Goal: Use online tool/utility: Utilize a website feature to perform a specific function

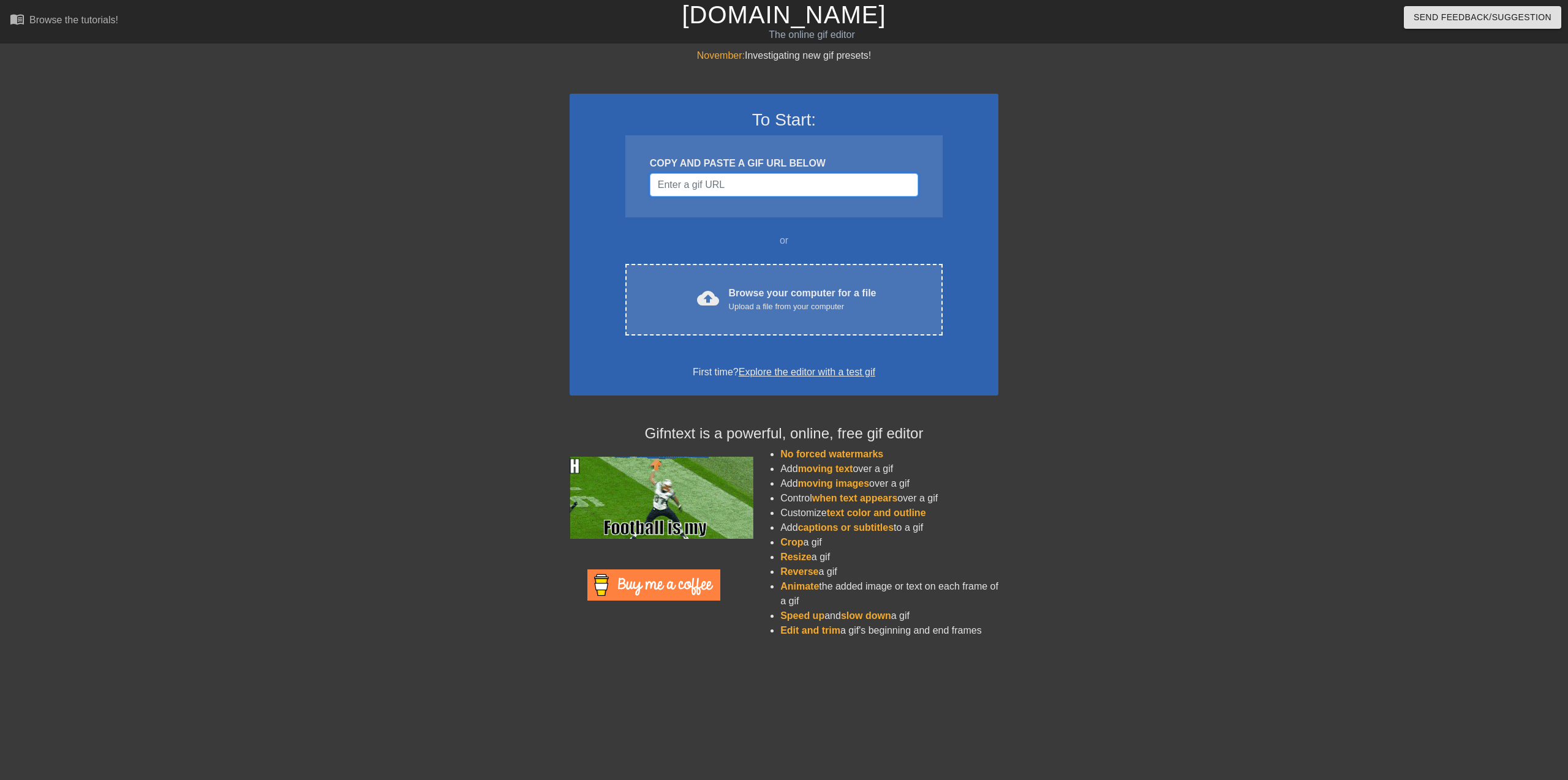
click at [718, 177] on input "Username" at bounding box center [784, 185] width 269 height 23
click at [1044, 269] on div at bounding box center [1105, 232] width 184 height 367
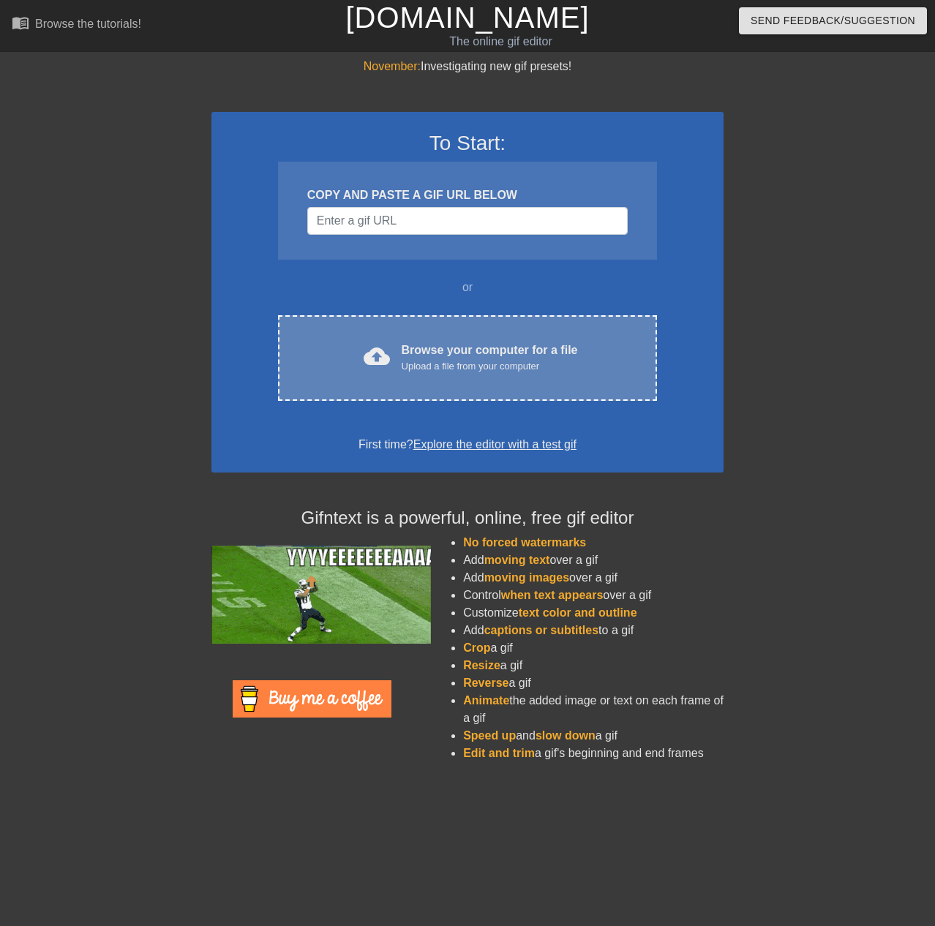
click at [493, 368] on div "Upload a file from your computer" at bounding box center [490, 366] width 176 height 15
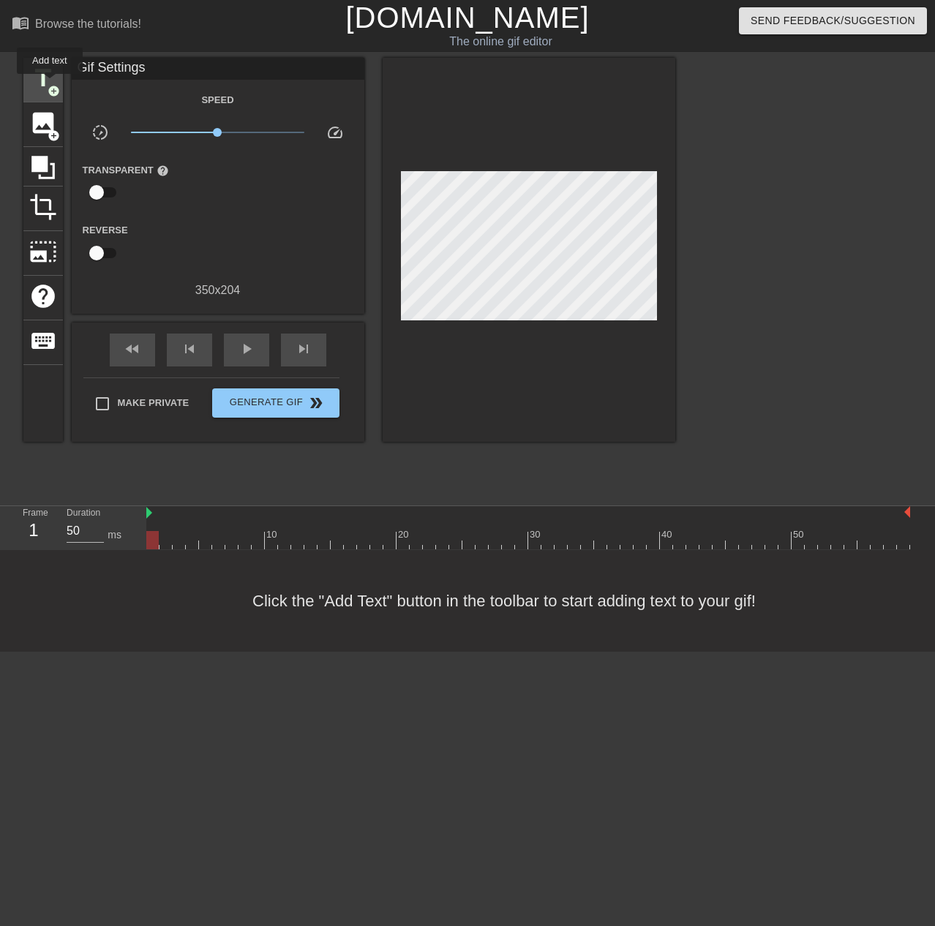
click at [51, 80] on span "title" at bounding box center [43, 78] width 28 height 28
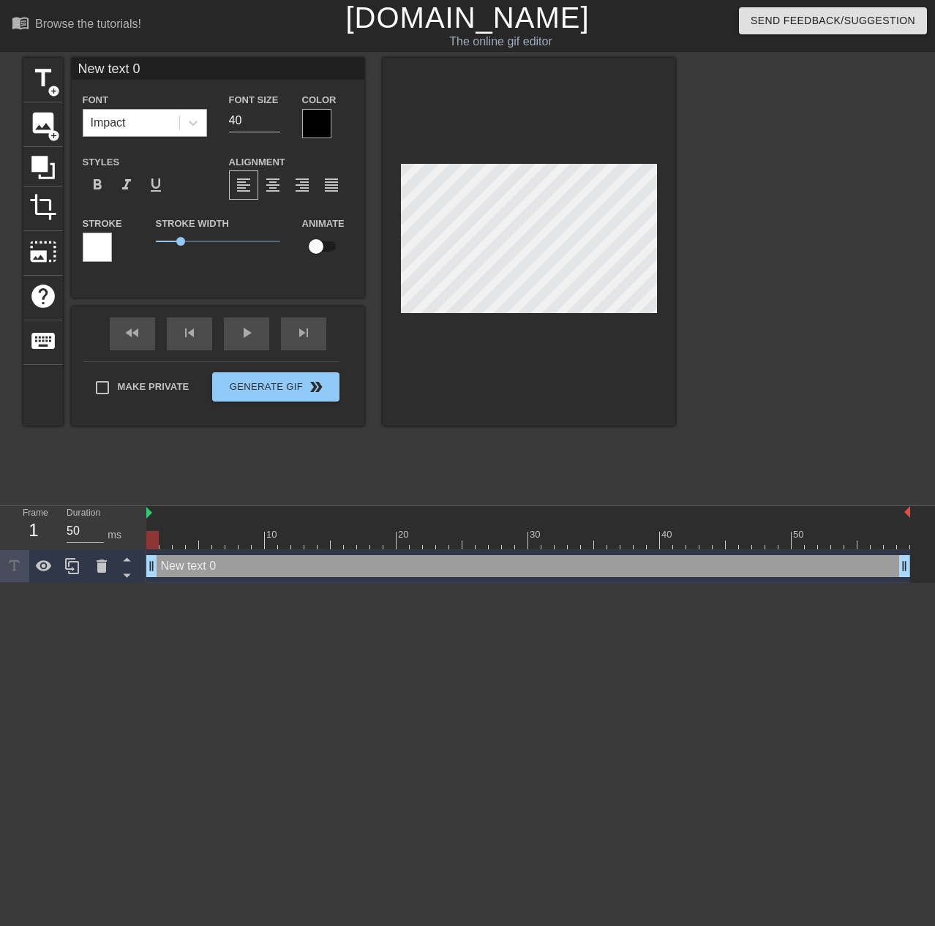
click at [152, 116] on div "Impact" at bounding box center [131, 123] width 96 height 26
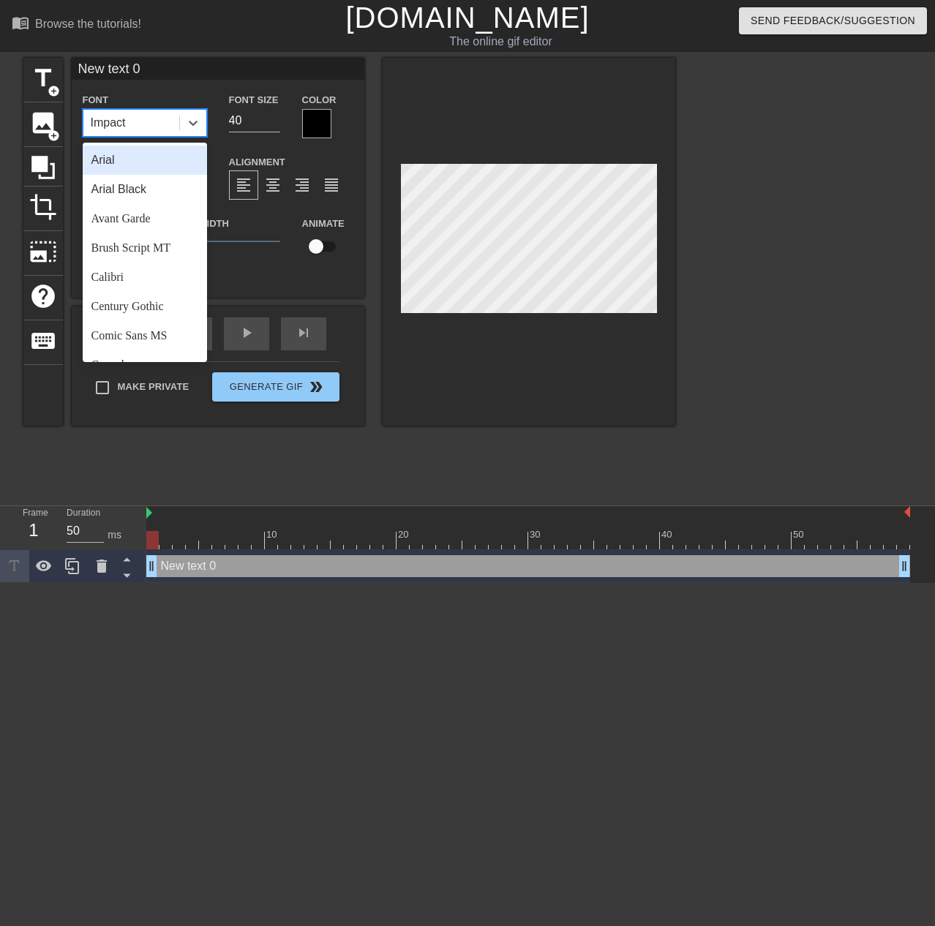
click at [152, 116] on div "Impact" at bounding box center [131, 123] width 96 height 26
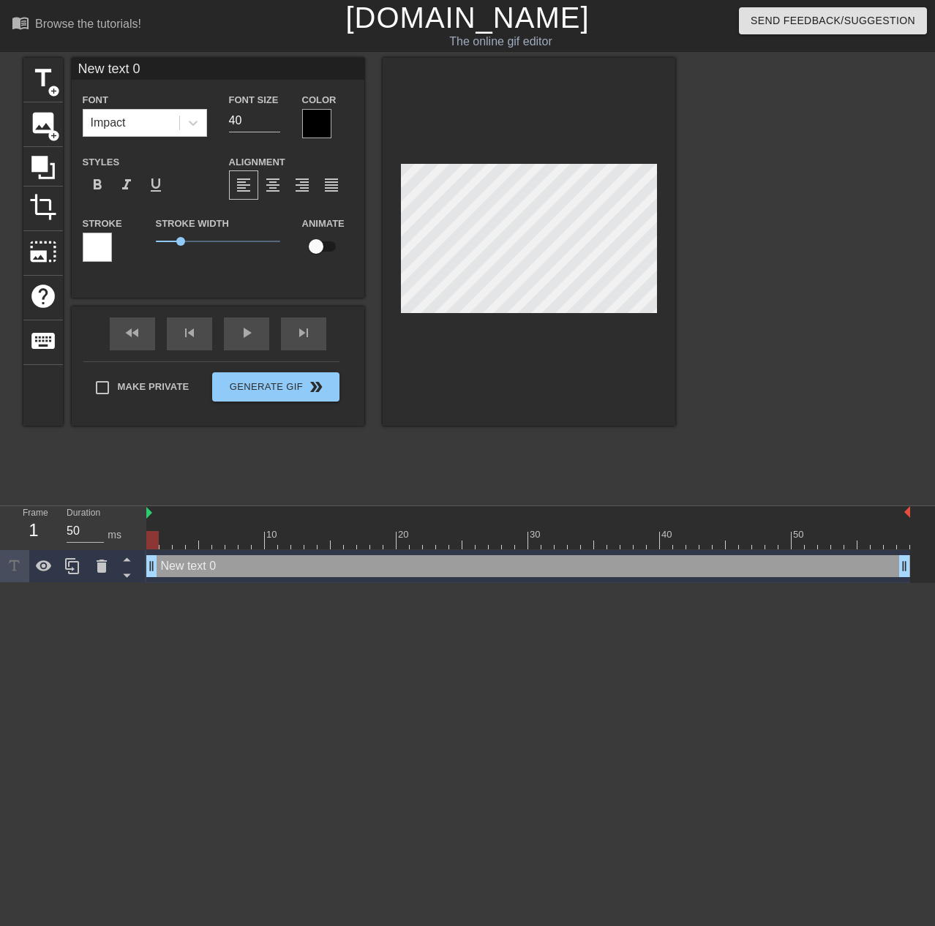
click at [175, 75] on input "New text 0" at bounding box center [218, 69] width 293 height 22
click at [176, 72] on input "New text 0" at bounding box center [218, 69] width 293 height 22
type input "AMPLS"
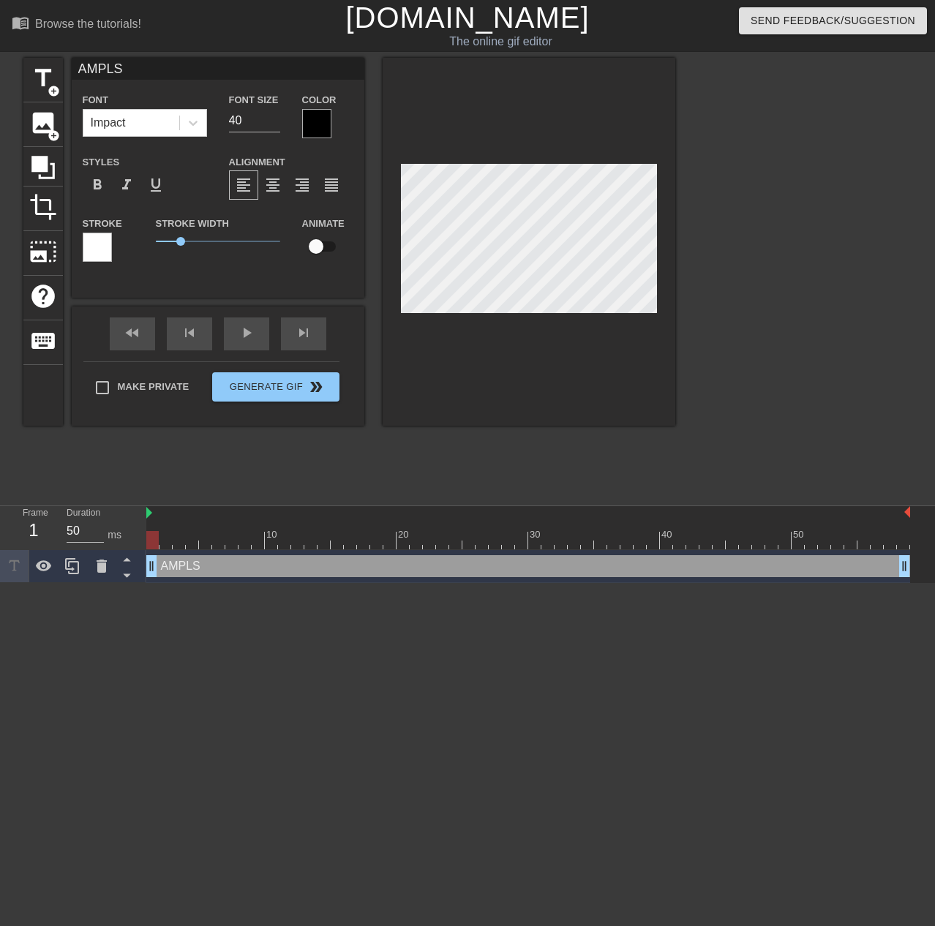
click at [312, 113] on div at bounding box center [316, 123] width 29 height 29
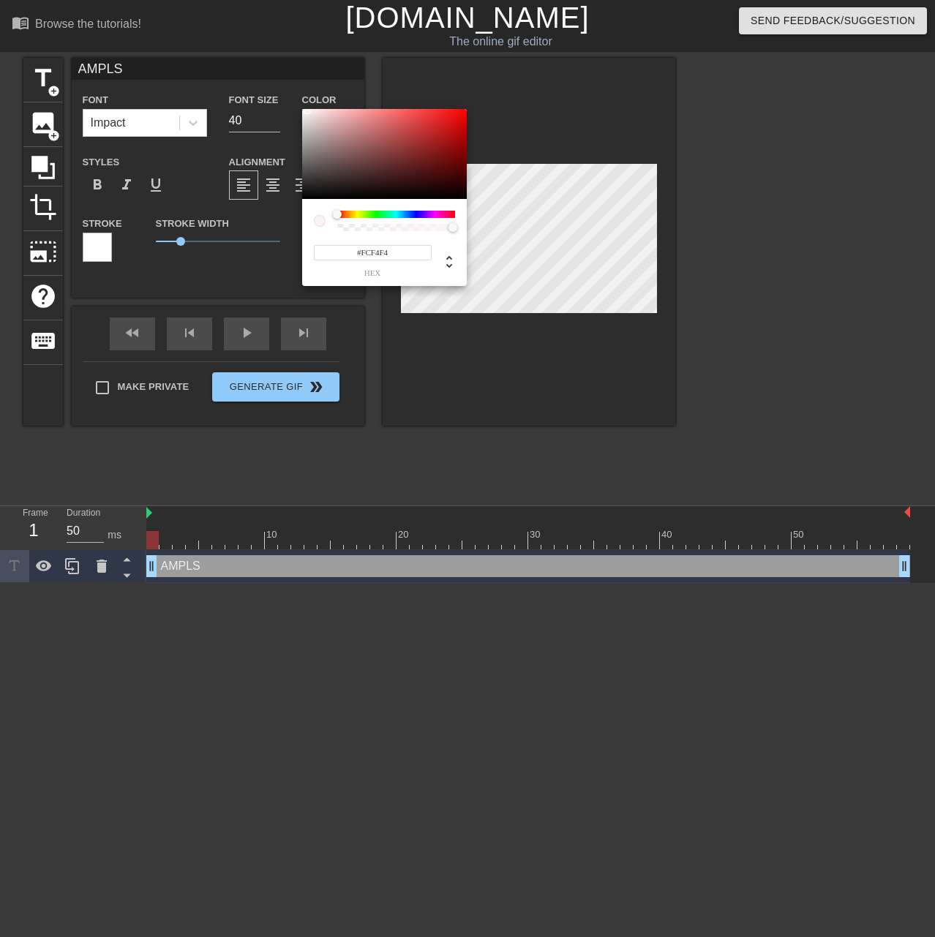
click at [307, 110] on div at bounding box center [384, 154] width 165 height 91
type input "#FFFFFF"
drag, startPoint x: 306, startPoint y: 118, endPoint x: 288, endPoint y: 91, distance: 32.7
click at [288, 91] on div "#FFFFFF hex" at bounding box center [467, 468] width 935 height 937
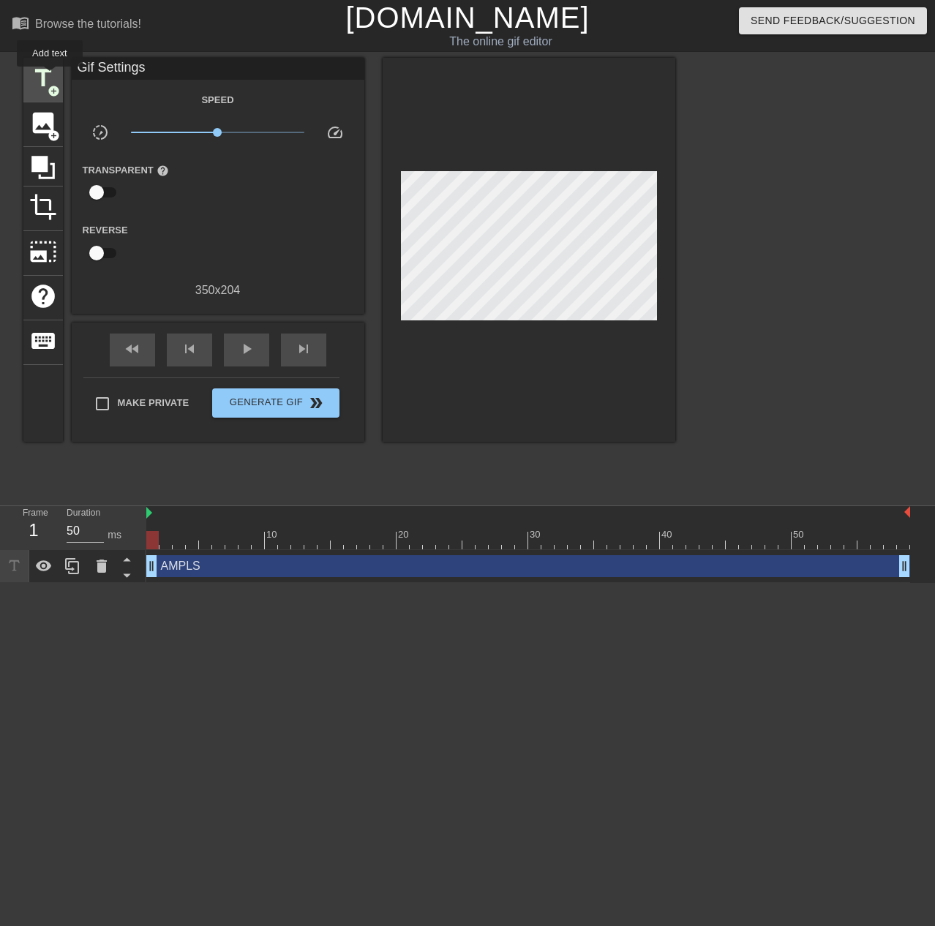
click at [54, 67] on span "title" at bounding box center [43, 78] width 28 height 28
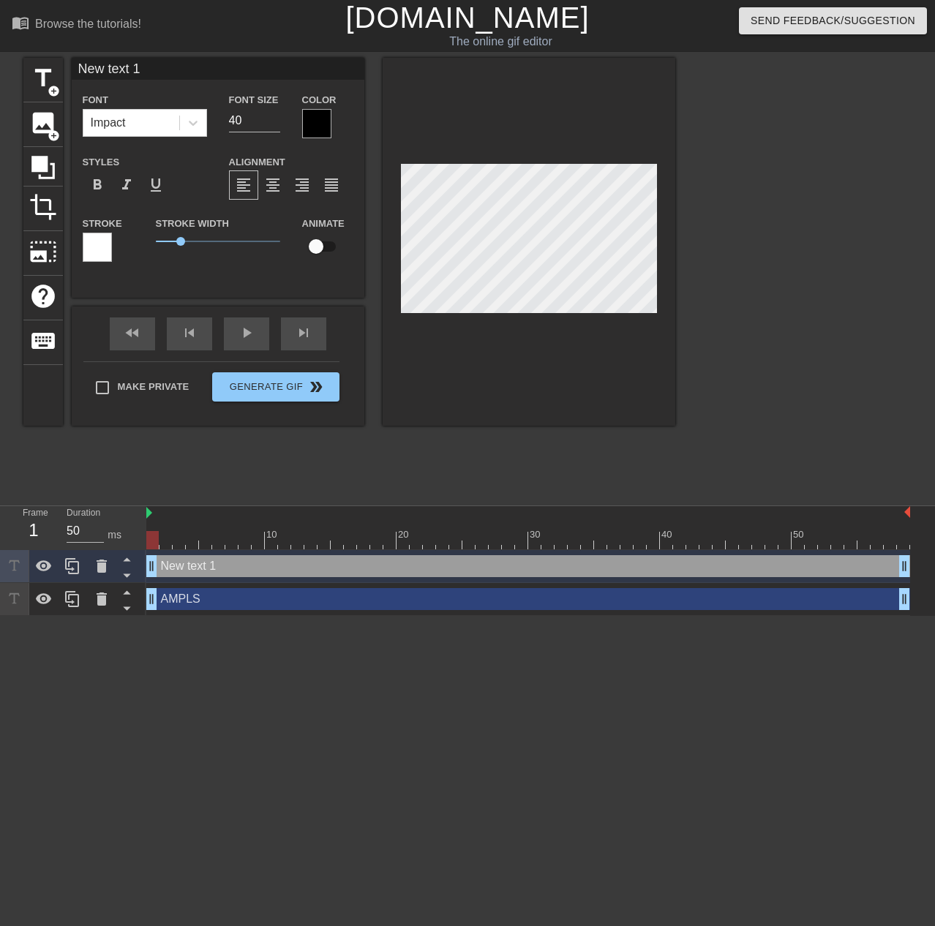
click at [591, 432] on div "title add_circle image add_circle crop photo_size_select_large help keyboard Ne…" at bounding box center [349, 277] width 652 height 439
type input "AMPLS"
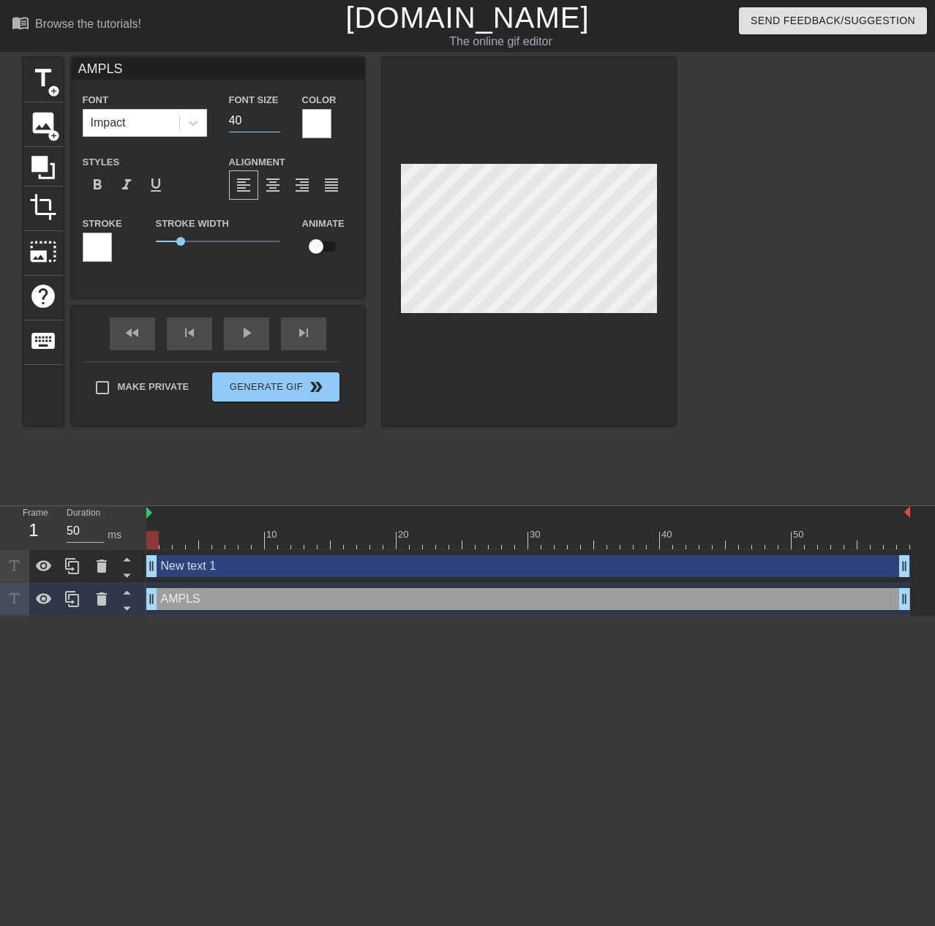
click at [267, 129] on input "40" at bounding box center [254, 120] width 51 height 23
click at [261, 127] on input "40" at bounding box center [254, 120] width 51 height 23
type input "4"
type input "30"
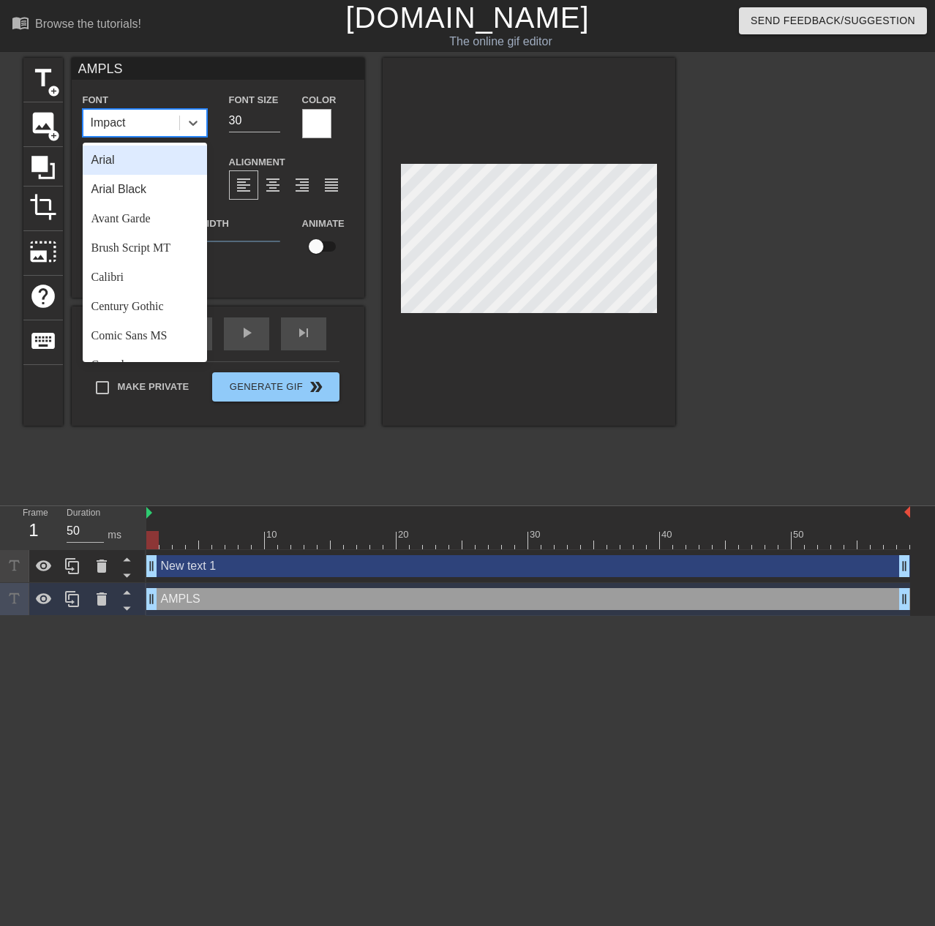
click at [146, 124] on div "Impact" at bounding box center [131, 123] width 96 height 26
click at [121, 166] on div "Arial" at bounding box center [145, 160] width 124 height 29
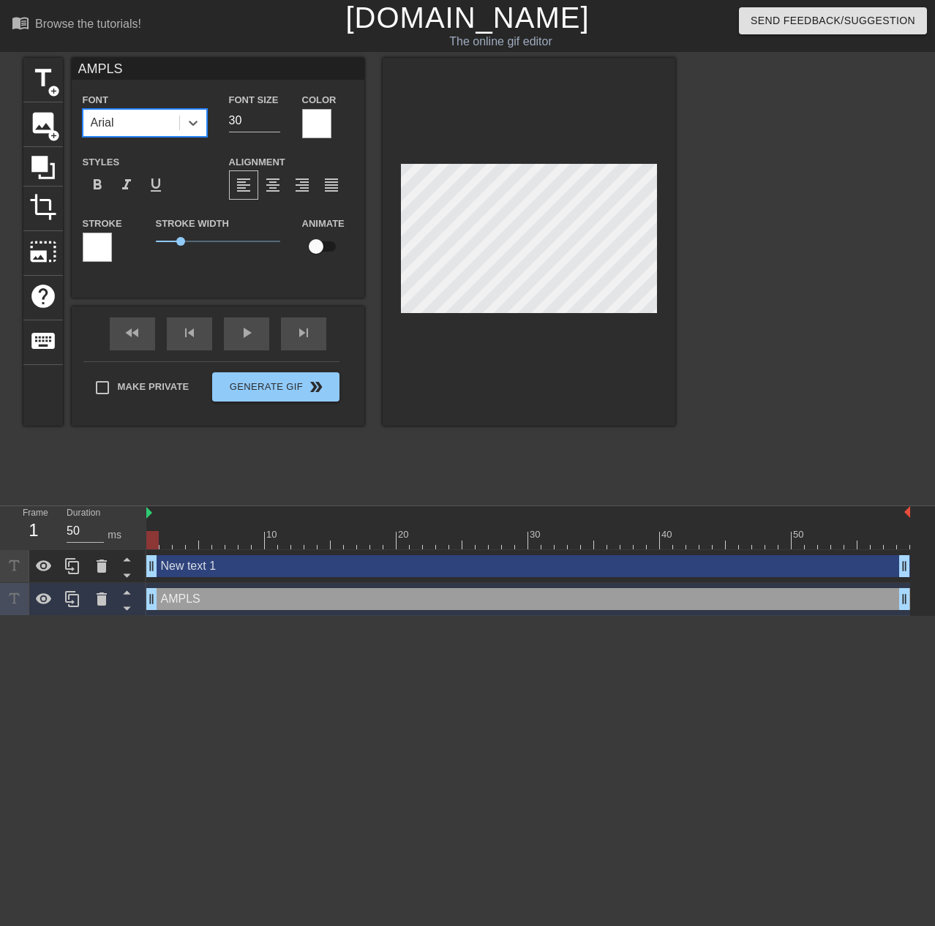
click at [308, 119] on div at bounding box center [316, 123] width 29 height 29
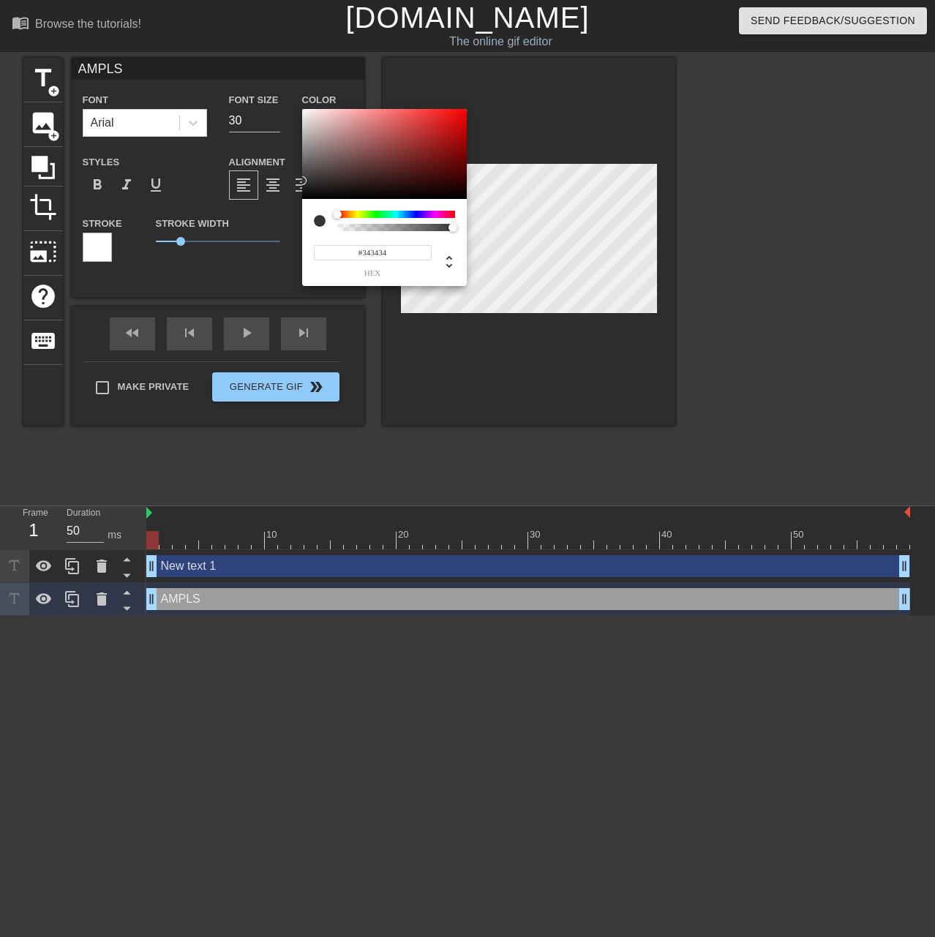
type input "#000000"
drag, startPoint x: 329, startPoint y: 194, endPoint x: 287, endPoint y: 201, distance: 42.9
click at [287, 201] on div "#000000 hex" at bounding box center [467, 468] width 935 height 937
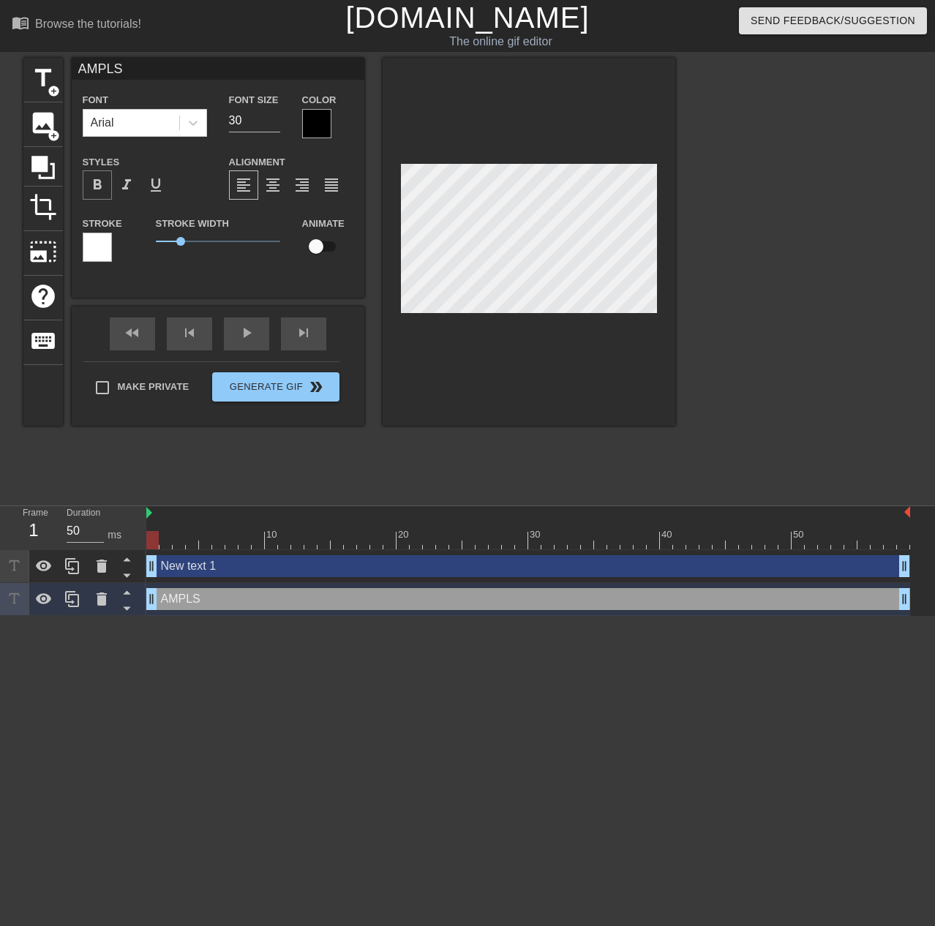
click at [97, 179] on span "format_bold" at bounding box center [98, 185] width 18 height 18
click at [97, 180] on span "format_bold" at bounding box center [98, 185] width 18 height 18
click at [320, 119] on div at bounding box center [316, 123] width 29 height 29
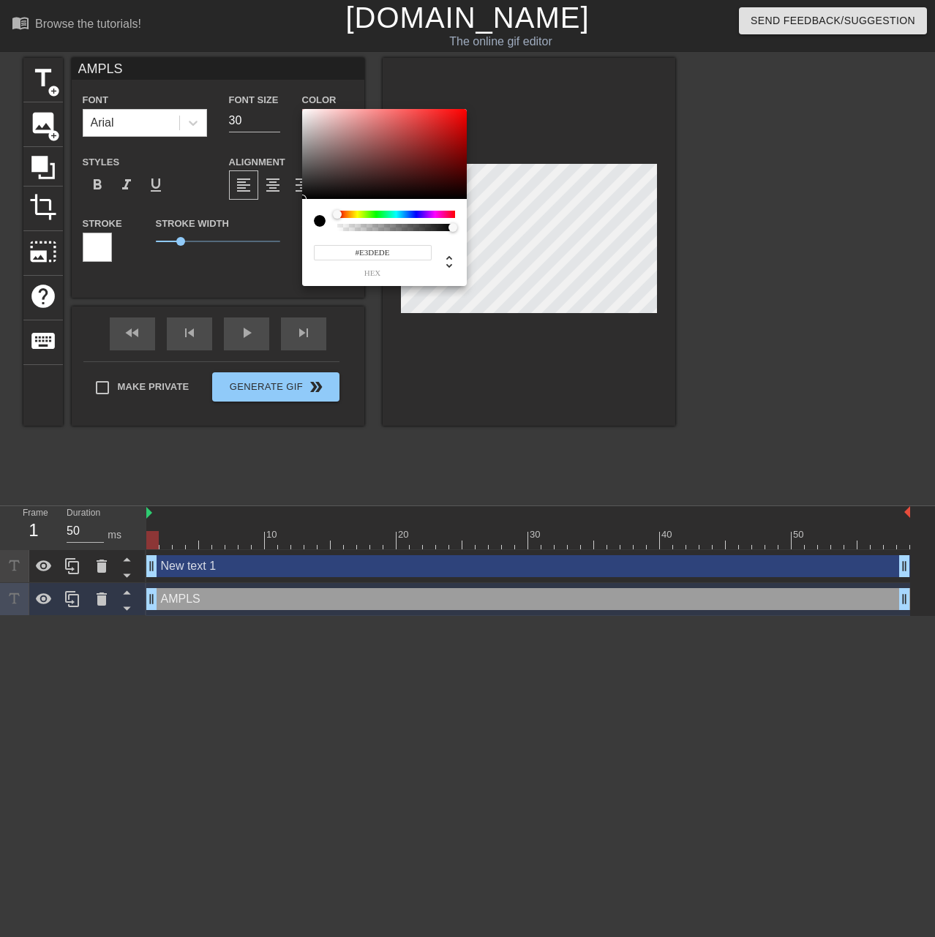
type input "#FFFFFF"
drag, startPoint x: 312, startPoint y: 135, endPoint x: 301, endPoint y: 107, distance: 30.2
click at [301, 107] on div "#FFFFFF hex" at bounding box center [467, 468] width 935 height 937
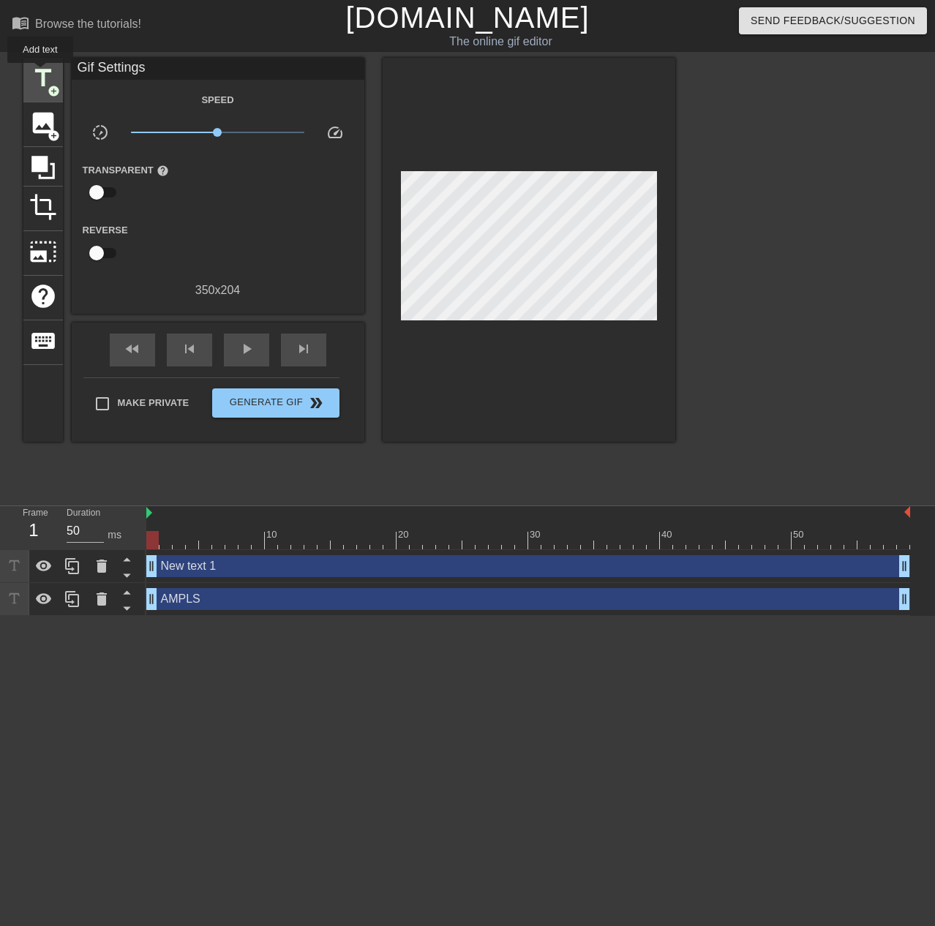
click at [40, 73] on span "title" at bounding box center [43, 78] width 28 height 28
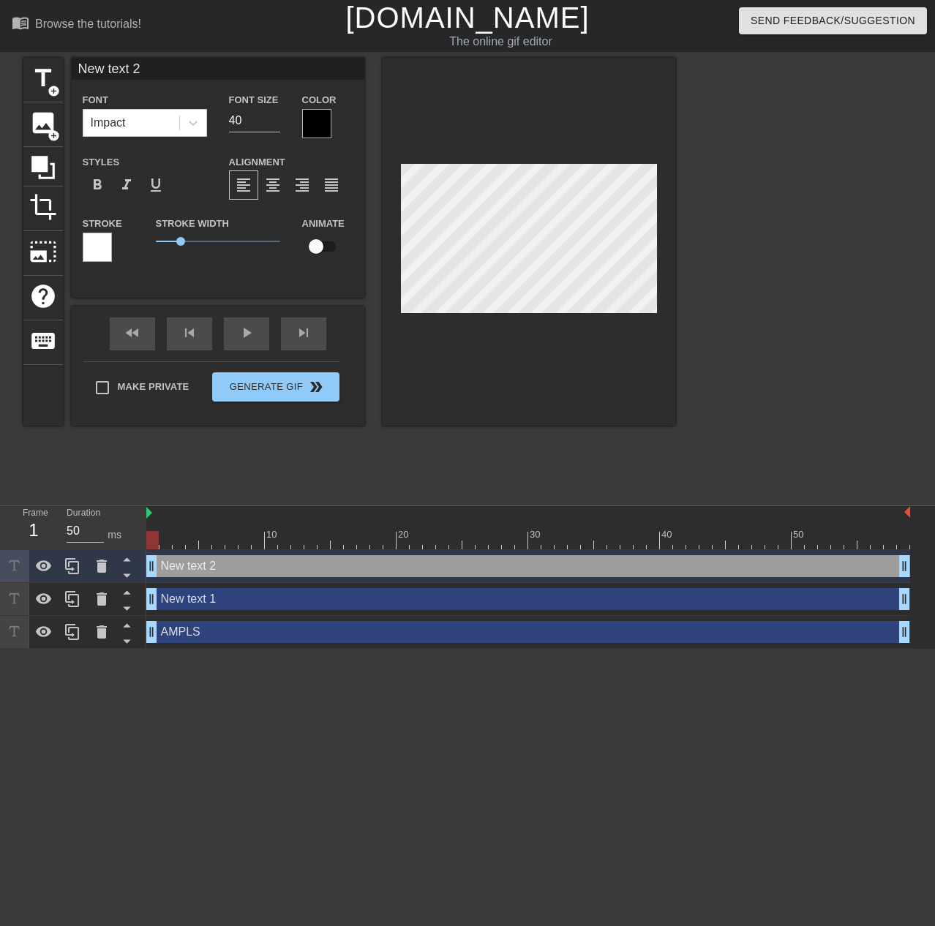
click at [554, 494] on div "title add_circle image add_circle crop photo_size_select_large help keyboard Ne…" at bounding box center [349, 277] width 652 height 439
type input "AMPLS"
type input "30"
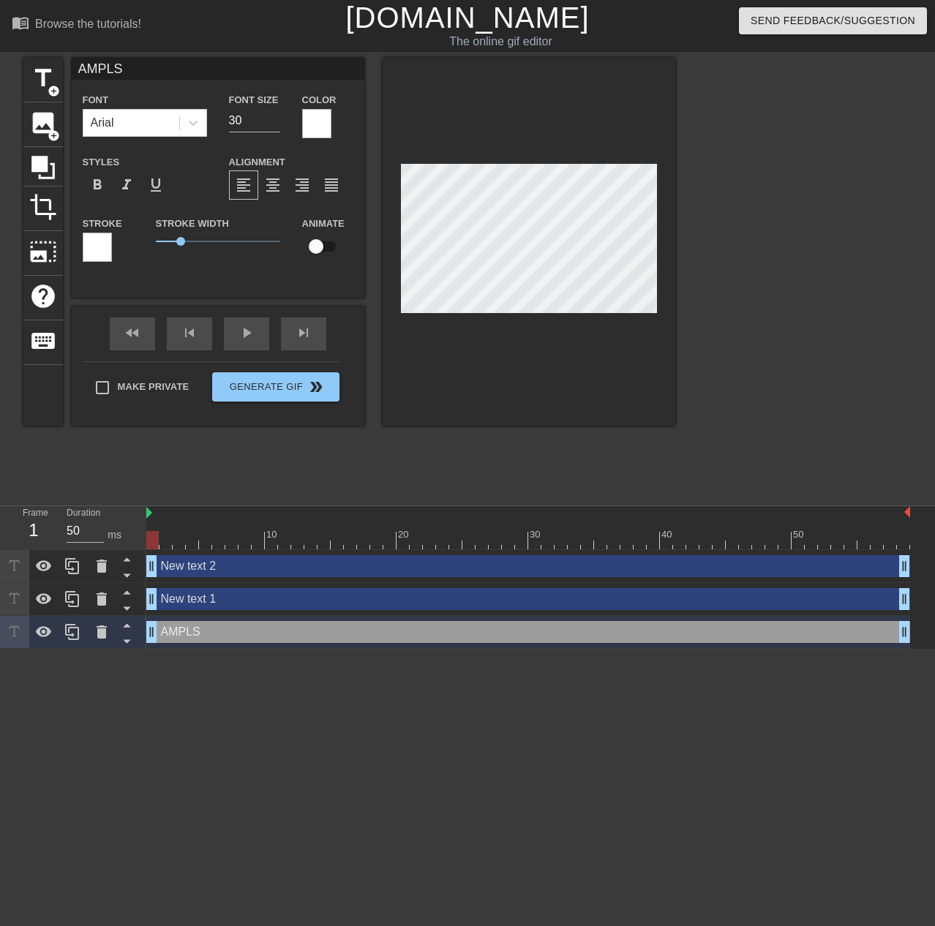
click at [248, 485] on div "title add_circle image add_circle crop photo_size_select_large help keyboard AM…" at bounding box center [349, 277] width 652 height 439
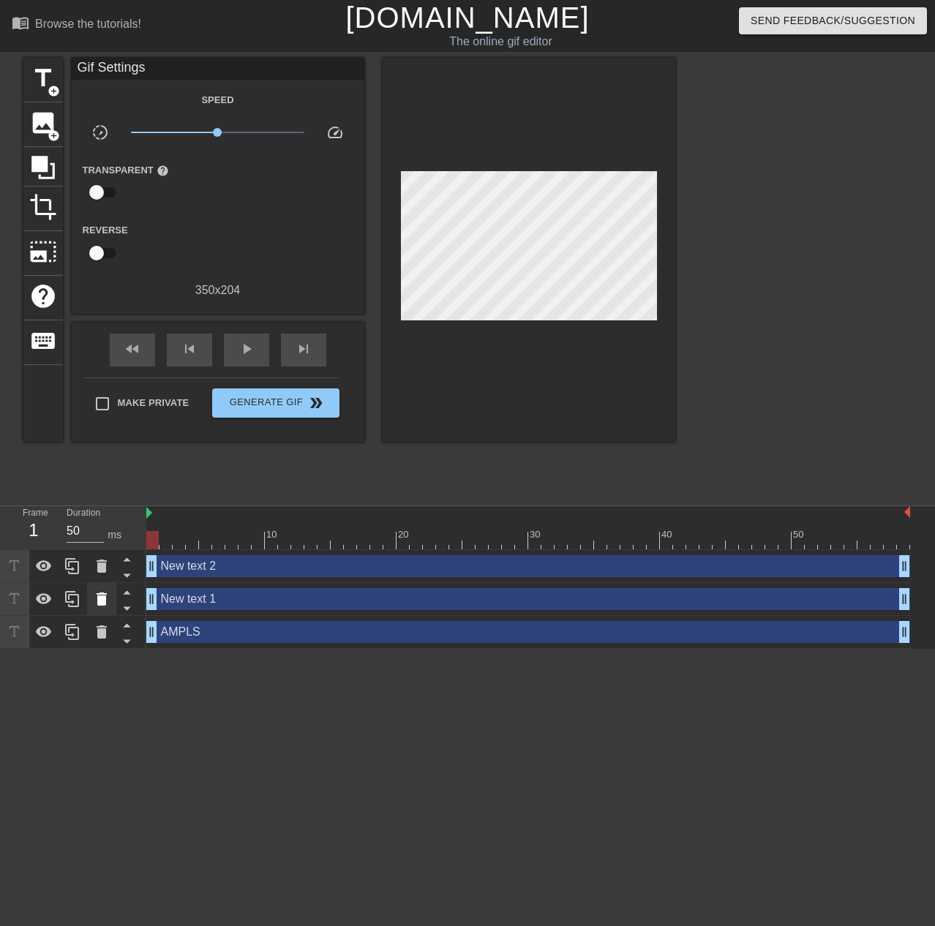
click at [108, 600] on icon at bounding box center [102, 600] width 18 height 18
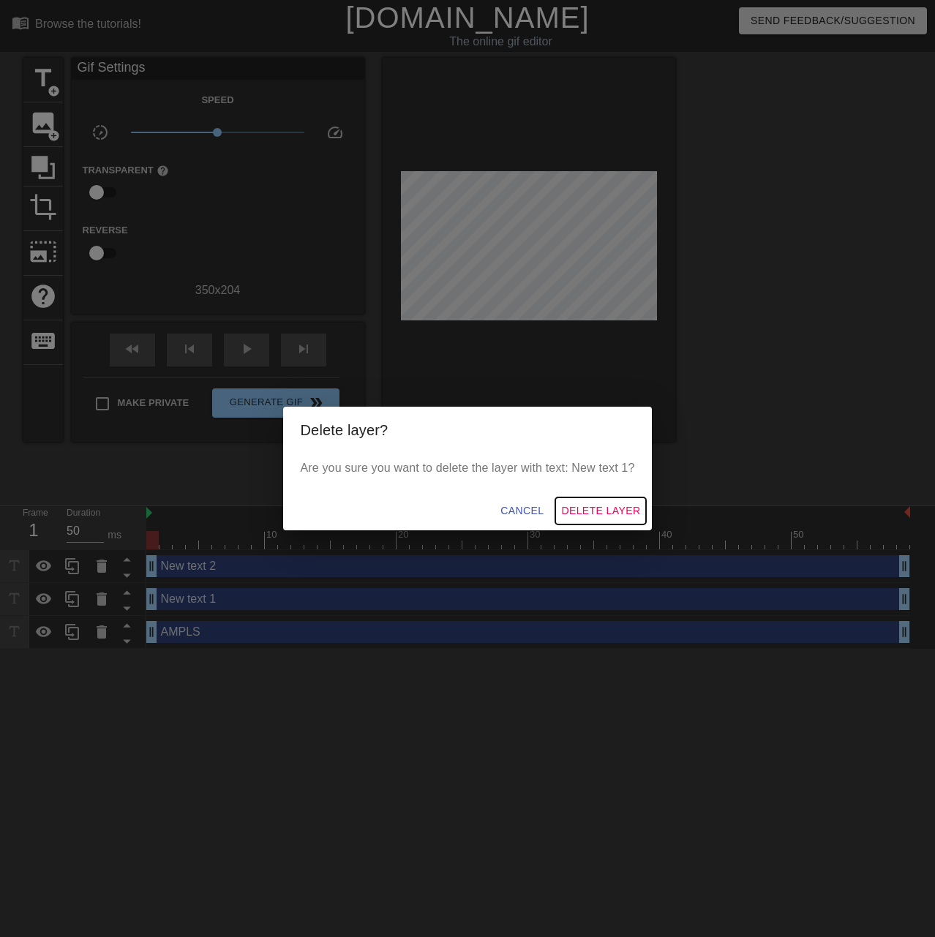
click at [606, 513] on span "Delete Layer" at bounding box center [600, 511] width 79 height 18
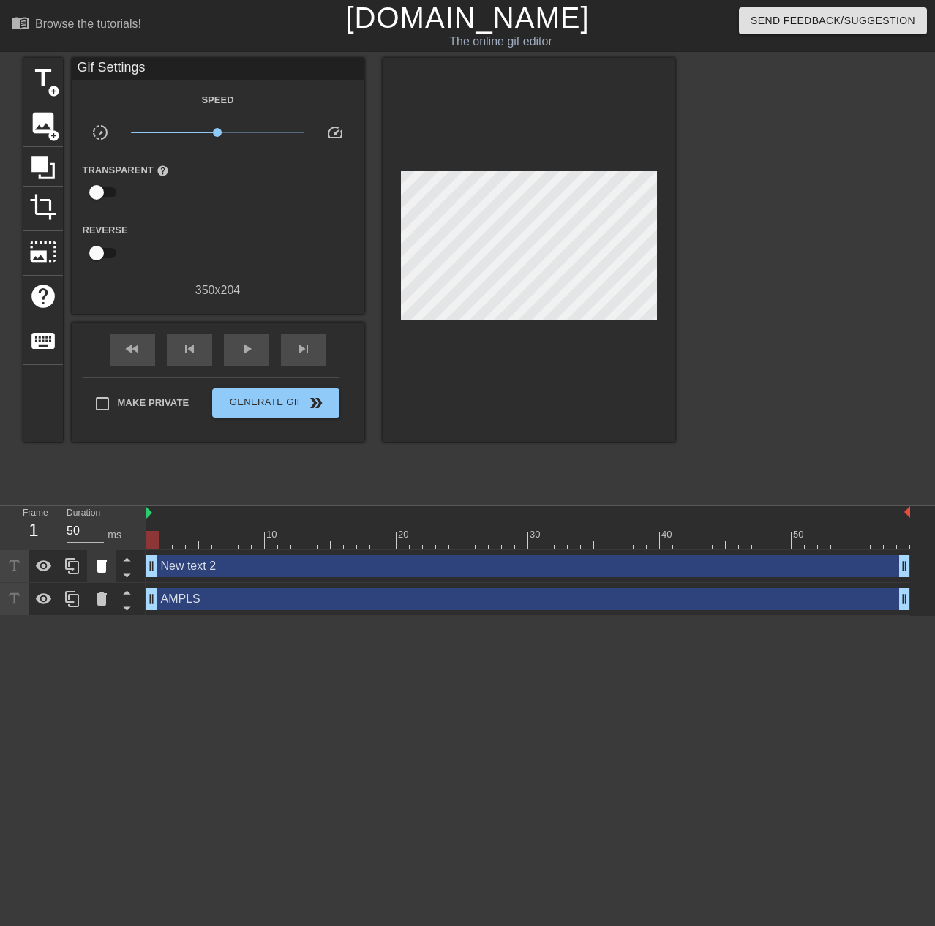
click at [102, 563] on icon at bounding box center [102, 567] width 18 height 18
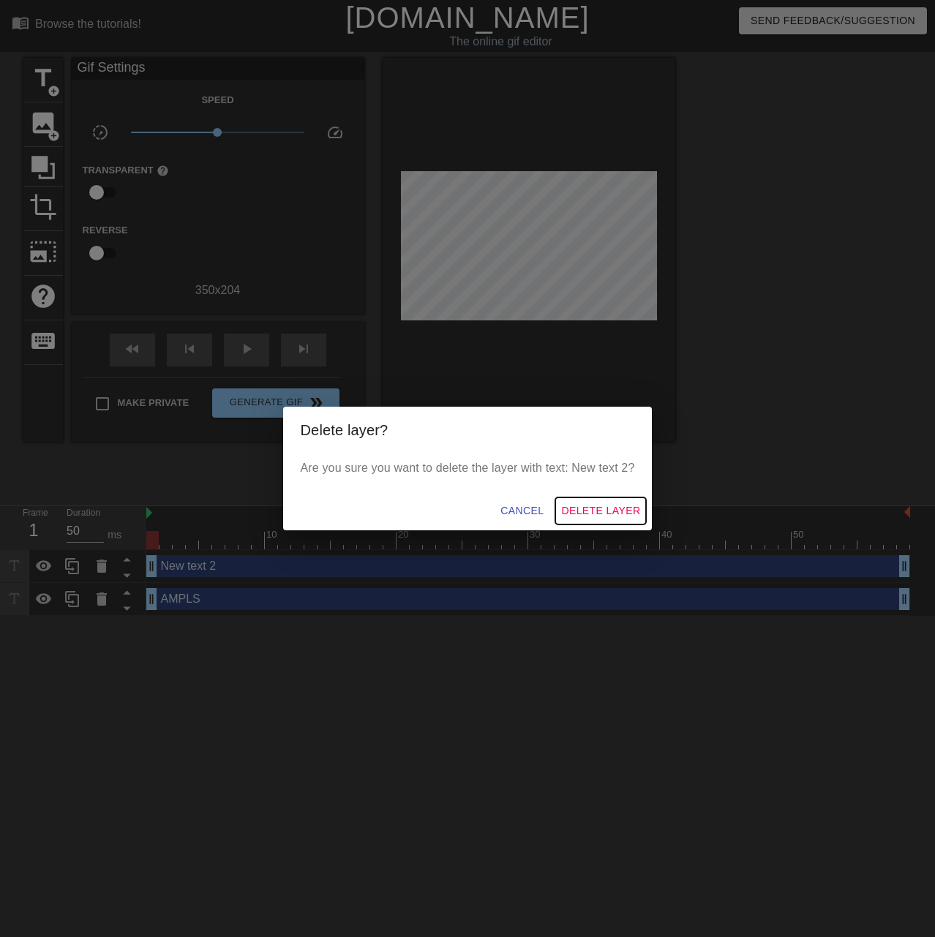
click at [618, 509] on span "Delete Layer" at bounding box center [600, 511] width 79 height 18
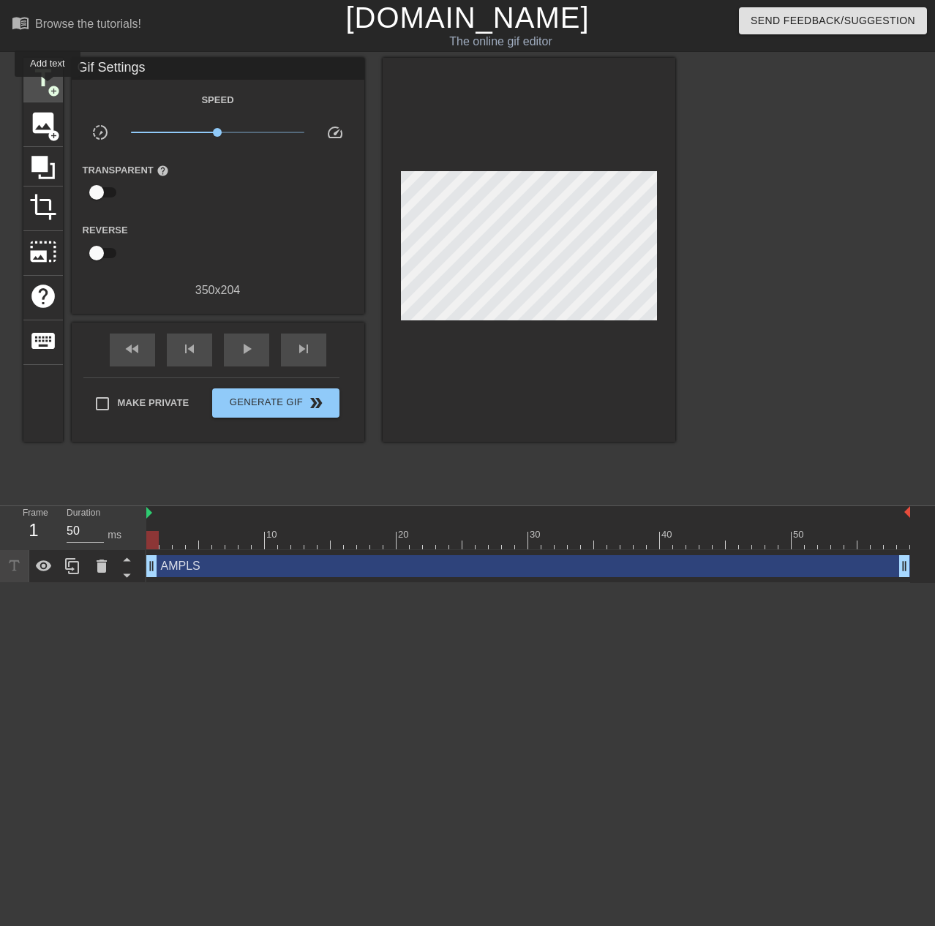
click at [48, 87] on span "add_circle" at bounding box center [54, 91] width 12 height 12
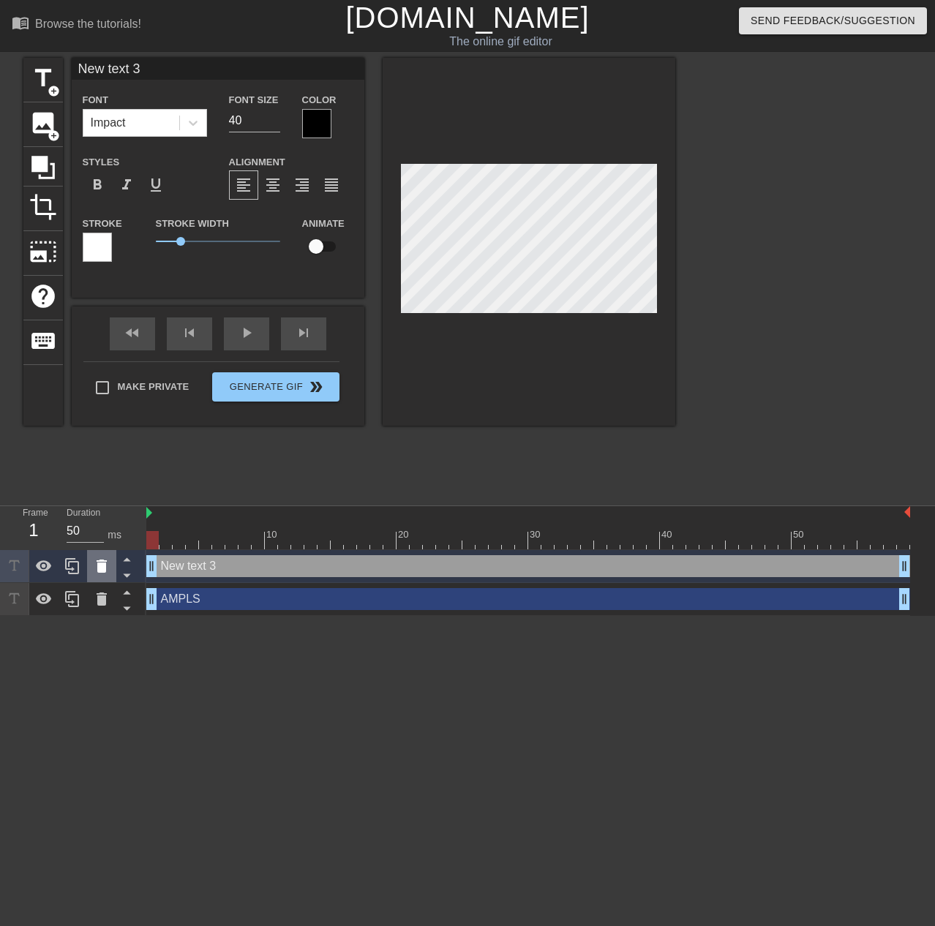
click at [100, 576] on div at bounding box center [101, 566] width 29 height 32
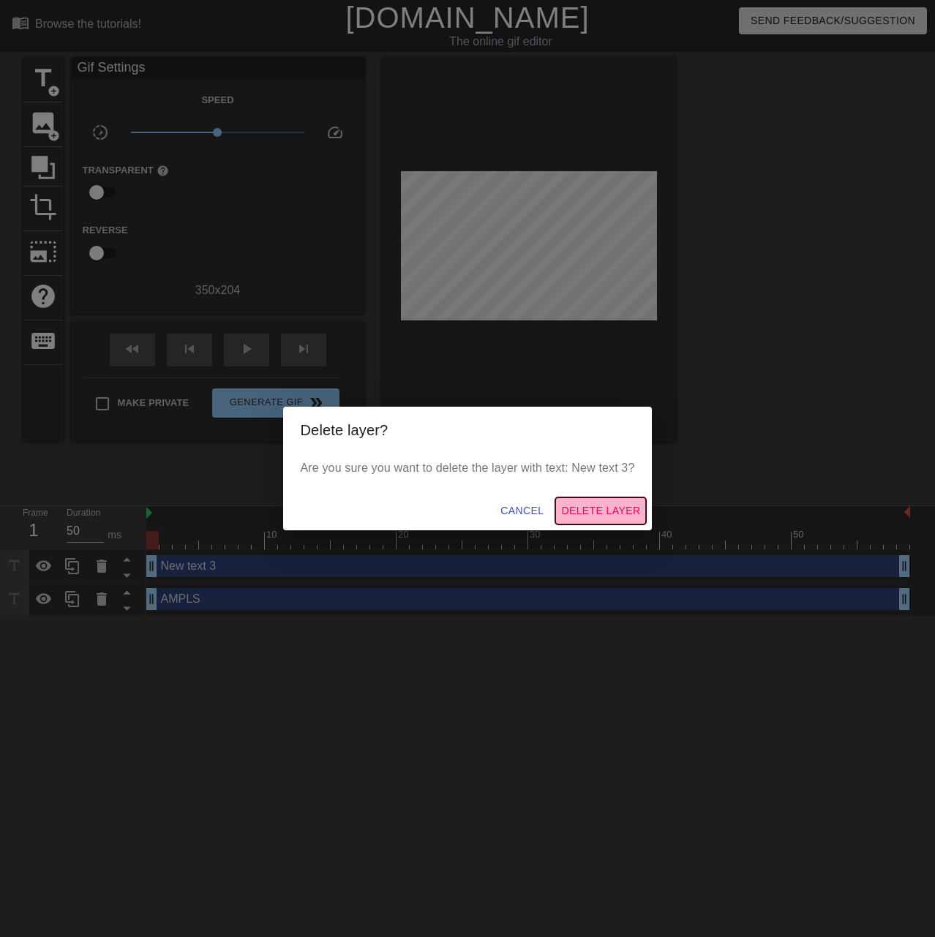
drag, startPoint x: 626, startPoint y: 511, endPoint x: 626, endPoint y: 495, distance: 15.4
click at [626, 508] on span "Delete Layer" at bounding box center [600, 511] width 79 height 18
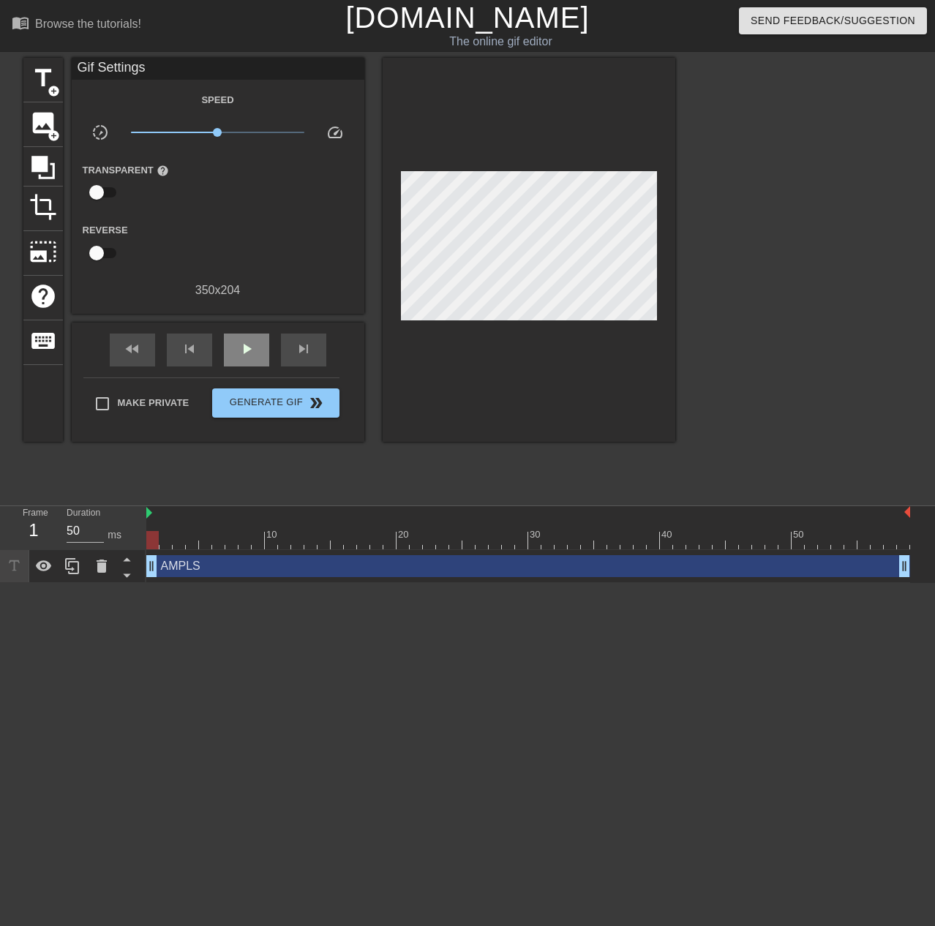
click at [251, 331] on div "fast_rewind skip_previous play_arrow skip_next" at bounding box center [218, 350] width 239 height 55
click at [241, 356] on span "play_arrow" at bounding box center [247, 349] width 18 height 18
click at [241, 356] on span "pause" at bounding box center [247, 349] width 18 height 18
drag, startPoint x: 506, startPoint y: 540, endPoint x: 176, endPoint y: 546, distance: 330.1
click at [176, 546] on div at bounding box center [179, 540] width 12 height 18
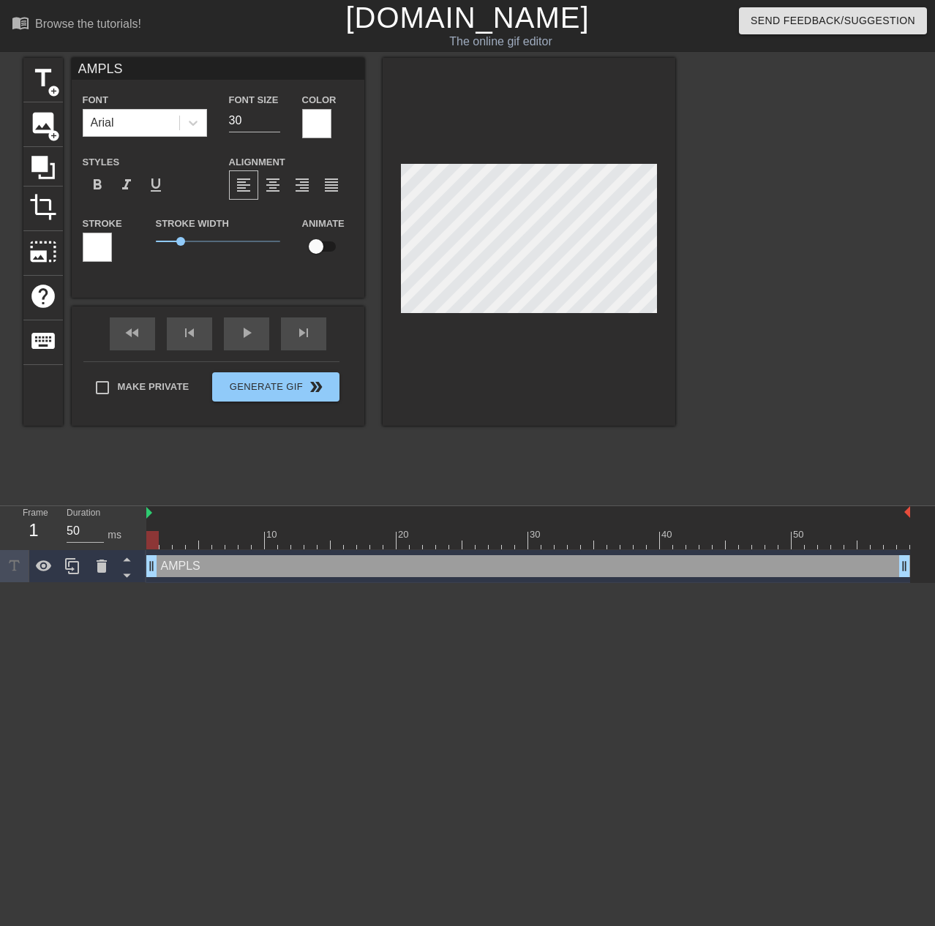
drag, startPoint x: 174, startPoint y: 539, endPoint x: 151, endPoint y: 527, distance: 25.9
click at [151, 528] on div "10 20 30 40 50" at bounding box center [528, 527] width 764 height 43
click at [773, 366] on div at bounding box center [803, 277] width 220 height 439
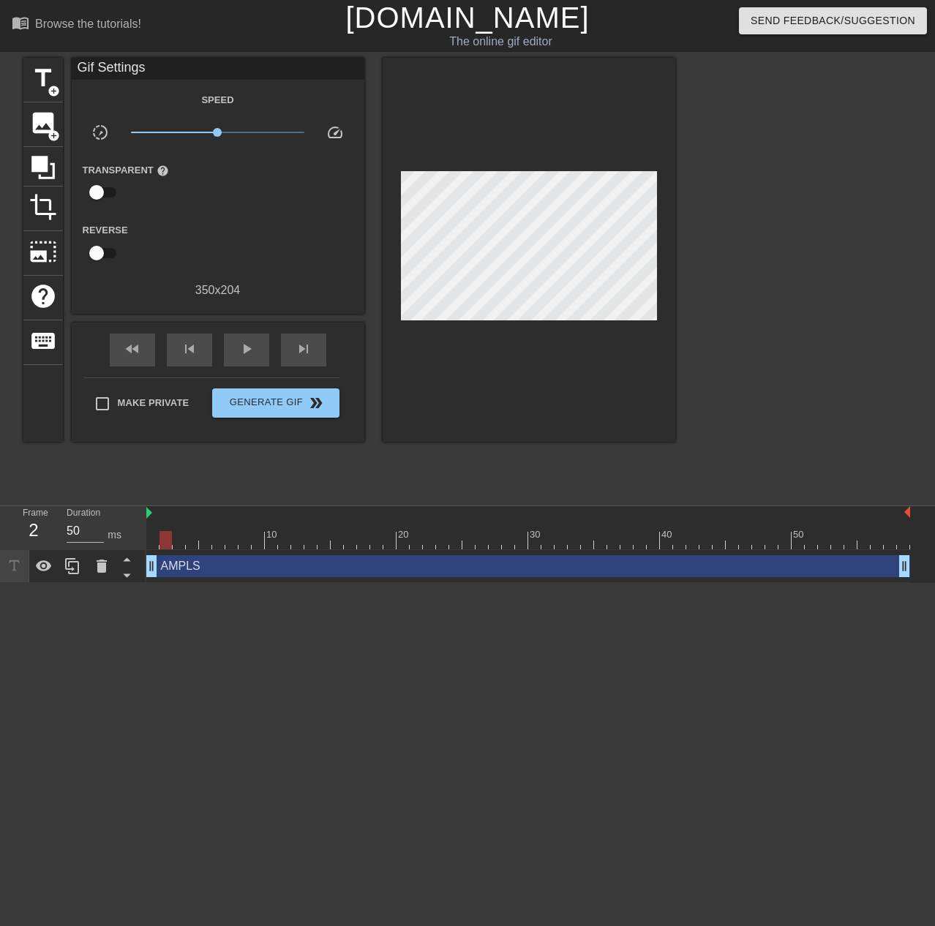
click at [160, 547] on div at bounding box center [528, 540] width 764 height 18
click at [182, 539] on div at bounding box center [528, 540] width 764 height 18
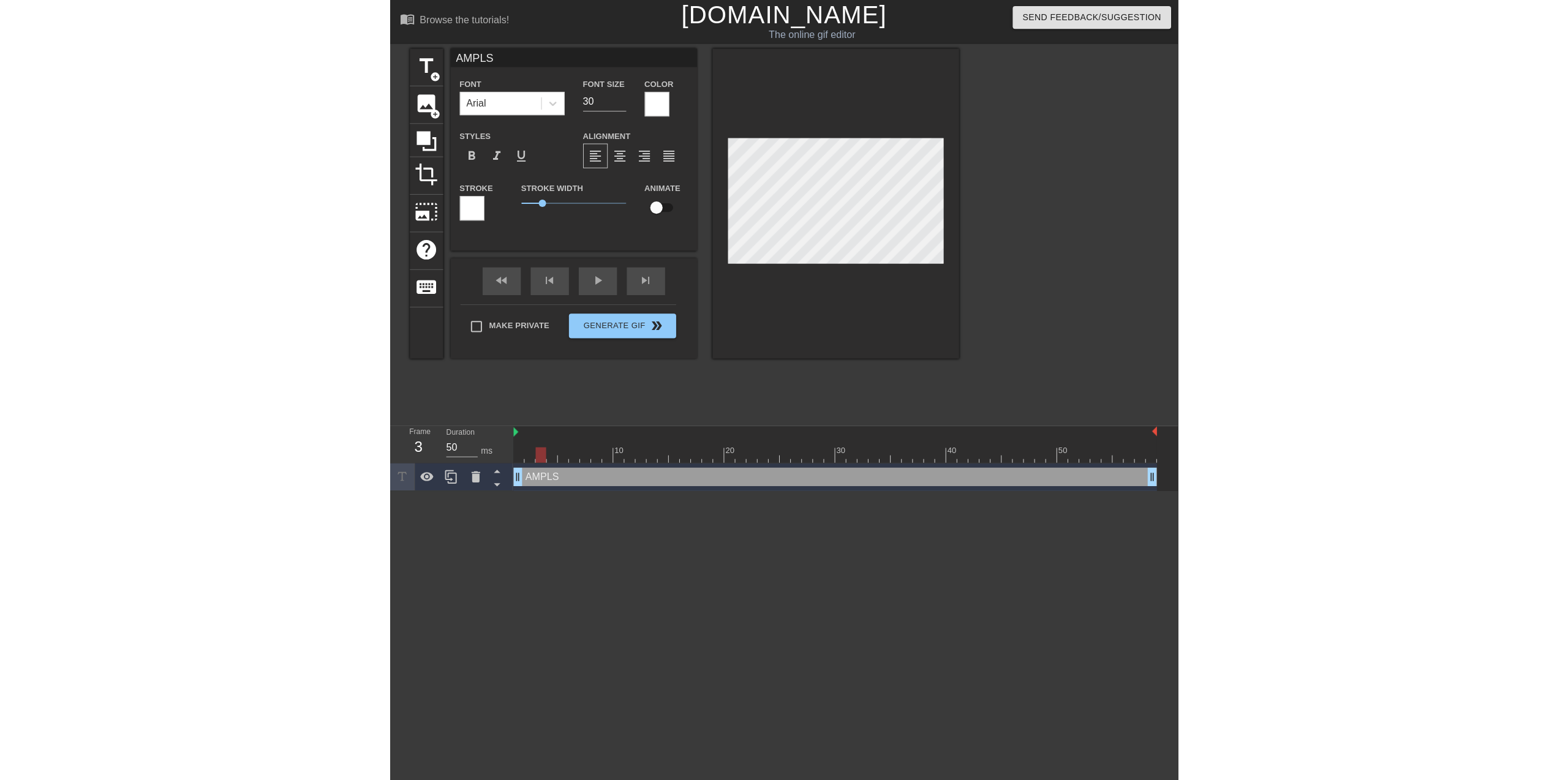
scroll to position [2, 1]
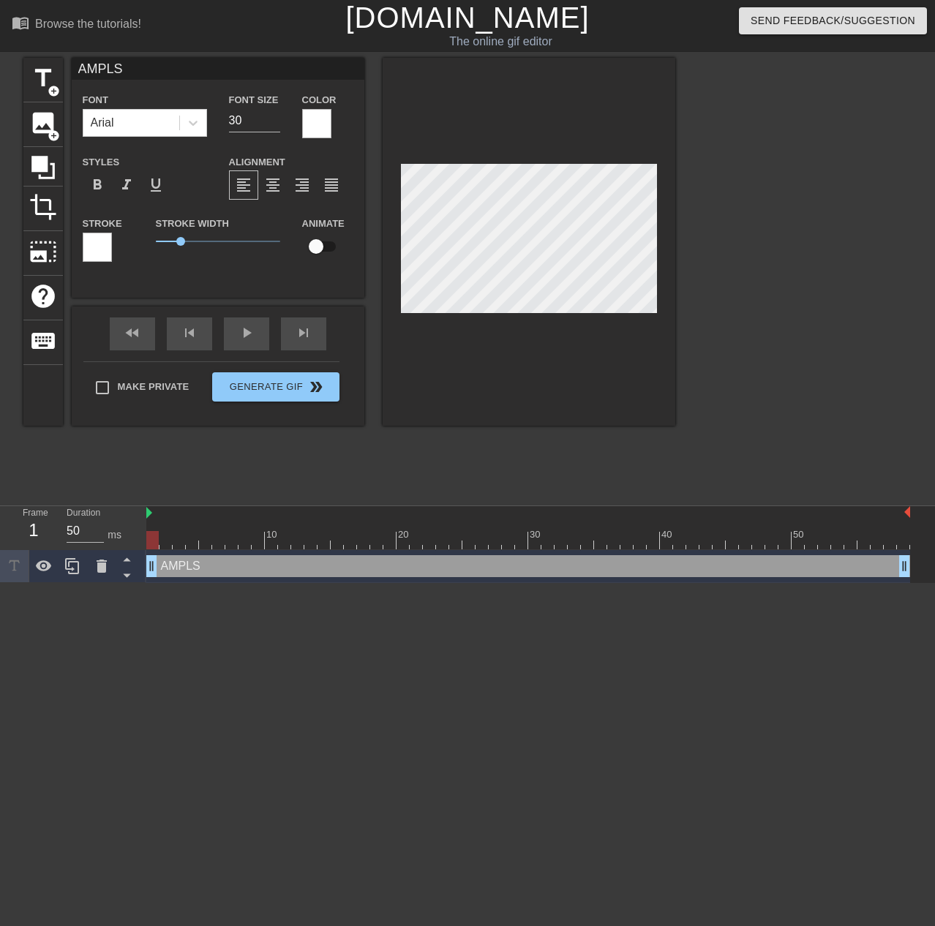
drag, startPoint x: 180, startPoint y: 536, endPoint x: 107, endPoint y: 538, distance: 73.2
click at [107, 538] on div "Frame 1 Duration 50 ms 10 20 30 40 50 AMPLS drag_handle drag_handle" at bounding box center [467, 544] width 935 height 77
click at [795, 351] on div at bounding box center [803, 277] width 220 height 439
click at [329, 250] on input "checkbox" at bounding box center [315, 247] width 83 height 28
checkbox input "true"
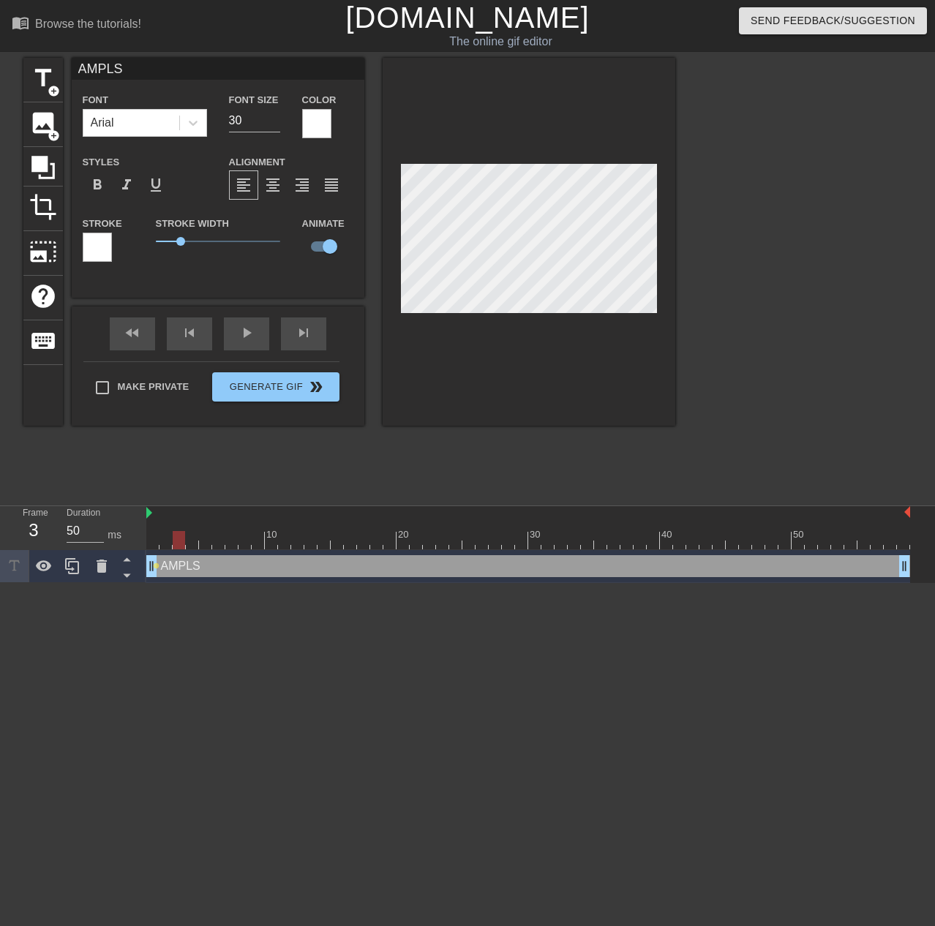
drag, startPoint x: 153, startPoint y: 535, endPoint x: 176, endPoint y: 533, distance: 22.7
click at [176, 533] on div at bounding box center [179, 540] width 12 height 18
click at [170, 539] on div at bounding box center [528, 540] width 764 height 18
drag, startPoint x: 170, startPoint y: 541, endPoint x: 152, endPoint y: 541, distance: 18.3
click at [152, 541] on div at bounding box center [152, 540] width 12 height 18
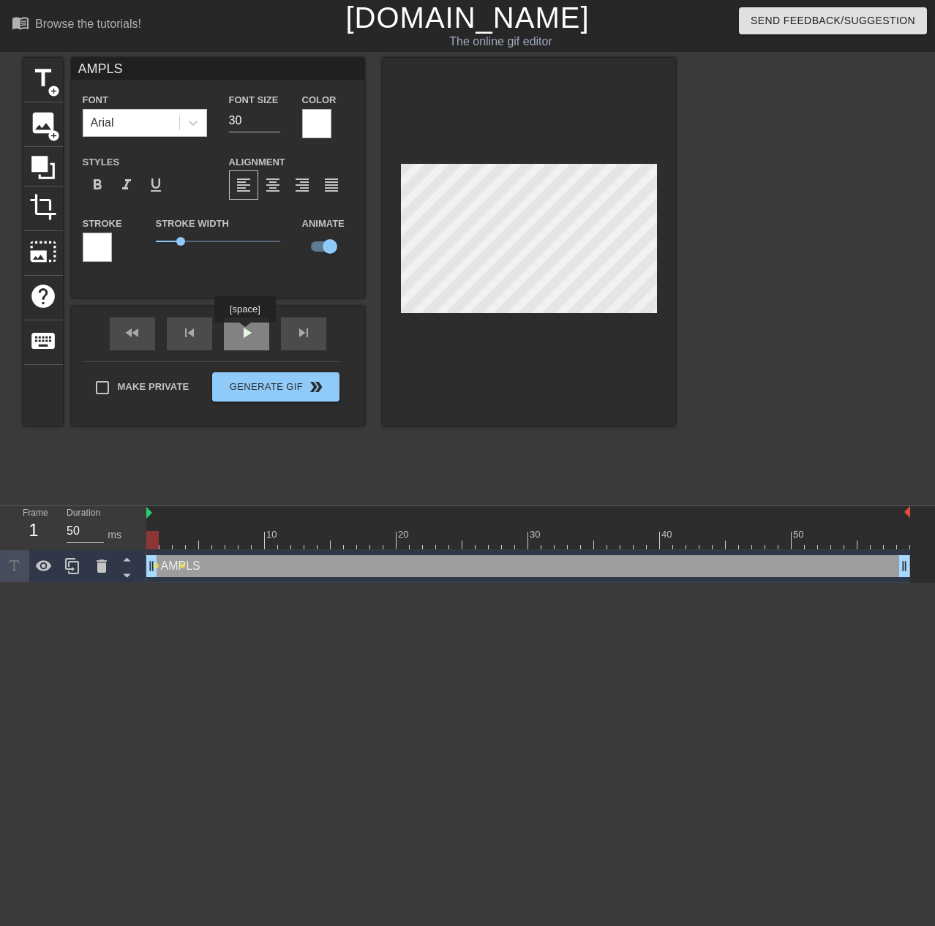
click at [244, 333] on div "play_arrow" at bounding box center [246, 334] width 45 height 33
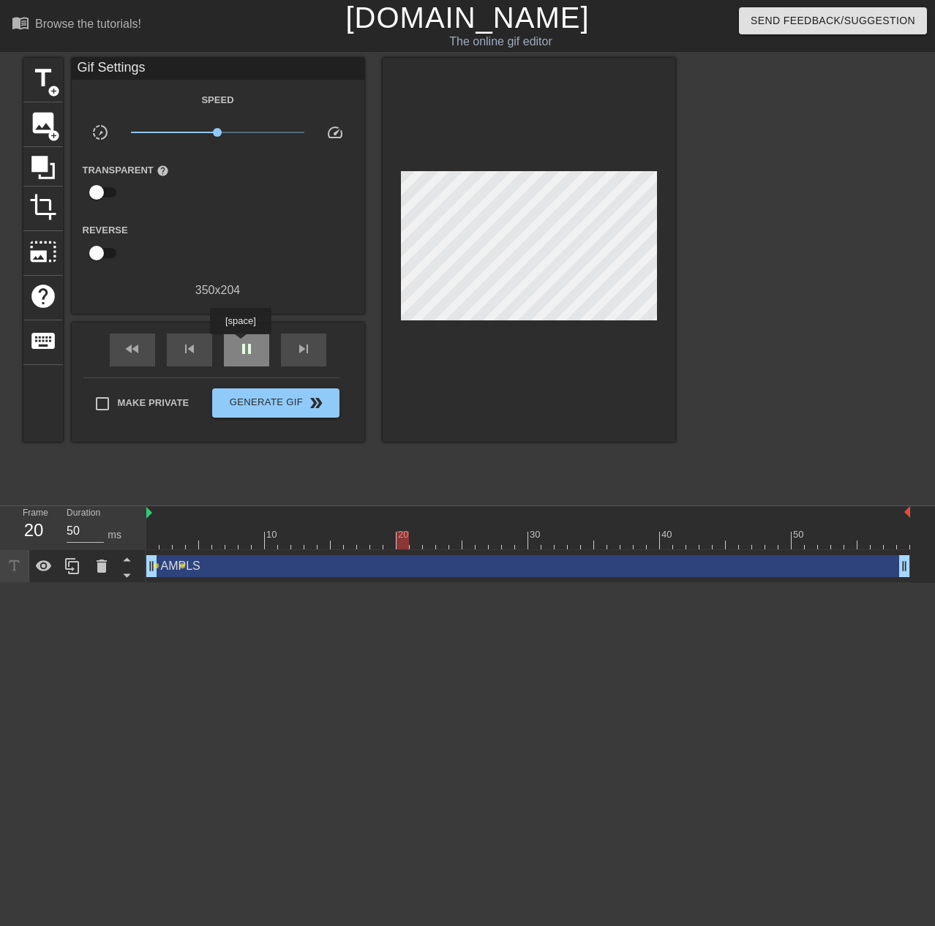
click at [240, 345] on span "pause" at bounding box center [247, 349] width 18 height 18
drag, startPoint x: 345, startPoint y: 541, endPoint x: 127, endPoint y: 540, distance: 217.3
click at [127, 540] on div "Frame 1 Duration 50 ms 10 20 30 40 50 AMPLS drag_handle drag_handle lens lens" at bounding box center [467, 544] width 935 height 77
drag, startPoint x: 157, startPoint y: 543, endPoint x: 197, endPoint y: 538, distance: 40.6
click at [189, 539] on div at bounding box center [192, 540] width 12 height 18
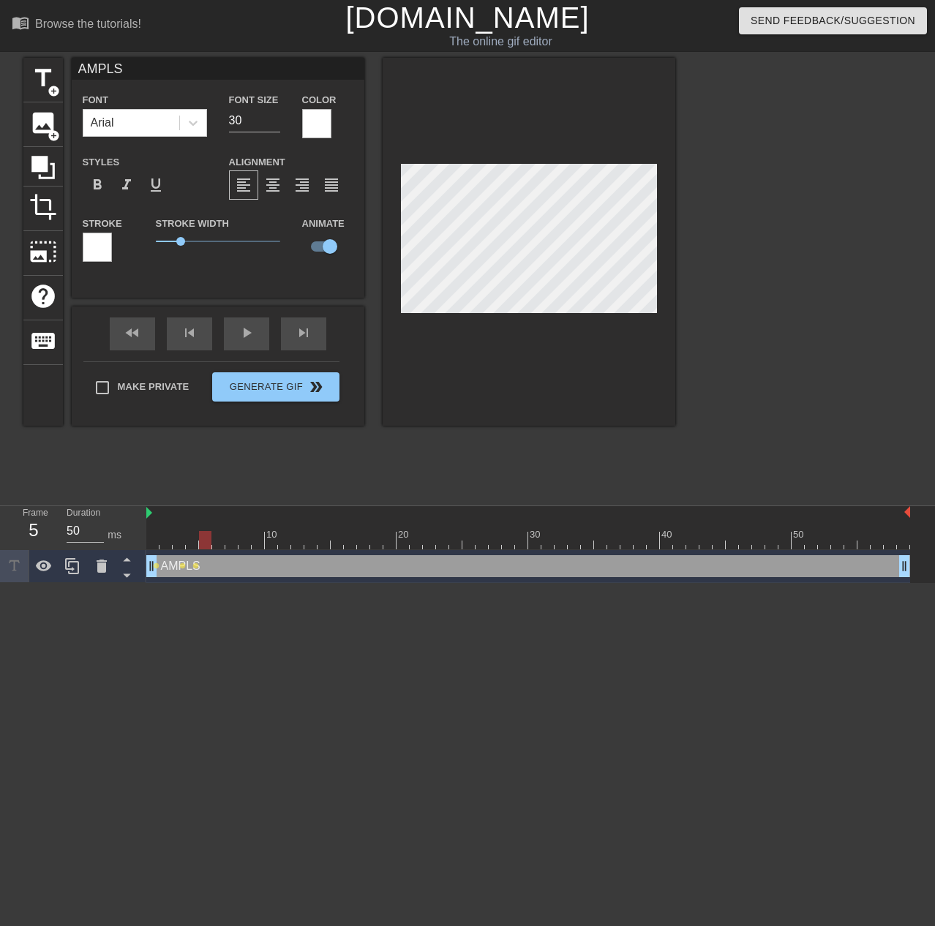
drag, startPoint x: 191, startPoint y: 544, endPoint x: 200, endPoint y: 543, distance: 8.8
click at [200, 543] on div at bounding box center [205, 540] width 12 height 18
drag, startPoint x: 201, startPoint y: 542, endPoint x: 132, endPoint y: 537, distance: 69.7
click at [132, 540] on div "Frame 2 Duration 50 ms 10 20 30 40 50 AMPLS drag_handle drag_handle lens lens l…" at bounding box center [467, 544] width 935 height 77
click at [245, 338] on div "play_arrow" at bounding box center [246, 334] width 45 height 33
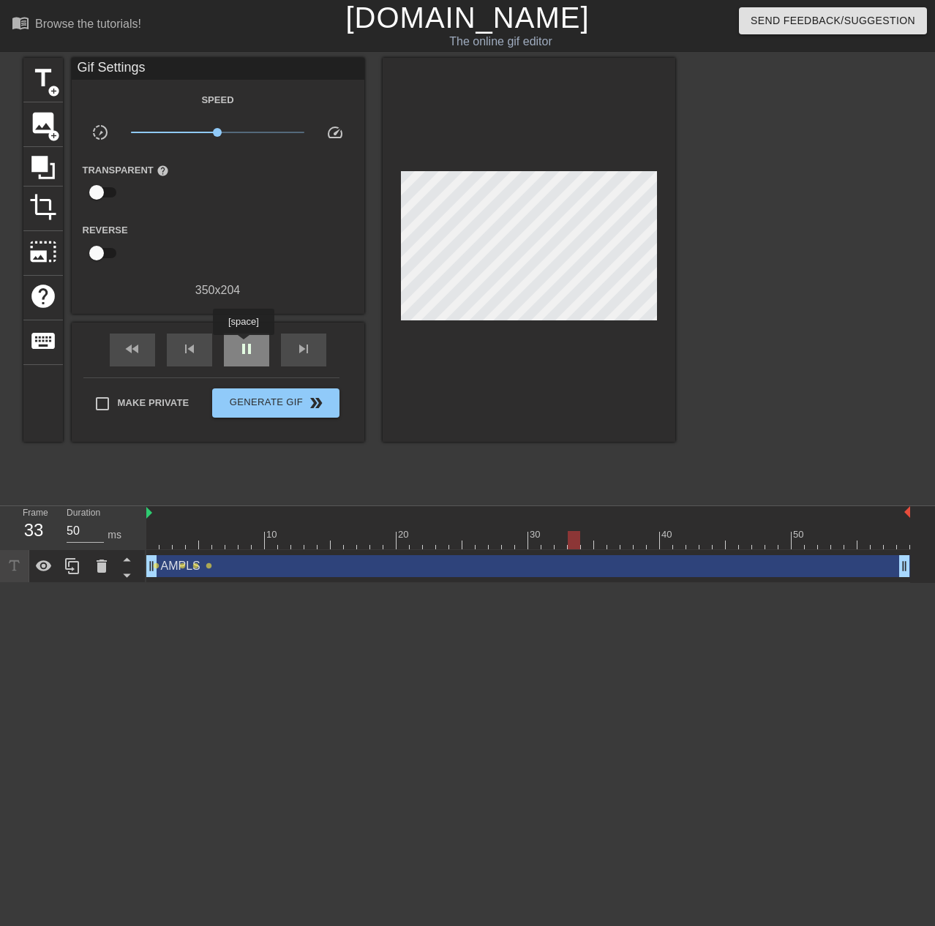
click at [243, 345] on span "pause" at bounding box center [247, 349] width 18 height 18
drag, startPoint x: 582, startPoint y: 536, endPoint x: 214, endPoint y: 539, distance: 368.1
click at [214, 539] on div at bounding box center [218, 540] width 12 height 18
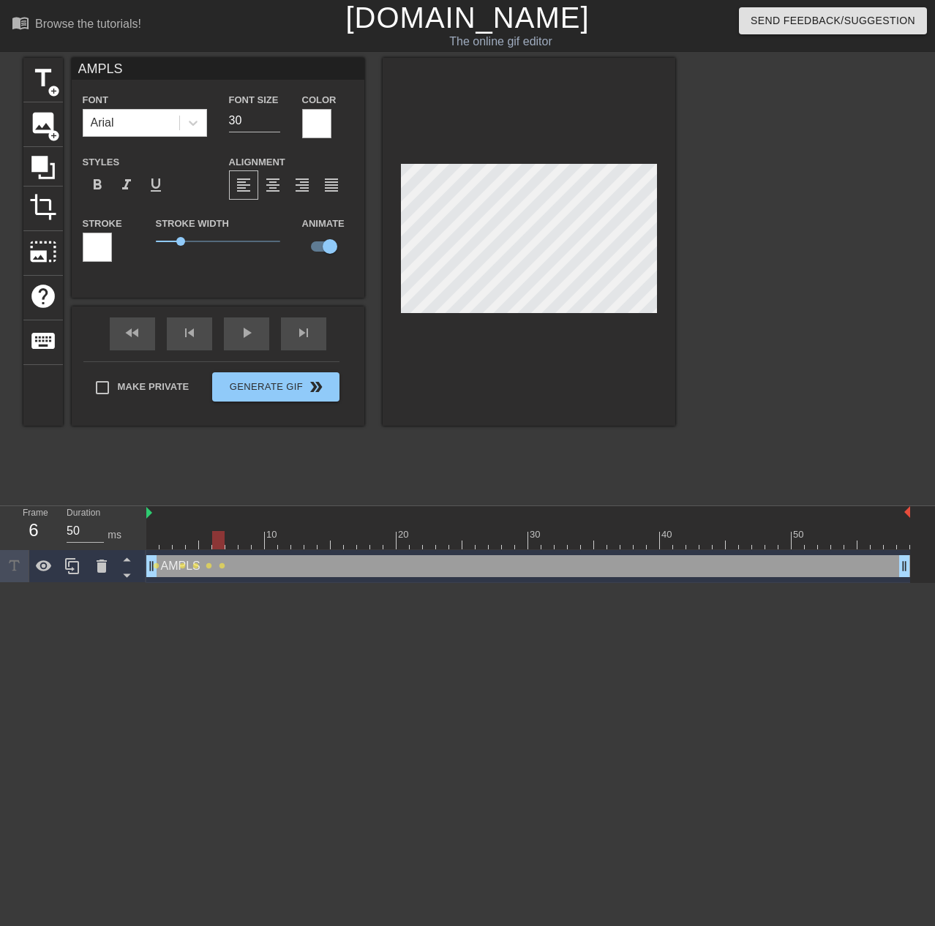
click at [389, 156] on div at bounding box center [529, 242] width 293 height 368
drag, startPoint x: 219, startPoint y: 542, endPoint x: 228, endPoint y: 542, distance: 8.8
click at [228, 542] on div at bounding box center [231, 540] width 12 height 18
click at [241, 542] on div at bounding box center [528, 540] width 764 height 18
click at [256, 544] on div at bounding box center [528, 540] width 764 height 18
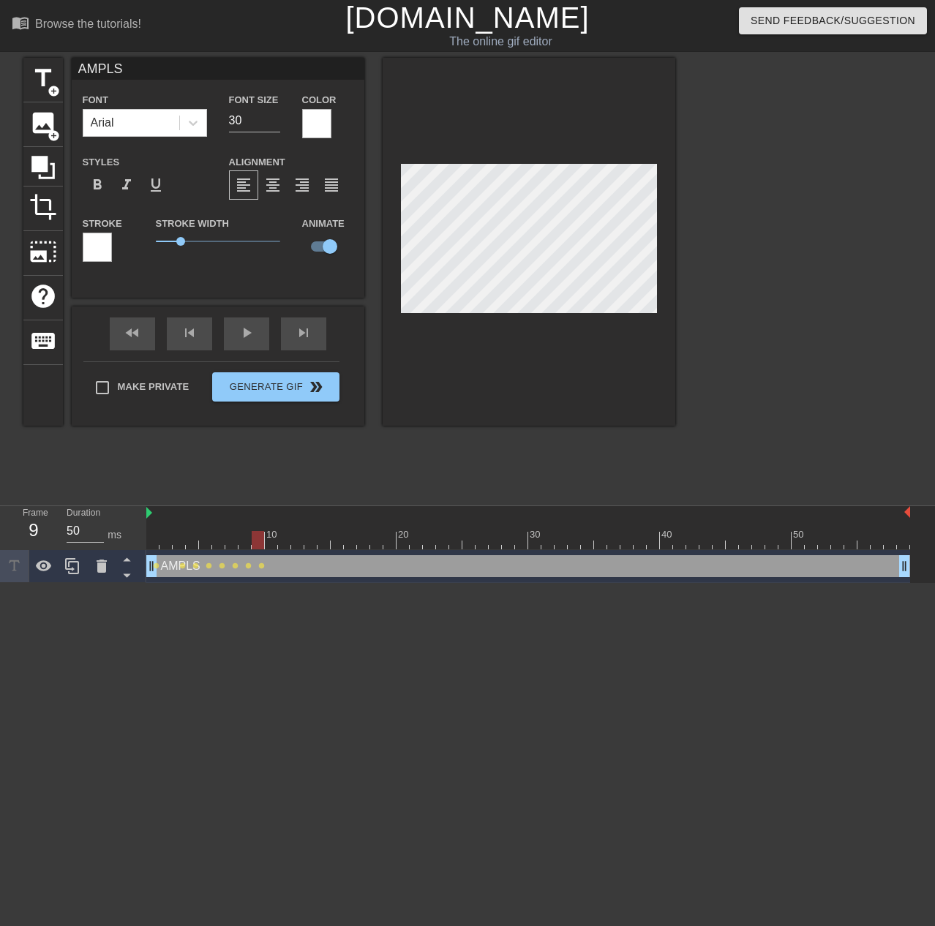
click at [274, 544] on div at bounding box center [528, 540] width 764 height 18
click at [282, 547] on div at bounding box center [528, 540] width 764 height 18
drag, startPoint x: 296, startPoint y: 546, endPoint x: 304, endPoint y: 537, distance: 11.9
click at [296, 545] on div at bounding box center [528, 540] width 764 height 18
click at [316, 542] on div at bounding box center [528, 540] width 764 height 18
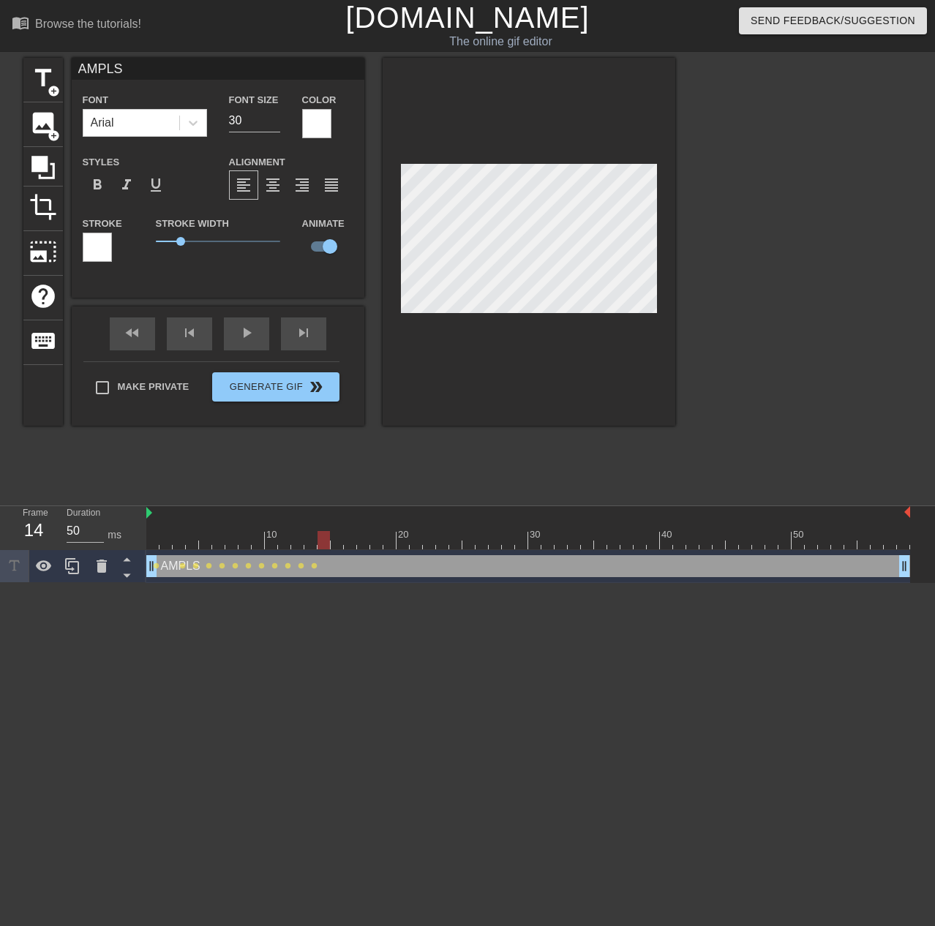
drag, startPoint x: 322, startPoint y: 543, endPoint x: 340, endPoint y: 526, distance: 24.9
click at [323, 541] on div at bounding box center [528, 540] width 764 height 18
click at [336, 548] on div at bounding box center [528, 540] width 764 height 18
click at [354, 543] on div at bounding box center [528, 540] width 764 height 18
drag, startPoint x: 361, startPoint y: 546, endPoint x: 394, endPoint y: 506, distance: 51.4
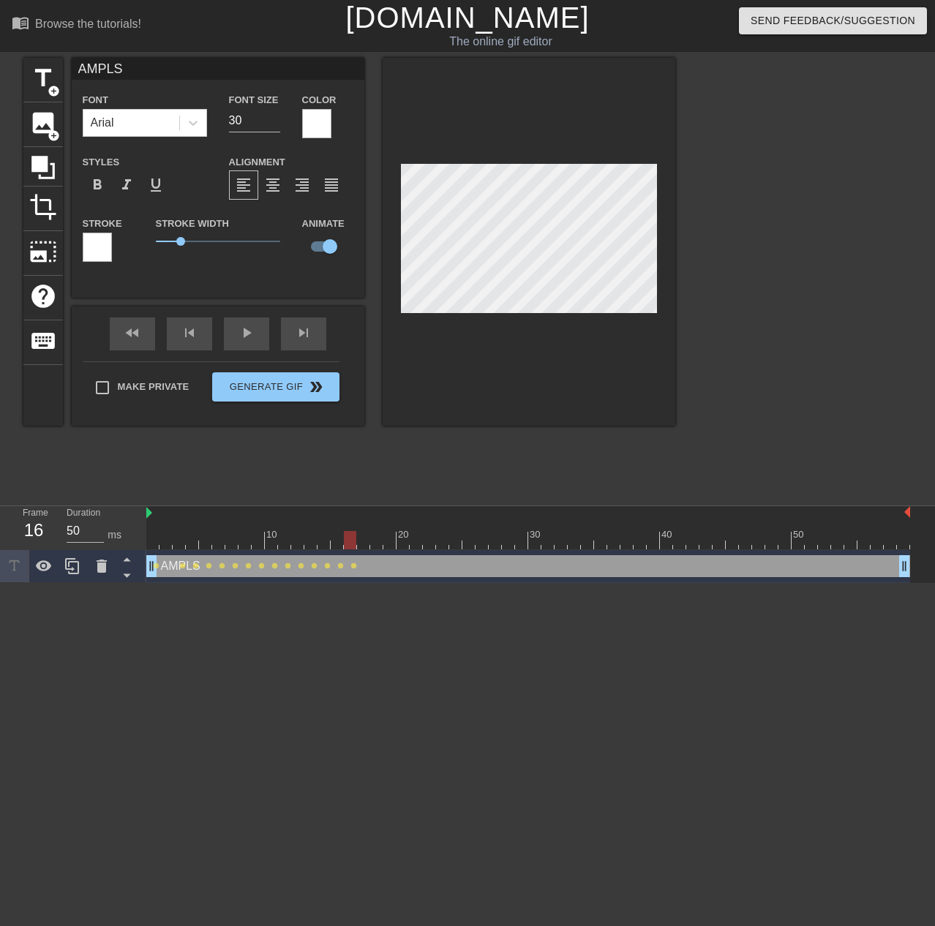
click at [363, 544] on div at bounding box center [528, 540] width 764 height 18
drag, startPoint x: 375, startPoint y: 544, endPoint x: 465, endPoint y: 377, distance: 189.2
click at [376, 541] on div at bounding box center [528, 540] width 764 height 18
drag, startPoint x: 387, startPoint y: 544, endPoint x: 438, endPoint y: 488, distance: 75.6
click at [391, 539] on div at bounding box center [528, 540] width 764 height 18
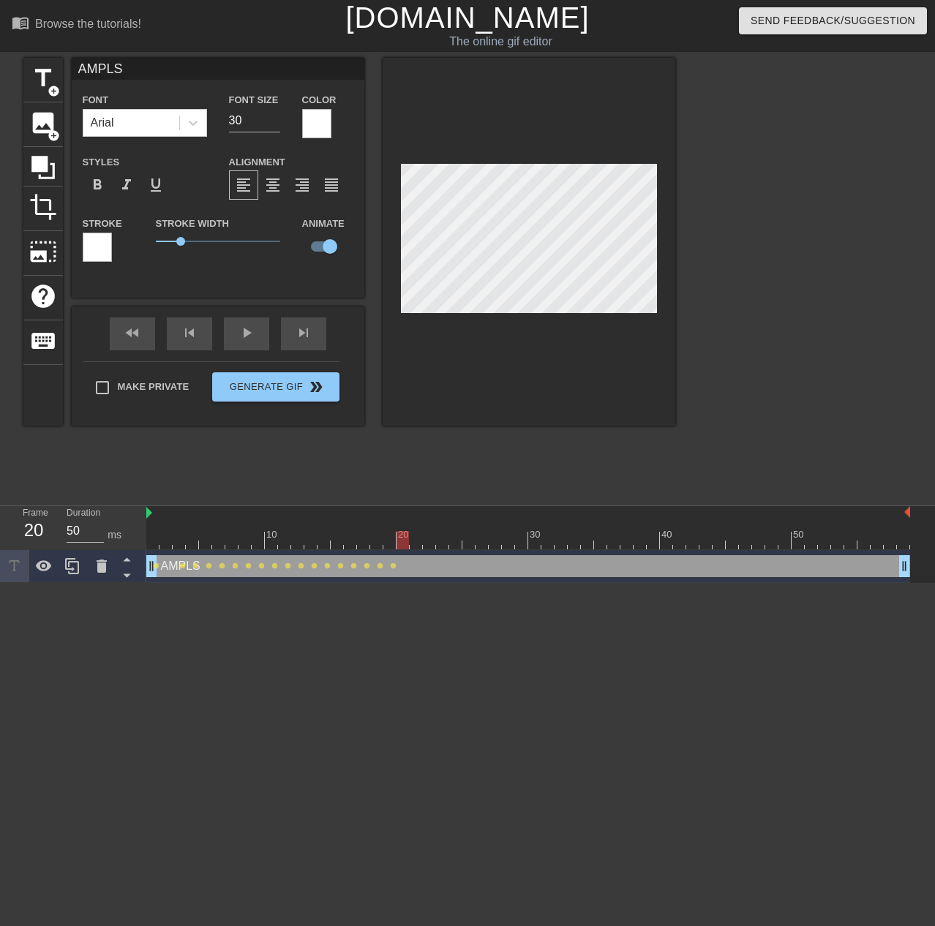
click at [405, 541] on div at bounding box center [528, 540] width 764 height 18
click at [415, 533] on div at bounding box center [528, 540] width 764 height 18
click at [427, 548] on div at bounding box center [528, 540] width 764 height 18
click at [443, 545] on div at bounding box center [528, 540] width 764 height 18
click at [451, 542] on div at bounding box center [528, 540] width 764 height 18
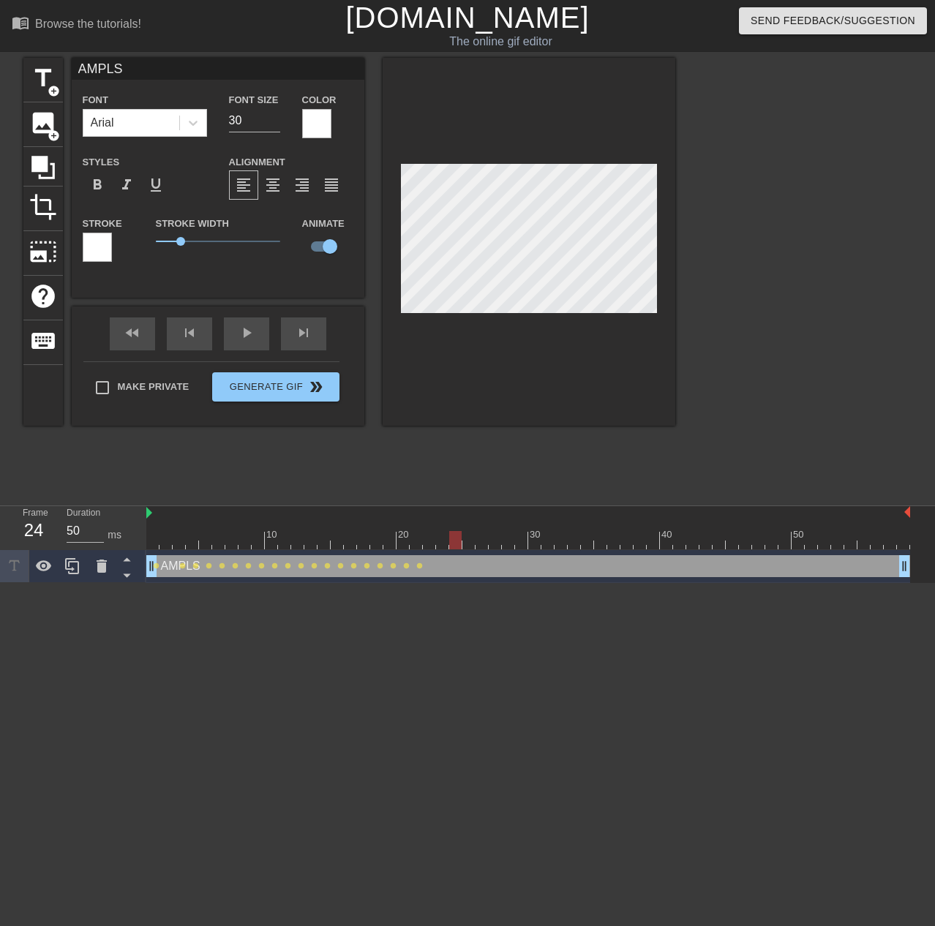
click at [469, 542] on div at bounding box center [528, 540] width 764 height 18
click at [478, 539] on div at bounding box center [528, 540] width 764 height 18
click at [491, 539] on div at bounding box center [528, 540] width 764 height 18
click at [503, 536] on div at bounding box center [528, 540] width 764 height 18
click at [520, 537] on div at bounding box center [528, 540] width 764 height 18
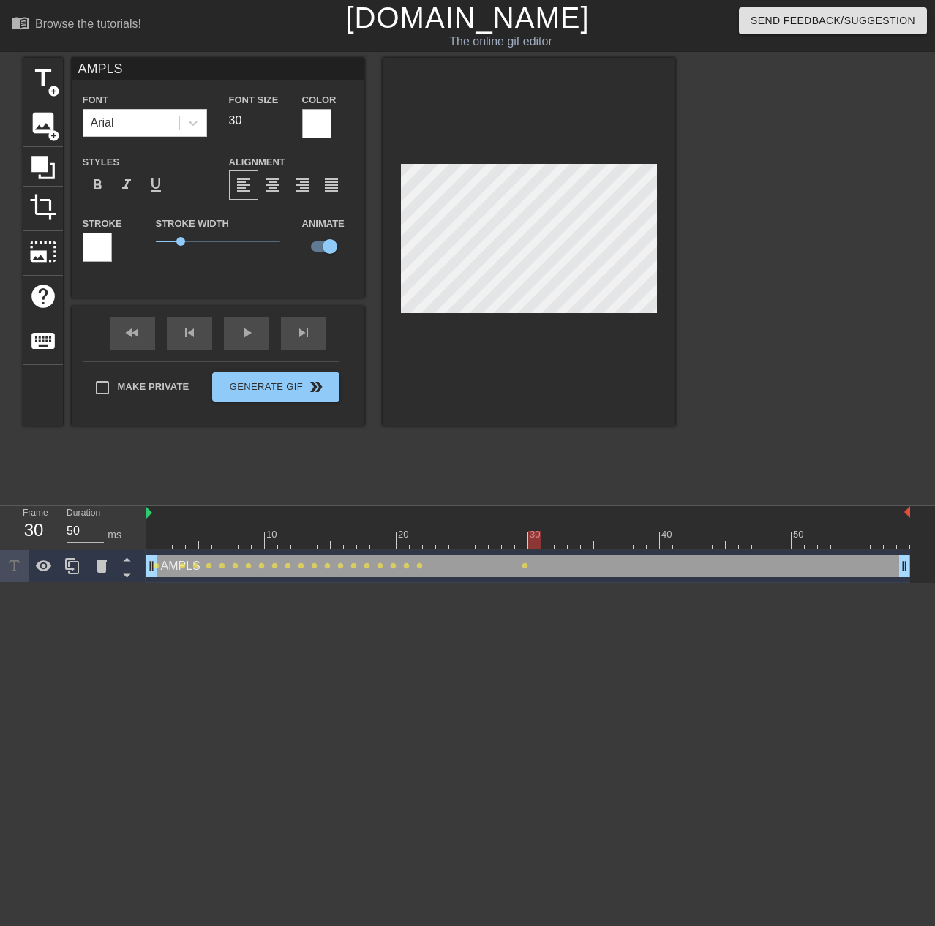
click at [540, 542] on div at bounding box center [528, 540] width 764 height 18
click at [548, 542] on div at bounding box center [528, 540] width 764 height 18
click at [558, 545] on div at bounding box center [528, 540] width 764 height 18
click at [571, 541] on div at bounding box center [528, 540] width 764 height 18
click at [591, 547] on div at bounding box center [528, 540] width 764 height 18
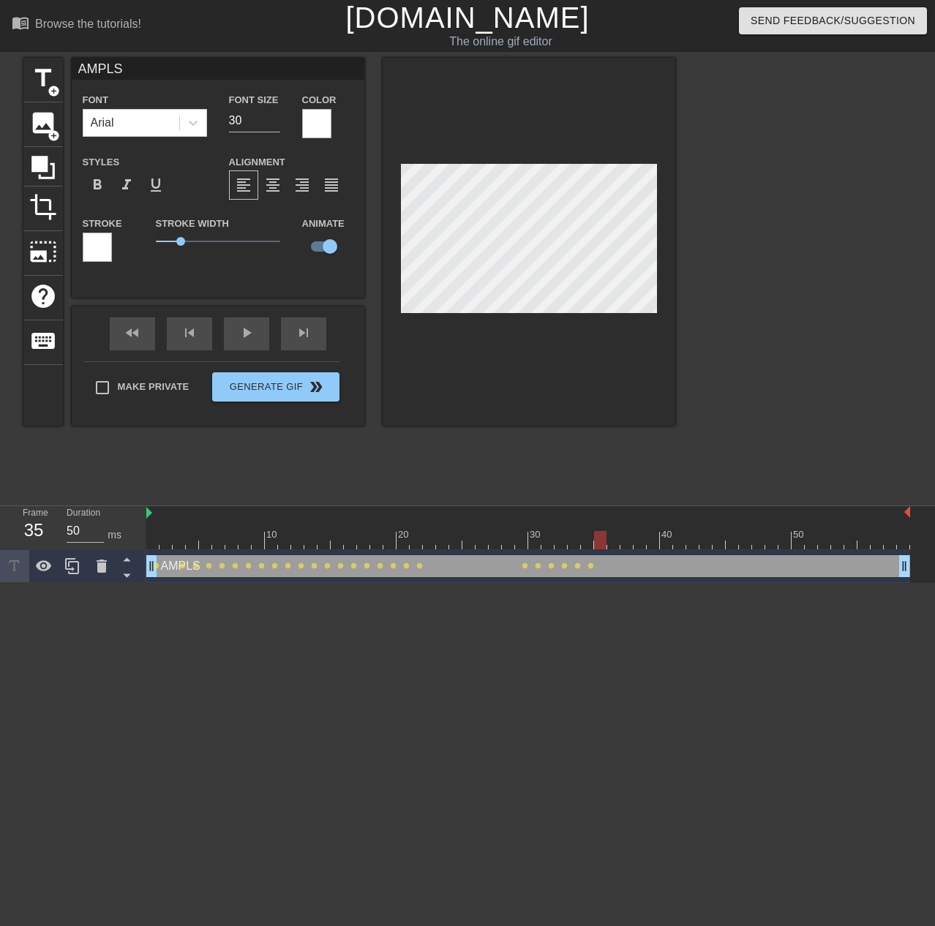
drag, startPoint x: 599, startPoint y: 547, endPoint x: 539, endPoint y: 321, distance: 233.4
click at [599, 546] on div at bounding box center [528, 540] width 764 height 18
click at [255, 330] on div "fast_rewind skip_previous play_arrow skip_next" at bounding box center [218, 334] width 239 height 55
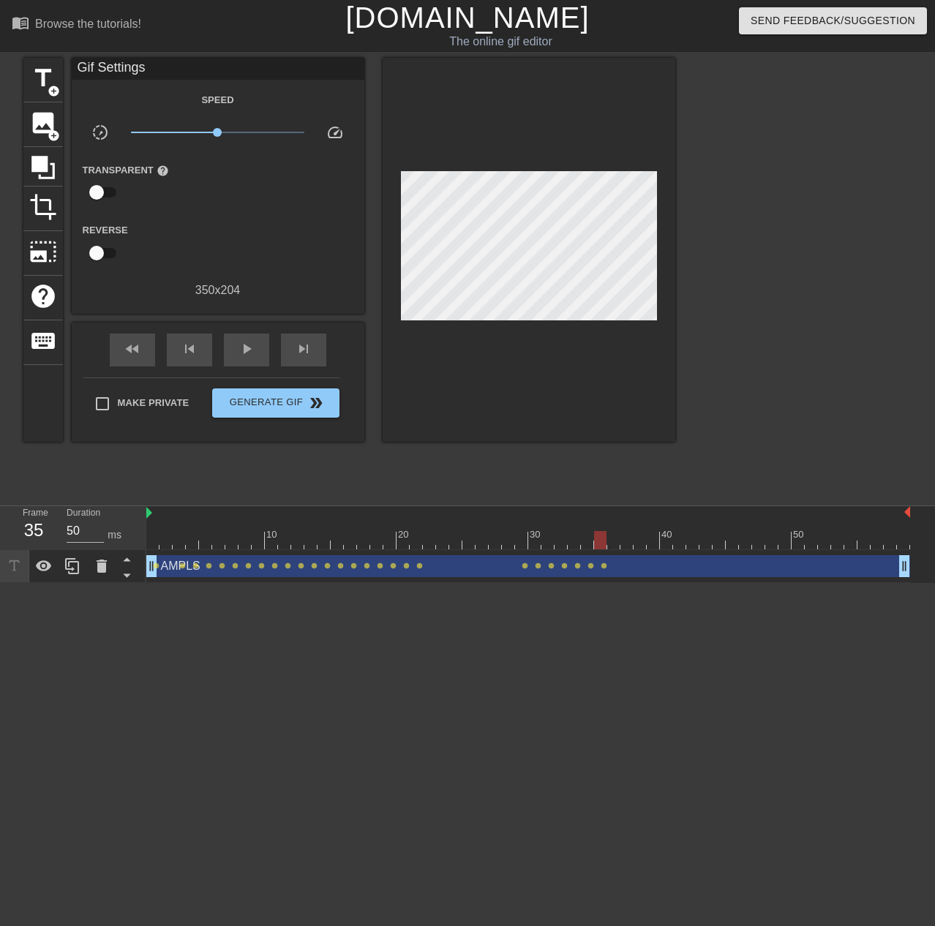
click at [149, 550] on div "AMPLS drag_handle drag_handle lens lens lens lens lens lens lens lens lens lens…" at bounding box center [528, 566] width 764 height 33
click at [157, 544] on div at bounding box center [528, 540] width 764 height 18
click at [230, 348] on div "play_arrow" at bounding box center [246, 350] width 45 height 33
click at [256, 351] on div "pause" at bounding box center [246, 350] width 45 height 33
click at [615, 545] on div at bounding box center [528, 540] width 764 height 18
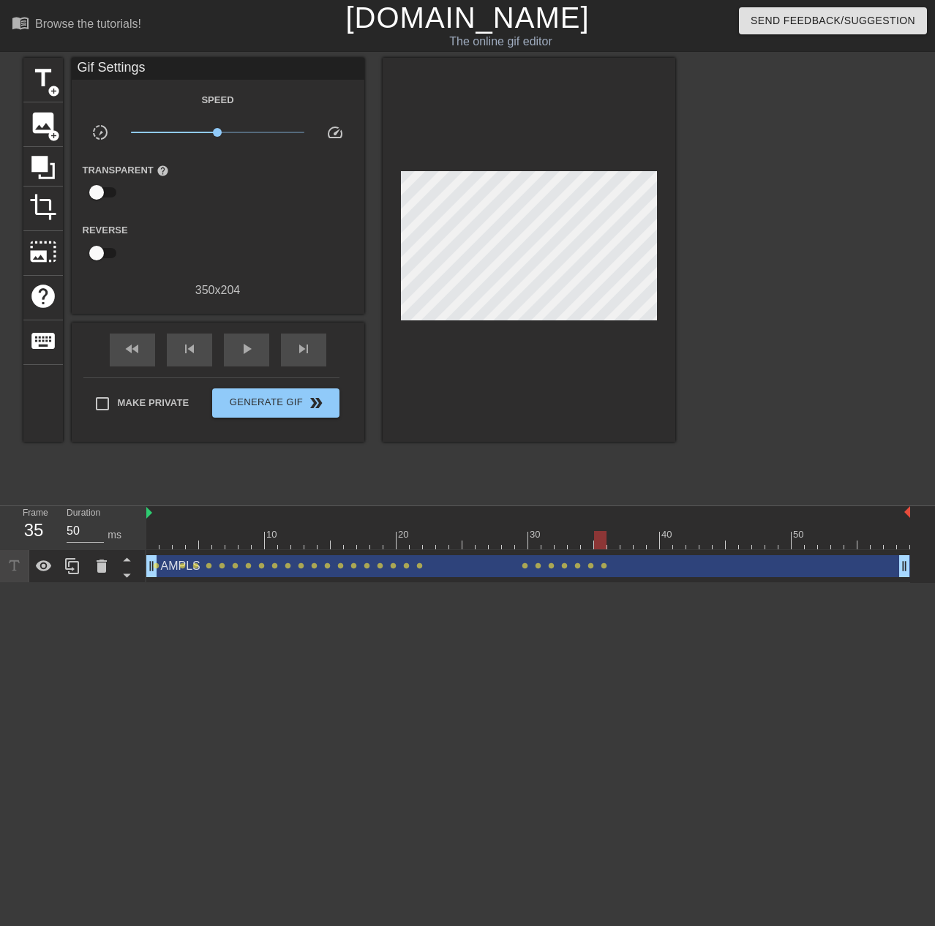
click at [597, 544] on div at bounding box center [528, 540] width 764 height 18
drag, startPoint x: 613, startPoint y: 547, endPoint x: 571, endPoint y: 336, distance: 214.8
click at [614, 546] on div at bounding box center [528, 540] width 764 height 18
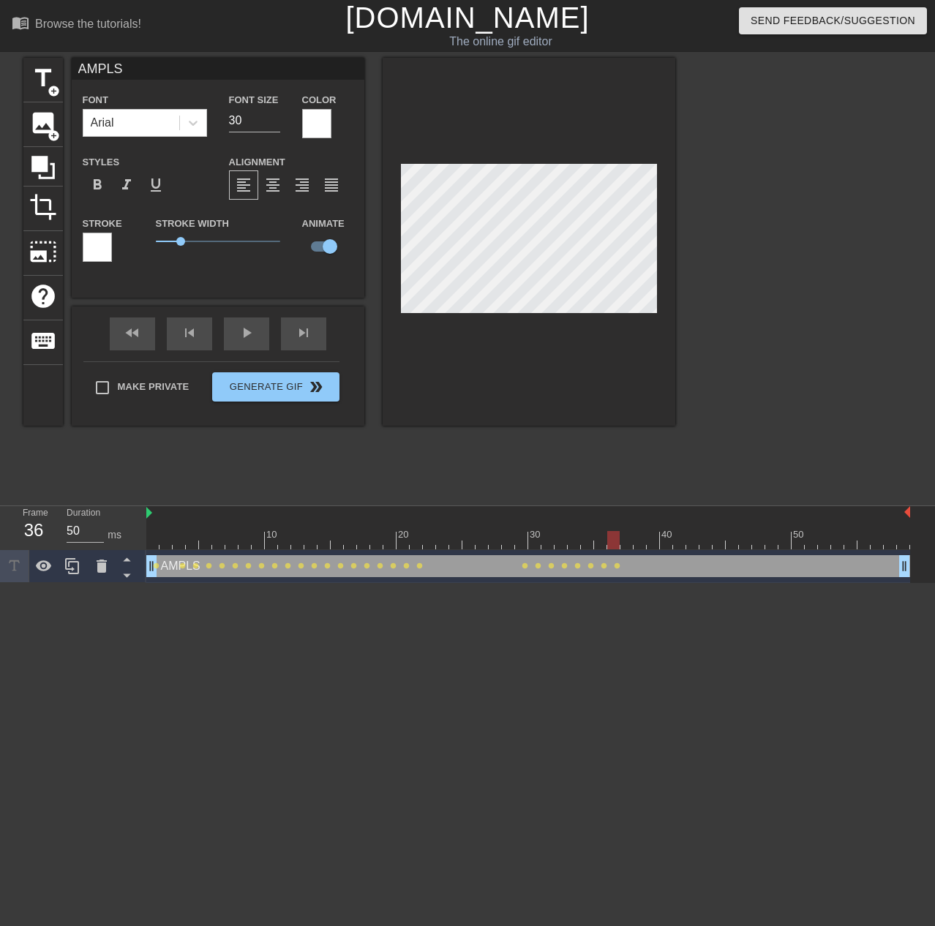
click at [391, 184] on div at bounding box center [529, 242] width 293 height 368
click at [626, 546] on div at bounding box center [528, 540] width 764 height 18
click at [642, 541] on div at bounding box center [528, 540] width 764 height 18
click at [653, 541] on div at bounding box center [528, 540] width 764 height 18
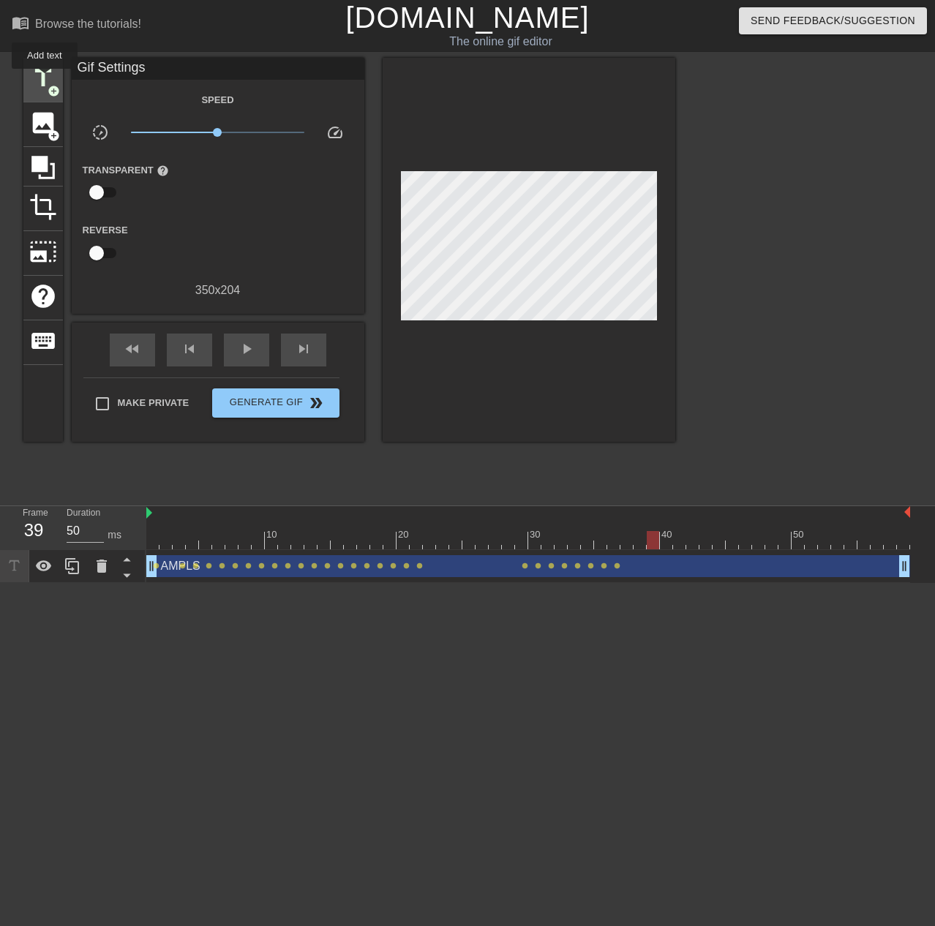
click at [45, 79] on span "title" at bounding box center [43, 78] width 28 height 28
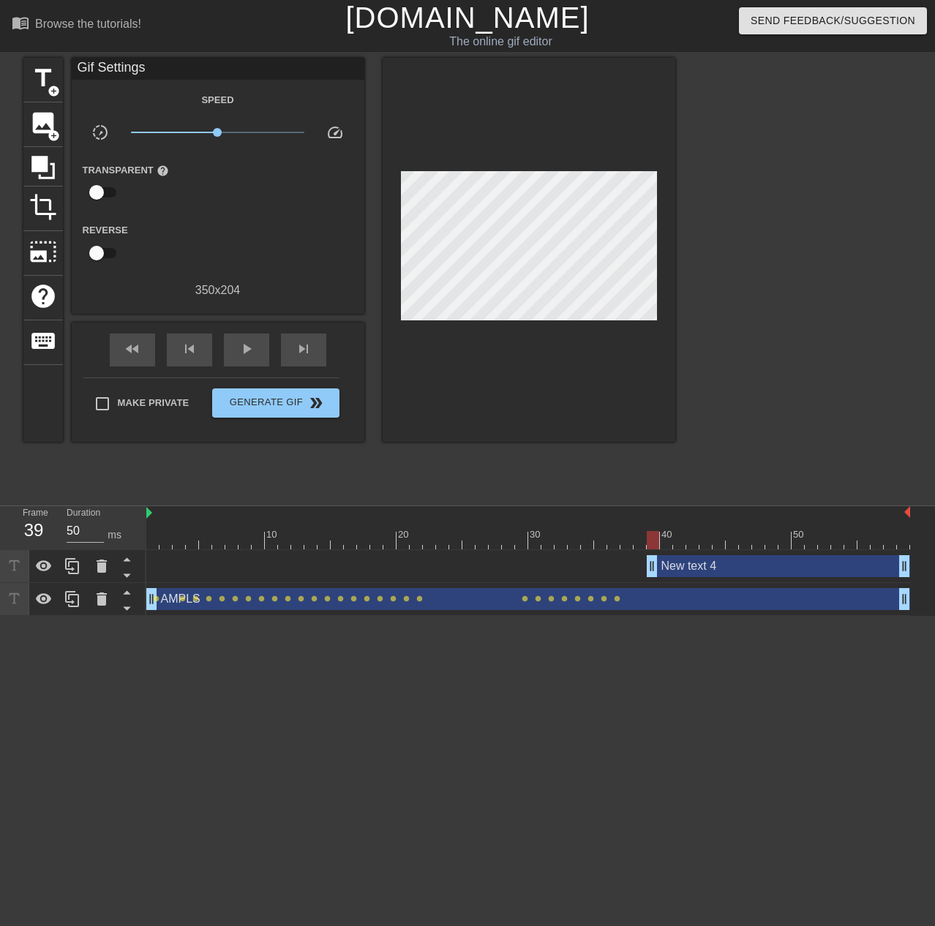
drag, startPoint x: 383, startPoint y: 165, endPoint x: 736, endPoint y: 271, distance: 368.1
click at [807, 244] on div at bounding box center [803, 277] width 220 height 439
click at [102, 565] on icon at bounding box center [102, 566] width 10 height 13
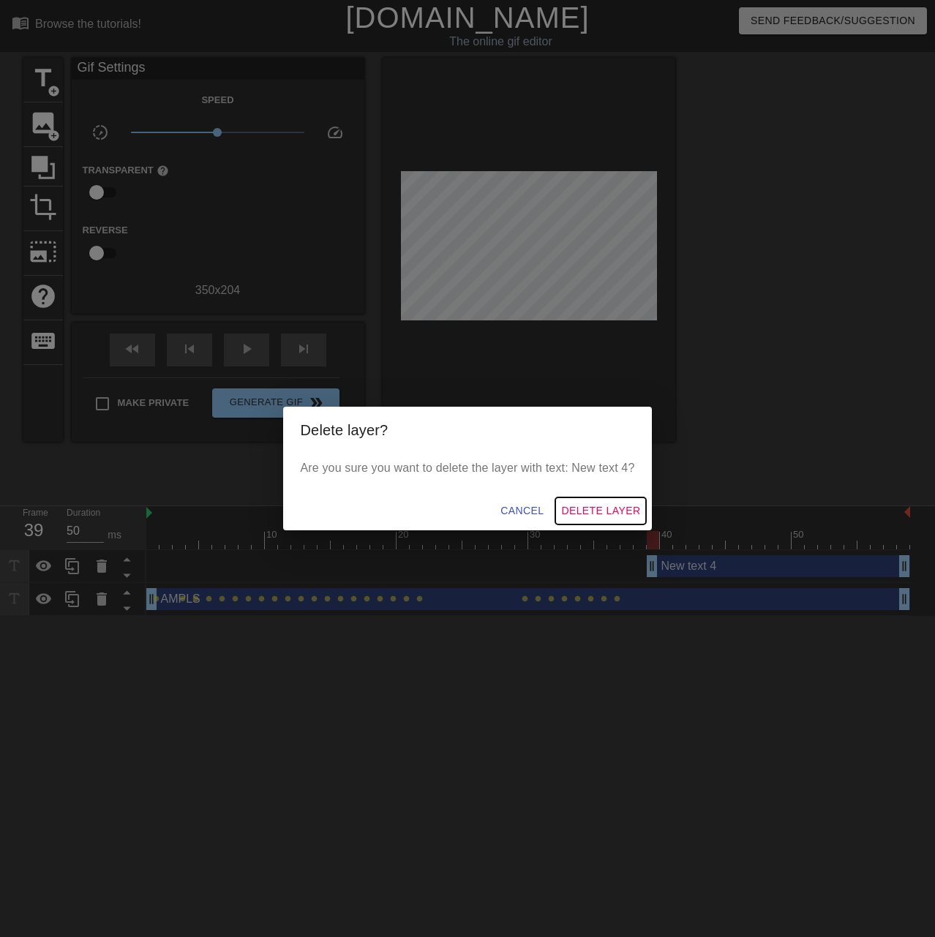
click at [623, 511] on span "Delete Layer" at bounding box center [600, 511] width 79 height 18
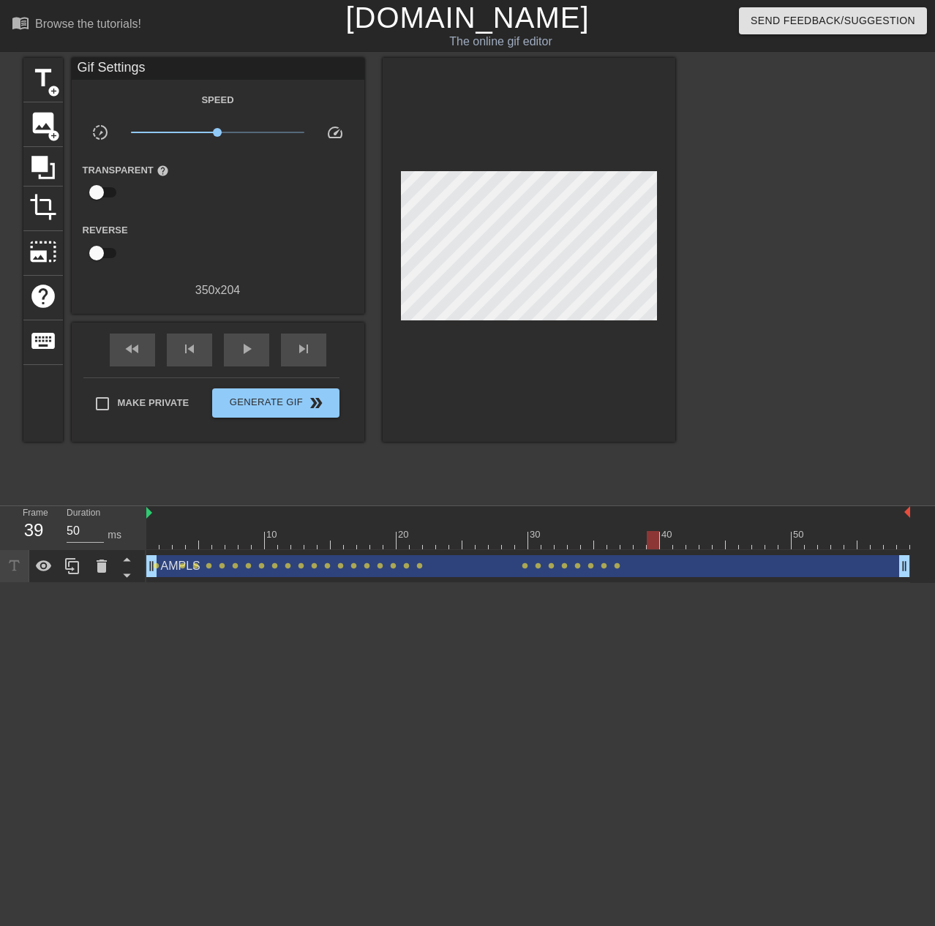
click at [645, 573] on div "AMPLS drag_handle drag_handle" at bounding box center [528, 566] width 764 height 22
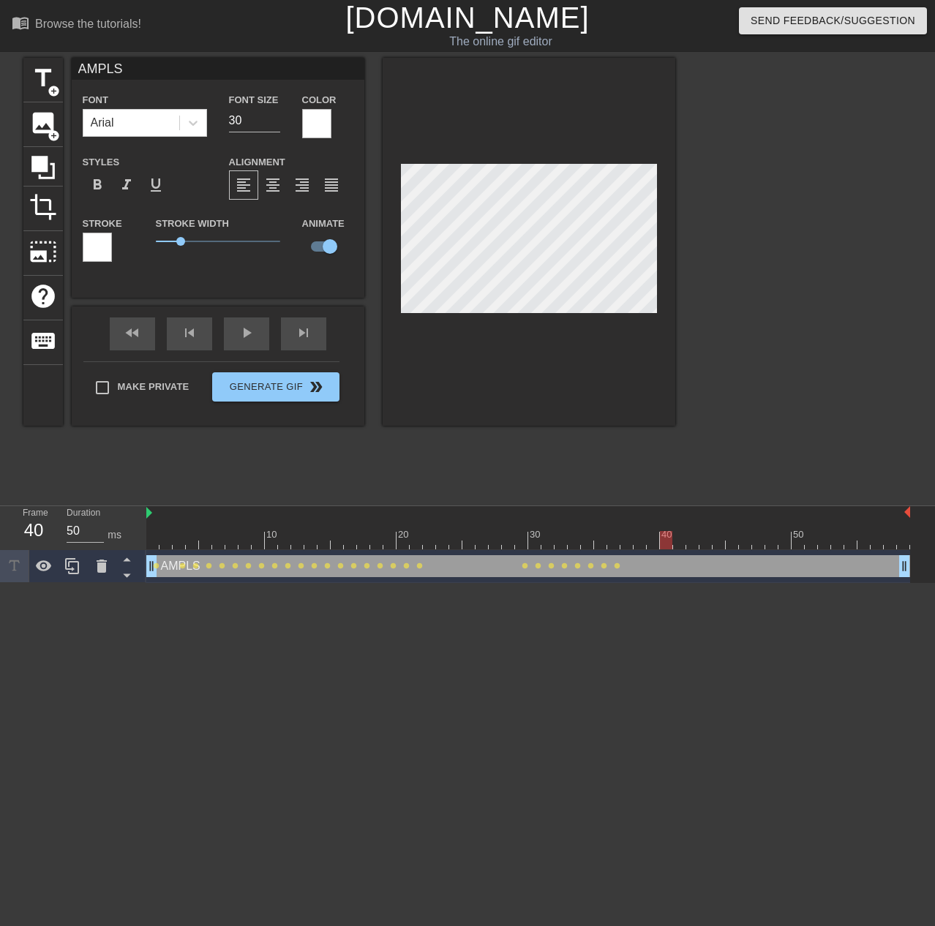
click at [665, 545] on div at bounding box center [528, 540] width 764 height 18
click at [646, 544] on div at bounding box center [528, 540] width 764 height 18
click at [630, 543] on div at bounding box center [528, 540] width 764 height 18
click at [609, 543] on div at bounding box center [528, 540] width 764 height 18
click at [602, 537] on div at bounding box center [528, 540] width 764 height 18
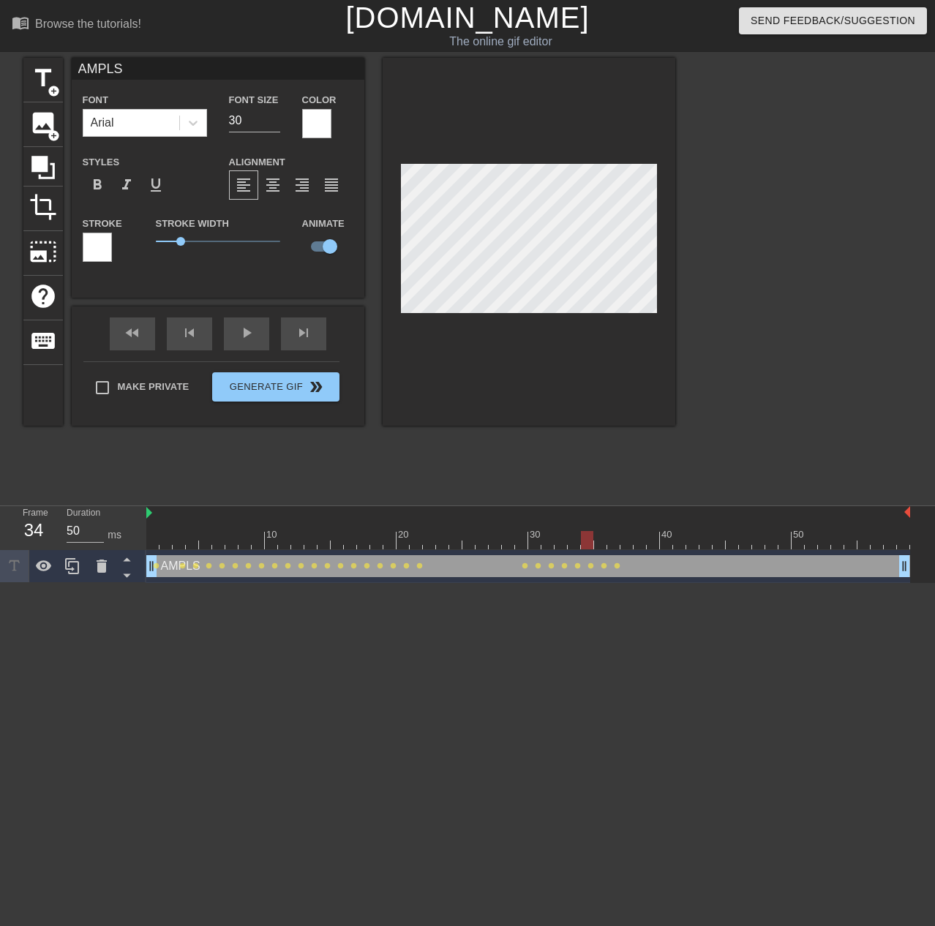
click at [588, 538] on div at bounding box center [528, 540] width 764 height 18
click at [616, 544] on div at bounding box center [528, 540] width 764 height 18
click at [628, 542] on div at bounding box center [528, 540] width 764 height 18
click at [640, 547] on div at bounding box center [528, 540] width 764 height 18
click at [651, 544] on div at bounding box center [528, 540] width 764 height 18
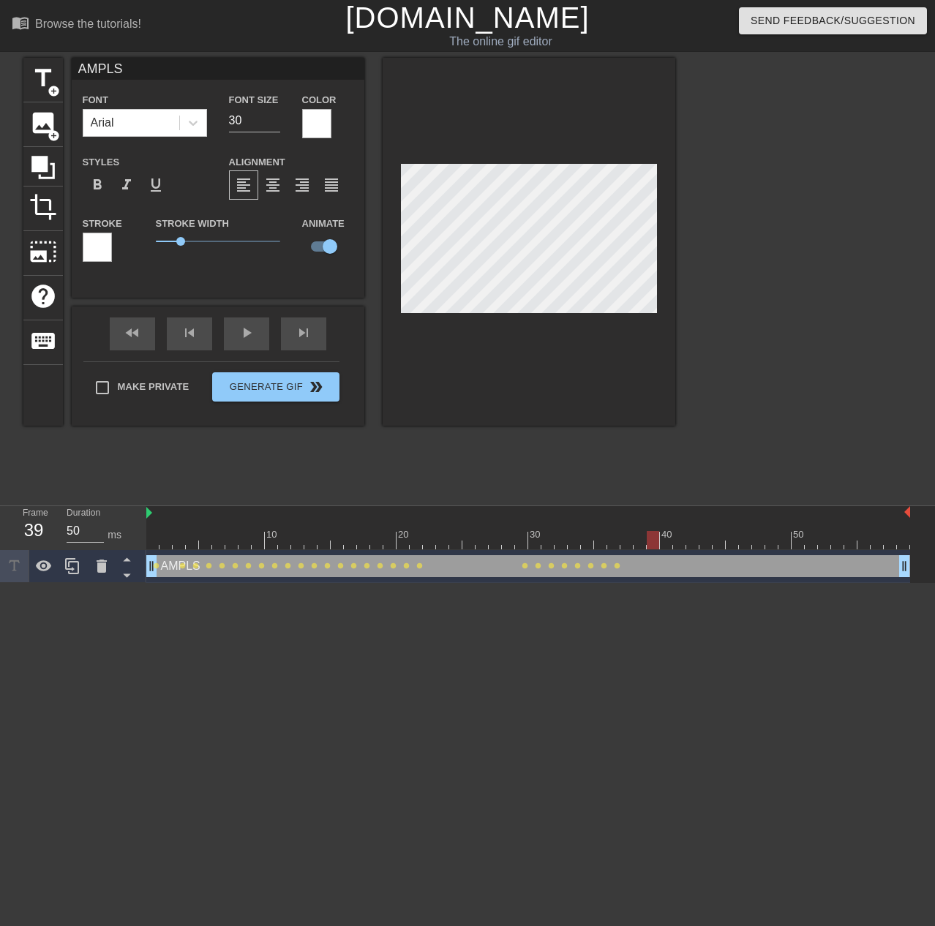
click at [666, 561] on div "AMPLS drag_handle drag_handle" at bounding box center [528, 566] width 764 height 22
click at [77, 569] on icon at bounding box center [73, 567] width 18 height 18
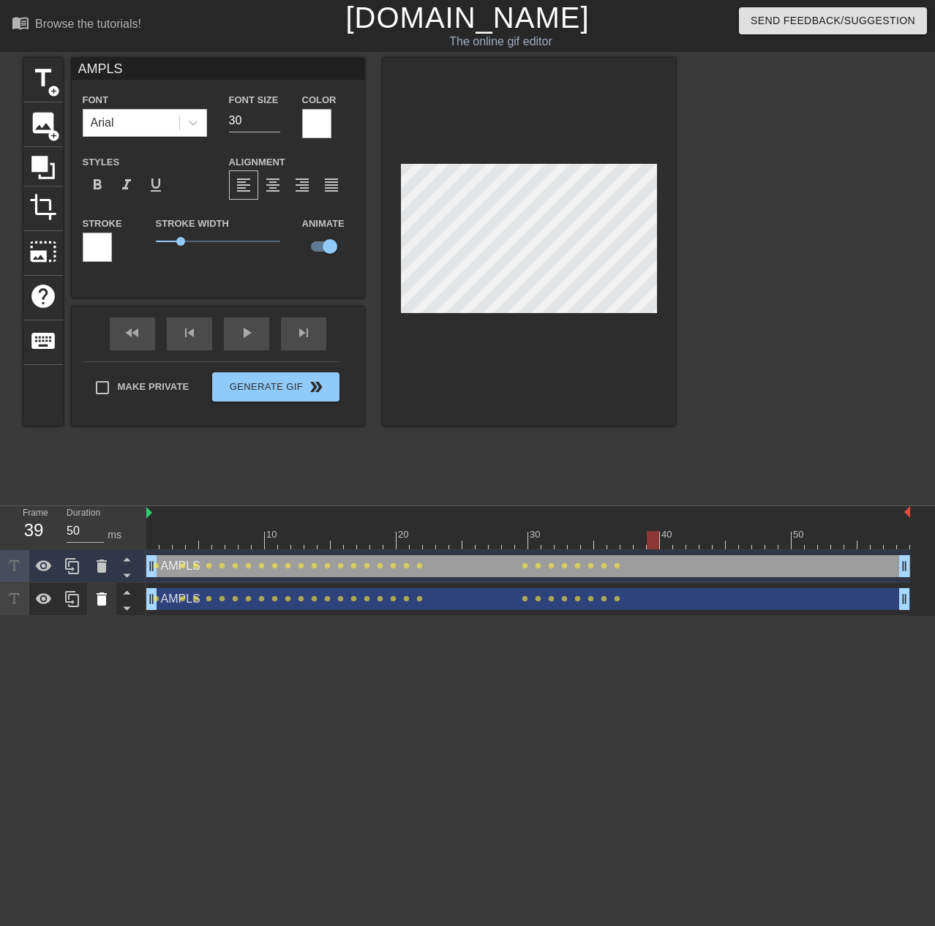
click at [102, 607] on icon at bounding box center [102, 600] width 18 height 18
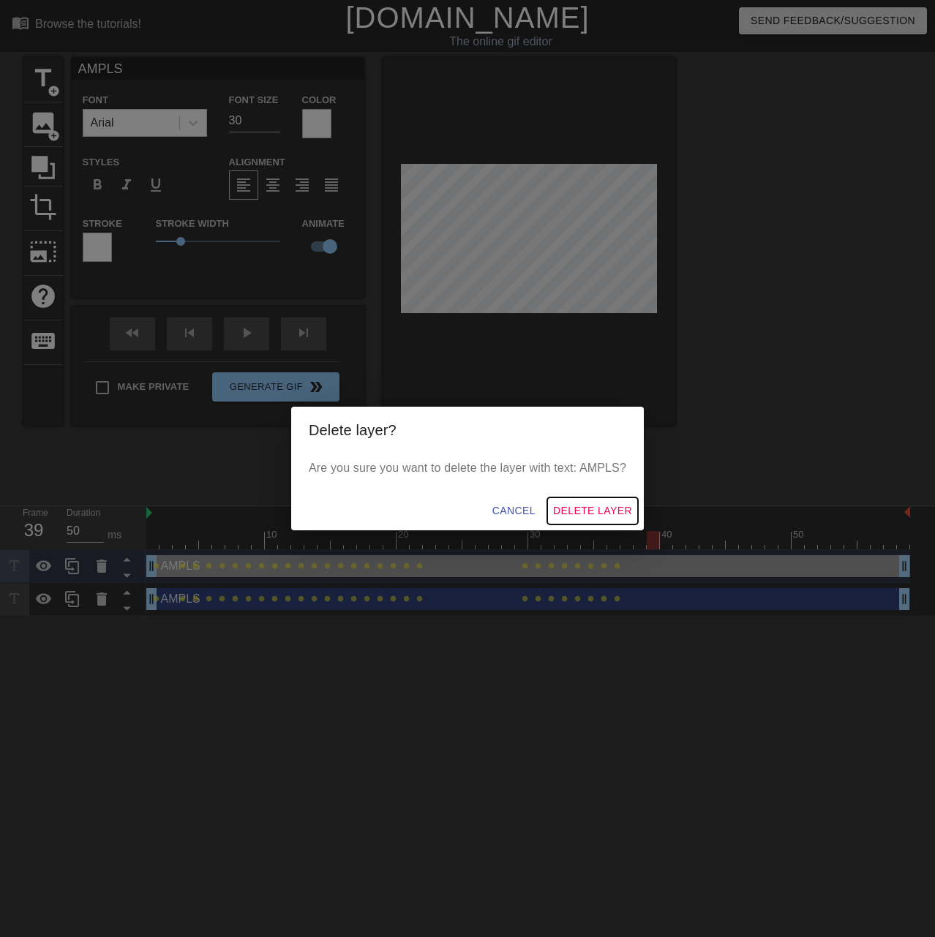
click at [618, 506] on span "Delete Layer" at bounding box center [592, 511] width 79 height 18
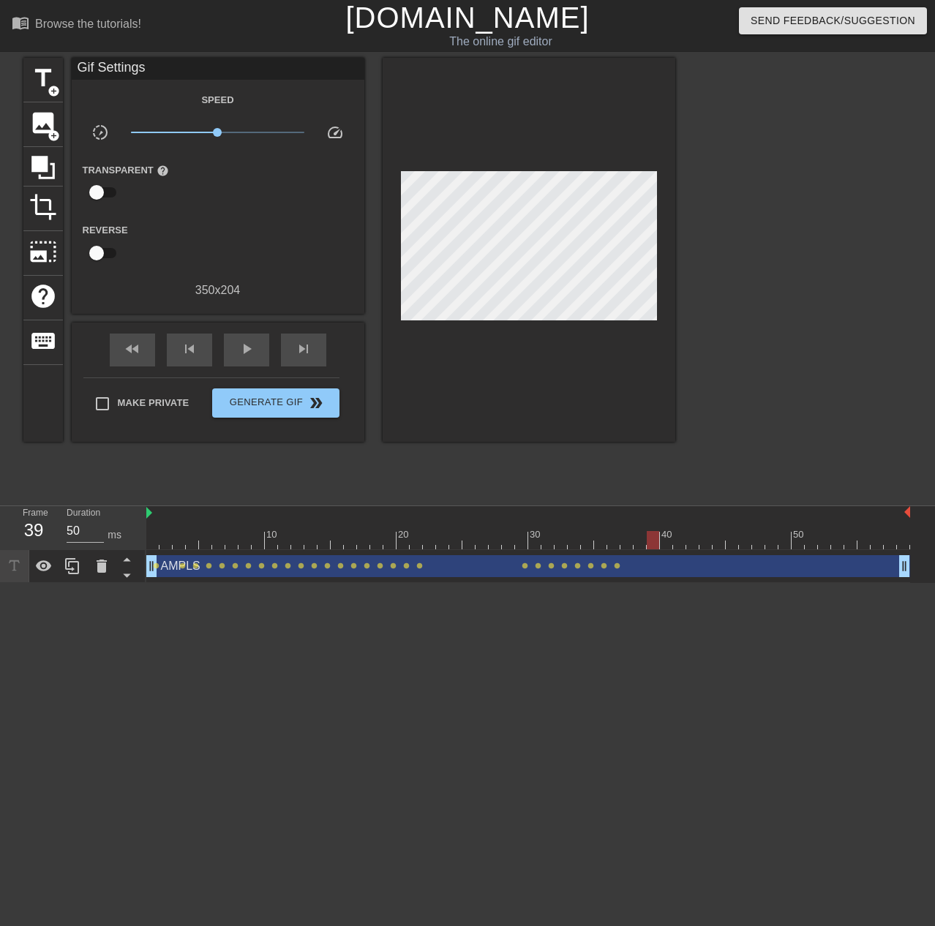
click at [717, 583] on html "menu_book Browse the tutorials! [DOMAIN_NAME] The online gif editor Send Feedba…" at bounding box center [467, 291] width 935 height 583
click at [51, 89] on span "add_circle" at bounding box center [54, 91] width 12 height 12
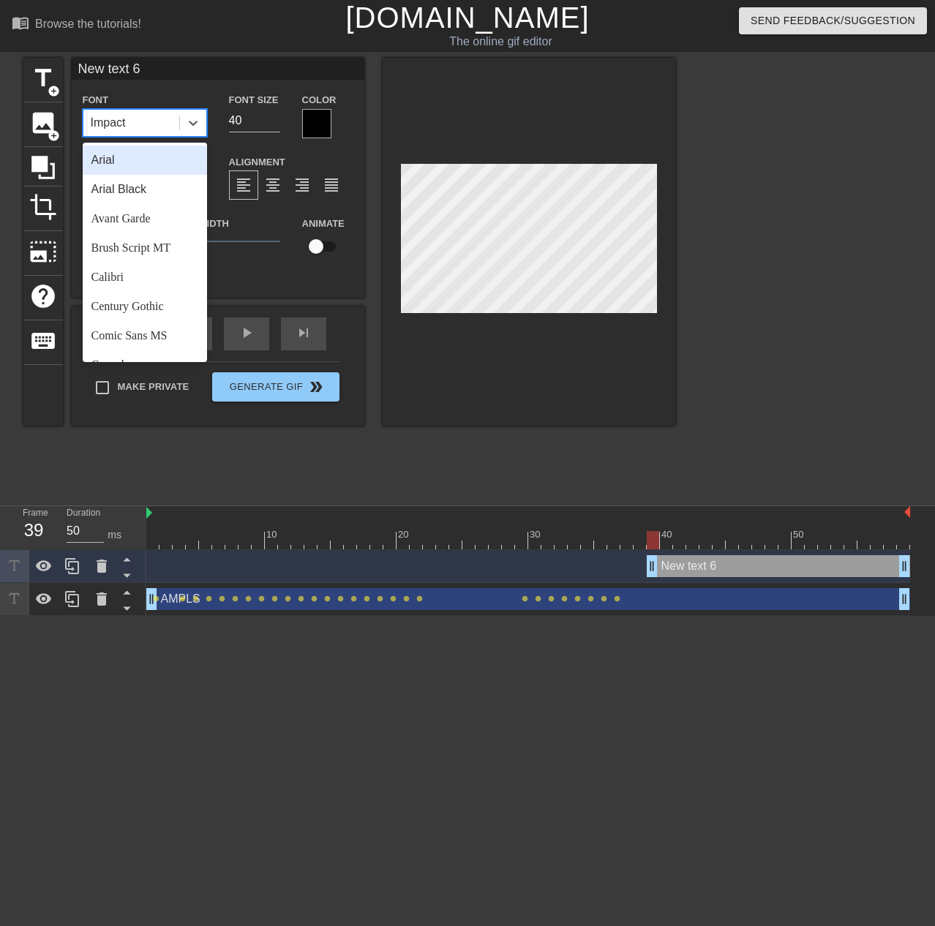
click at [116, 126] on div "Impact" at bounding box center [108, 123] width 35 height 18
click at [130, 160] on div "Arial" at bounding box center [145, 160] width 124 height 29
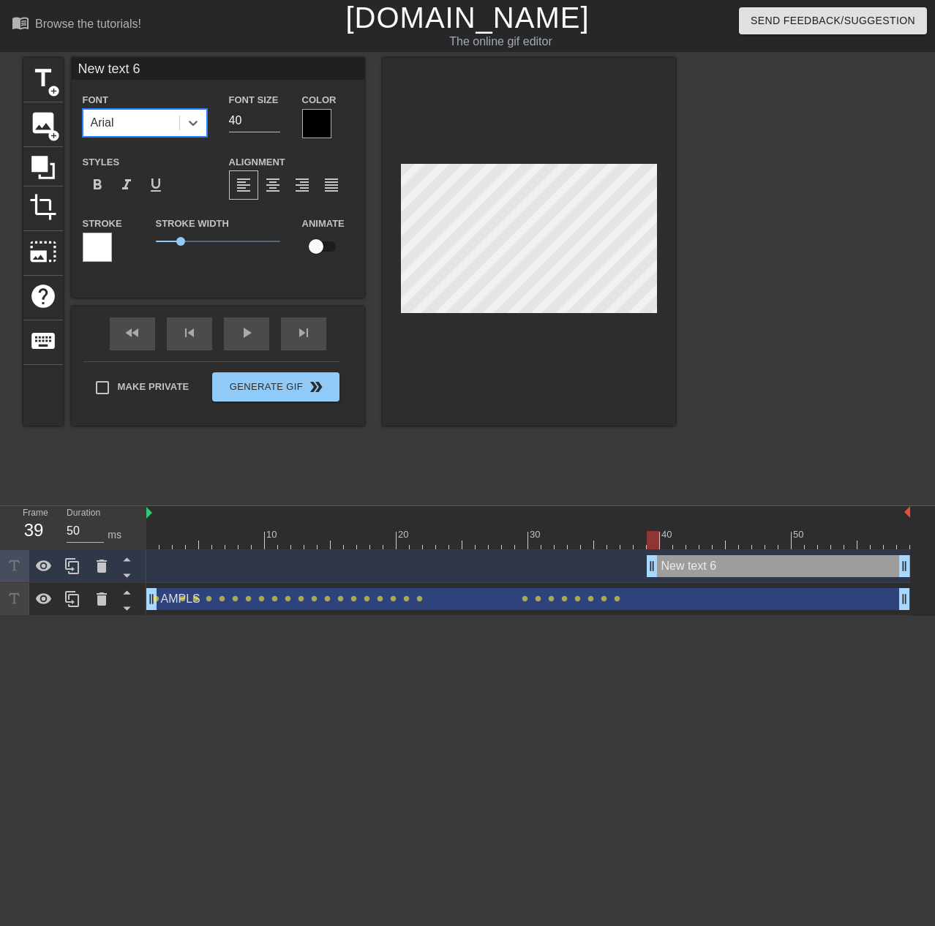
click at [267, 108] on div "Font Size 40" at bounding box center [254, 115] width 73 height 48
click at [254, 119] on input "40" at bounding box center [254, 120] width 51 height 23
type input "30"
click at [317, 122] on div at bounding box center [316, 123] width 29 height 29
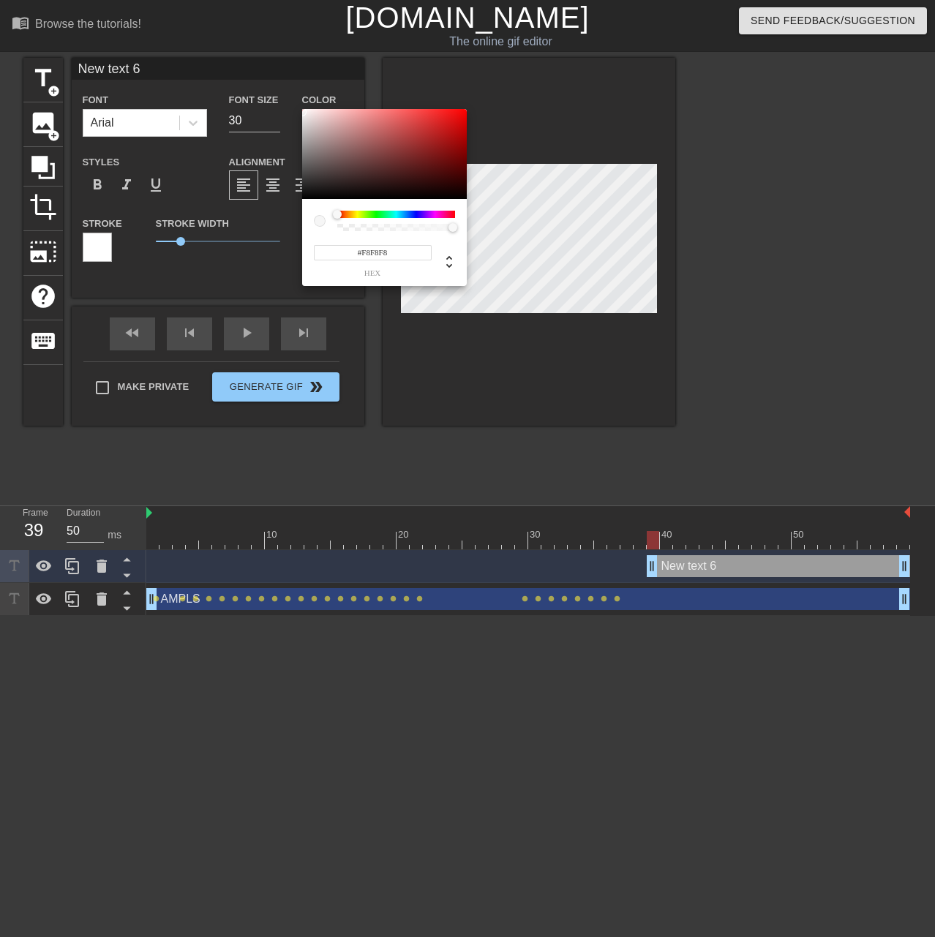
type input "#FFFFFF"
drag, startPoint x: 319, startPoint y: 130, endPoint x: 296, endPoint y: 108, distance: 32.1
click at [296, 108] on div "#FFFFFF hex" at bounding box center [467, 468] width 935 height 937
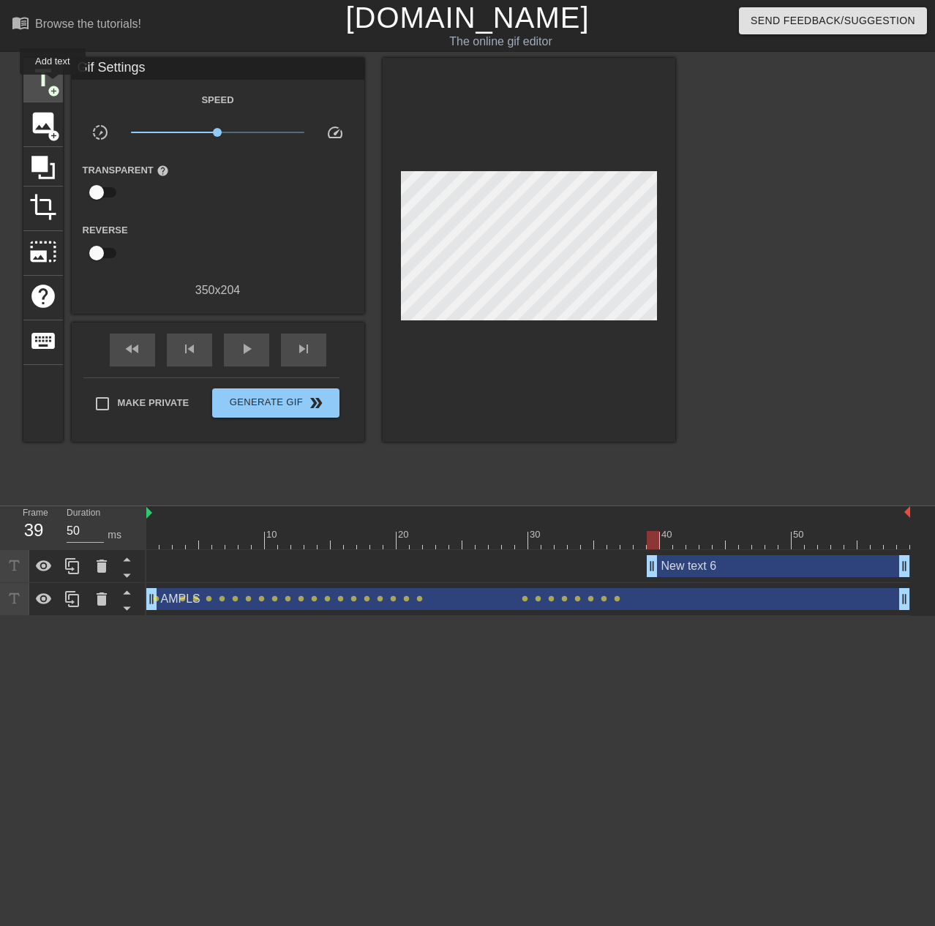
click at [44, 80] on span "title" at bounding box center [43, 78] width 28 height 28
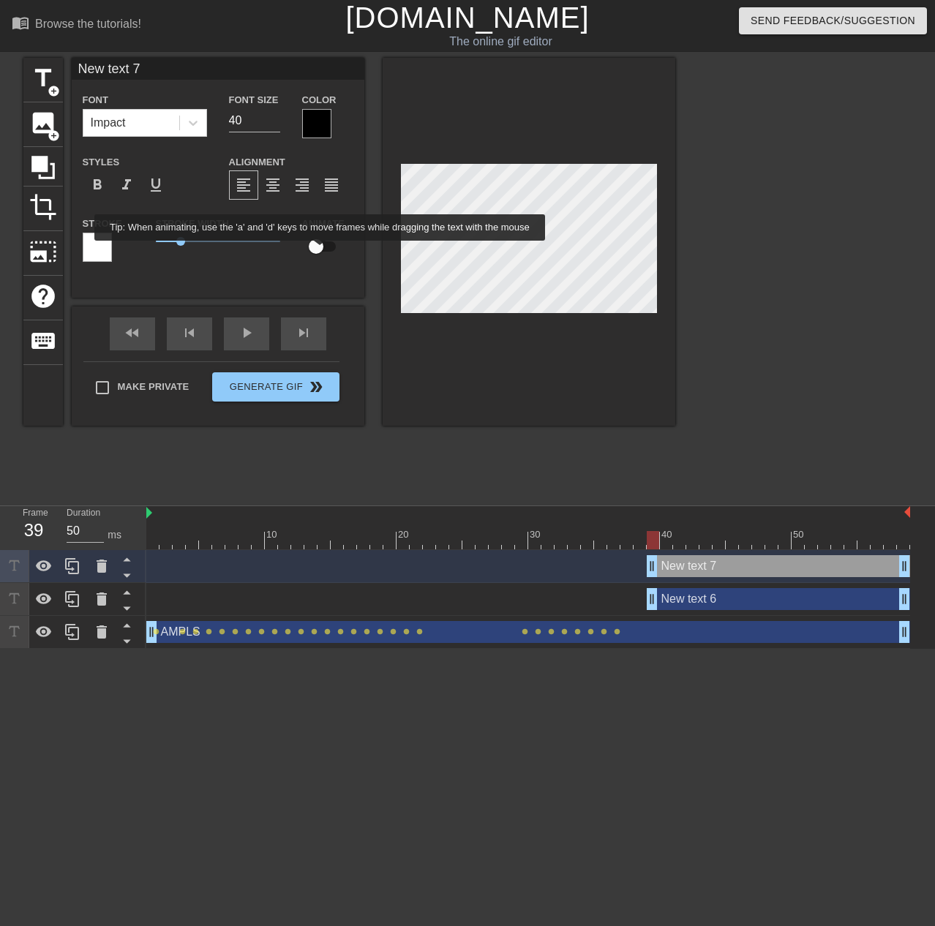
click at [321, 251] on input "checkbox" at bounding box center [315, 247] width 83 height 28
checkbox input "true"
click at [96, 566] on icon at bounding box center [102, 567] width 18 height 18
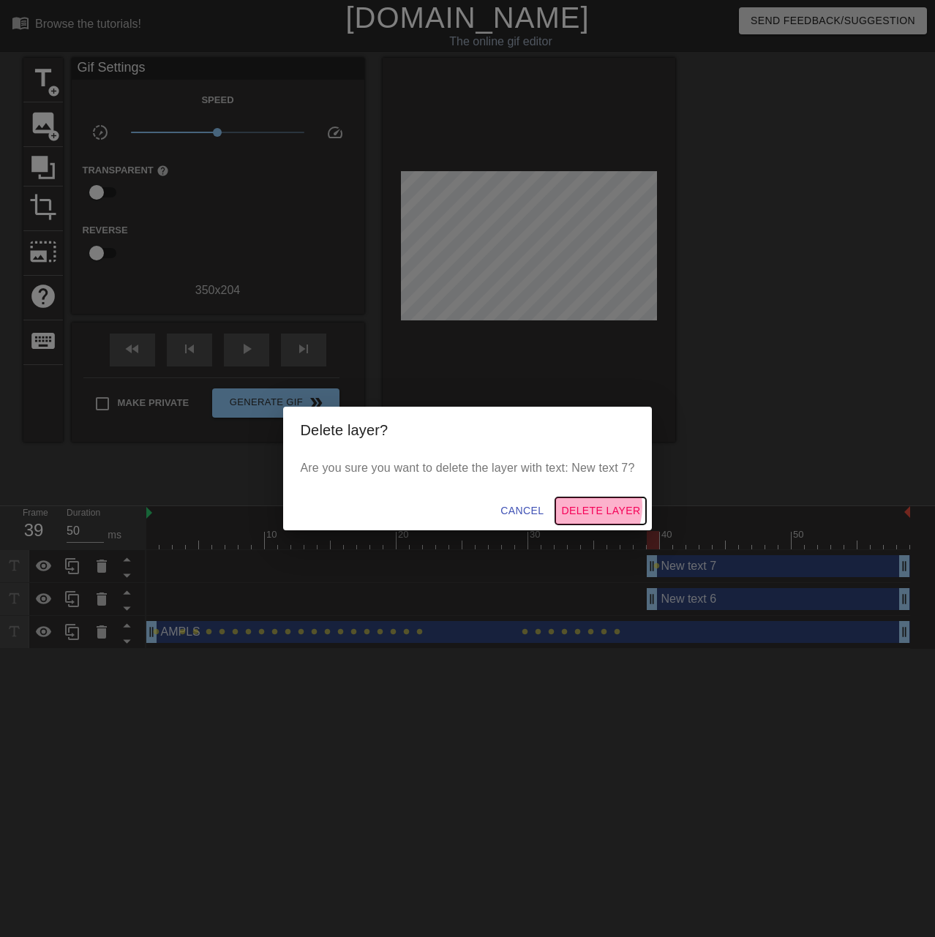
click at [580, 506] on span "Delete Layer" at bounding box center [600, 511] width 79 height 18
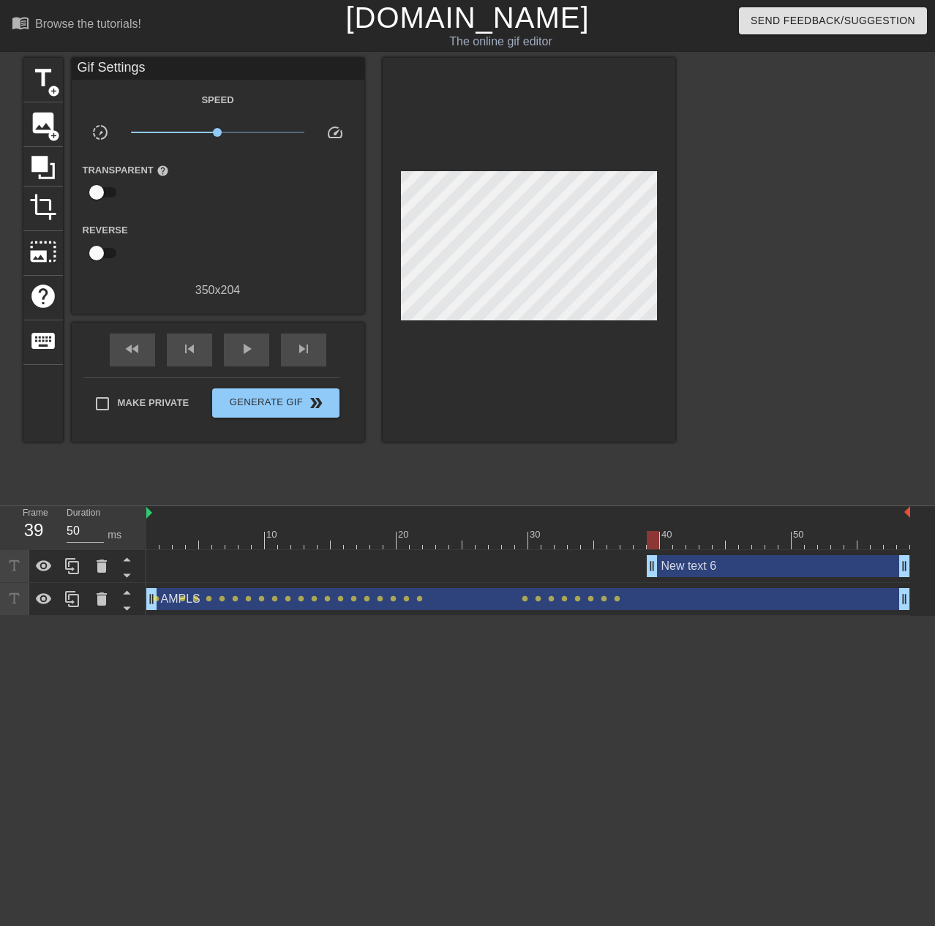
click at [155, 72] on div "Gif Settings" at bounding box center [218, 69] width 293 height 22
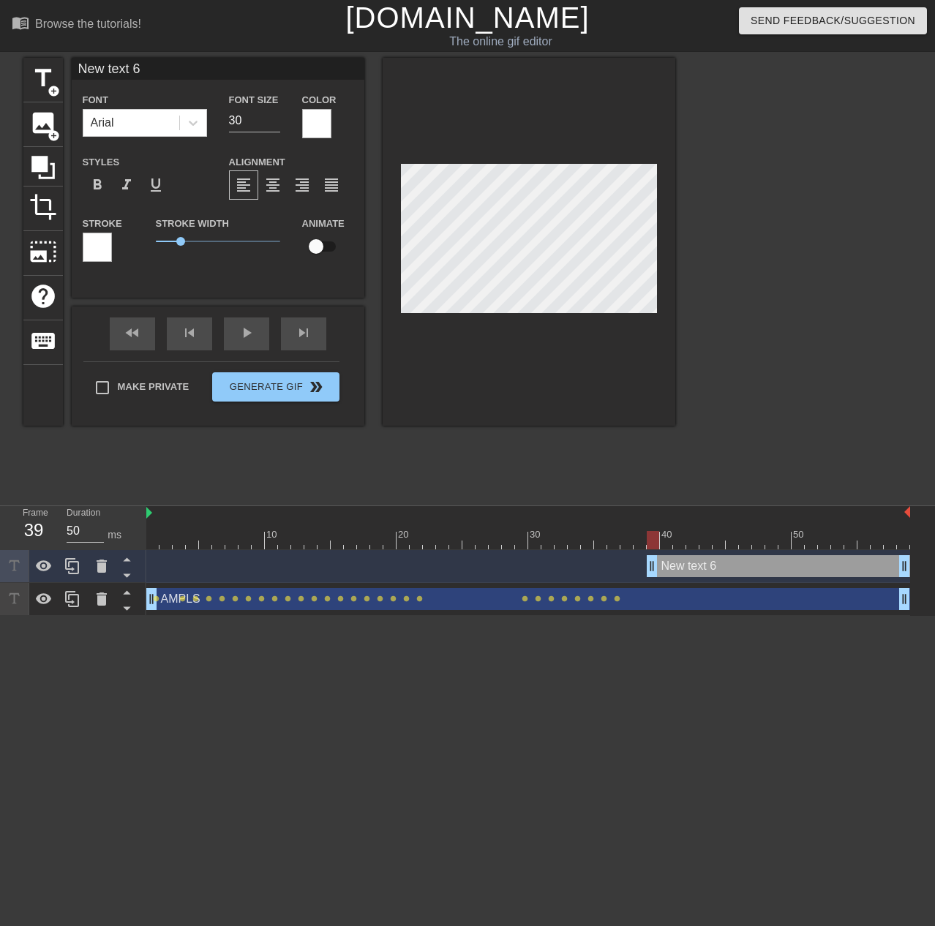
click at [150, 71] on input "New text 6" at bounding box center [218, 69] width 293 height 22
type input "M"
type input "AMPLS"
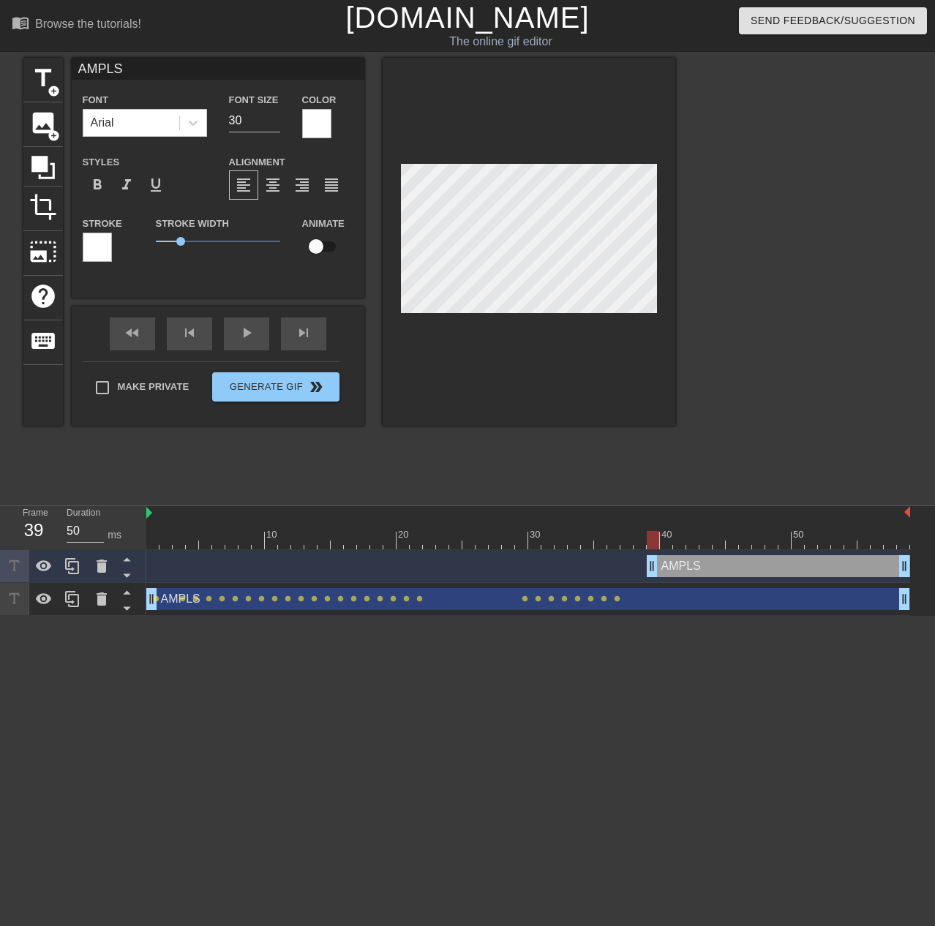
click at [774, 240] on div at bounding box center [803, 277] width 220 height 439
click at [752, 208] on div at bounding box center [803, 277] width 220 height 439
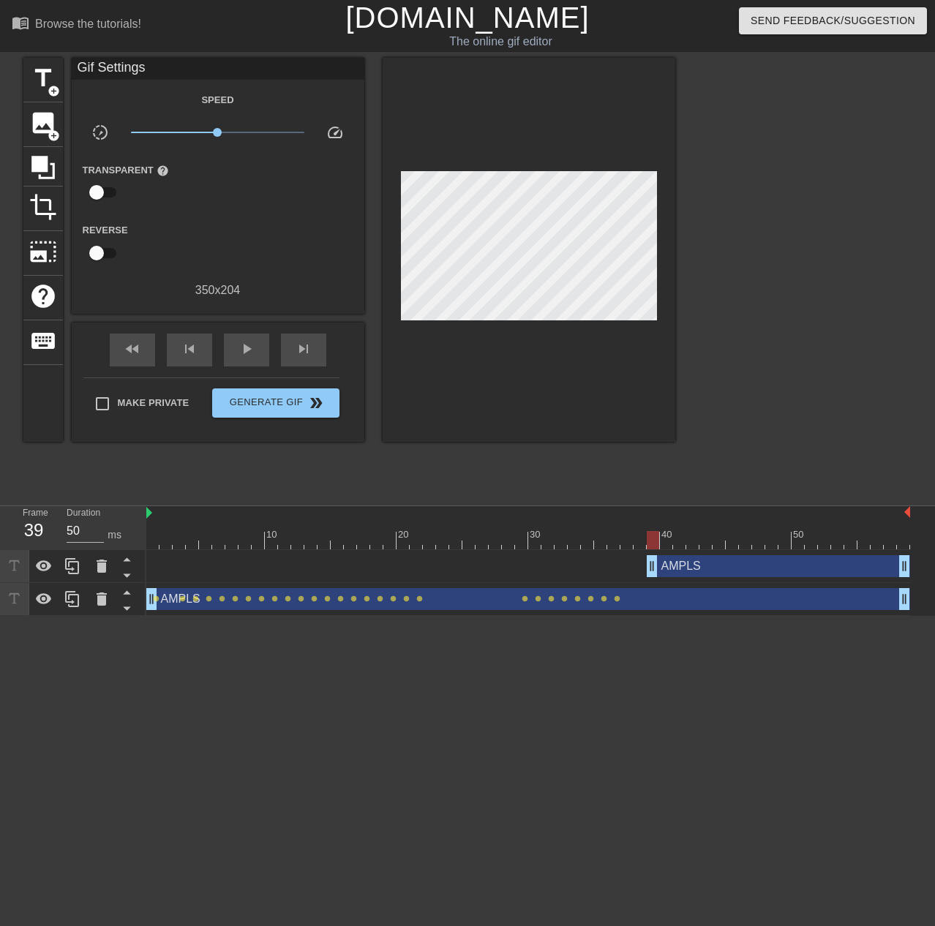
click at [638, 544] on div at bounding box center [528, 540] width 764 height 18
click at [656, 539] on div at bounding box center [528, 540] width 764 height 18
click at [670, 545] on div at bounding box center [528, 540] width 764 height 18
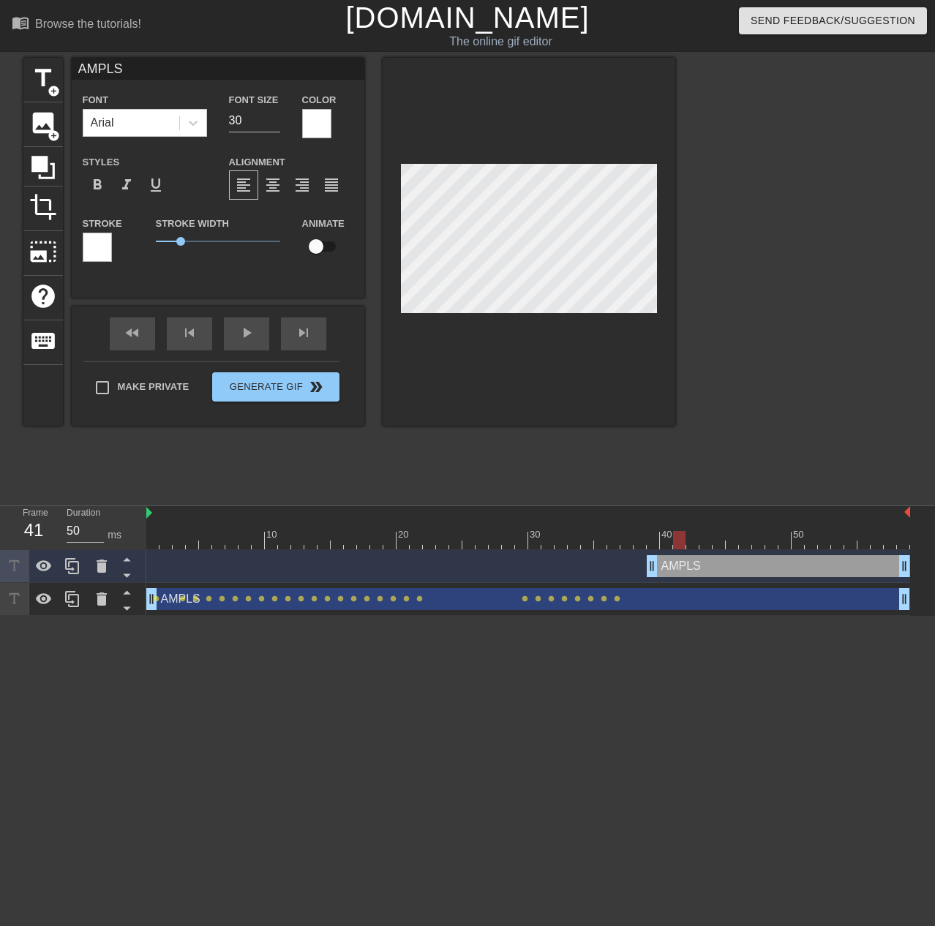
click at [683, 540] on div at bounding box center [528, 540] width 764 height 18
click at [692, 541] on div at bounding box center [528, 540] width 764 height 18
click at [709, 547] on div at bounding box center [528, 540] width 764 height 18
click at [723, 542] on div at bounding box center [528, 540] width 764 height 18
click at [732, 542] on div at bounding box center [528, 540] width 764 height 18
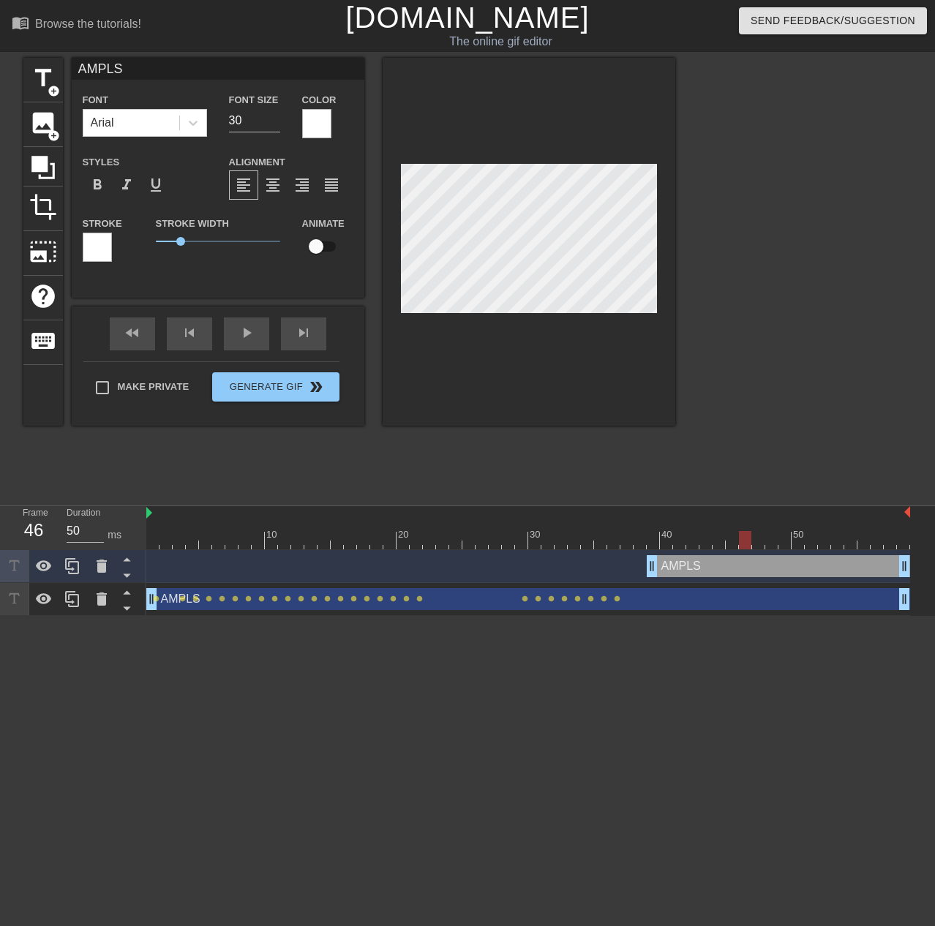
click at [748, 544] on div at bounding box center [528, 540] width 764 height 18
click at [758, 544] on div at bounding box center [528, 540] width 764 height 18
click at [773, 543] on div at bounding box center [528, 540] width 764 height 18
click at [784, 550] on div "AMPLS drag_handle drag_handle" at bounding box center [528, 566] width 764 height 33
click at [725, 391] on div at bounding box center [803, 277] width 220 height 439
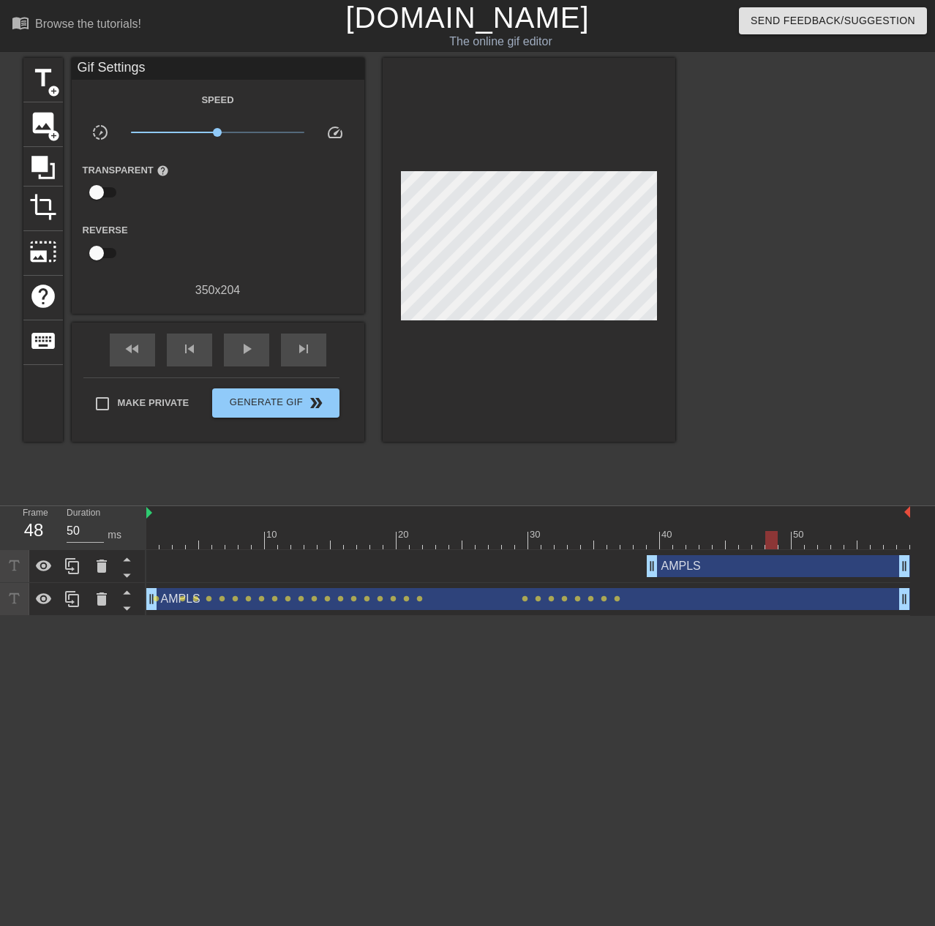
click at [795, 381] on div at bounding box center [803, 277] width 220 height 439
drag, startPoint x: 684, startPoint y: 666, endPoint x: 678, endPoint y: 652, distance: 15.4
click at [684, 616] on html "menu_book Browse the tutorials! [DOMAIN_NAME] The online gif editor Send Feedba…" at bounding box center [467, 308] width 935 height 616
drag, startPoint x: 771, startPoint y: 544, endPoint x: 149, endPoint y: 486, distance: 625.5
click at [141, 547] on div "Frame 1 Duration 50 ms 10 20 30 40 50 AMPLS drag_handle drag_handle AMPLS drag_…" at bounding box center [467, 561] width 935 height 110
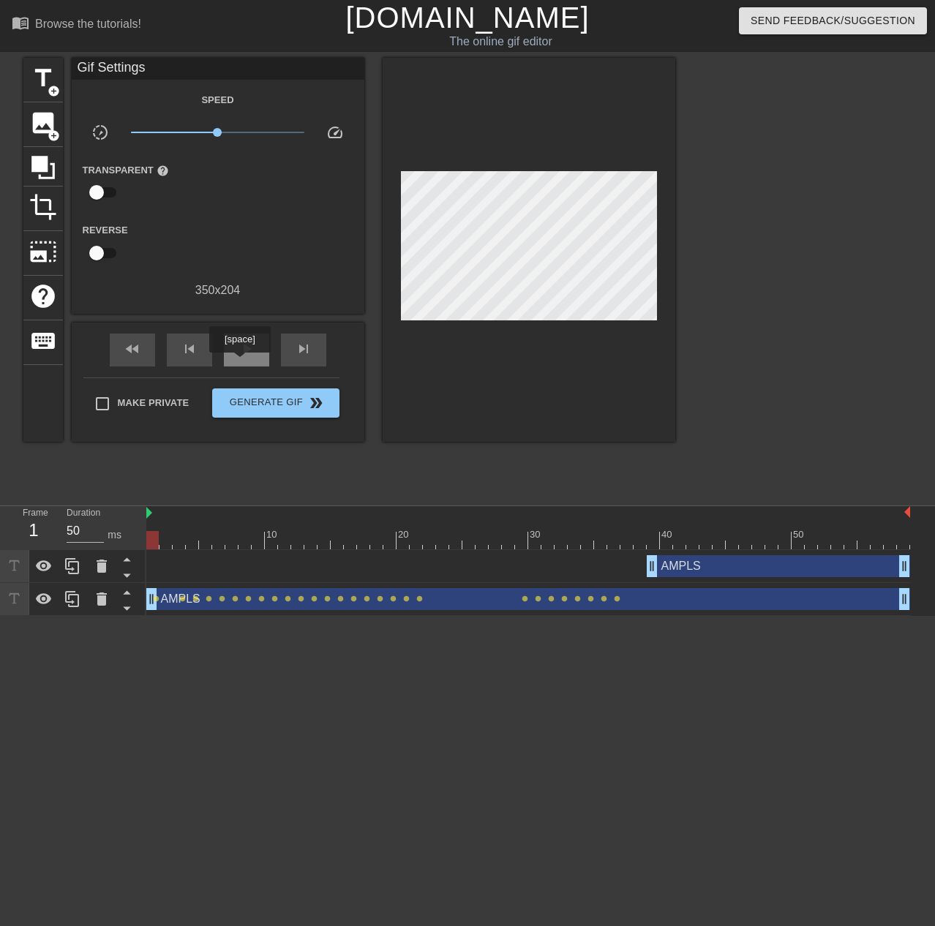
click at [239, 363] on div "play_arrow" at bounding box center [246, 350] width 45 height 33
click at [712, 571] on div "AMPLS drag_handle drag_handle" at bounding box center [778, 566] width 263 height 22
click at [104, 571] on icon at bounding box center [102, 566] width 10 height 13
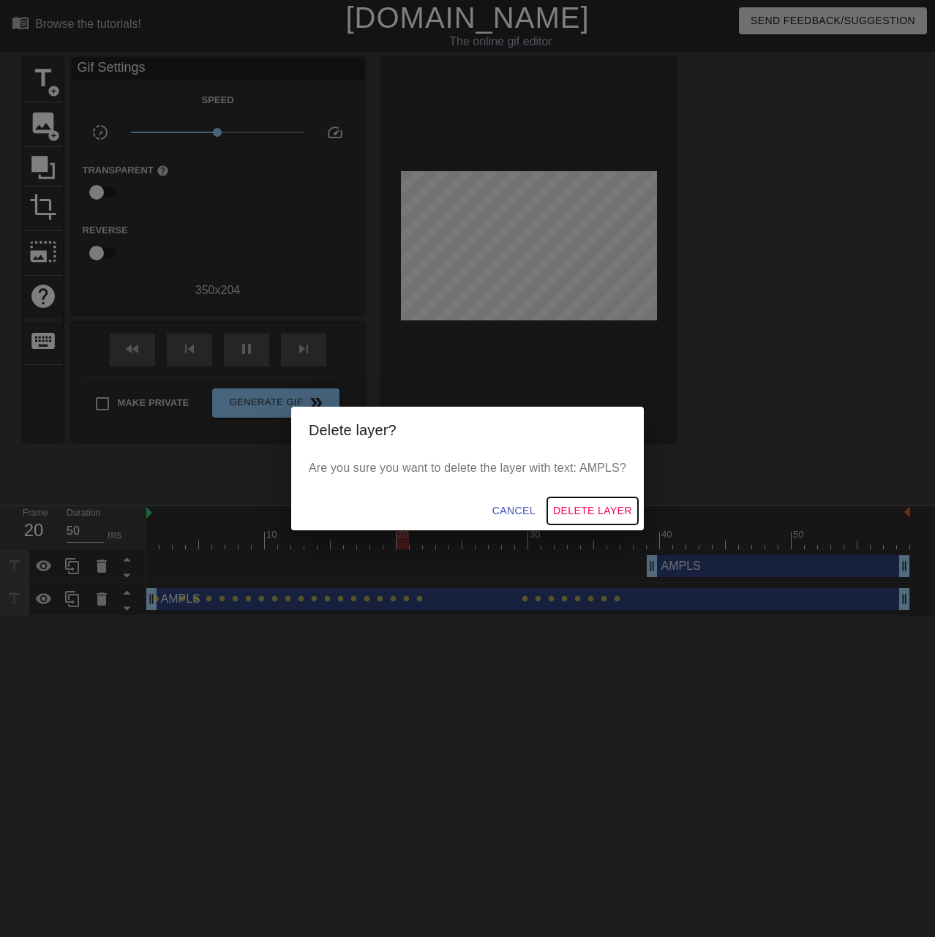
click at [625, 511] on span "Delete Layer" at bounding box center [592, 511] width 79 height 18
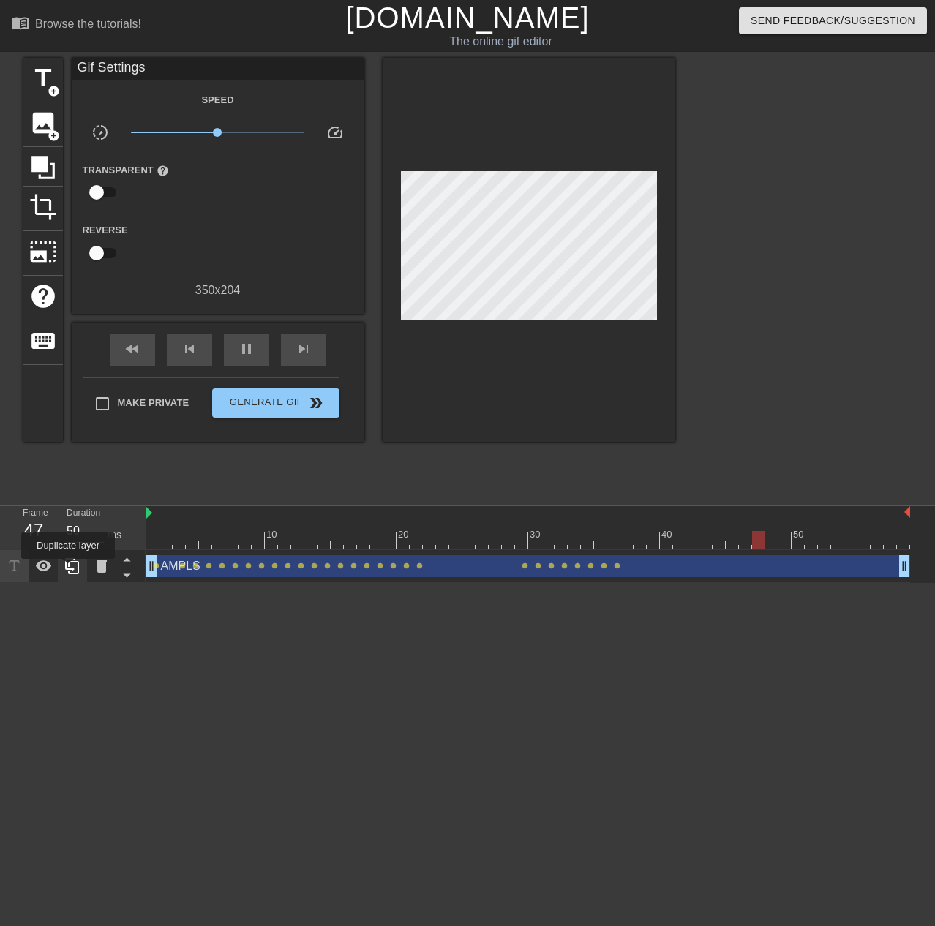
click at [68, 569] on icon at bounding box center [72, 566] width 14 height 16
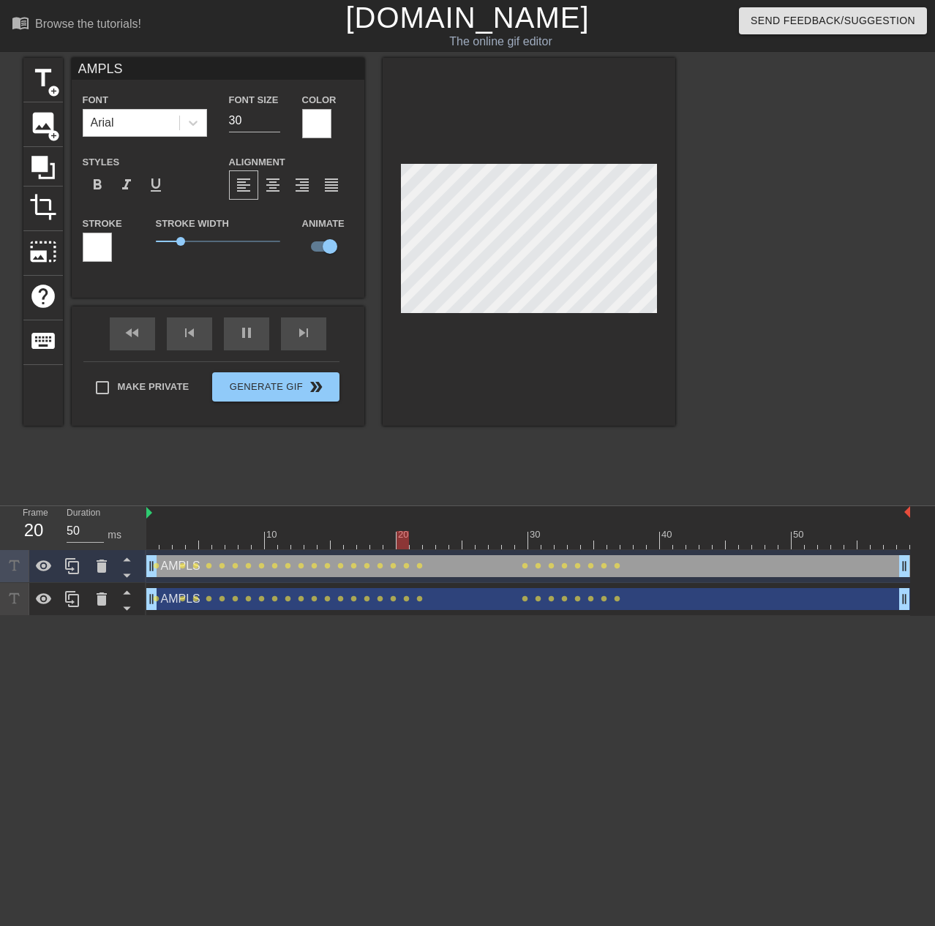
click at [203, 564] on div "AMPLS drag_handle drag_handle" at bounding box center [528, 566] width 764 height 22
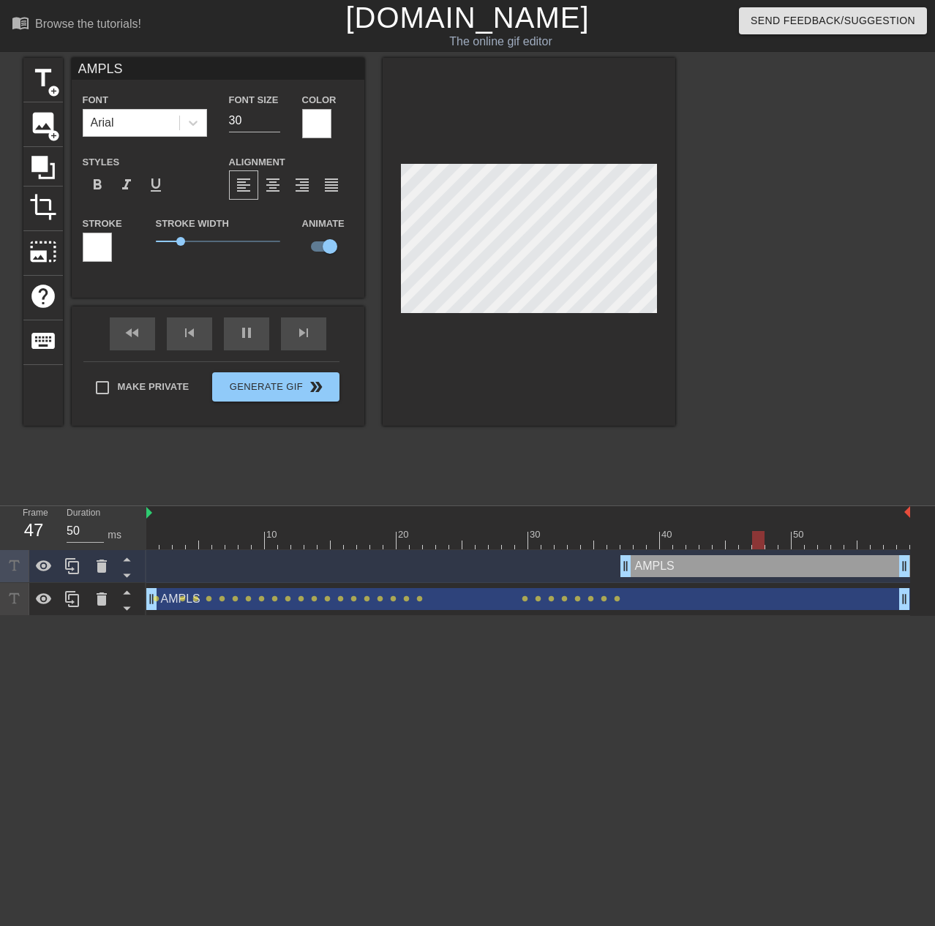
drag, startPoint x: 148, startPoint y: 566, endPoint x: 621, endPoint y: 561, distance: 473.5
click at [788, 278] on div at bounding box center [803, 277] width 220 height 439
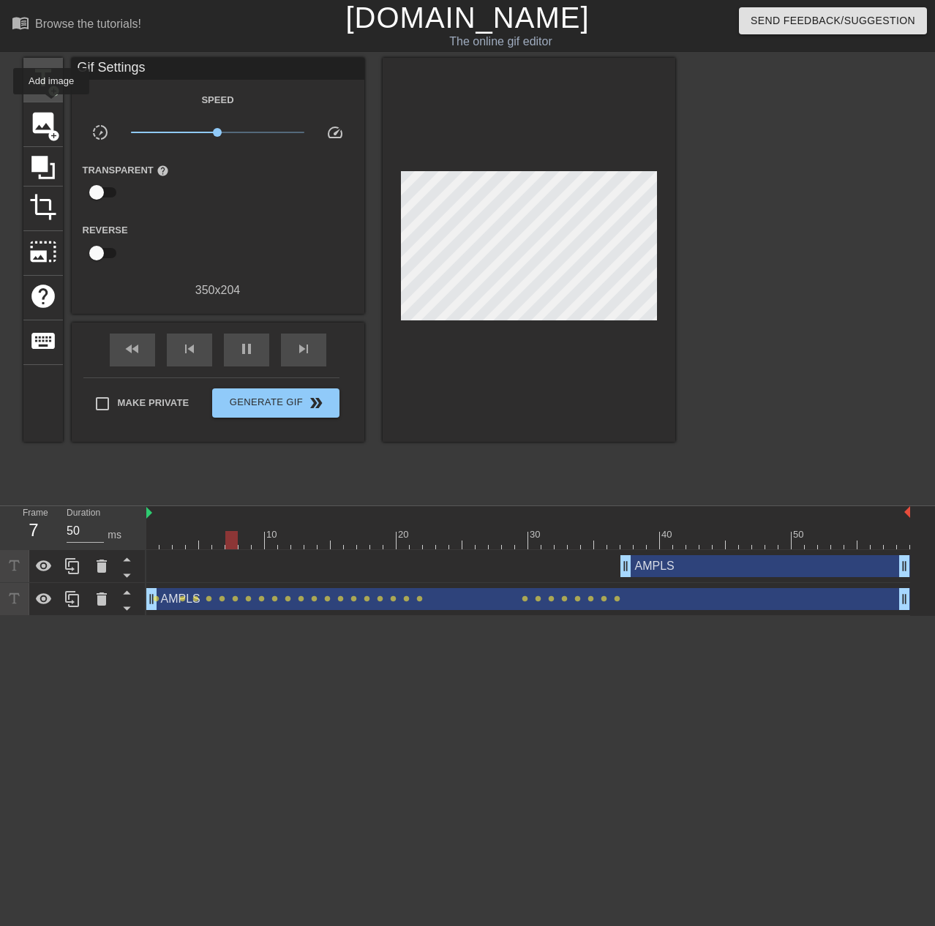
click at [59, 89] on span "add_circle" at bounding box center [54, 91] width 12 height 12
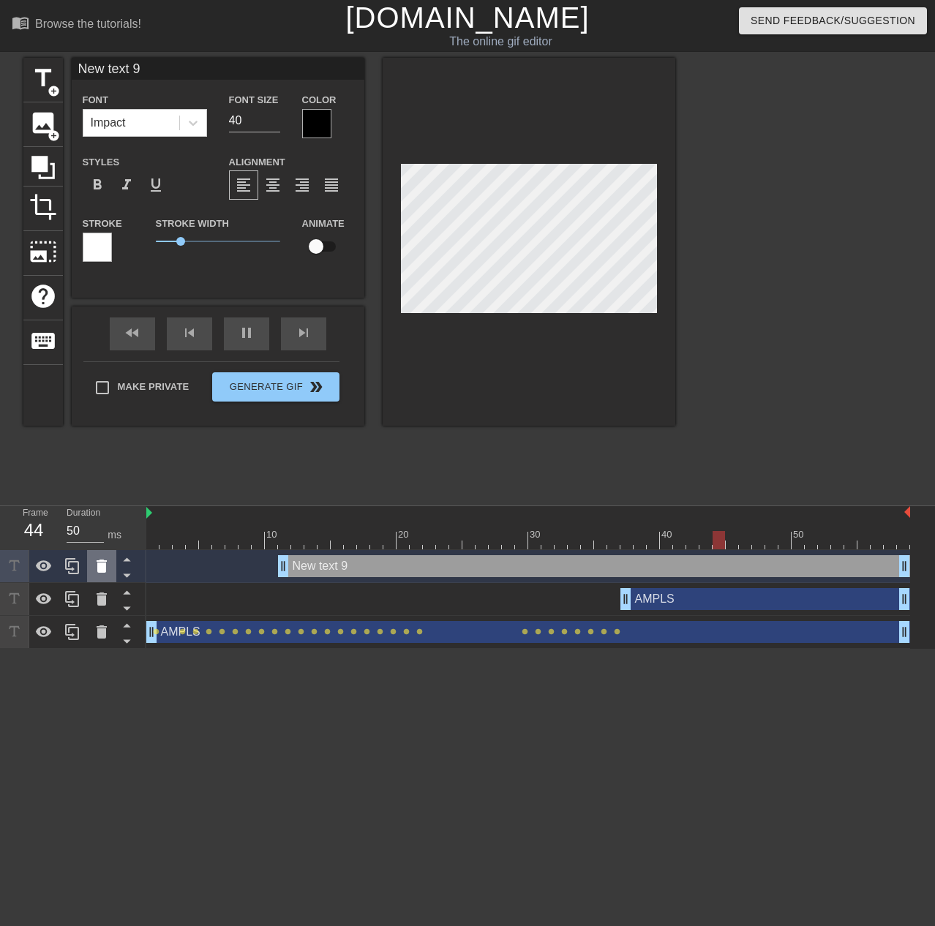
click at [100, 566] on icon at bounding box center [102, 566] width 10 height 13
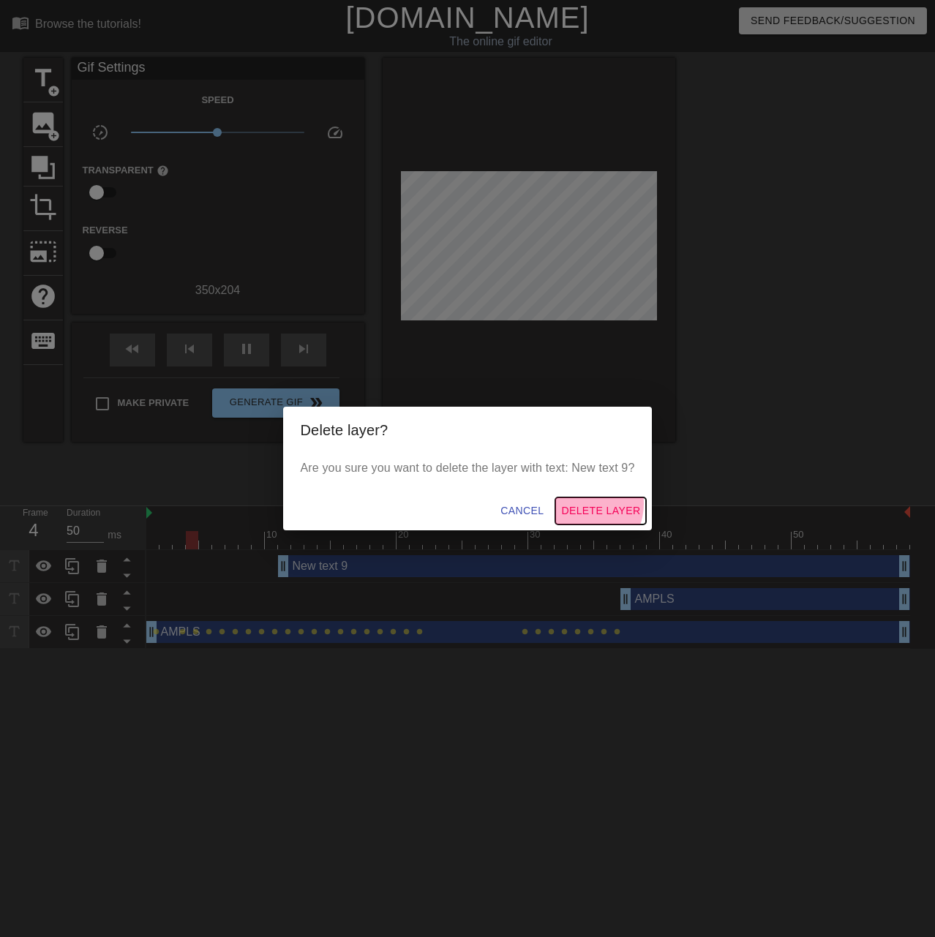
click at [585, 503] on span "Delete Layer" at bounding box center [600, 511] width 79 height 18
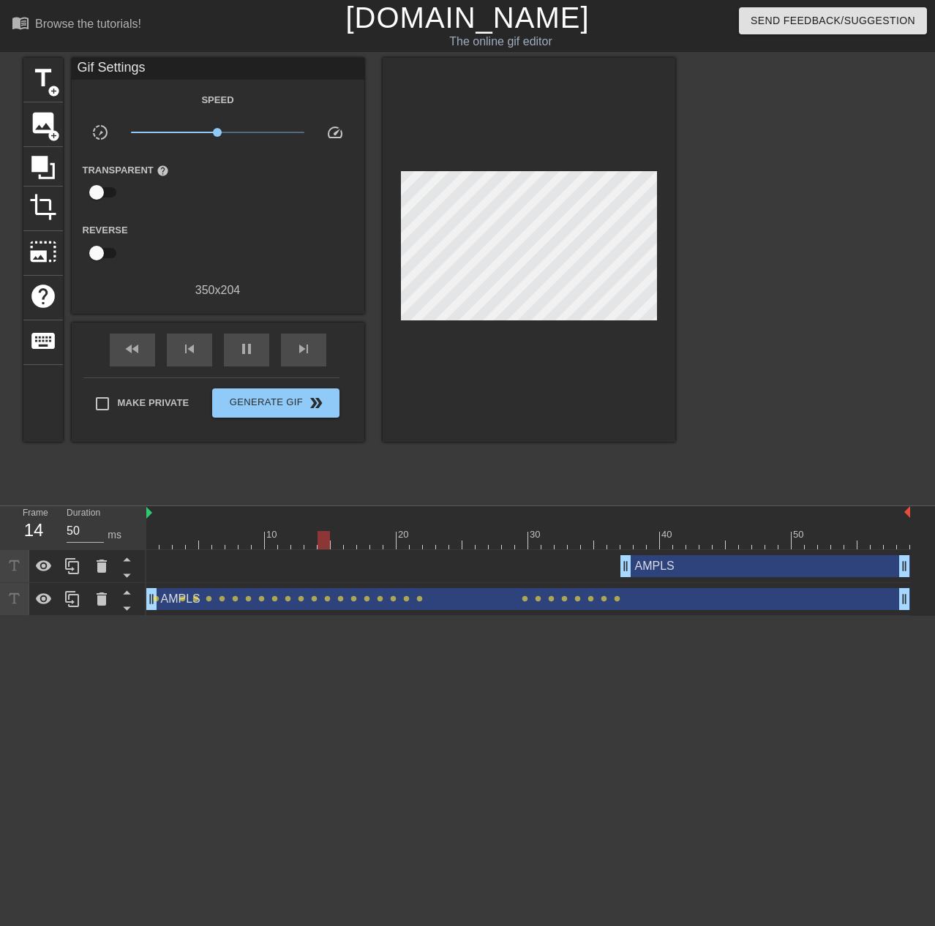
click at [721, 562] on div "AMPLS drag_handle drag_handle" at bounding box center [766, 566] width 290 height 22
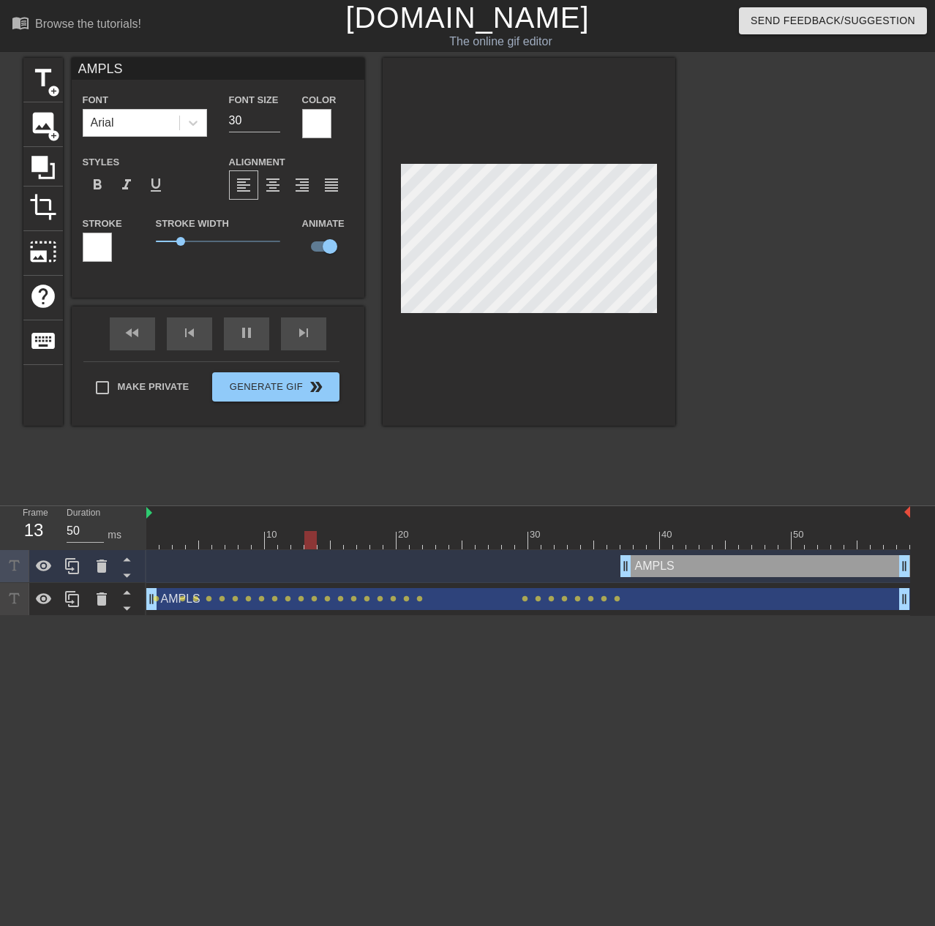
click at [642, 539] on div at bounding box center [528, 540] width 764 height 18
click at [651, 541] on div at bounding box center [528, 540] width 764 height 18
click at [110, 562] on div at bounding box center [101, 566] width 29 height 32
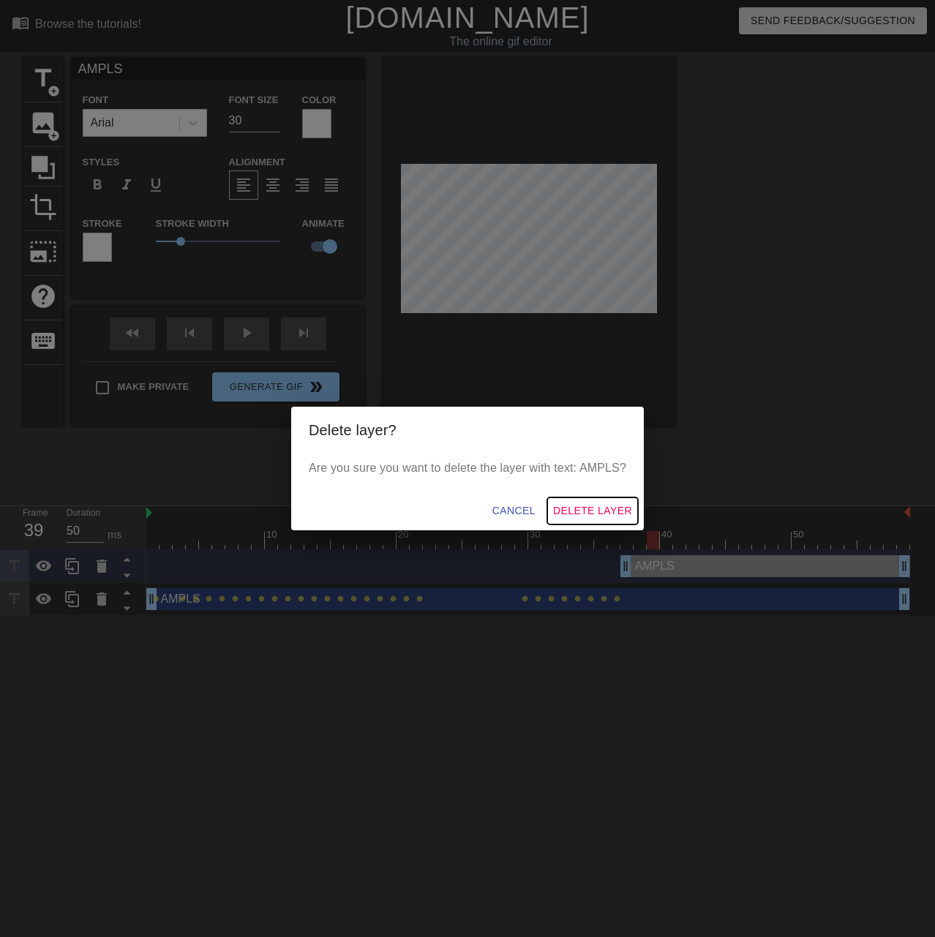
click at [599, 506] on span "Delete Layer" at bounding box center [592, 511] width 79 height 18
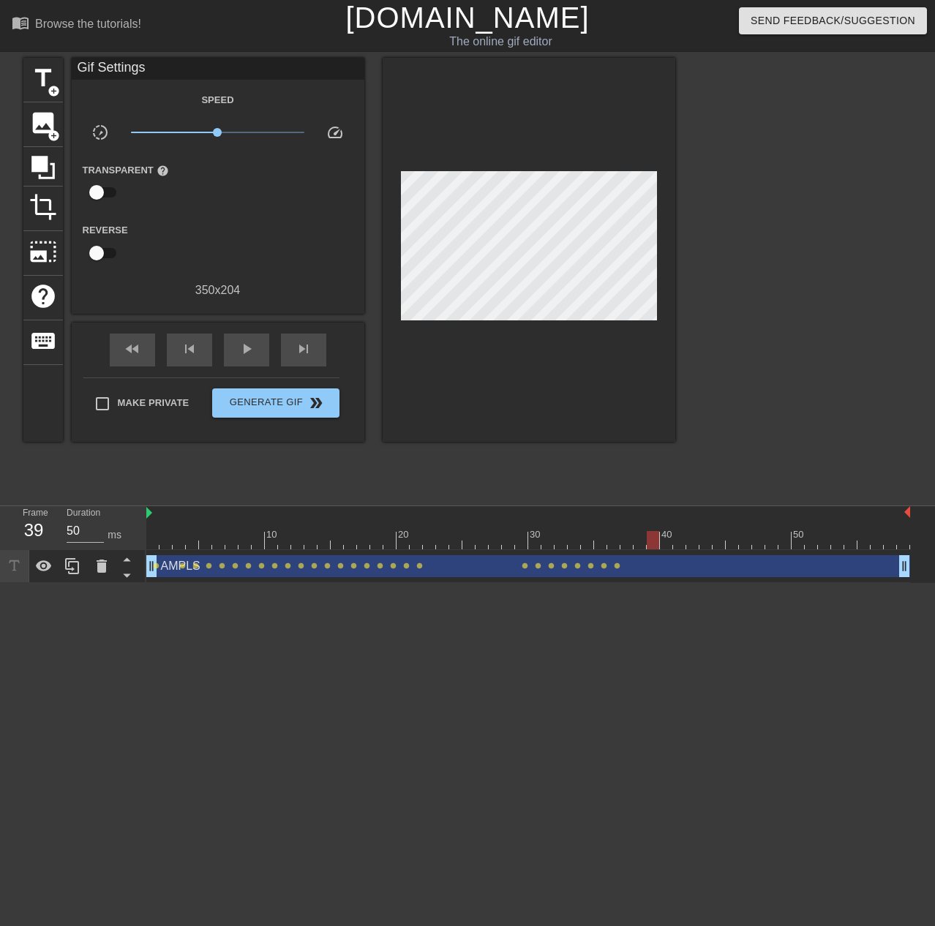
click at [626, 546] on div at bounding box center [528, 540] width 764 height 18
click at [612, 544] on div at bounding box center [528, 540] width 764 height 18
click at [596, 547] on div at bounding box center [528, 540] width 764 height 18
click at [155, 543] on div at bounding box center [528, 540] width 764 height 18
click at [257, 357] on div "play_arrow" at bounding box center [246, 350] width 45 height 33
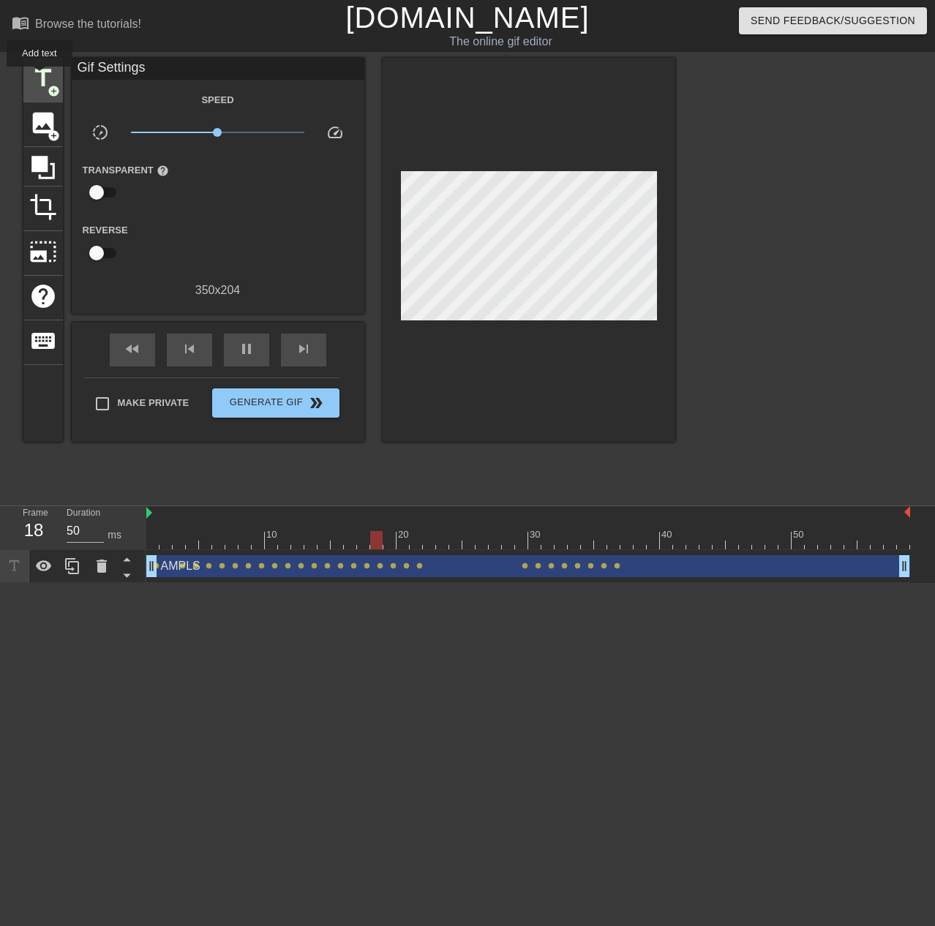
click at [40, 76] on span "title" at bounding box center [43, 78] width 28 height 28
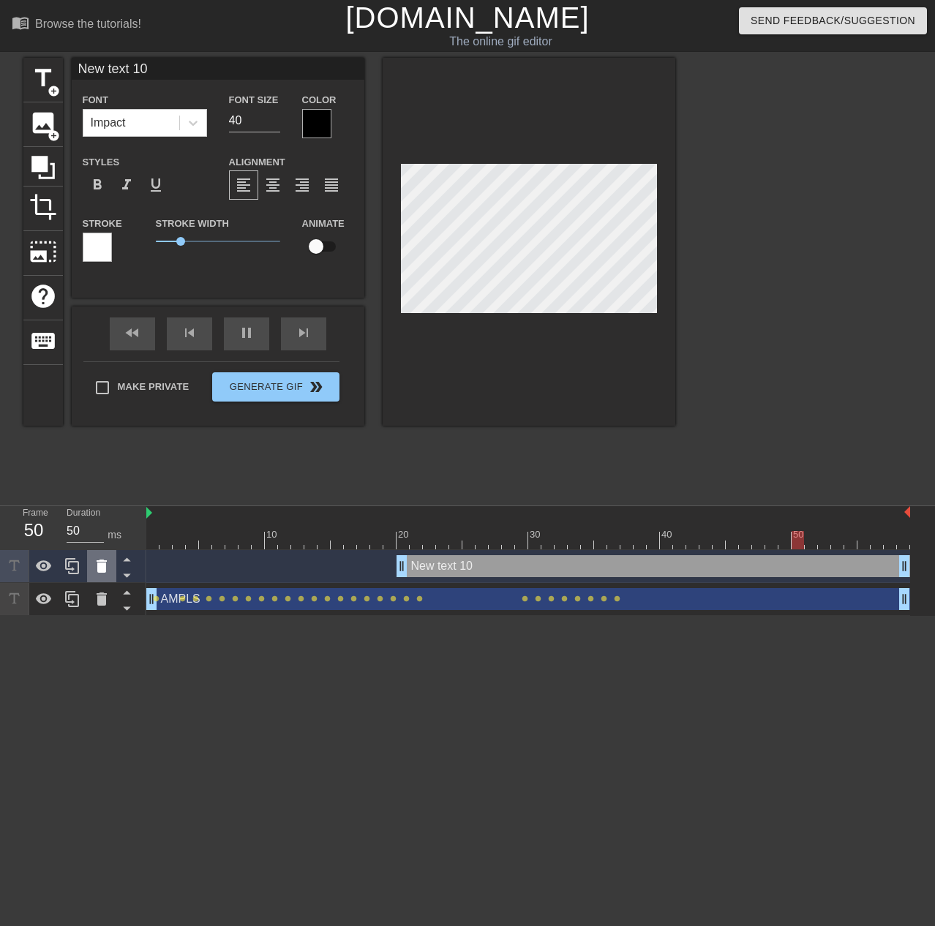
click at [102, 564] on icon at bounding box center [102, 566] width 10 height 13
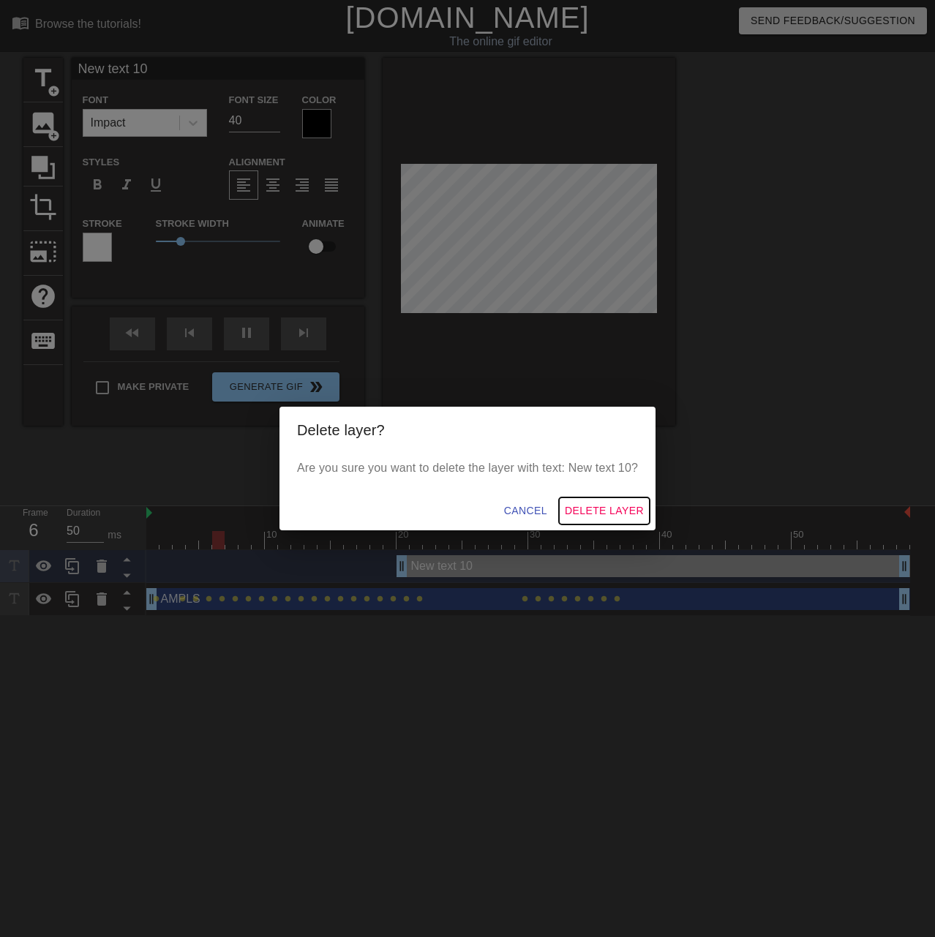
click at [608, 508] on span "Delete Layer" at bounding box center [604, 511] width 79 height 18
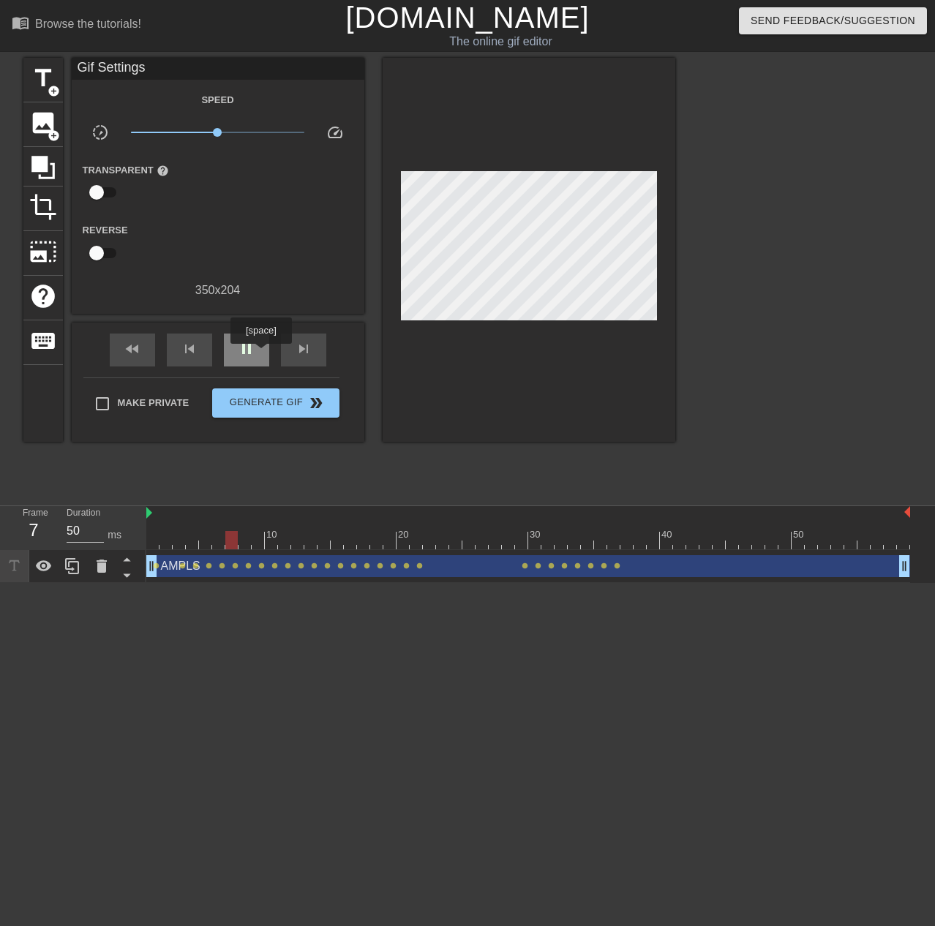
click at [260, 352] on div "pause" at bounding box center [246, 350] width 45 height 33
click at [617, 547] on div at bounding box center [528, 540] width 764 height 18
click at [604, 544] on div at bounding box center [528, 540] width 764 height 18
click at [588, 541] on div at bounding box center [528, 540] width 764 height 18
click at [634, 541] on div at bounding box center [528, 540] width 764 height 18
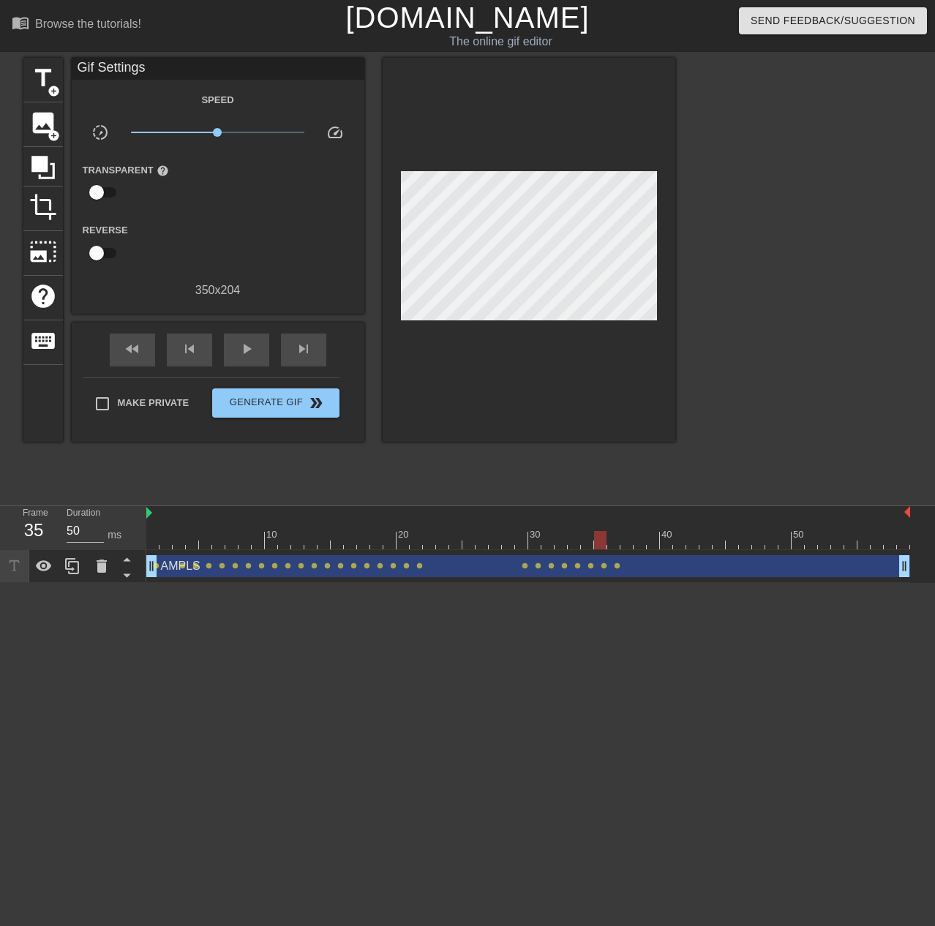
click at [596, 542] on div at bounding box center [528, 540] width 764 height 18
click at [615, 548] on div at bounding box center [528, 540] width 764 height 18
click at [602, 547] on div at bounding box center [528, 540] width 764 height 18
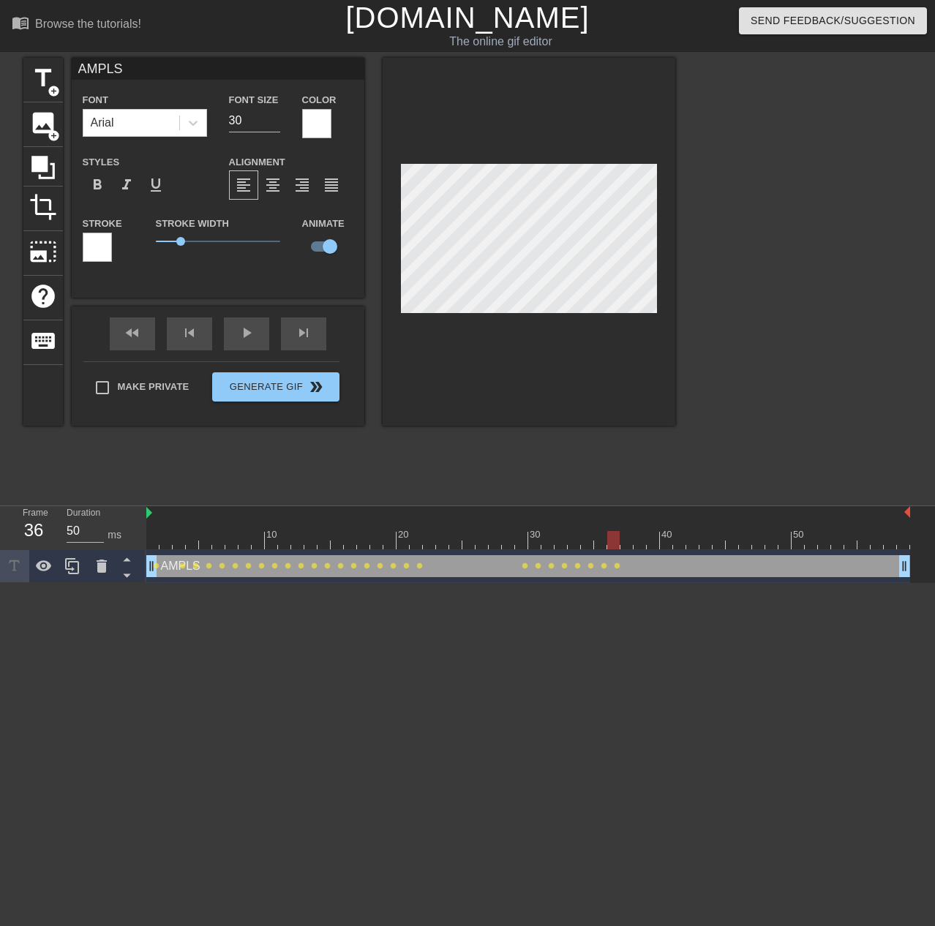
click at [615, 545] on div at bounding box center [528, 540] width 764 height 18
click at [624, 546] on div at bounding box center [528, 540] width 764 height 18
click at [642, 547] on div at bounding box center [528, 540] width 764 height 18
click at [653, 547] on div at bounding box center [528, 540] width 764 height 18
click at [641, 547] on div at bounding box center [528, 540] width 764 height 18
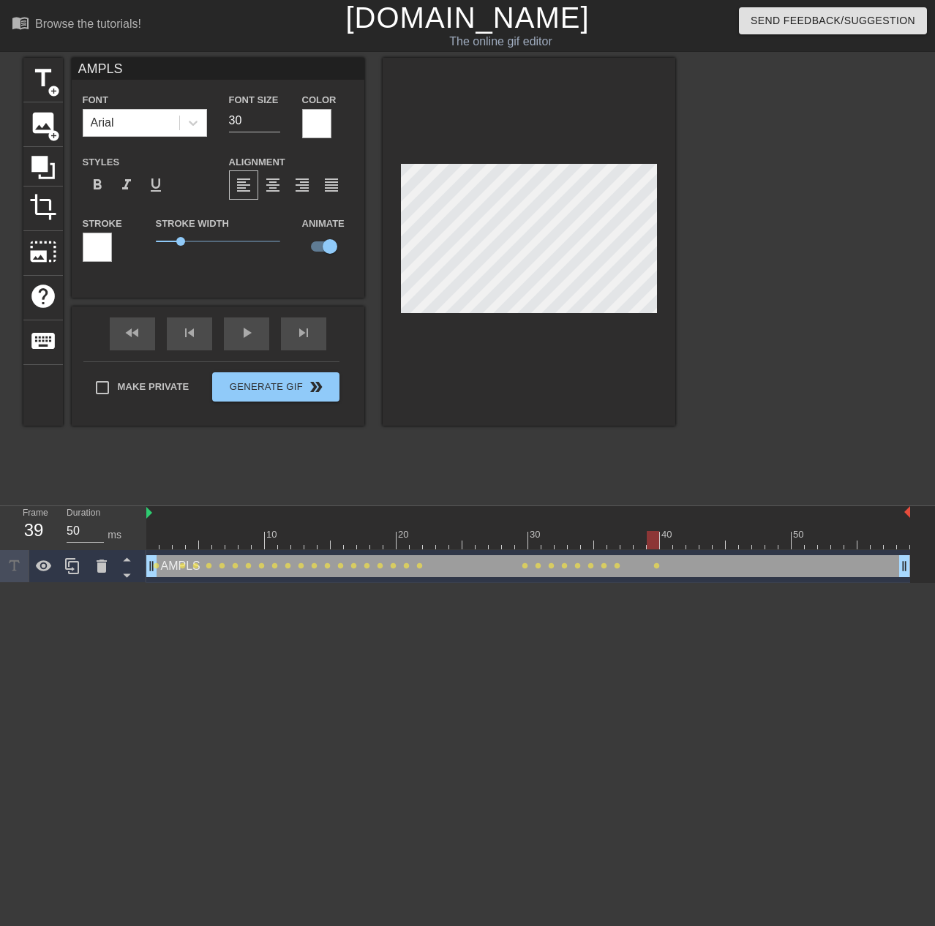
click at [652, 544] on div at bounding box center [528, 540] width 764 height 18
click at [667, 544] on div at bounding box center [528, 540] width 764 height 18
click at [683, 544] on div at bounding box center [528, 540] width 764 height 18
drag, startPoint x: 694, startPoint y: 545, endPoint x: 697, endPoint y: 537, distance: 8.6
click at [694, 544] on div at bounding box center [528, 540] width 764 height 18
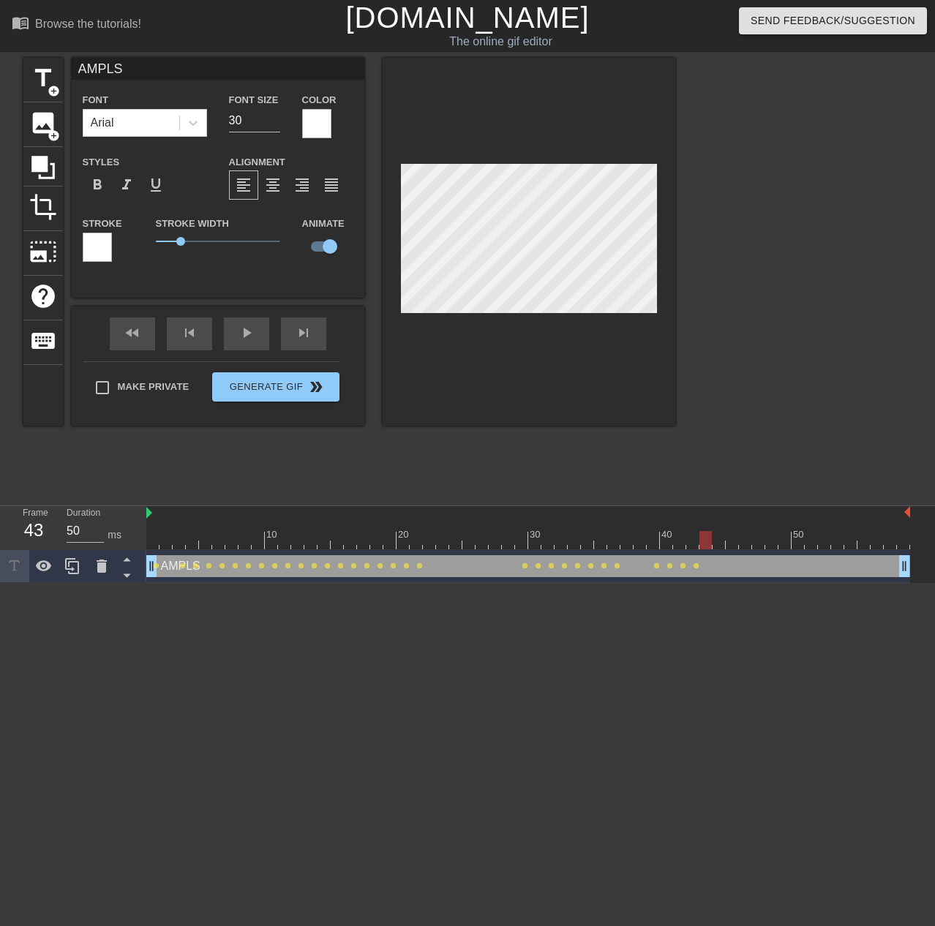
click at [708, 547] on div at bounding box center [528, 540] width 764 height 18
click at [716, 545] on div at bounding box center [528, 540] width 764 height 18
click at [732, 541] on div at bounding box center [528, 540] width 764 height 18
click at [749, 546] on div at bounding box center [528, 540] width 764 height 18
click at [240, 340] on span "play_arrow" at bounding box center [247, 333] width 18 height 18
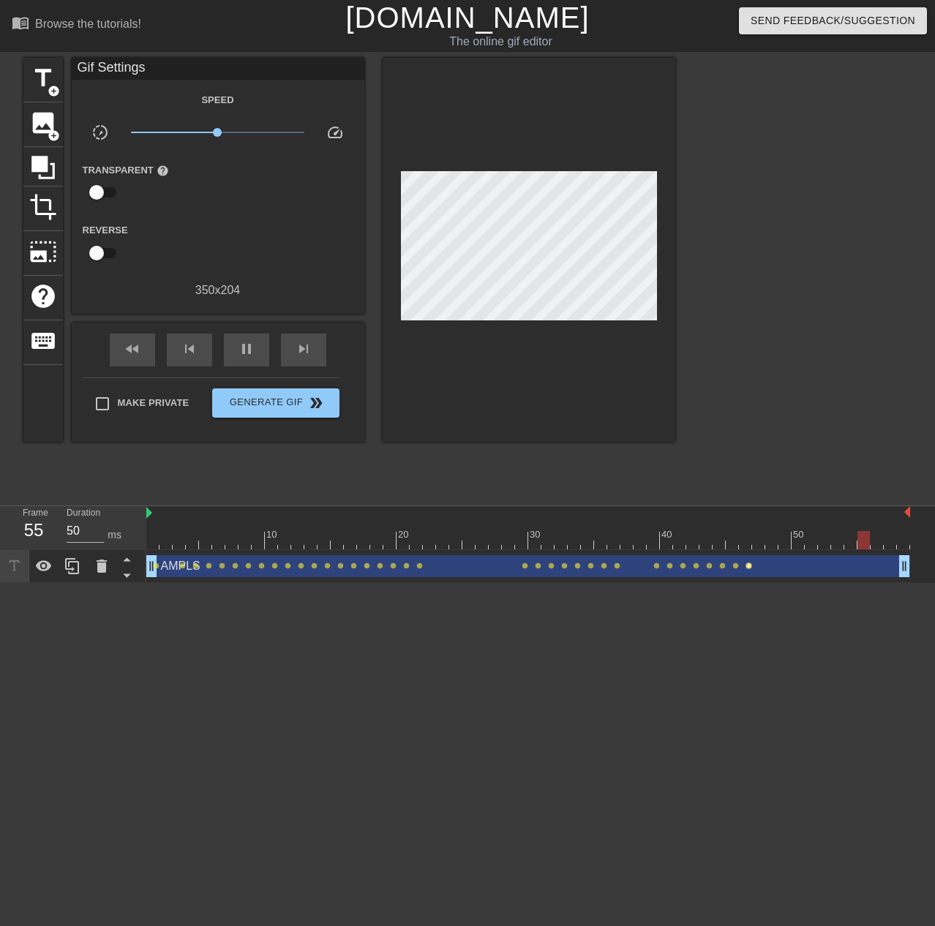
click at [751, 566] on span "lens" at bounding box center [749, 566] width 7 height 7
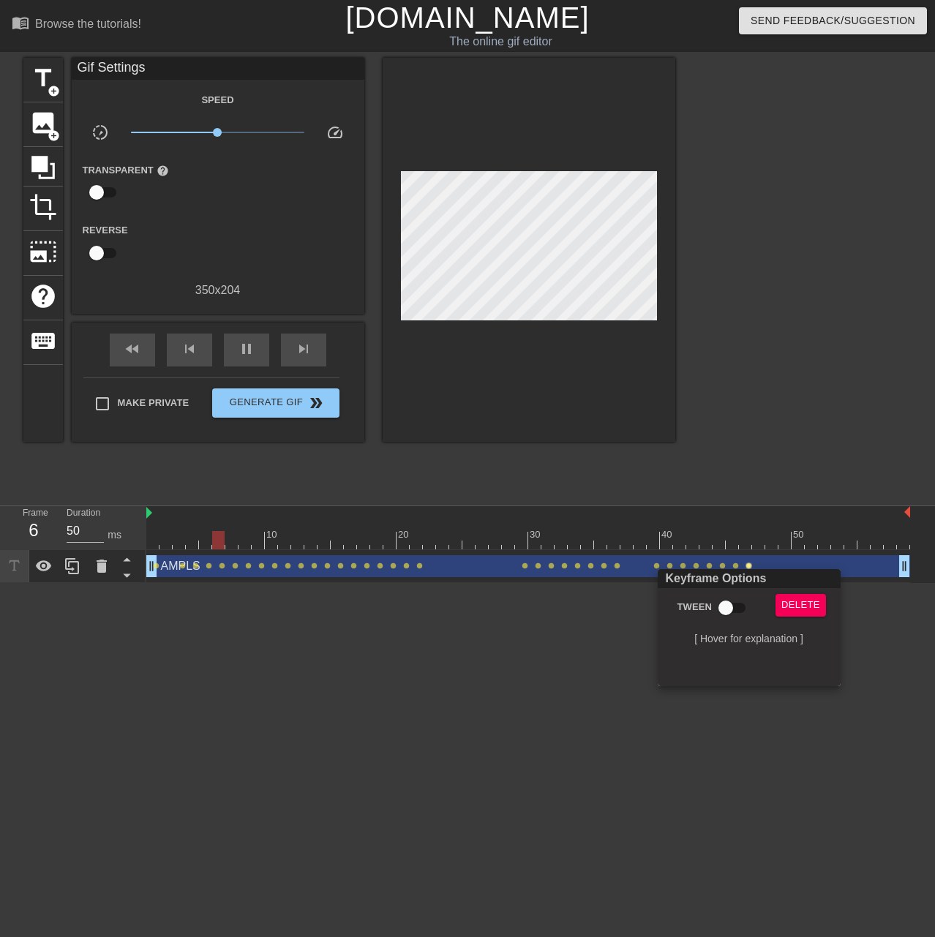
click at [525, 670] on div at bounding box center [467, 468] width 935 height 937
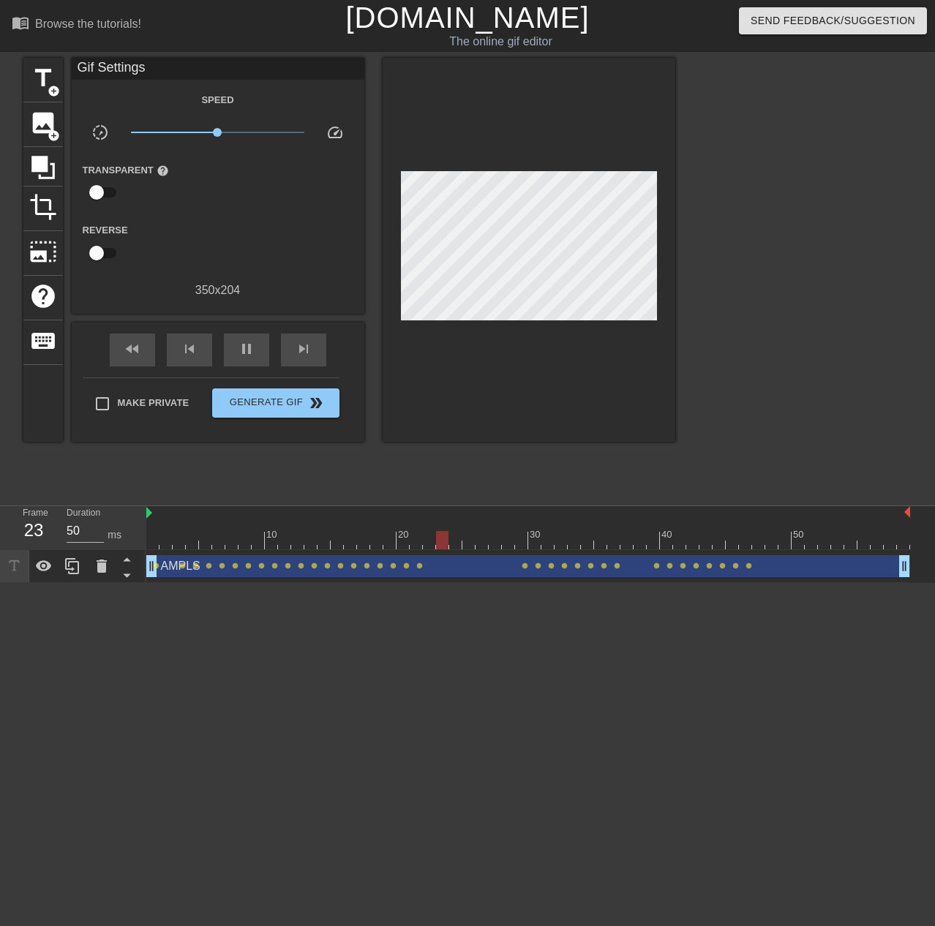
click at [760, 566] on div "AMPLS drag_handle drag_handle" at bounding box center [528, 566] width 764 height 22
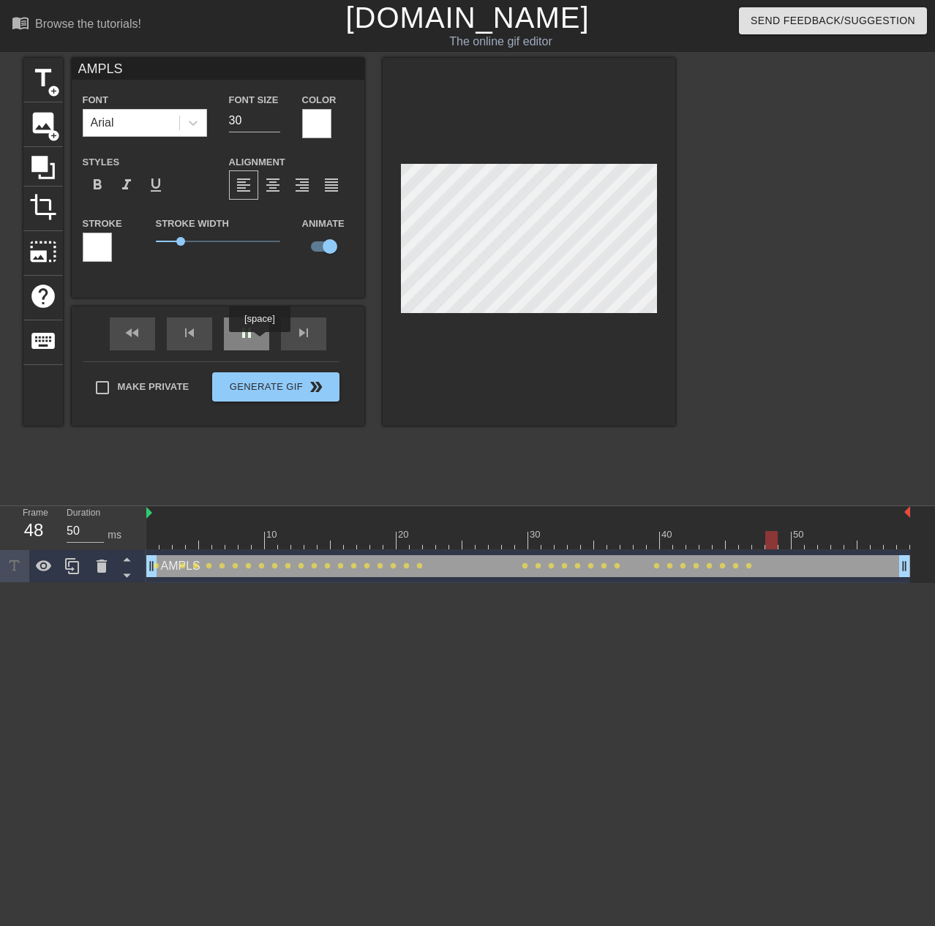
click at [259, 342] on div "pause" at bounding box center [246, 334] width 45 height 33
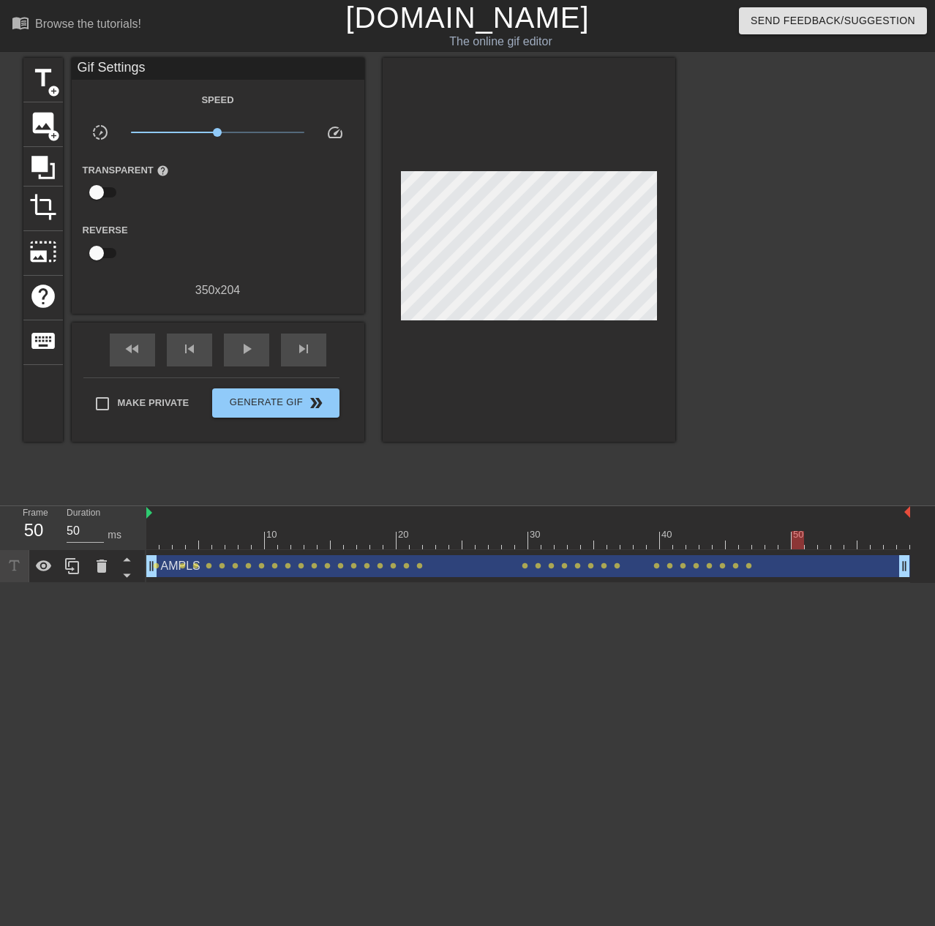
click at [776, 570] on div "AMPLS drag_handle drag_handle" at bounding box center [528, 566] width 764 height 22
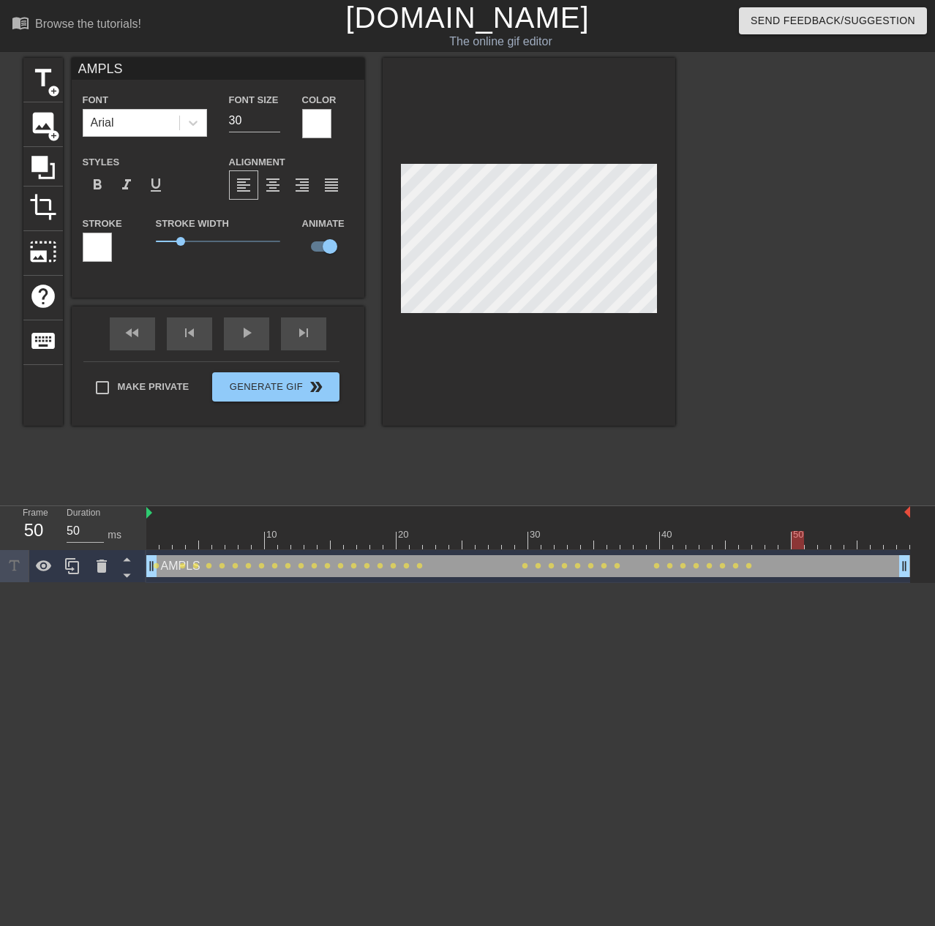
click at [773, 545] on div at bounding box center [528, 540] width 764 height 18
click at [757, 545] on div at bounding box center [528, 540] width 764 height 18
drag, startPoint x: 744, startPoint y: 541, endPoint x: 730, endPoint y: 508, distance: 36.0
click at [745, 541] on div at bounding box center [528, 540] width 764 height 18
click at [729, 541] on div at bounding box center [528, 540] width 764 height 18
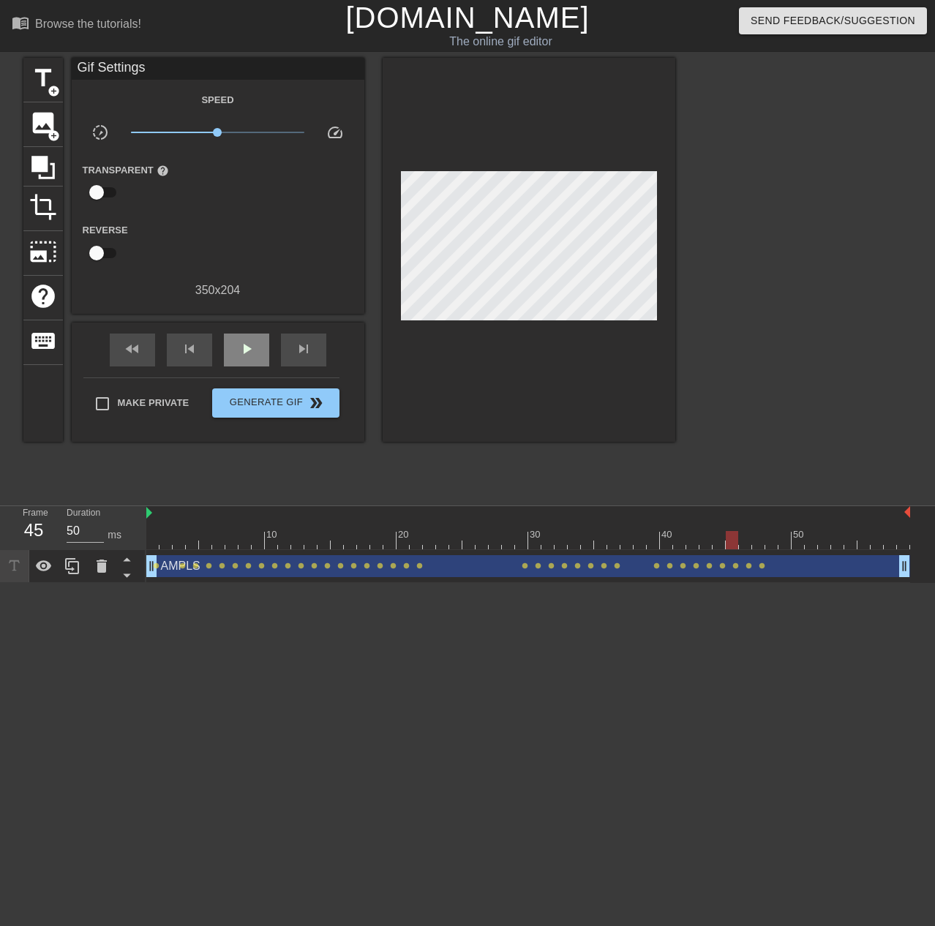
click at [258, 329] on div "fast_rewind skip_previous play_arrow skip_next" at bounding box center [218, 350] width 239 height 55
click at [250, 351] on span "play_arrow" at bounding box center [247, 349] width 18 height 18
click at [757, 561] on div "AMPLS drag_handle drag_handle" at bounding box center [528, 566] width 764 height 22
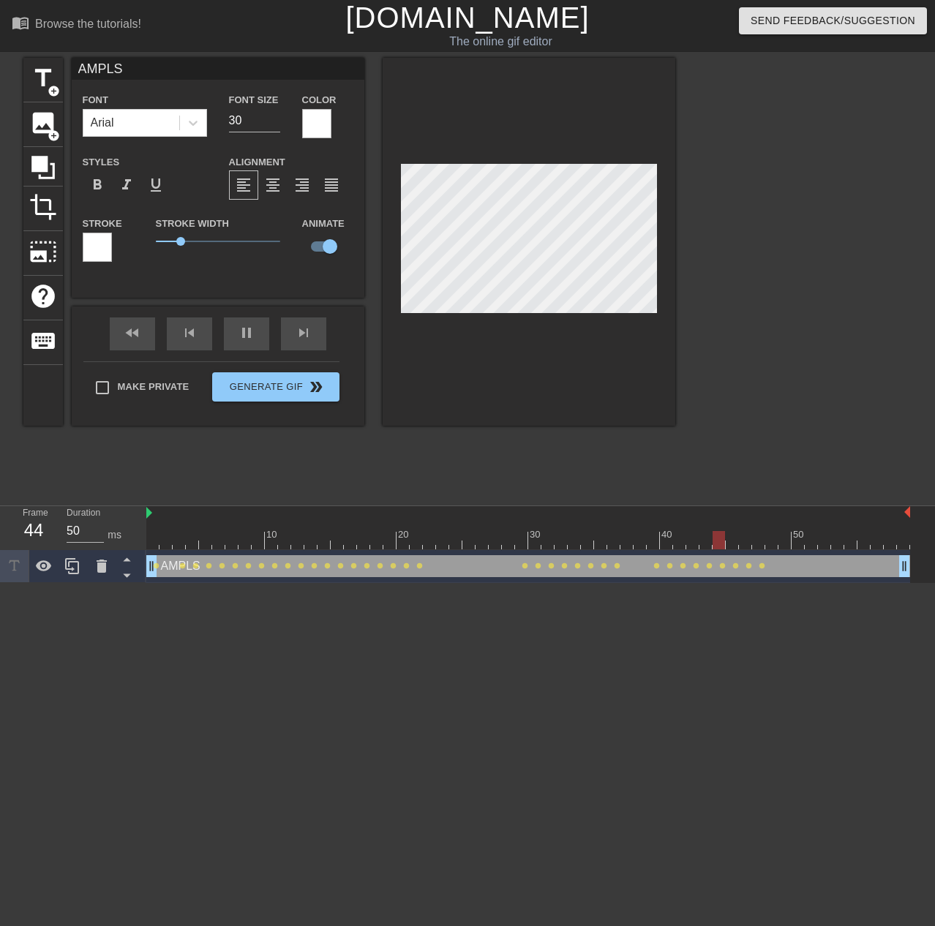
click at [758, 544] on div at bounding box center [528, 540] width 764 height 18
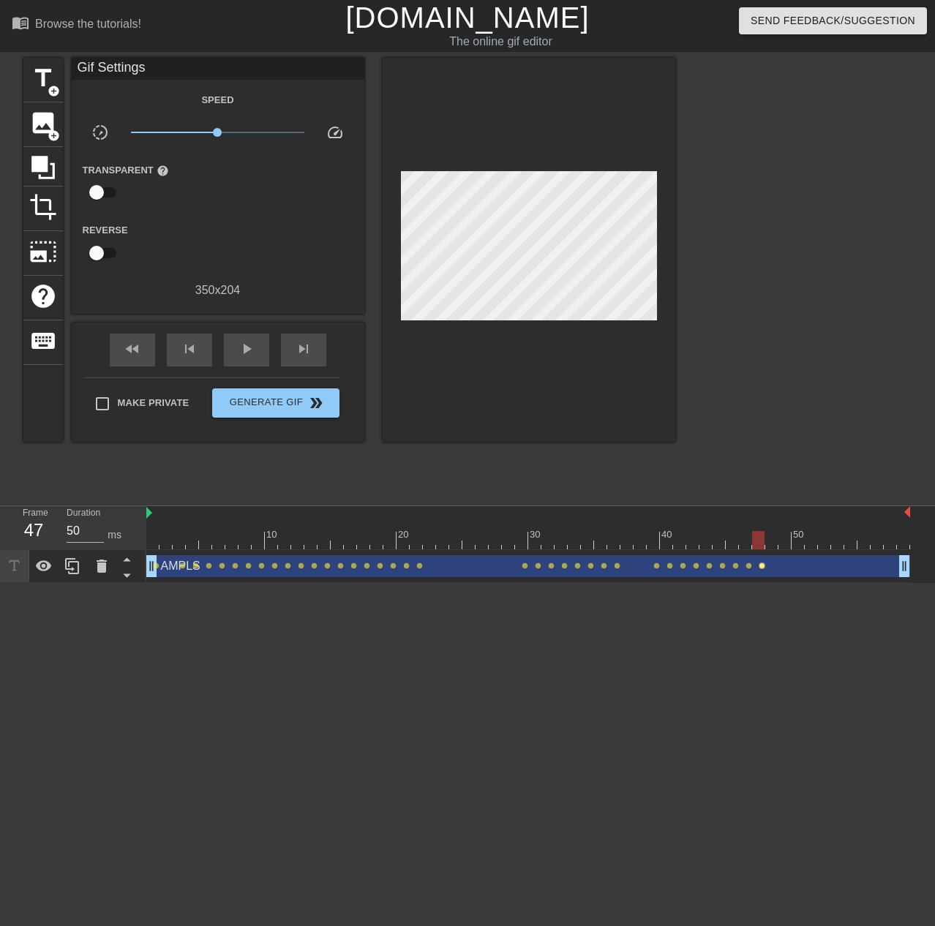
click at [760, 566] on span "lens" at bounding box center [762, 566] width 7 height 7
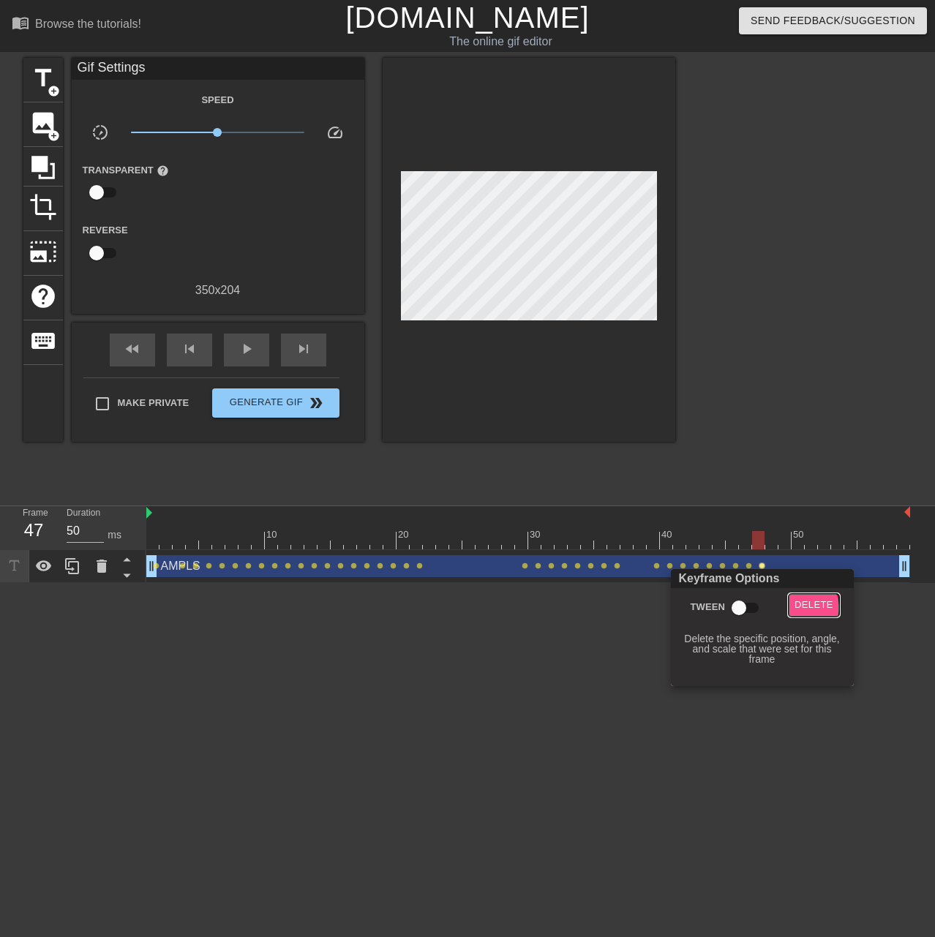
click at [803, 608] on span "Delete" at bounding box center [814, 605] width 39 height 17
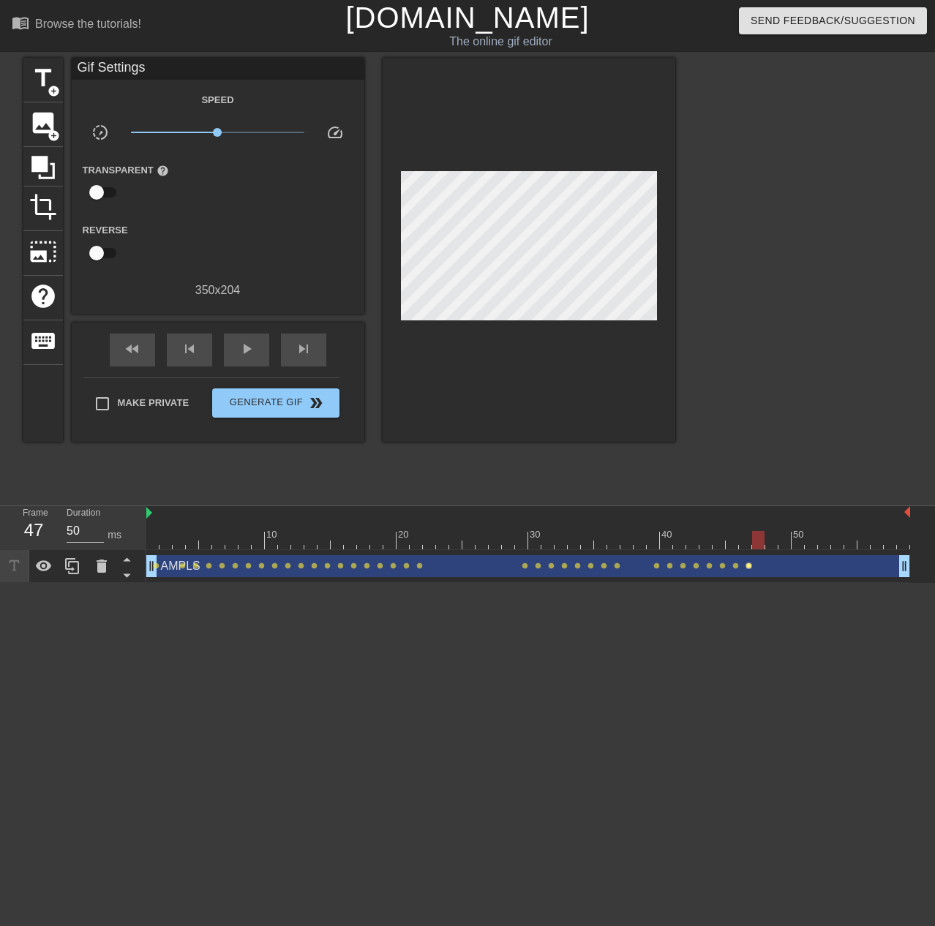
click at [748, 568] on span "lens" at bounding box center [749, 566] width 7 height 7
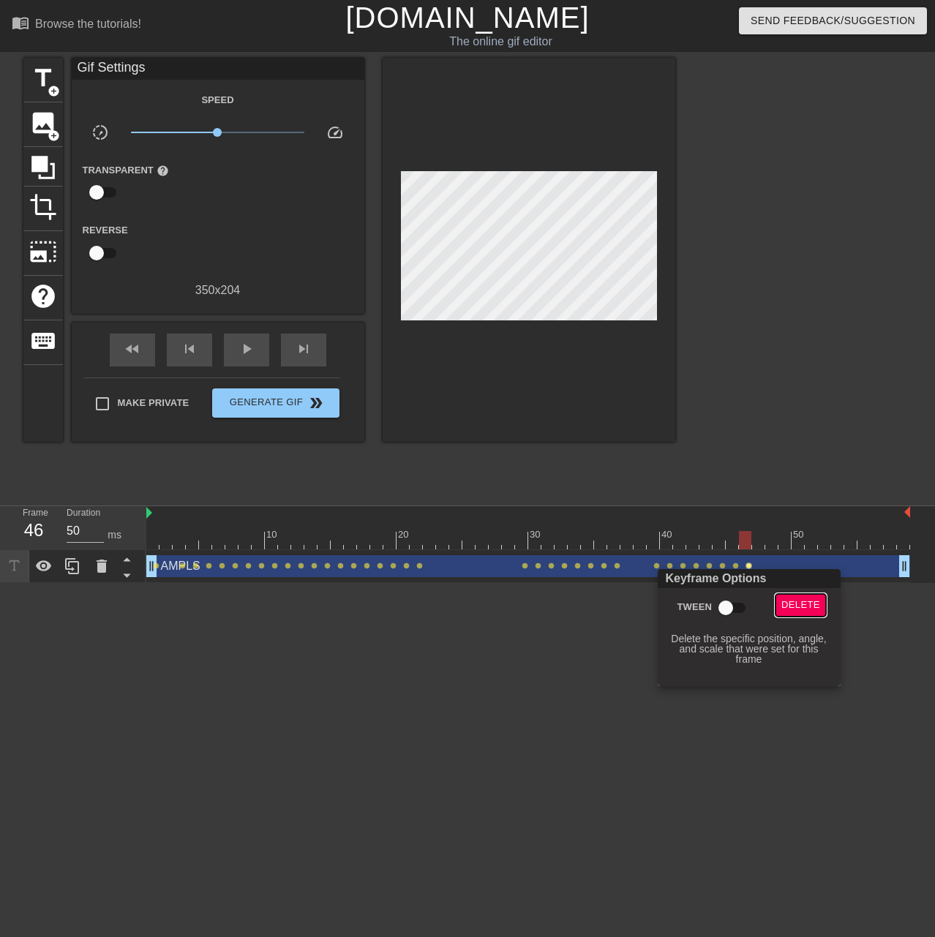
click at [798, 605] on span "Delete" at bounding box center [801, 605] width 39 height 17
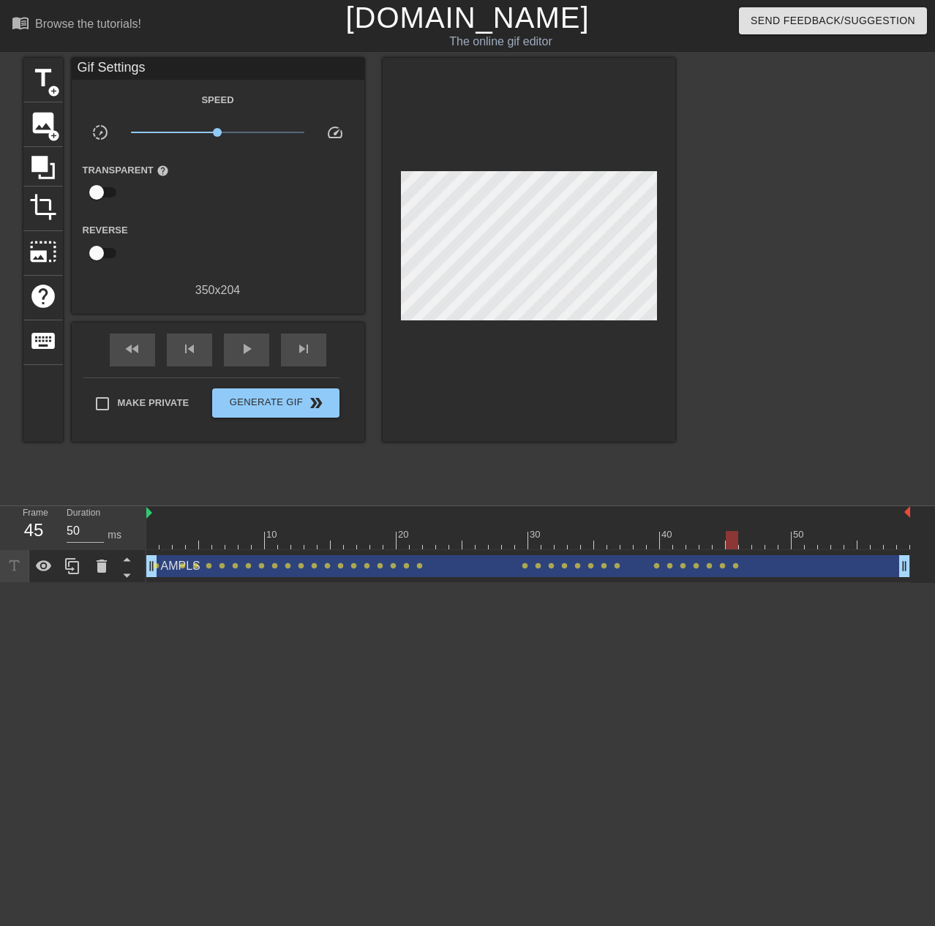
click at [735, 544] on div at bounding box center [528, 540] width 764 height 18
click at [712, 543] on div at bounding box center [528, 540] width 764 height 18
click at [739, 550] on div "10 20 30 40 50" at bounding box center [528, 528] width 764 height 44
click at [735, 547] on div at bounding box center [528, 540] width 764 height 18
click at [736, 569] on div "AMPLS drag_handle drag_handle" at bounding box center [528, 566] width 764 height 22
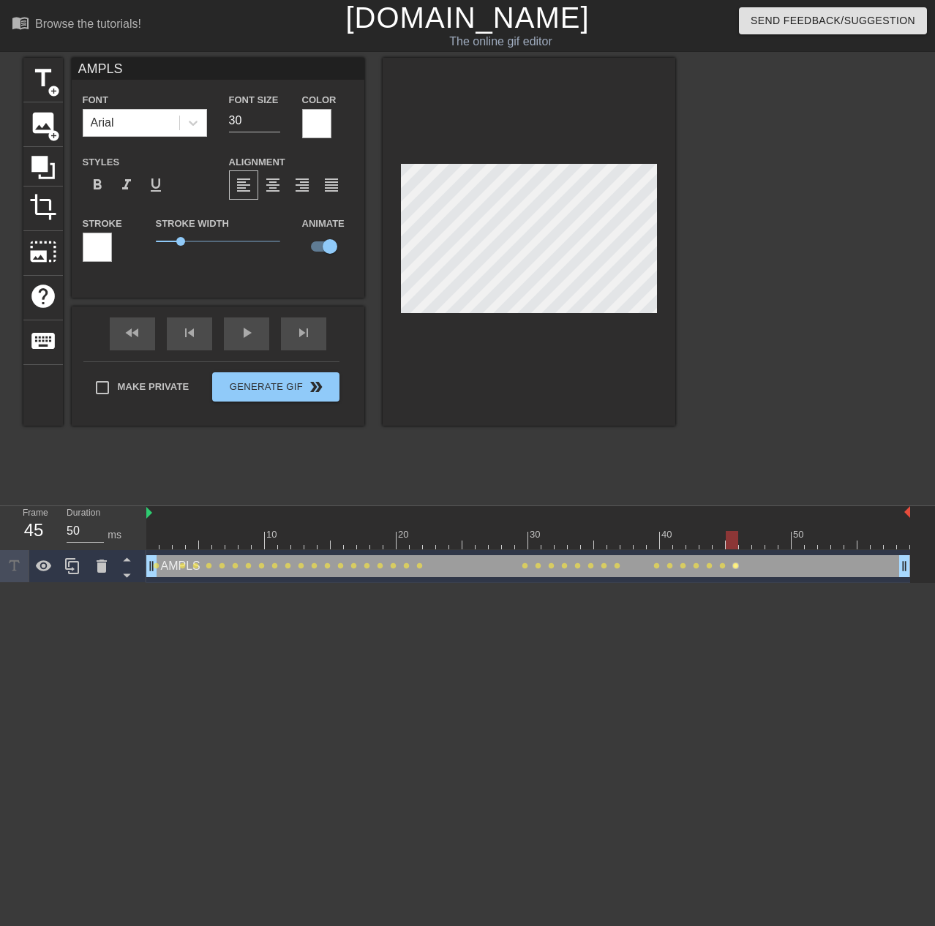
click at [735, 566] on span "lens" at bounding box center [735, 566] width 7 height 7
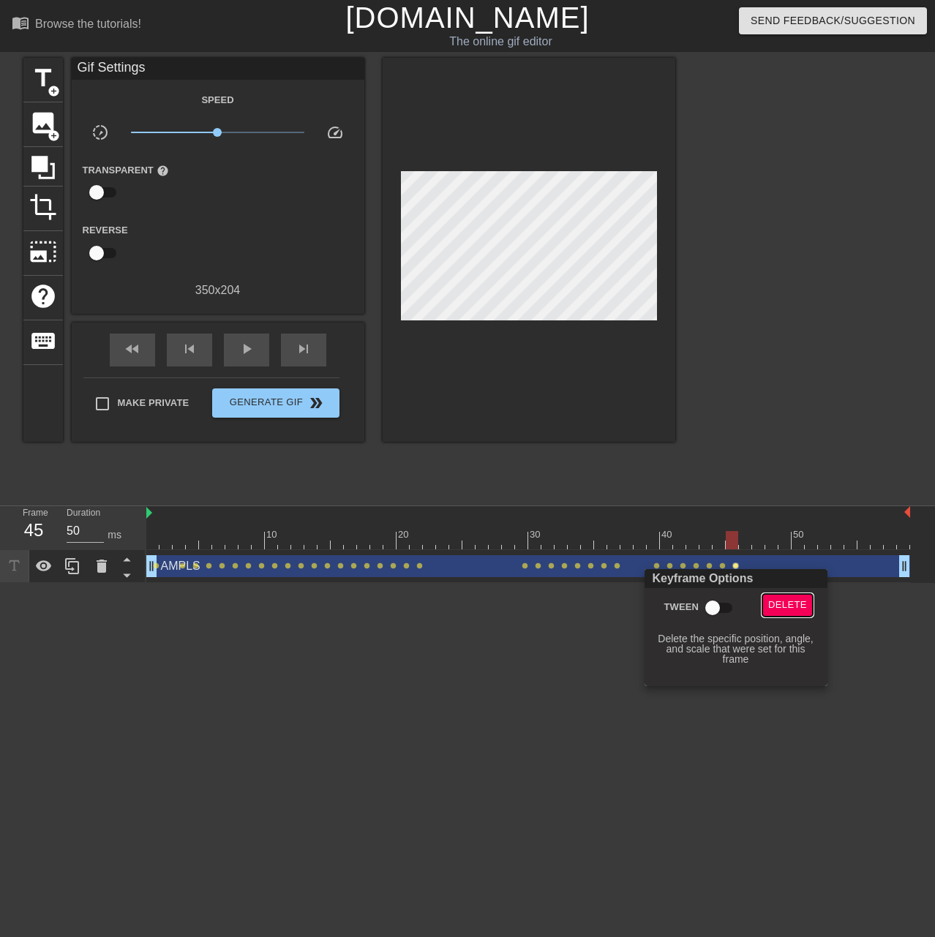
click at [777, 606] on span "Delete" at bounding box center [787, 605] width 39 height 17
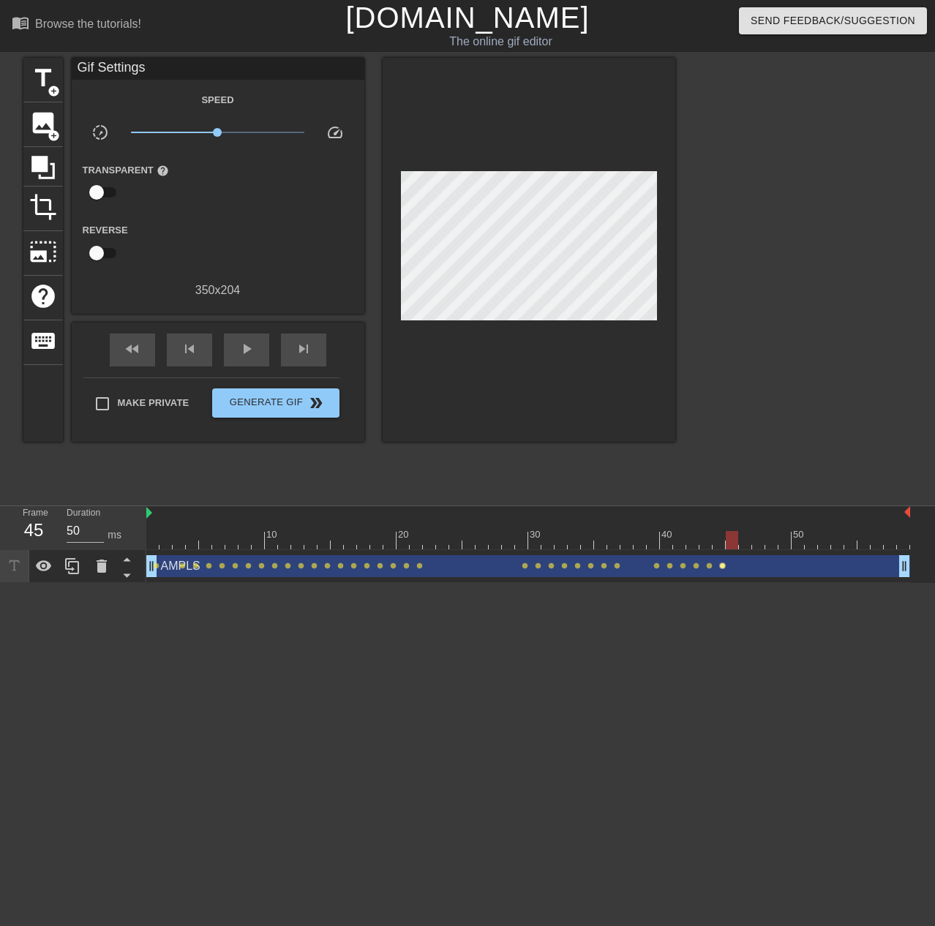
click at [723, 566] on span "lens" at bounding box center [722, 566] width 7 height 7
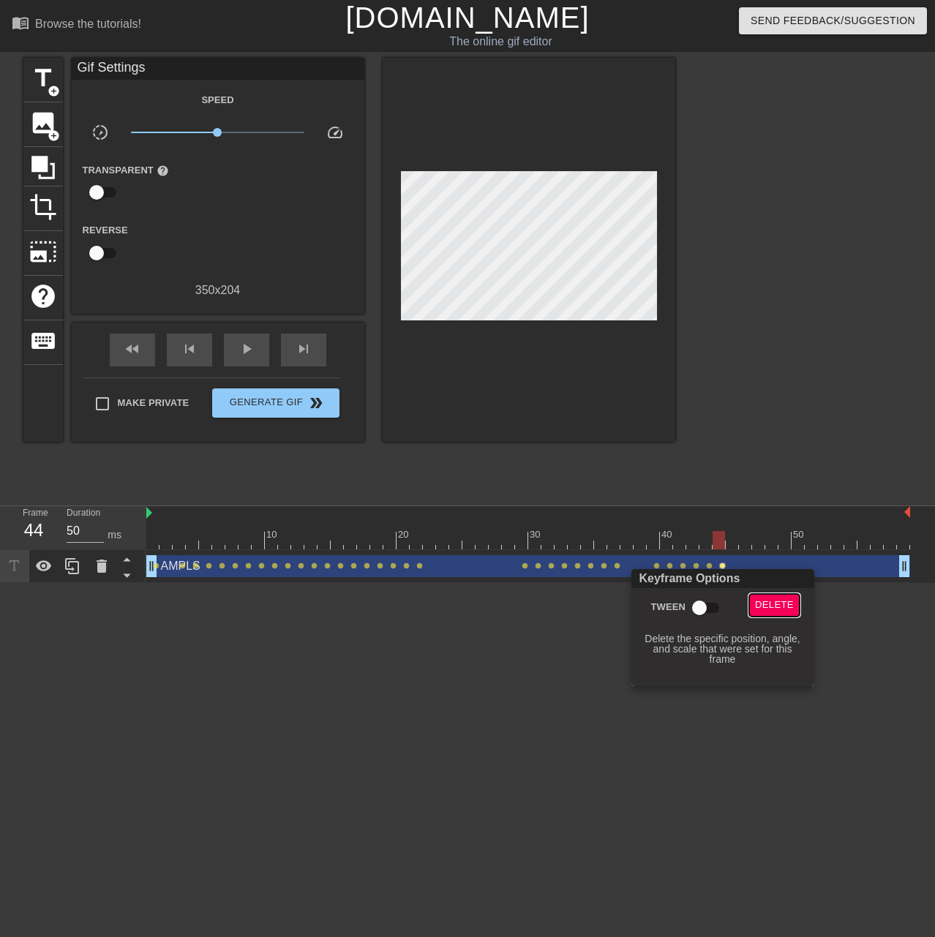
click at [783, 604] on span "Delete" at bounding box center [774, 605] width 39 height 17
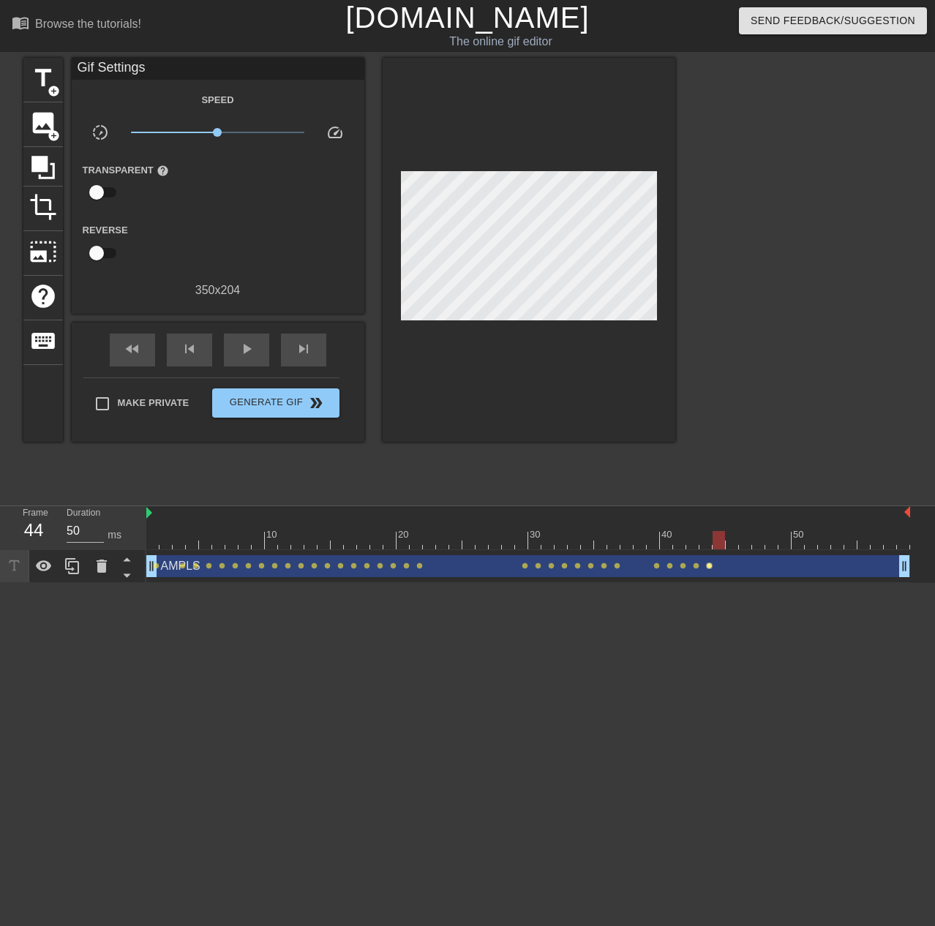
click at [706, 566] on span "lens" at bounding box center [709, 566] width 7 height 7
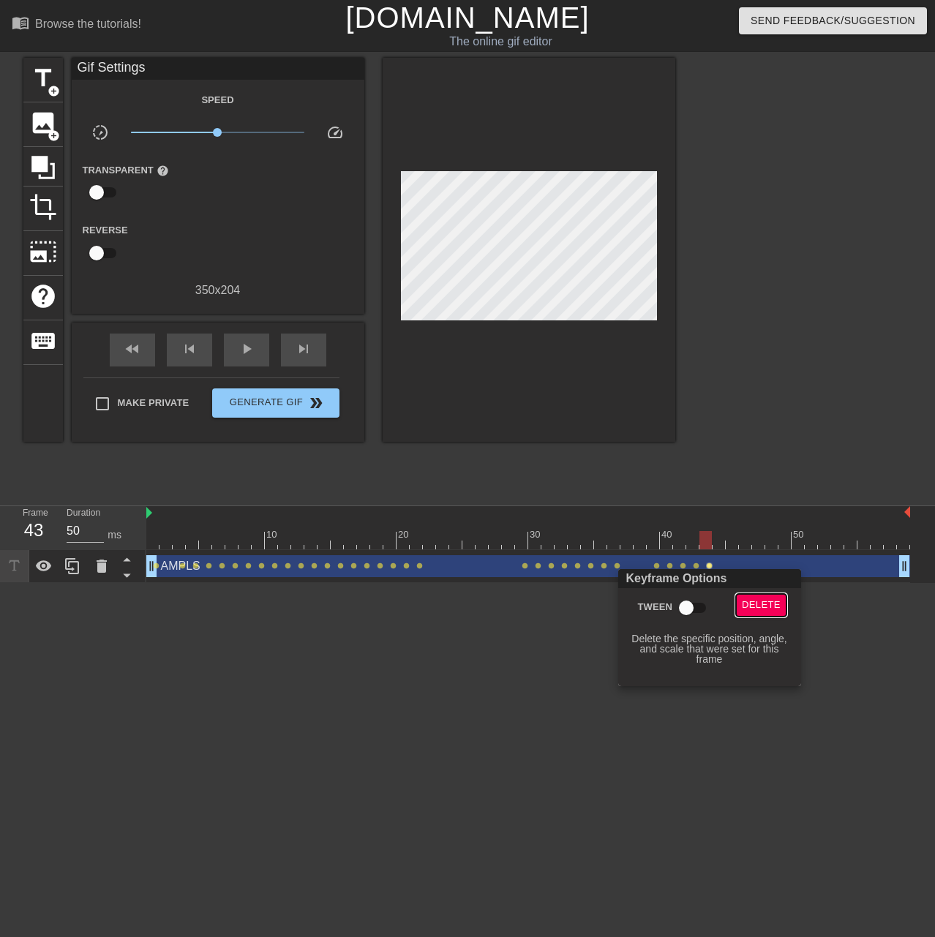
drag, startPoint x: 756, startPoint y: 610, endPoint x: 753, endPoint y: 597, distance: 12.8
click at [756, 609] on span "Delete" at bounding box center [761, 605] width 39 height 17
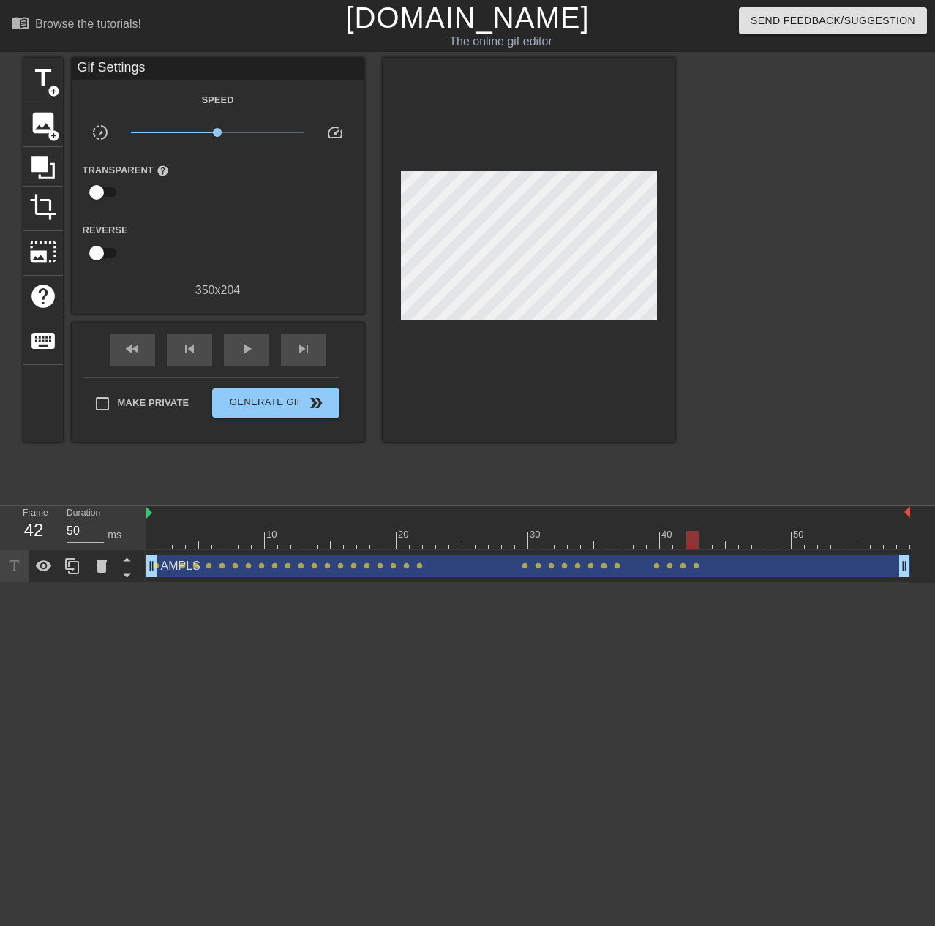
click at [697, 545] on div at bounding box center [528, 540] width 764 height 18
click at [669, 552] on div "AMPLS drag_handle drag_handle lens lens lens lens lens lens lens lens lens lens…" at bounding box center [528, 566] width 764 height 33
click at [665, 544] on div at bounding box center [528, 540] width 764 height 18
click at [651, 546] on div at bounding box center [528, 540] width 764 height 18
click at [667, 548] on div at bounding box center [528, 540] width 764 height 18
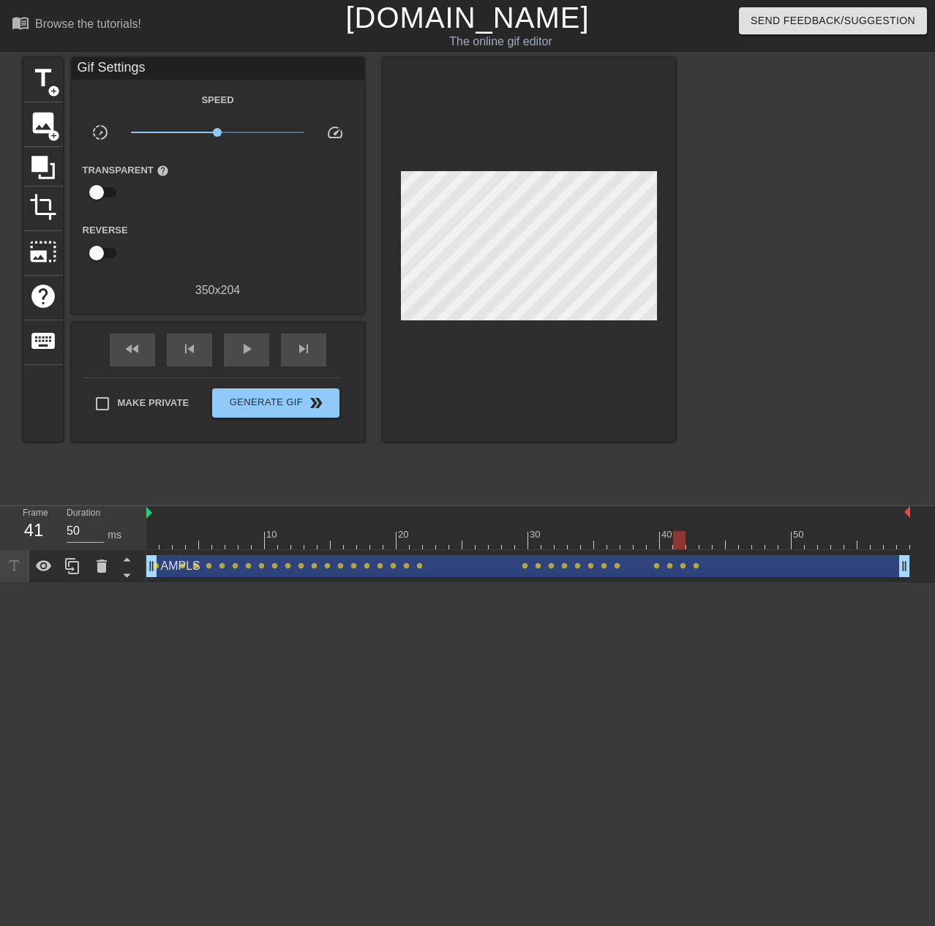
click at [678, 548] on div at bounding box center [528, 540] width 764 height 18
click at [689, 547] on div at bounding box center [528, 540] width 764 height 18
click at [702, 547] on div at bounding box center [528, 540] width 764 height 18
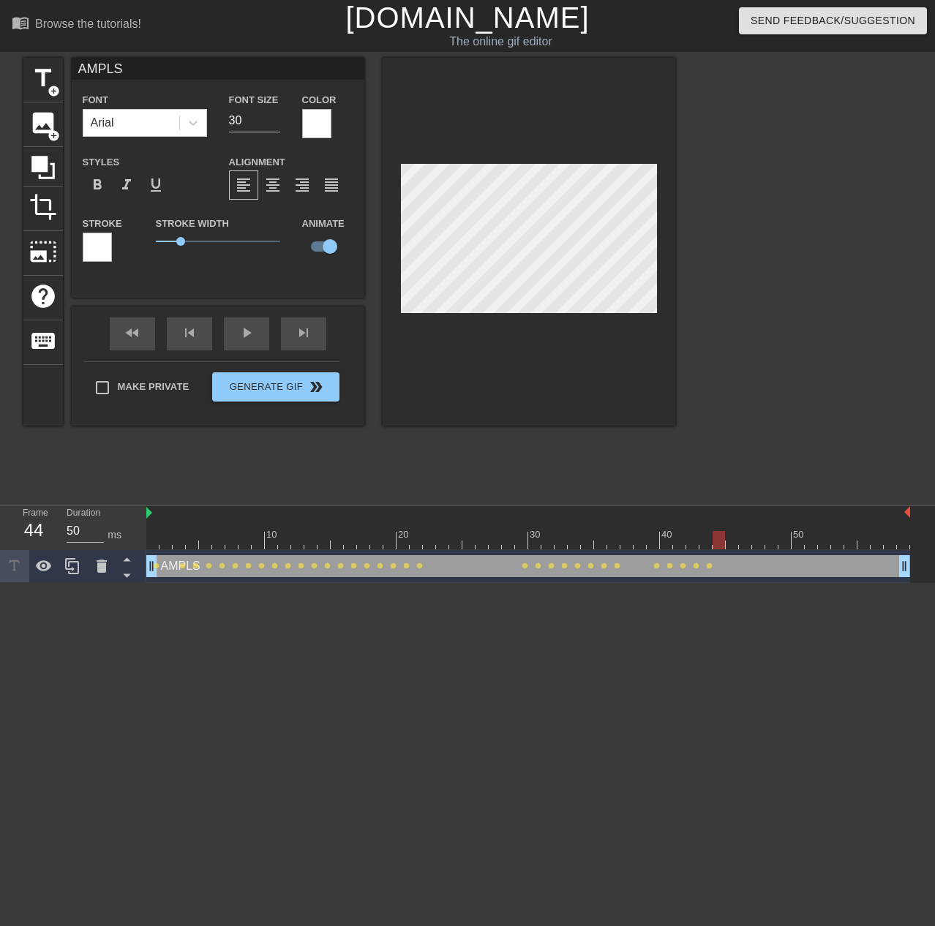
click at [716, 539] on div at bounding box center [528, 540] width 764 height 18
click at [730, 544] on div at bounding box center [528, 540] width 764 height 18
click at [750, 541] on div at bounding box center [528, 540] width 764 height 18
click at [757, 544] on div at bounding box center [528, 540] width 764 height 18
click at [746, 567] on span "lens" at bounding box center [749, 566] width 7 height 7
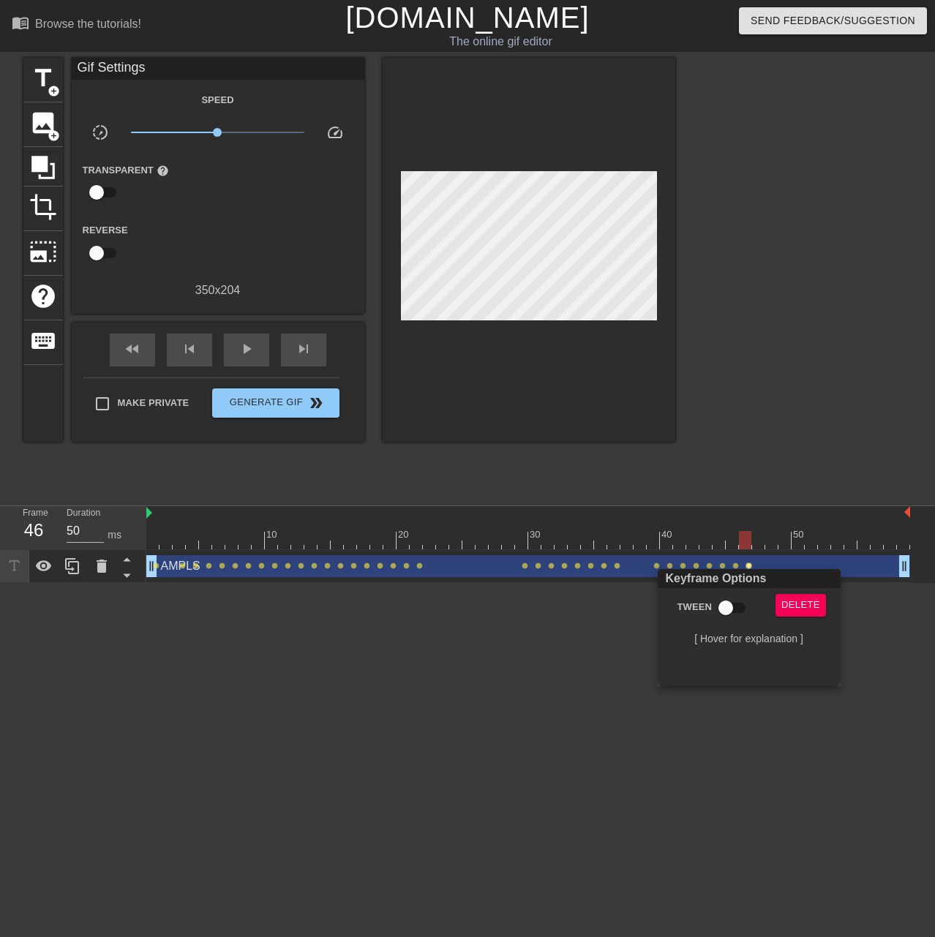
click at [826, 610] on div "Delete" at bounding box center [804, 611] width 79 height 34
click at [814, 609] on span "Delete" at bounding box center [801, 605] width 39 height 17
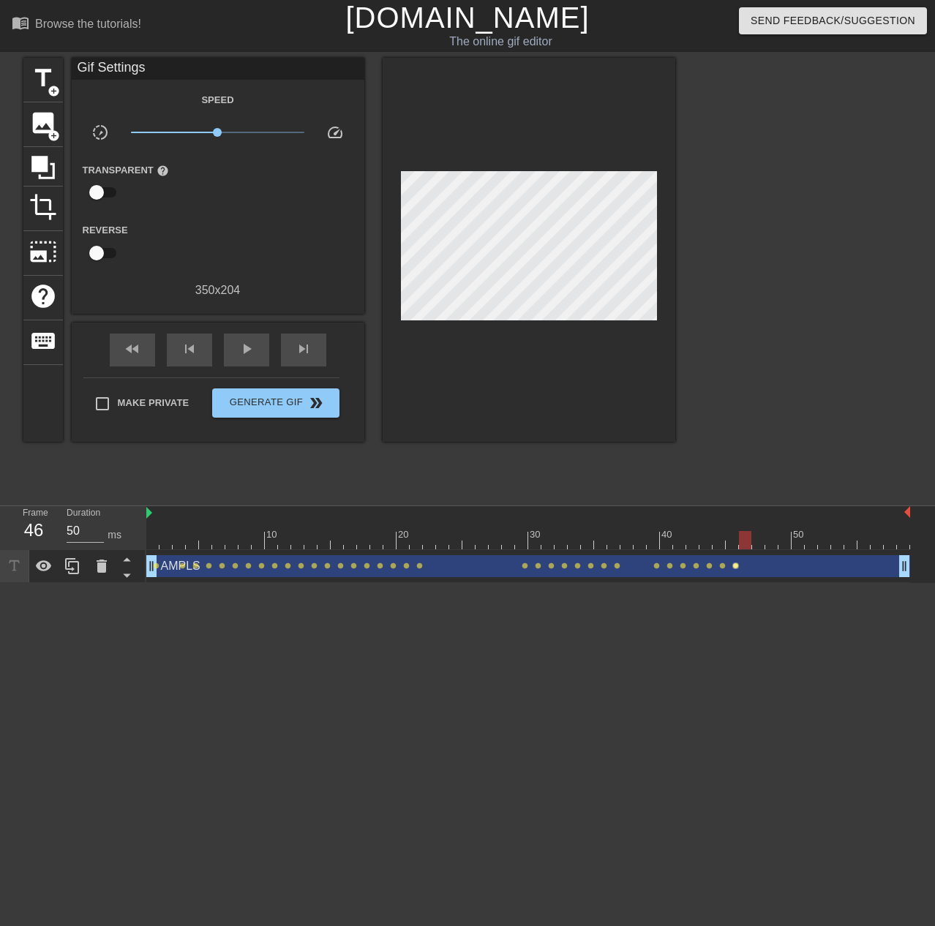
click at [734, 566] on span "lens" at bounding box center [735, 566] width 7 height 7
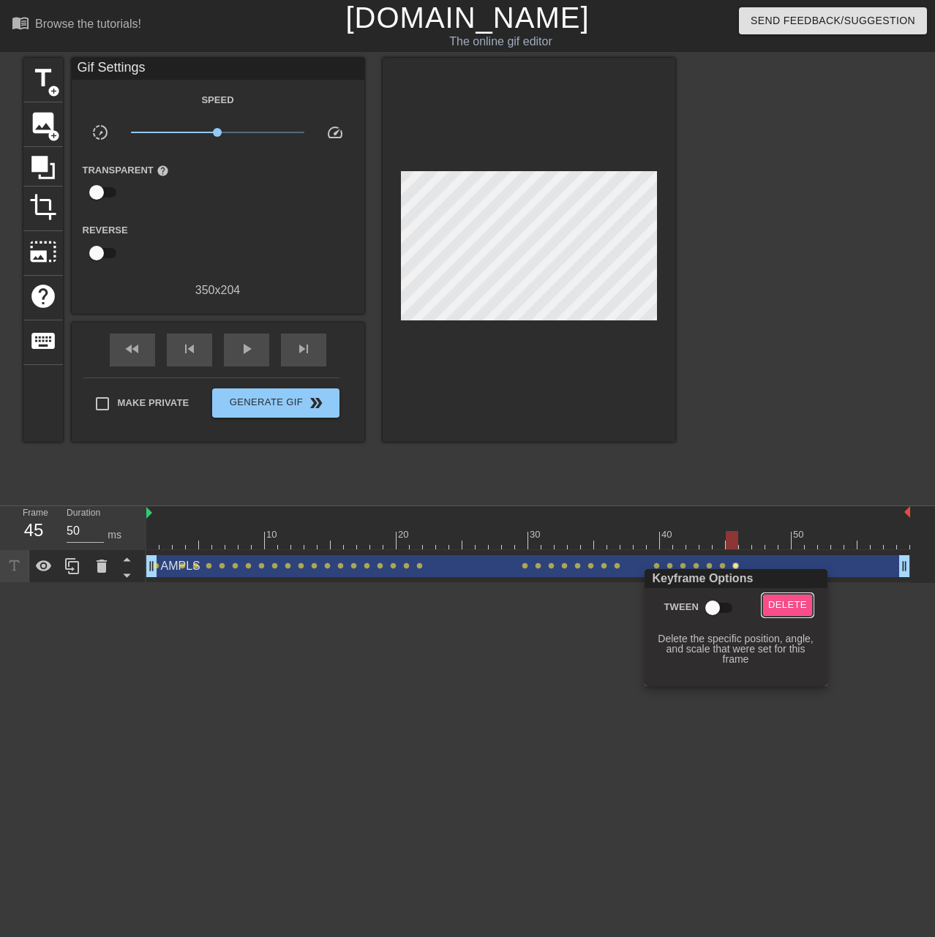
click at [789, 604] on span "Delete" at bounding box center [787, 605] width 39 height 17
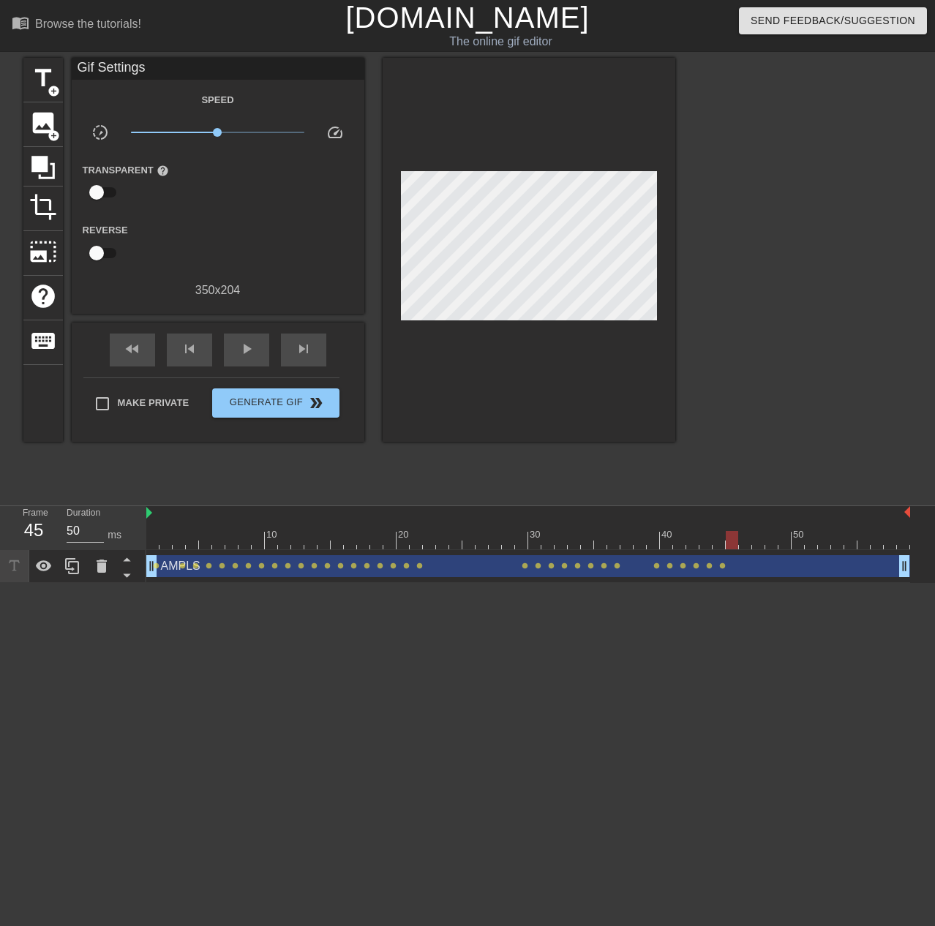
click at [722, 569] on div "AMPLS drag_handle drag_handle" at bounding box center [528, 566] width 764 height 22
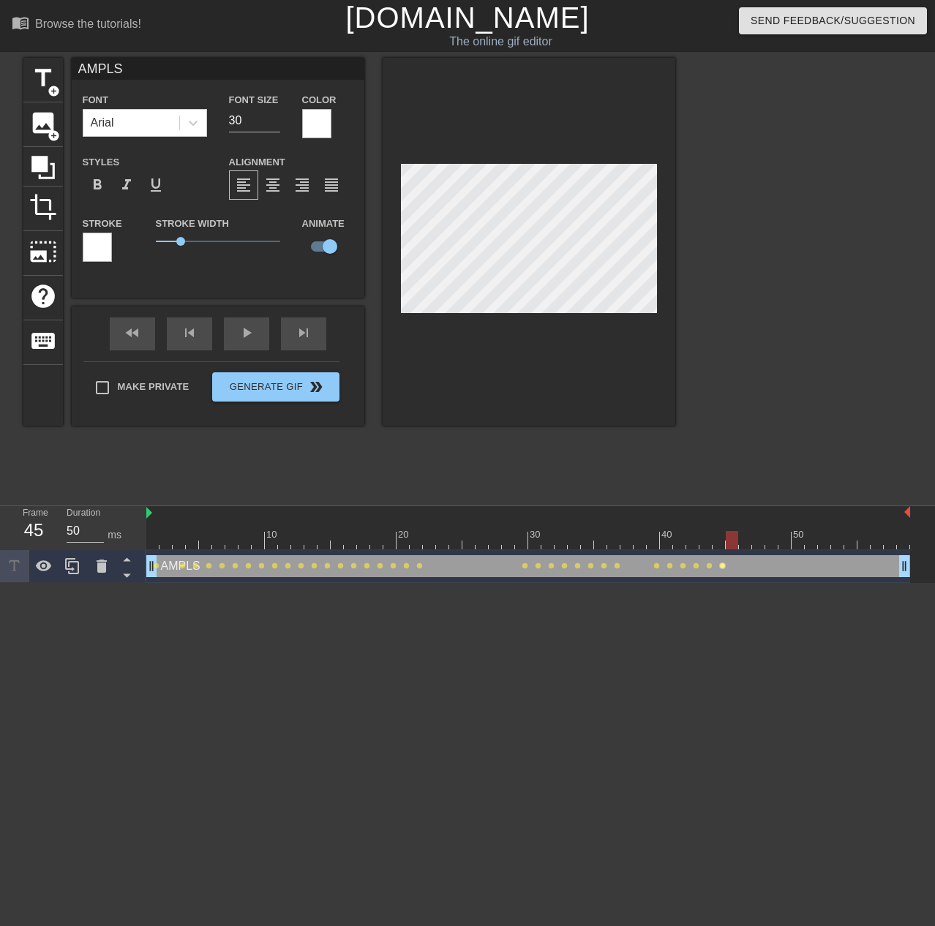
click at [724, 566] on span "lens" at bounding box center [722, 566] width 7 height 7
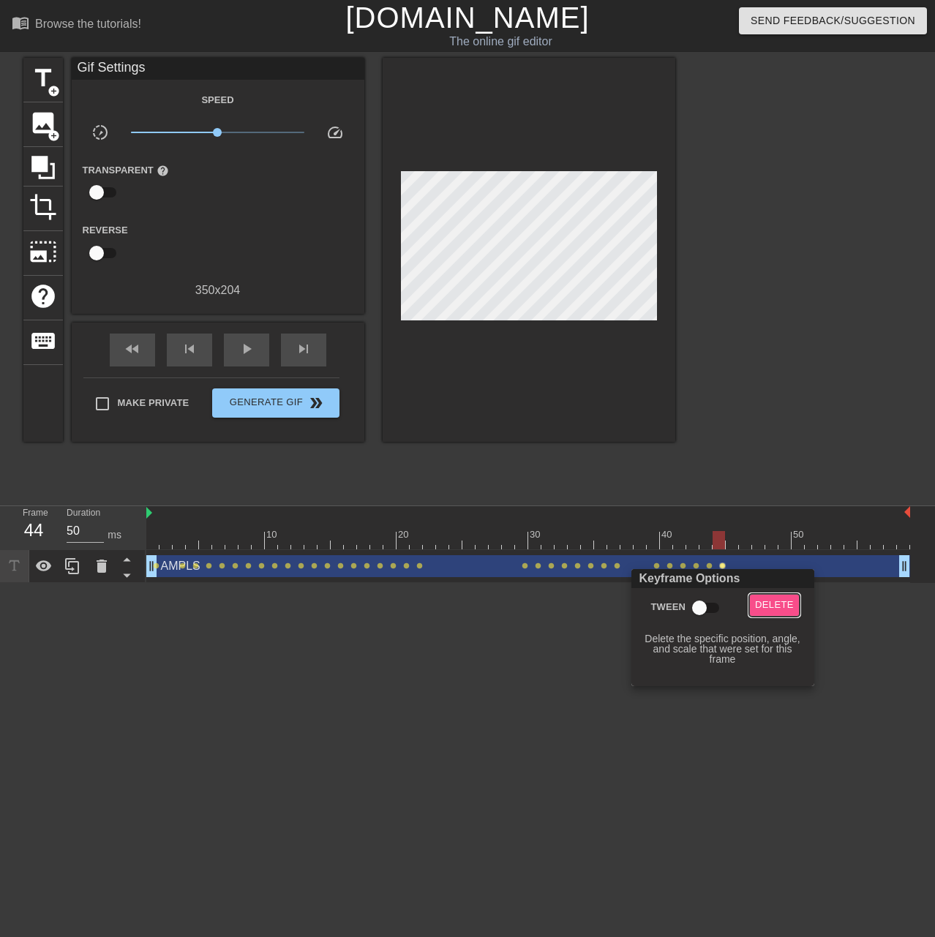
drag, startPoint x: 777, startPoint y: 602, endPoint x: 637, endPoint y: 525, distance: 159.8
click at [777, 602] on span "Delete" at bounding box center [774, 605] width 39 height 17
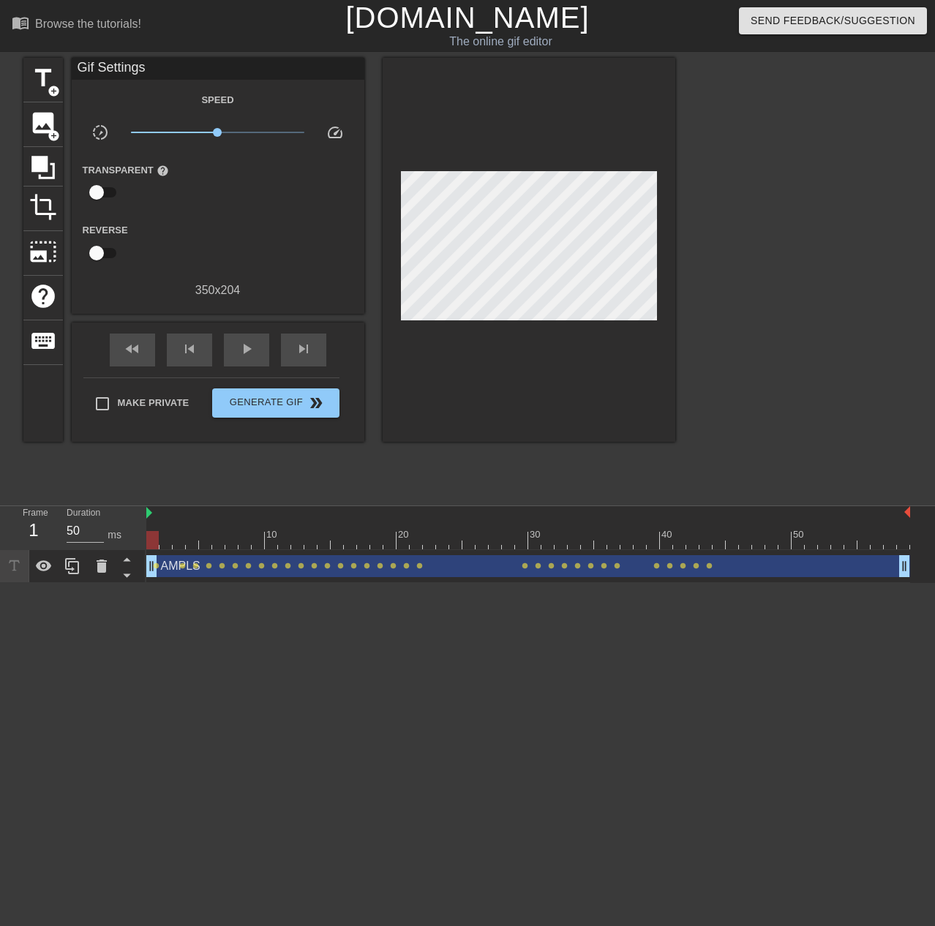
click at [150, 544] on div at bounding box center [528, 540] width 764 height 18
click at [251, 359] on div "play_arrow" at bounding box center [246, 350] width 45 height 33
click at [237, 334] on div "pause" at bounding box center [246, 350] width 45 height 33
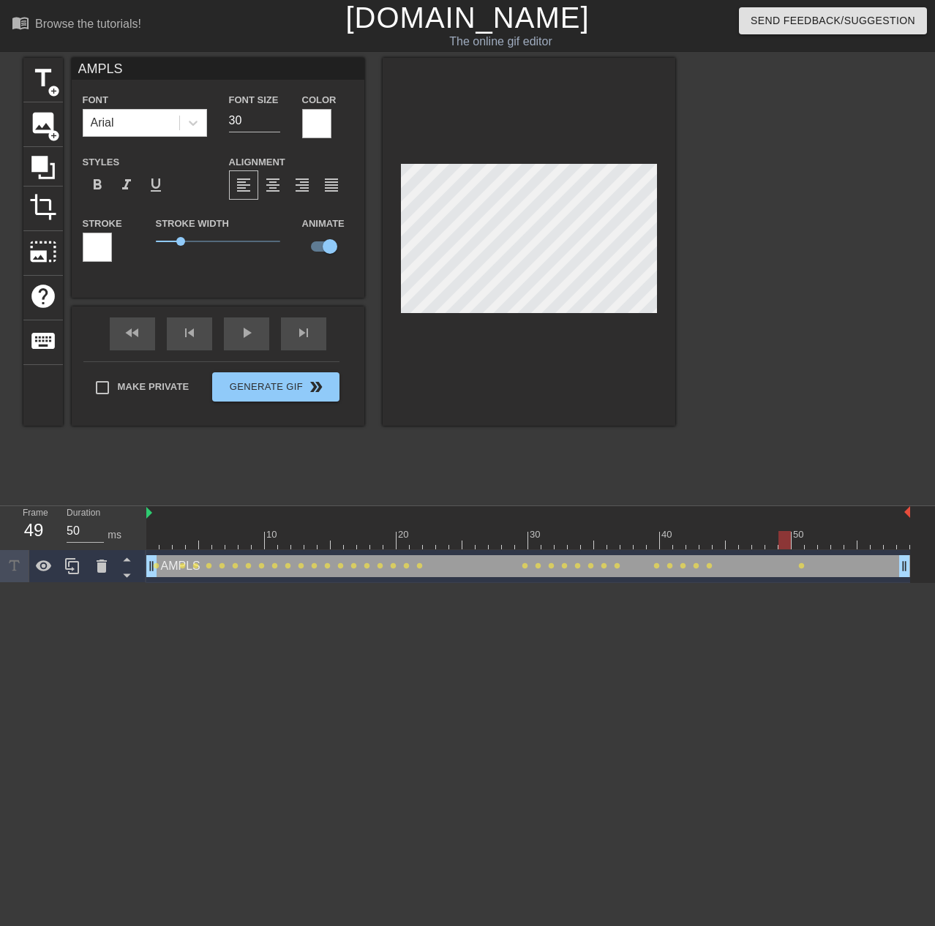
click at [783, 547] on div at bounding box center [528, 540] width 764 height 18
click at [768, 547] on div at bounding box center [528, 540] width 764 height 18
click at [745, 542] on div at bounding box center [528, 540] width 764 height 18
click at [730, 539] on div at bounding box center [528, 540] width 764 height 18
click at [714, 542] on div at bounding box center [528, 540] width 764 height 18
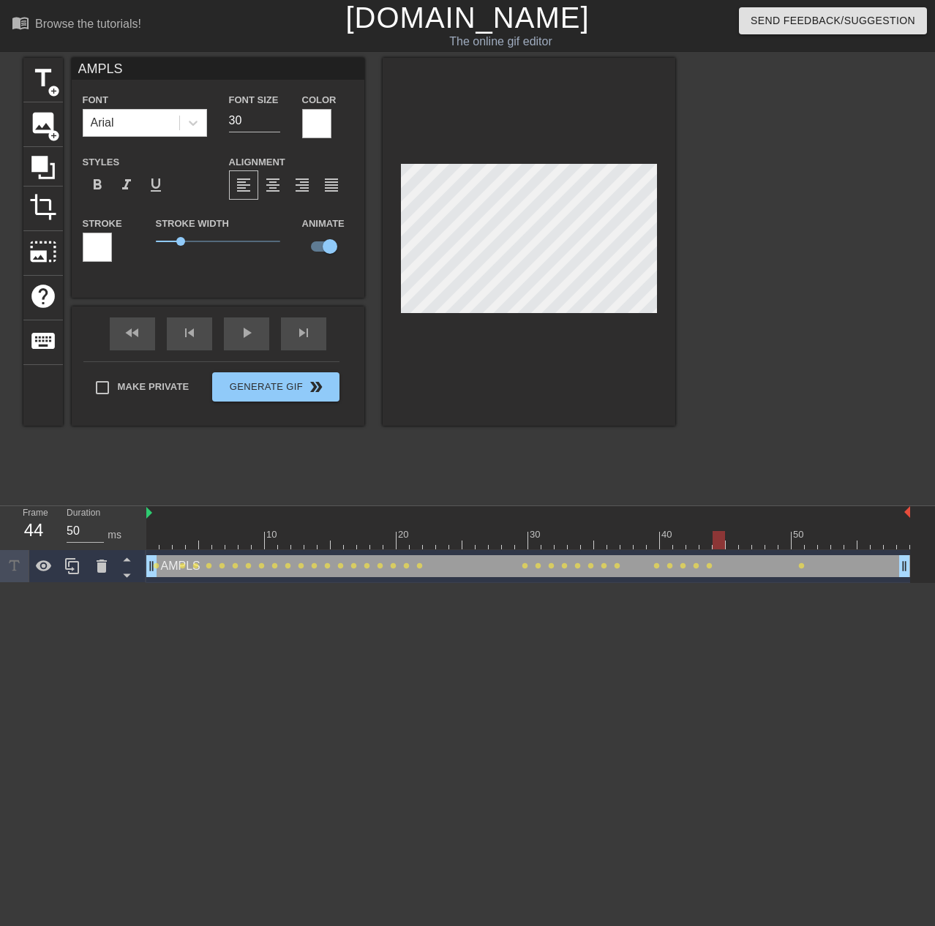
click at [702, 547] on div at bounding box center [528, 540] width 764 height 18
click at [723, 547] on div at bounding box center [528, 540] width 764 height 18
click at [732, 547] on div at bounding box center [528, 540] width 764 height 18
drag, startPoint x: 742, startPoint y: 542, endPoint x: 741, endPoint y: 524, distance: 18.4
click at [743, 541] on div at bounding box center [528, 540] width 764 height 18
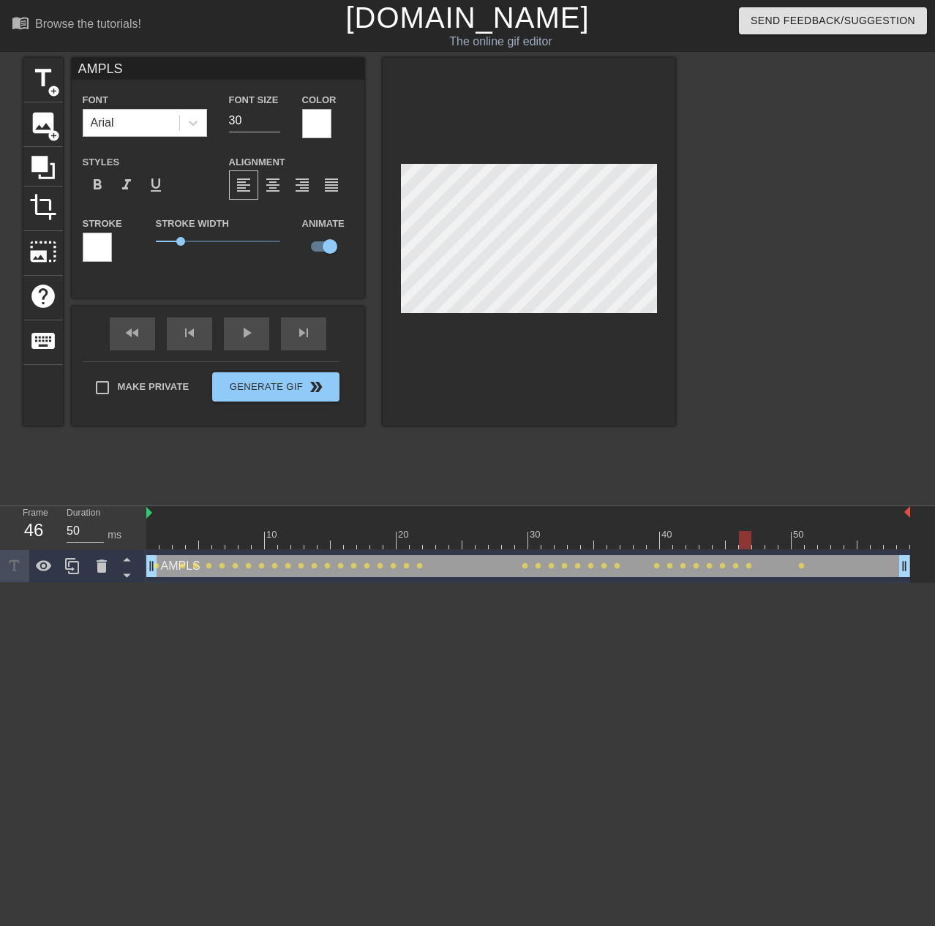
click at [755, 542] on div at bounding box center [528, 540] width 764 height 18
click at [772, 542] on div at bounding box center [528, 540] width 764 height 18
click at [780, 541] on div at bounding box center [528, 540] width 764 height 18
click at [798, 544] on div at bounding box center [528, 540] width 764 height 18
click at [815, 544] on div at bounding box center [528, 540] width 764 height 18
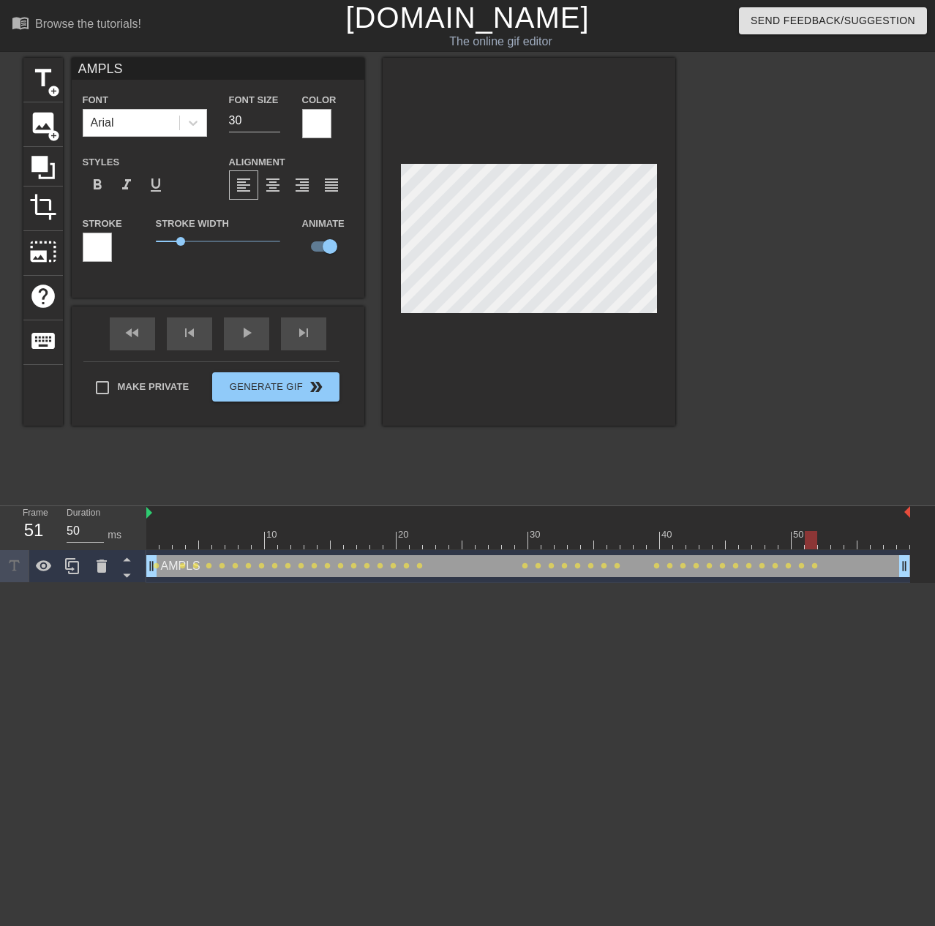
drag, startPoint x: 823, startPoint y: 544, endPoint x: 716, endPoint y: 399, distance: 180.6
click at [823, 545] on div at bounding box center [528, 540] width 764 height 18
click at [839, 539] on div at bounding box center [528, 540] width 764 height 18
click at [848, 544] on div at bounding box center [528, 540] width 764 height 18
click at [863, 544] on div at bounding box center [528, 540] width 764 height 18
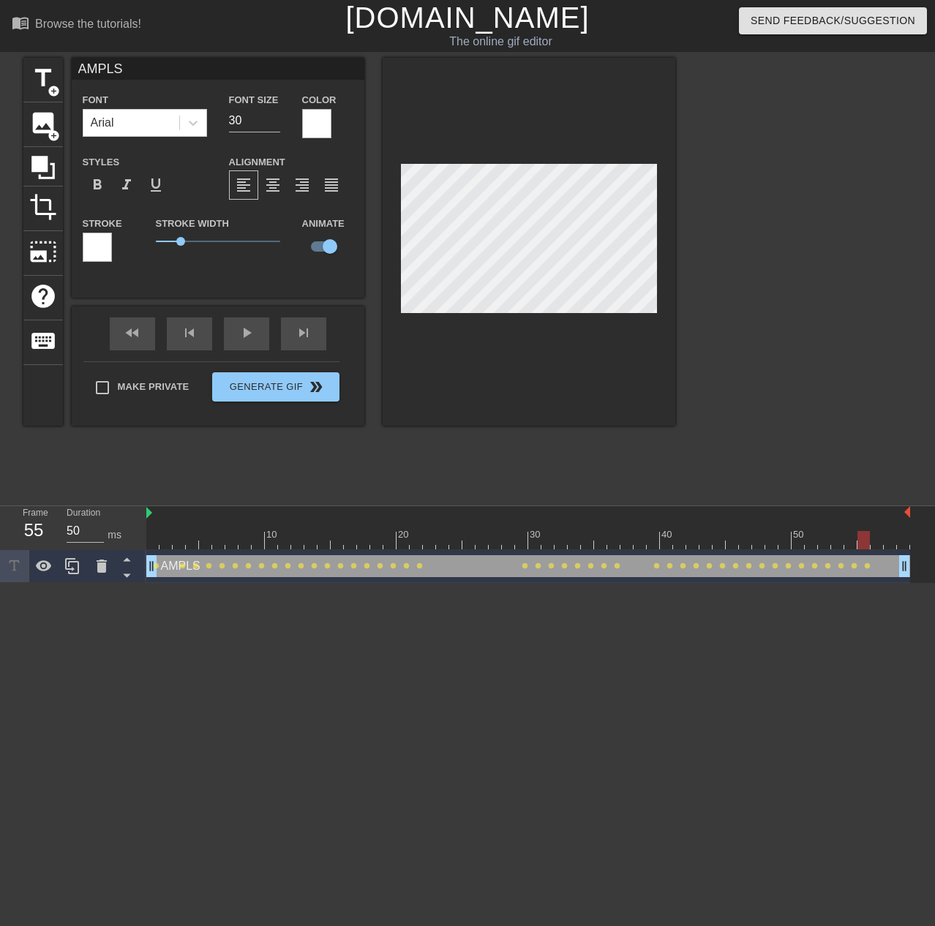
drag, startPoint x: 877, startPoint y: 541, endPoint x: 693, endPoint y: 359, distance: 258.7
click at [874, 541] on div at bounding box center [528, 540] width 764 height 18
click at [892, 547] on div at bounding box center [528, 540] width 764 height 18
click at [904, 547] on div at bounding box center [528, 540] width 764 height 18
click at [234, 334] on div "play_arrow" at bounding box center [246, 334] width 45 height 33
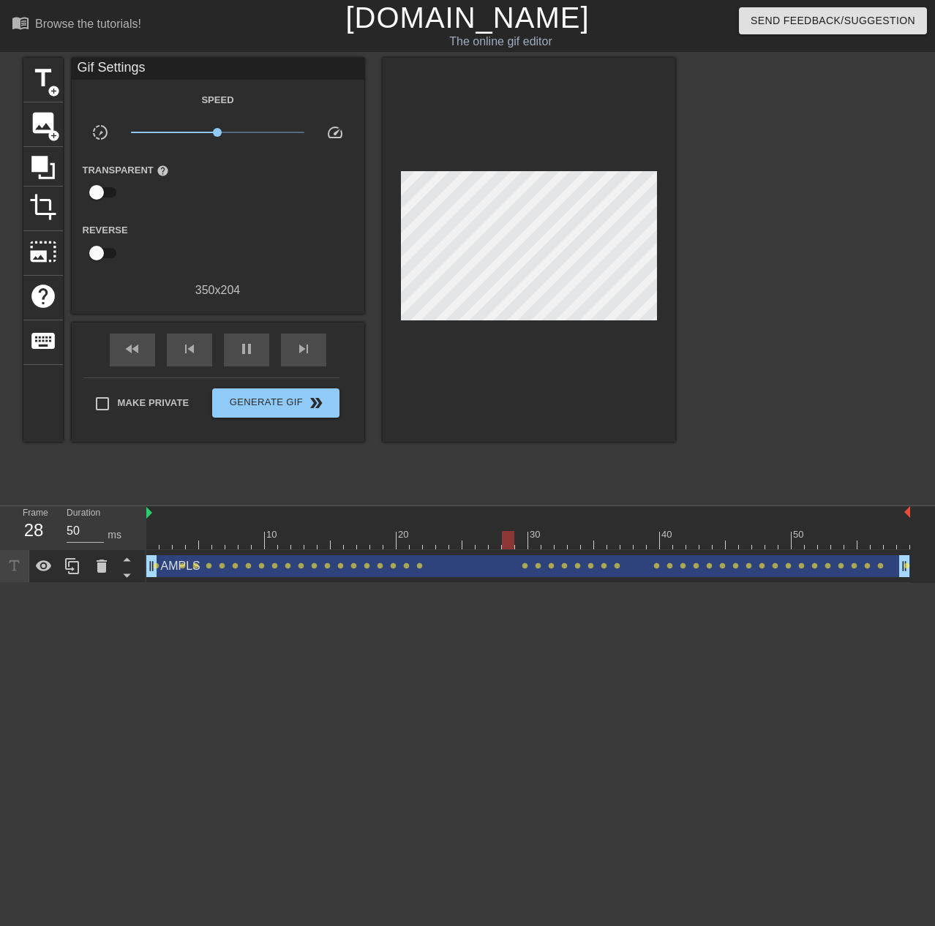
click at [648, 574] on div "AMPLS drag_handle drag_handle" at bounding box center [528, 566] width 764 height 22
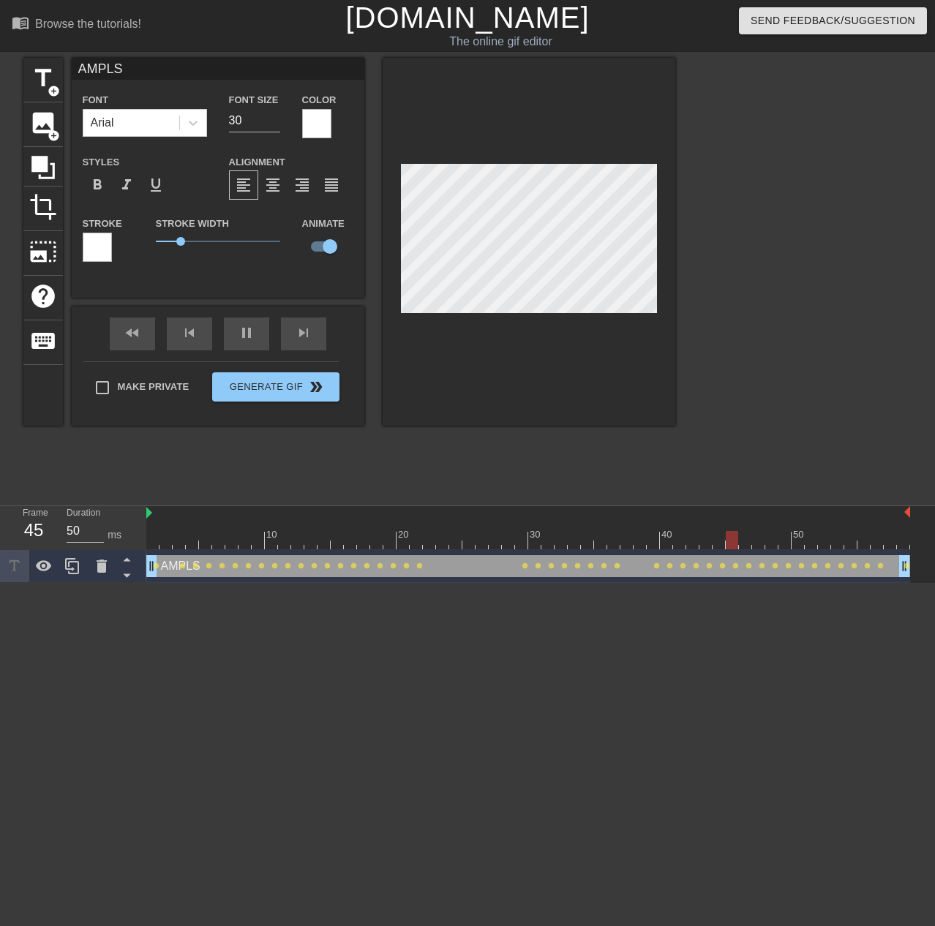
click at [669, 560] on div "AMPLS drag_handle drag_handle" at bounding box center [528, 566] width 764 height 22
click at [675, 544] on div at bounding box center [528, 540] width 764 height 18
click at [668, 544] on div at bounding box center [528, 540] width 764 height 18
click at [627, 539] on div at bounding box center [528, 540] width 764 height 18
click at [594, 542] on div at bounding box center [528, 540] width 764 height 18
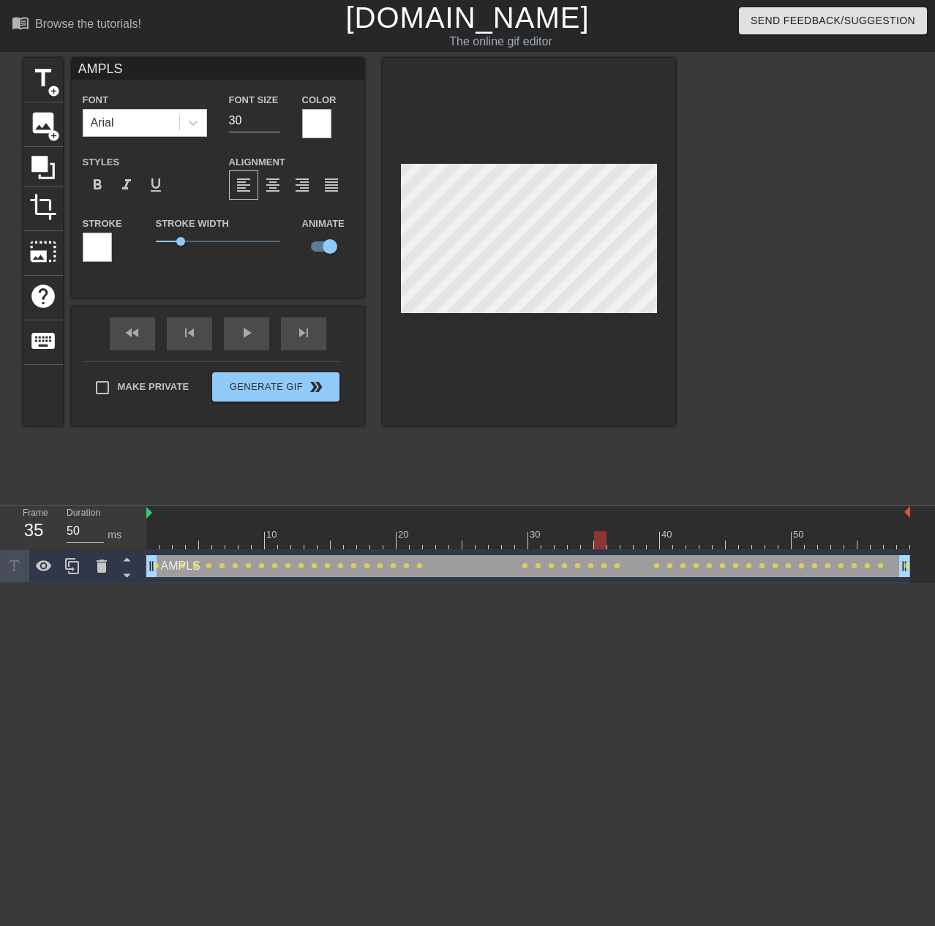
click at [621, 544] on div at bounding box center [528, 540] width 764 height 18
click at [637, 544] on div at bounding box center [528, 540] width 764 height 18
click at [655, 544] on div at bounding box center [528, 540] width 764 height 18
click at [664, 544] on div at bounding box center [528, 540] width 764 height 18
click at [678, 545] on div at bounding box center [528, 540] width 764 height 18
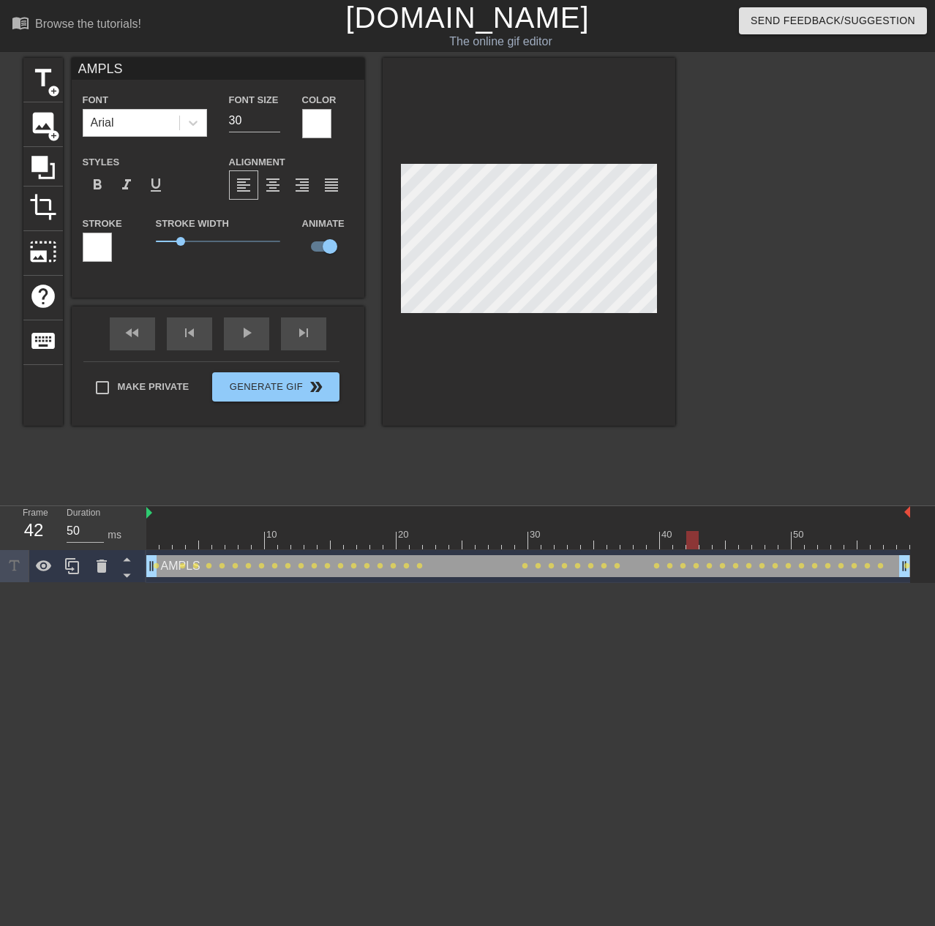
click at [692, 545] on div at bounding box center [528, 540] width 764 height 18
click at [705, 546] on div at bounding box center [528, 540] width 764 height 18
click at [719, 547] on div at bounding box center [528, 540] width 764 height 18
click at [728, 547] on div at bounding box center [528, 540] width 764 height 18
click at [749, 548] on div at bounding box center [528, 540] width 764 height 18
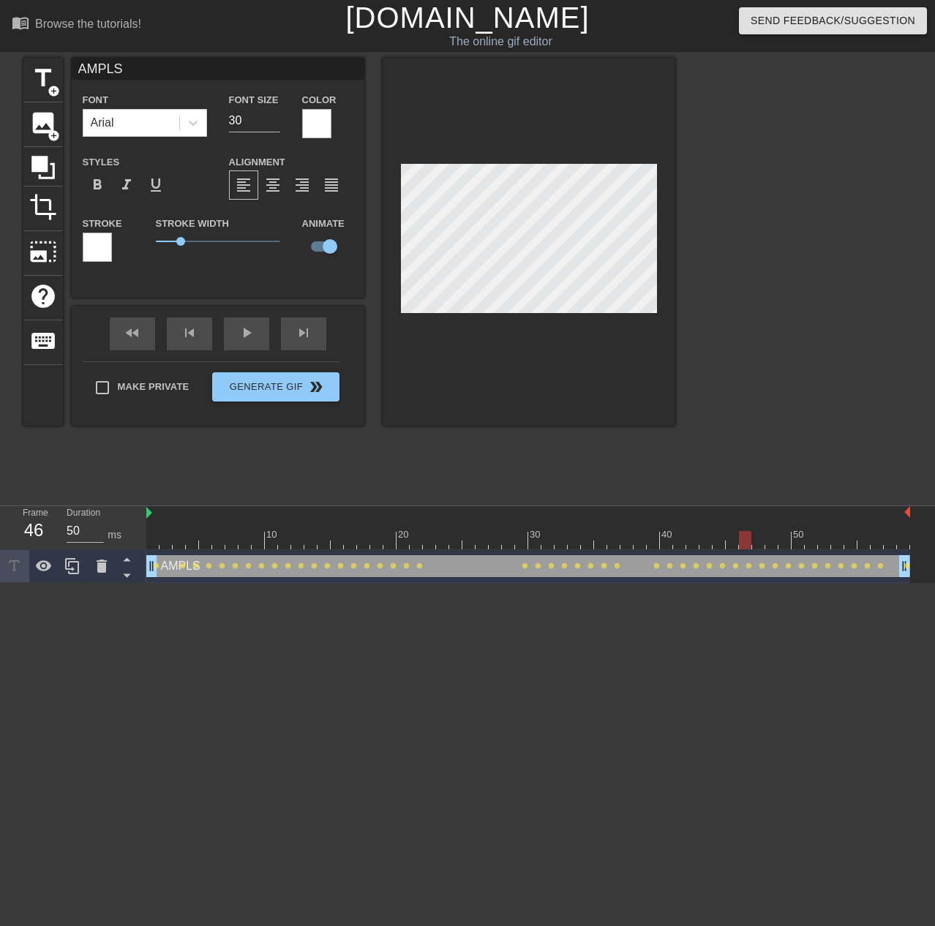
click at [728, 545] on div at bounding box center [528, 540] width 764 height 18
click at [733, 566] on span "lens" at bounding box center [735, 566] width 7 height 7
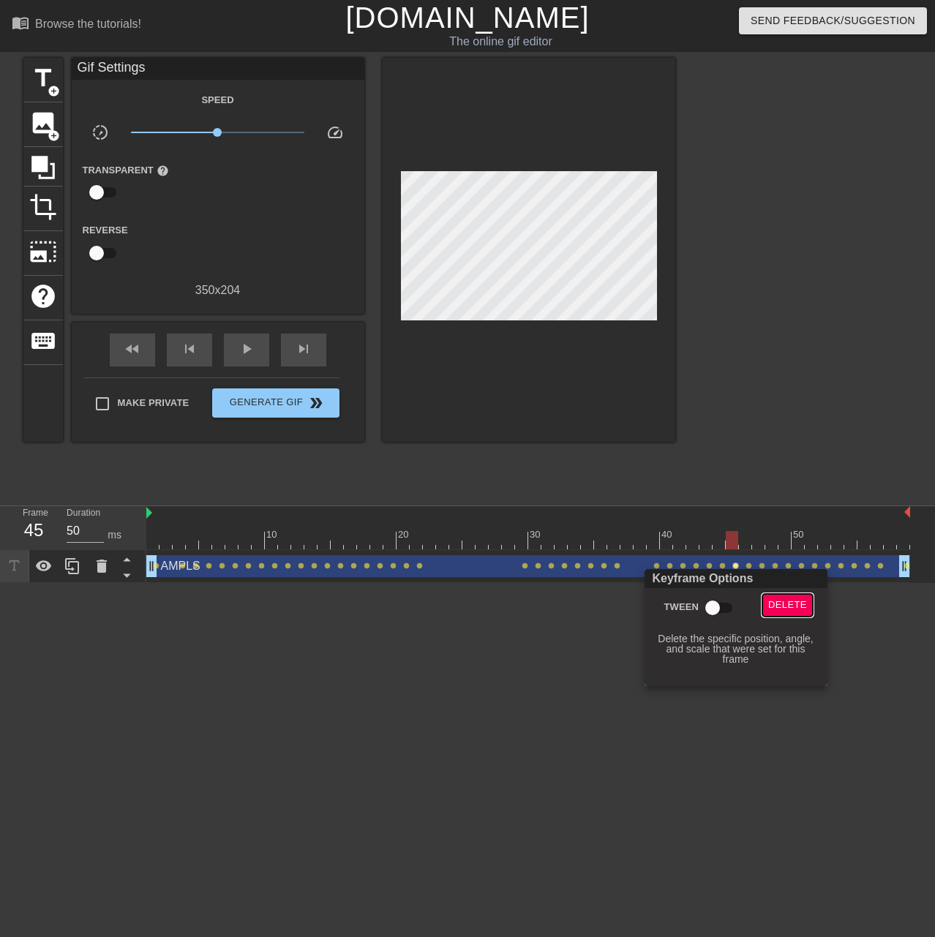
click at [780, 600] on span "Delete" at bounding box center [787, 605] width 39 height 17
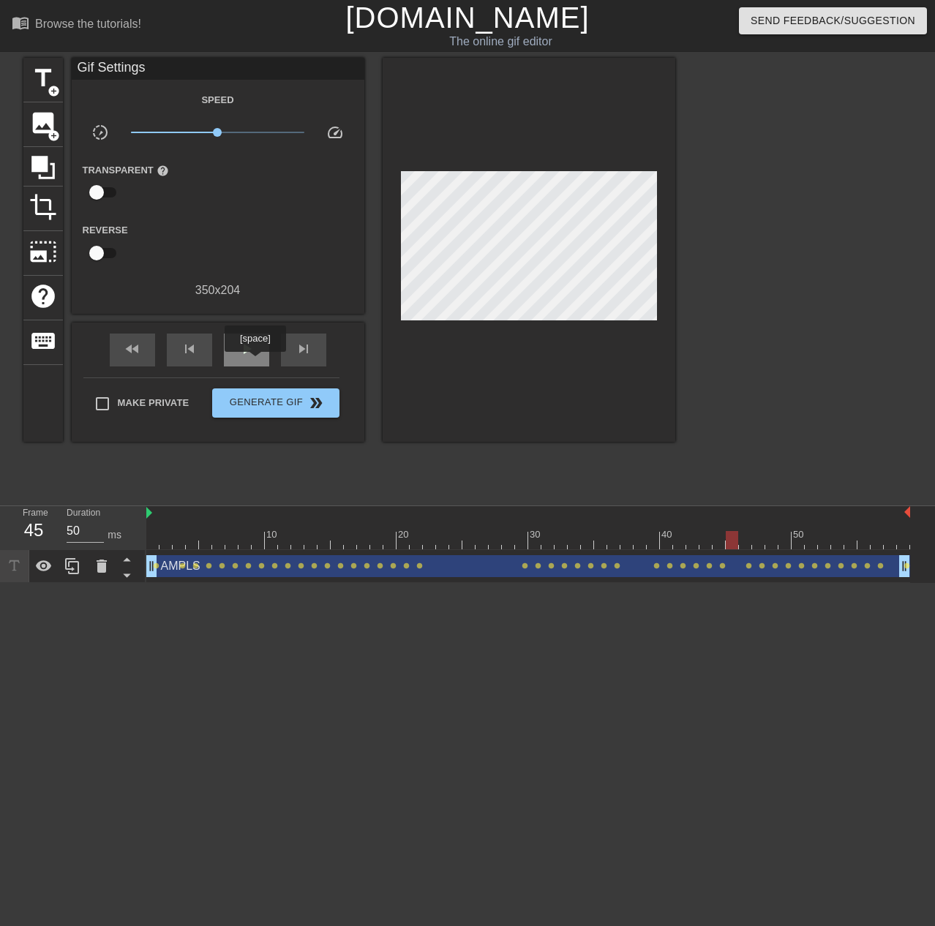
click at [254, 336] on div "play_arrow" at bounding box center [246, 350] width 45 height 33
click at [42, 559] on icon at bounding box center [44, 567] width 18 height 18
click at [42, 566] on icon at bounding box center [44, 567] width 16 height 14
click at [290, 563] on span "lens" at bounding box center [288, 566] width 7 height 7
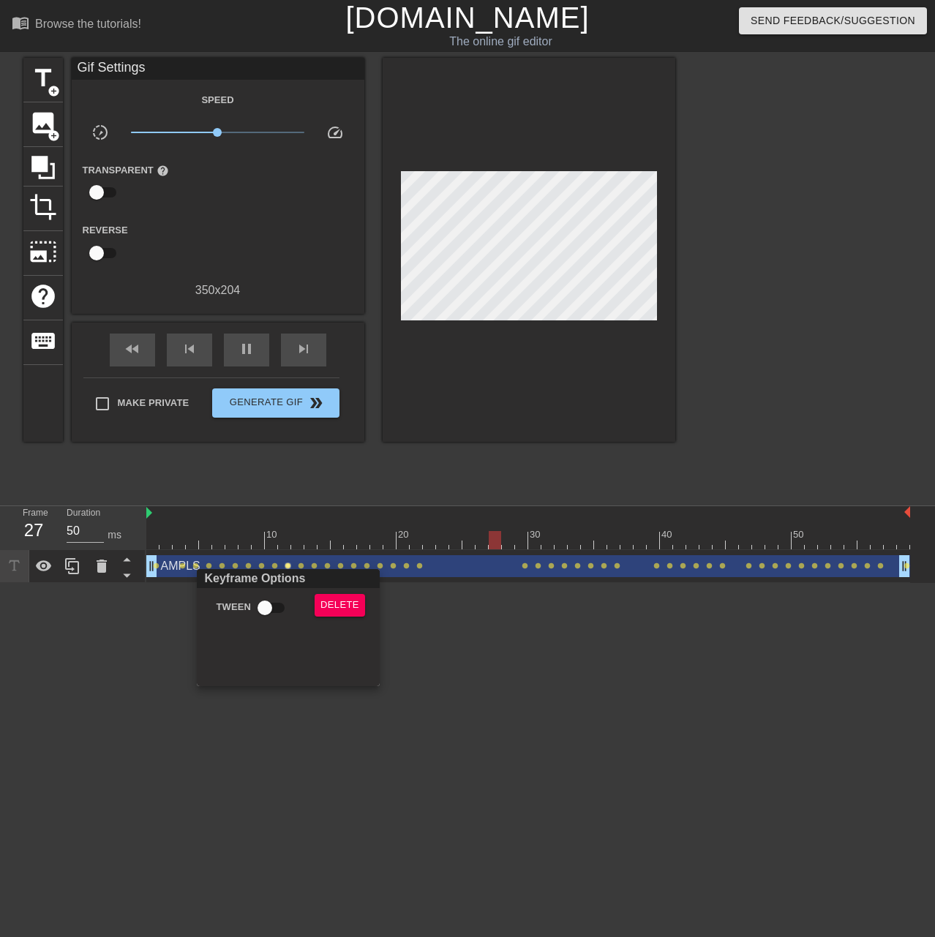
click at [432, 566] on div at bounding box center [467, 468] width 935 height 937
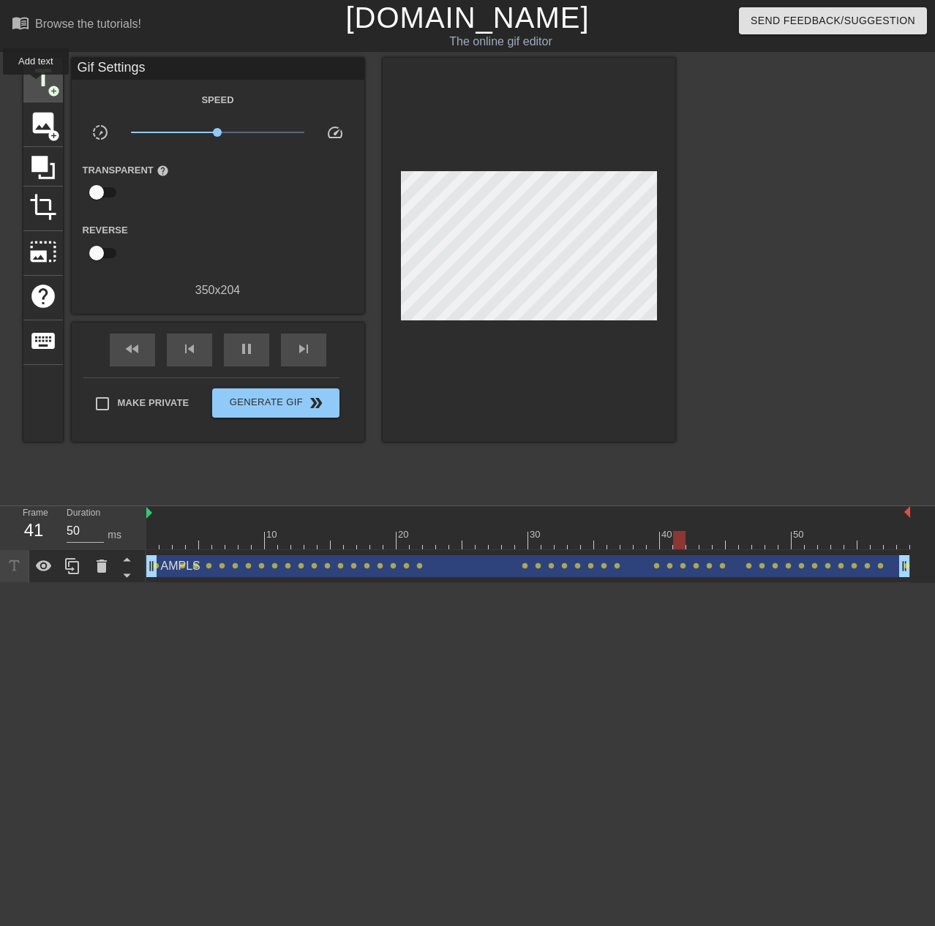
click at [45, 75] on span "title" at bounding box center [43, 78] width 28 height 28
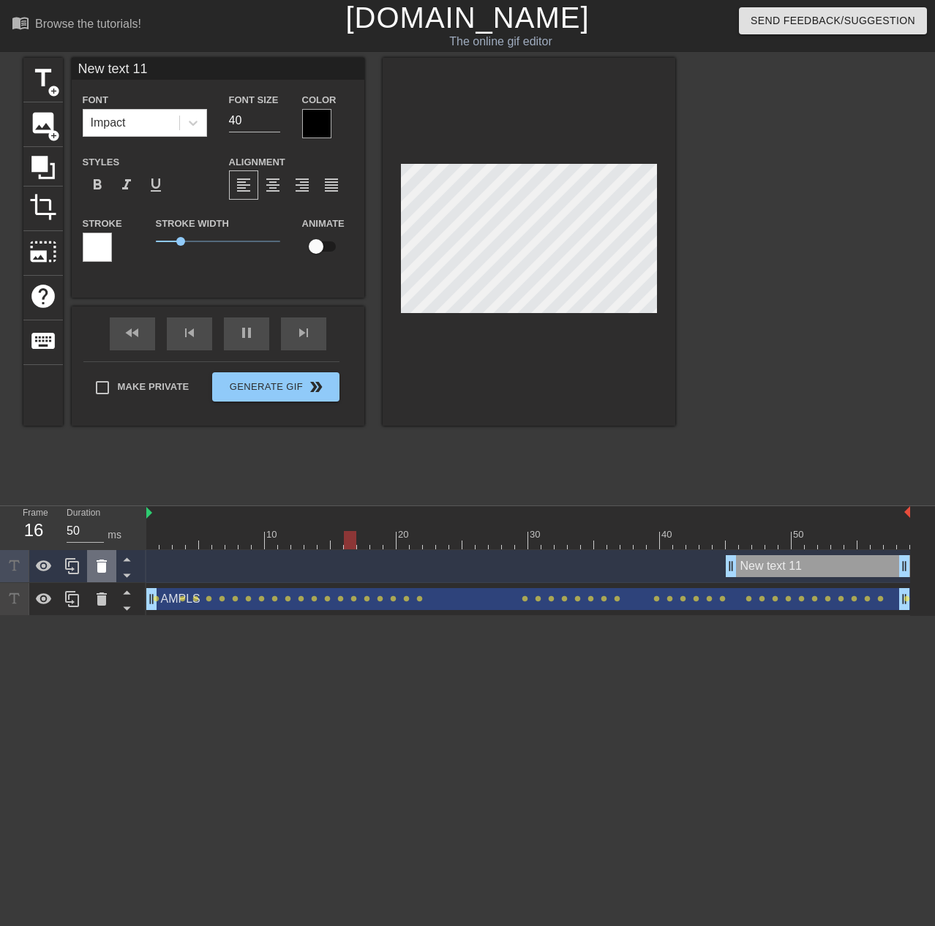
click at [103, 571] on icon at bounding box center [102, 566] width 10 height 13
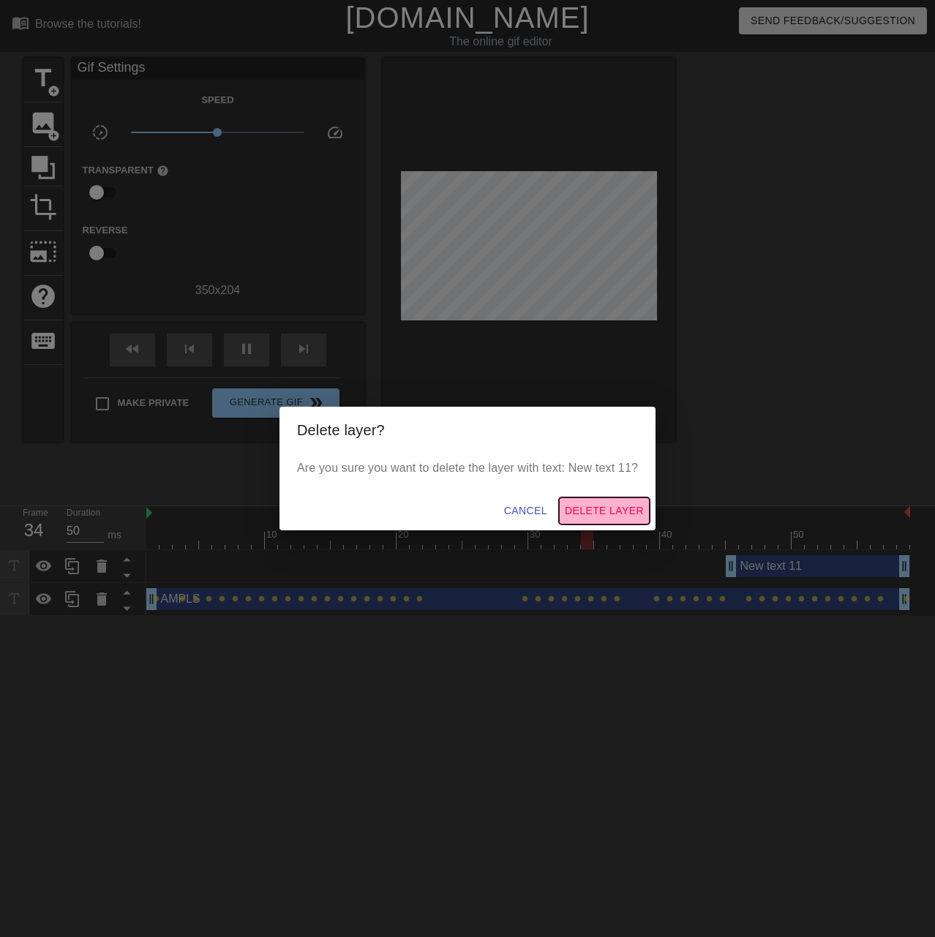
click at [618, 505] on span "Delete Layer" at bounding box center [604, 511] width 79 height 18
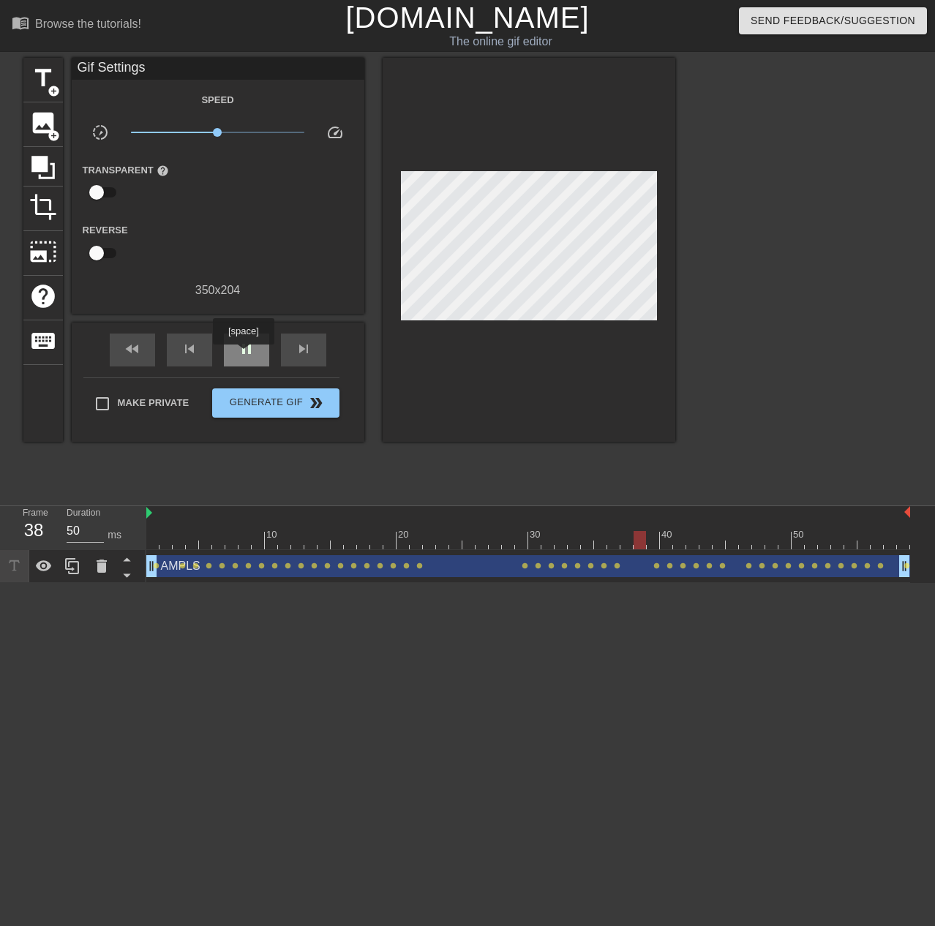
click at [243, 355] on span "pause" at bounding box center [247, 349] width 18 height 18
click at [3, 576] on div at bounding box center [14, 566] width 29 height 32
click at [14, 562] on icon at bounding box center [14, 566] width 10 height 10
click at [38, 87] on span "title" at bounding box center [43, 78] width 28 height 28
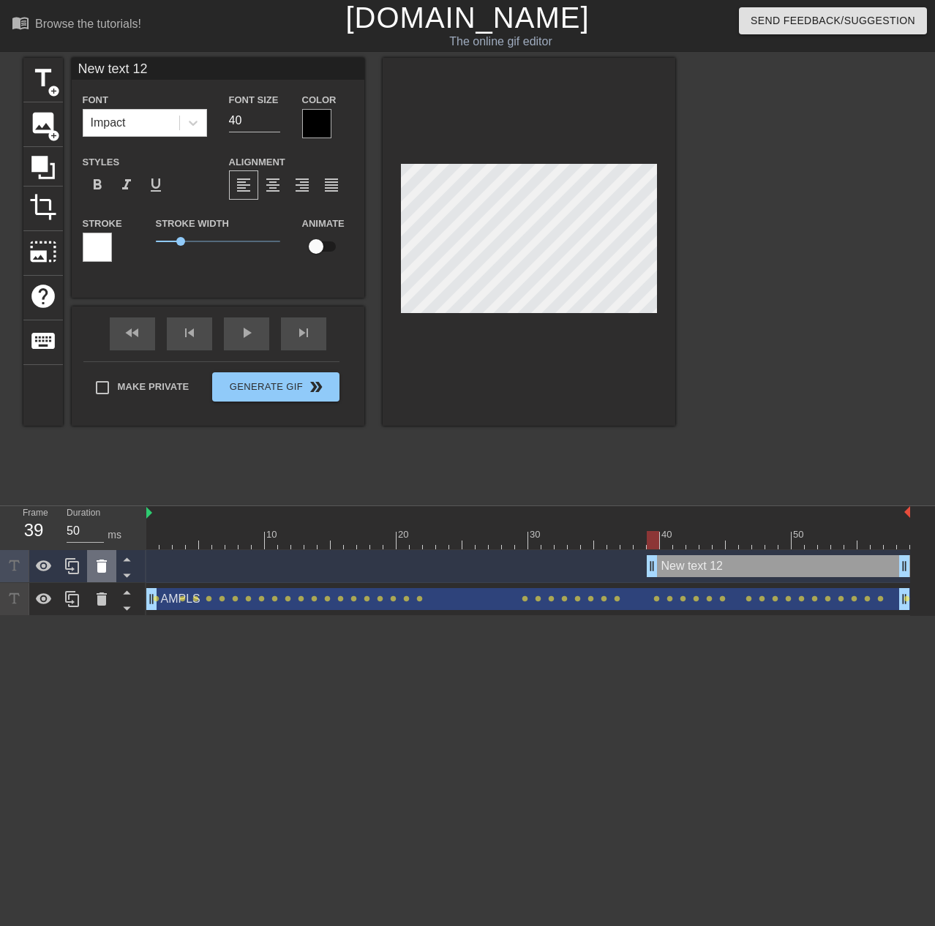
click at [94, 578] on div at bounding box center [101, 566] width 29 height 32
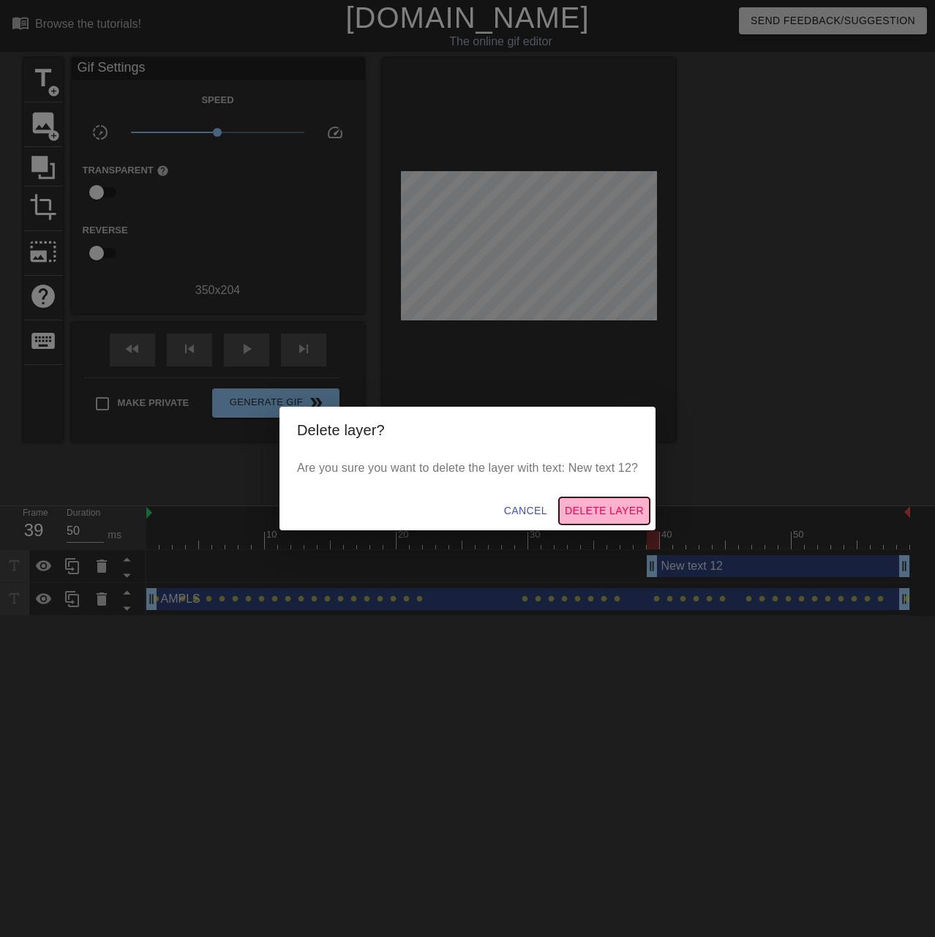
click at [614, 503] on span "Delete Layer" at bounding box center [604, 511] width 79 height 18
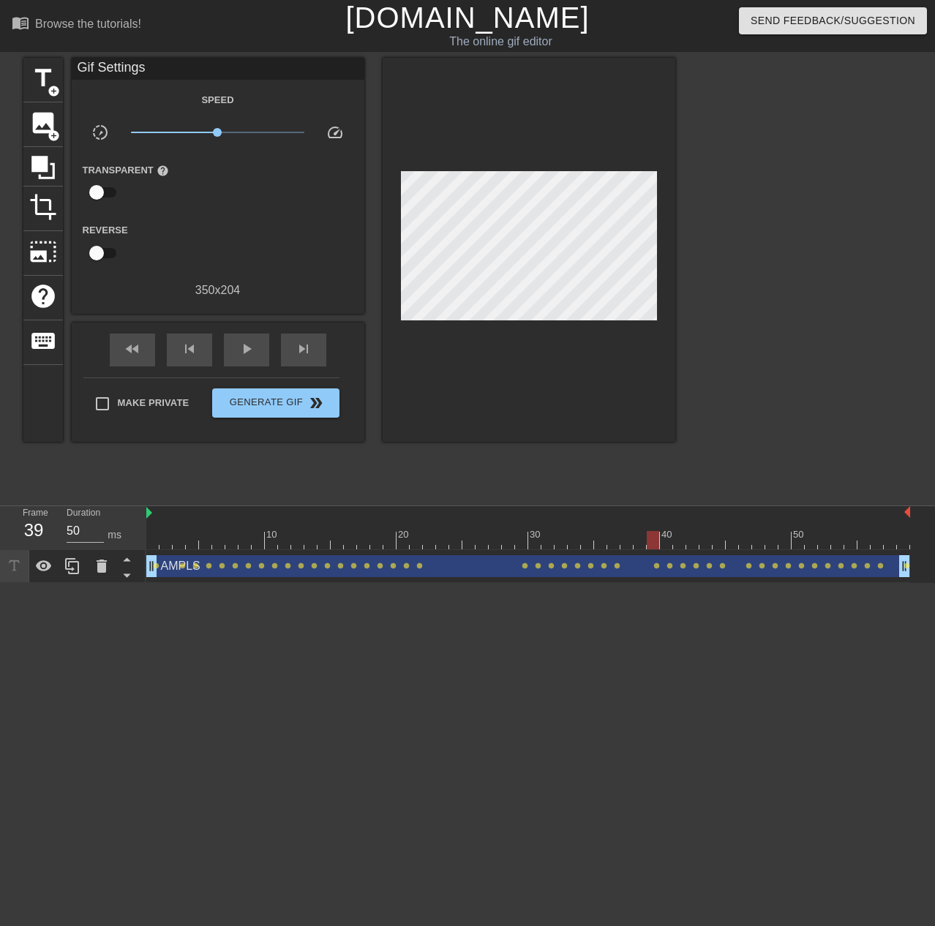
click at [627, 566] on div "AMPLS drag_handle drag_handle" at bounding box center [528, 566] width 764 height 22
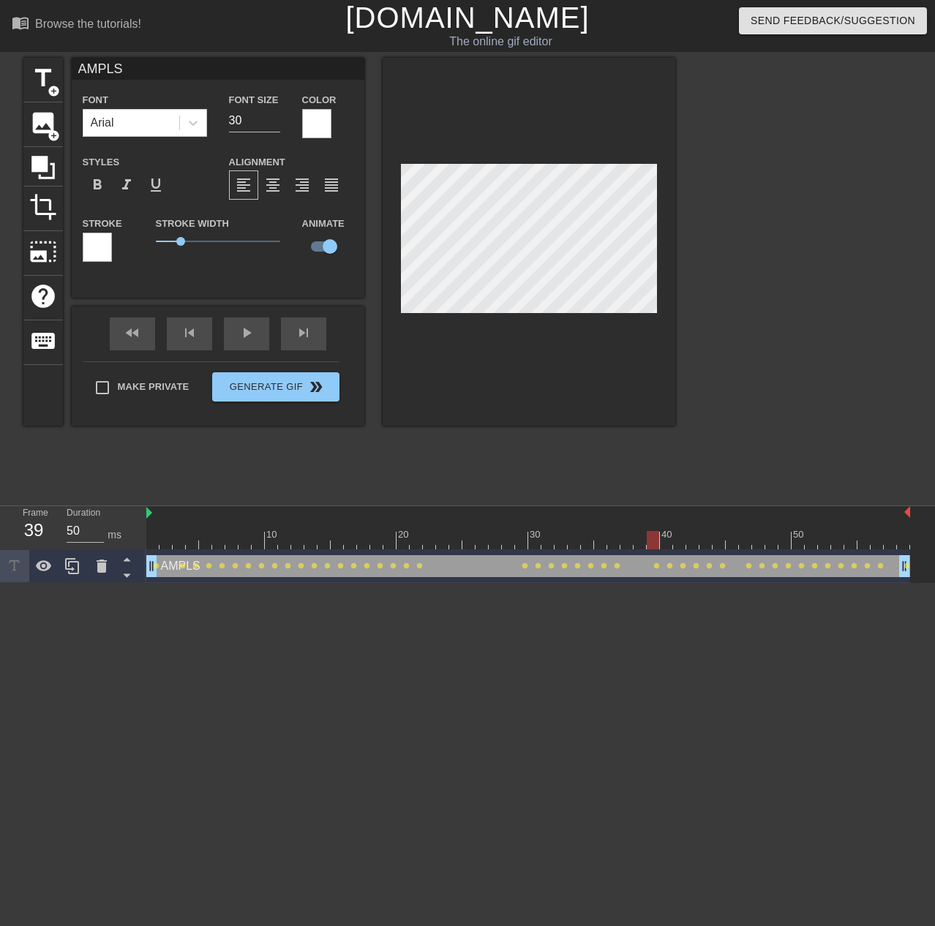
click at [314, 116] on div at bounding box center [316, 123] width 29 height 29
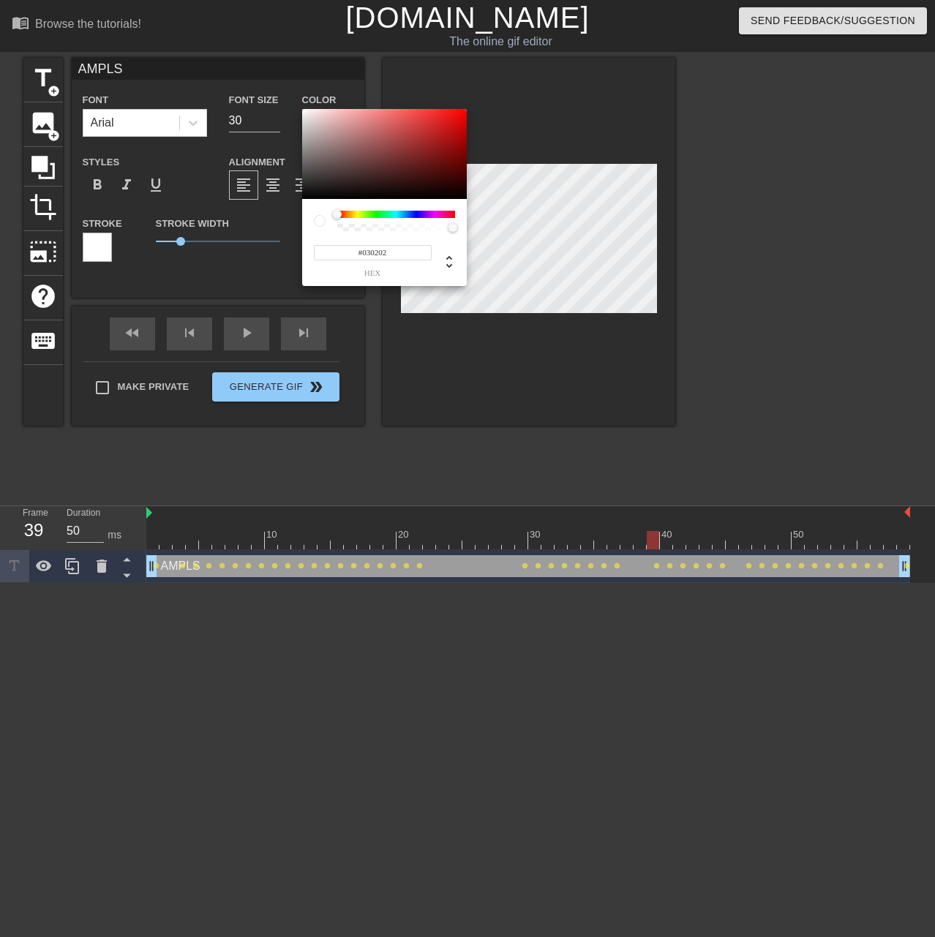
type input "#000000"
drag, startPoint x: 352, startPoint y: 172, endPoint x: 288, endPoint y: 219, distance: 79.6
click at [288, 220] on div "#000000 hex" at bounding box center [467, 468] width 935 height 937
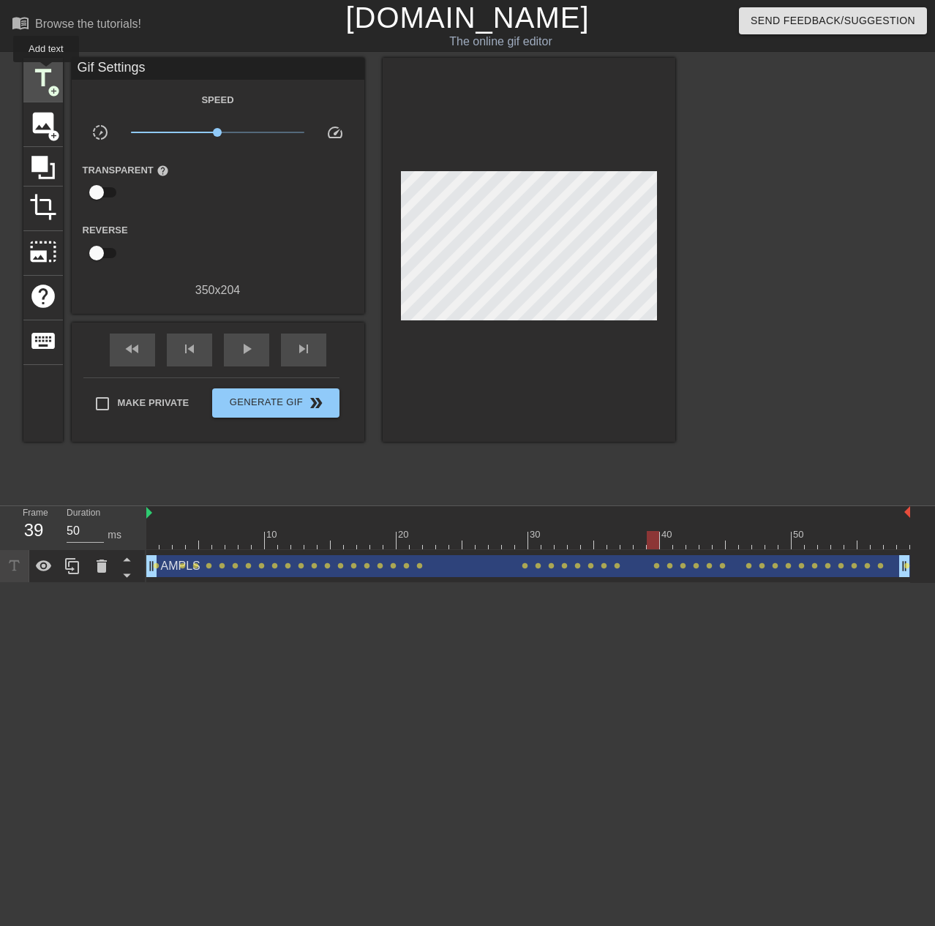
click at [45, 72] on span "title" at bounding box center [43, 78] width 28 height 28
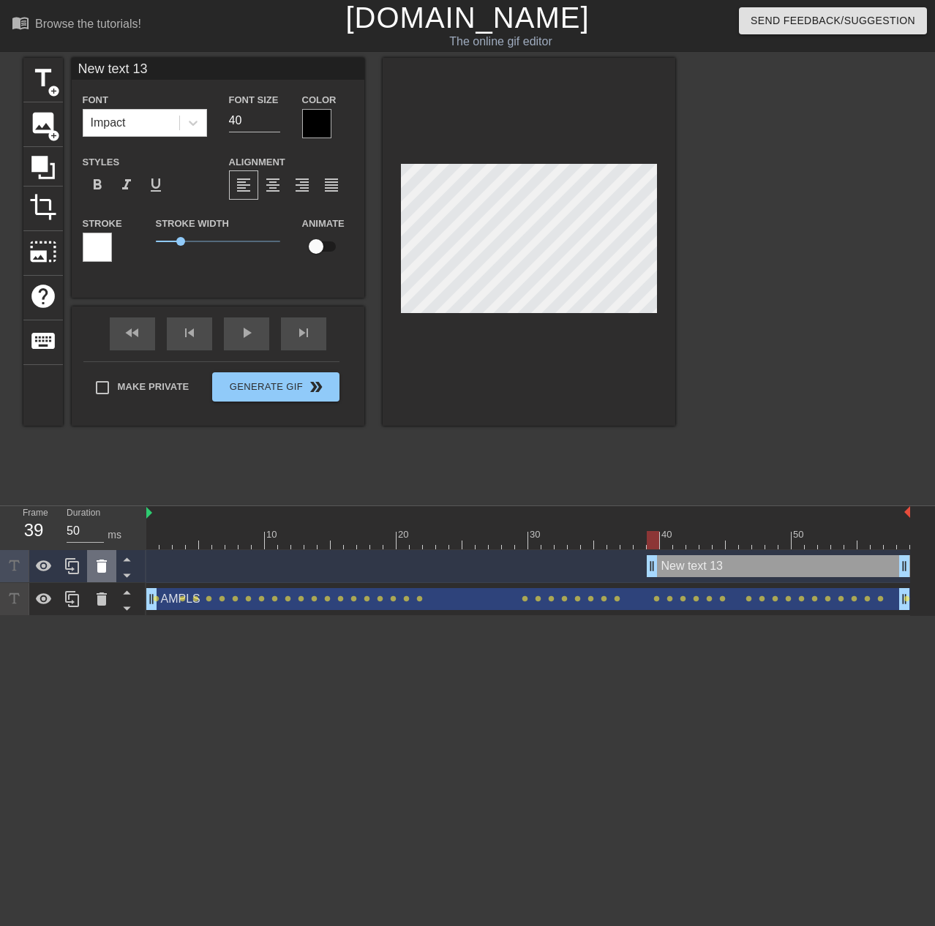
drag, startPoint x: 101, startPoint y: 582, endPoint x: 97, endPoint y: 566, distance: 16.7
click at [100, 582] on div at bounding box center [73, 566] width 146 height 33
click at [97, 565] on icon at bounding box center [102, 567] width 18 height 18
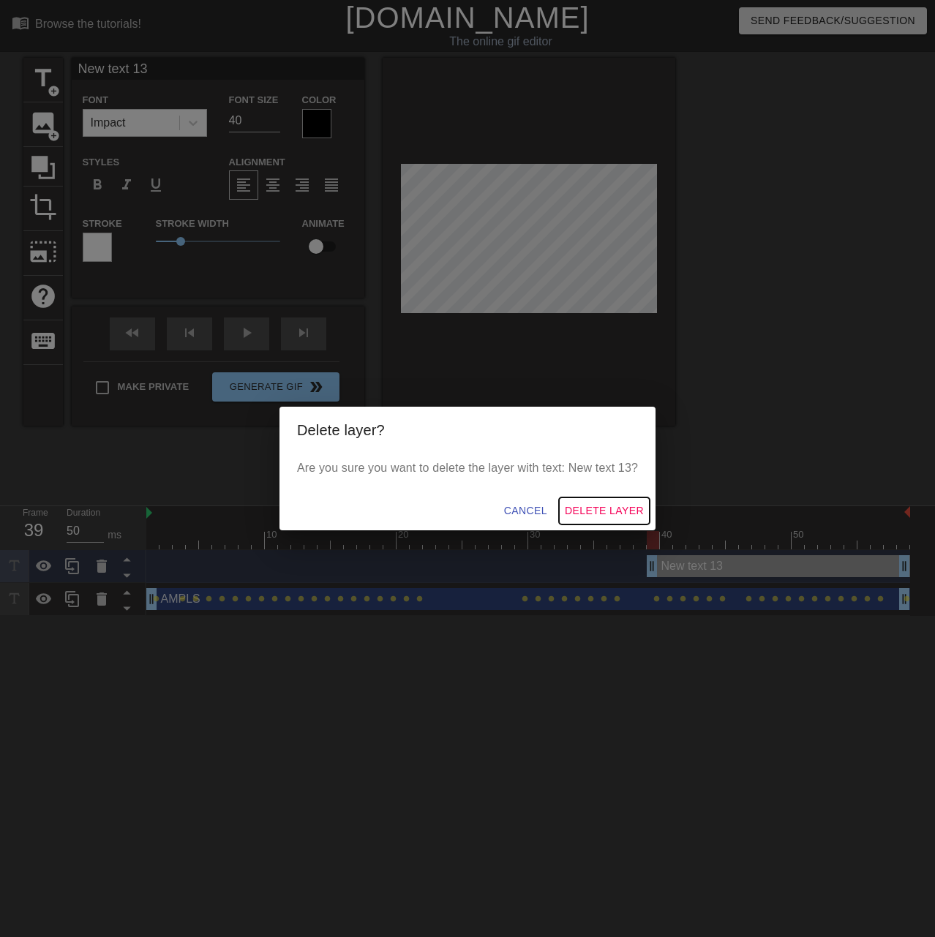
click at [638, 506] on span "Delete Layer" at bounding box center [604, 511] width 79 height 18
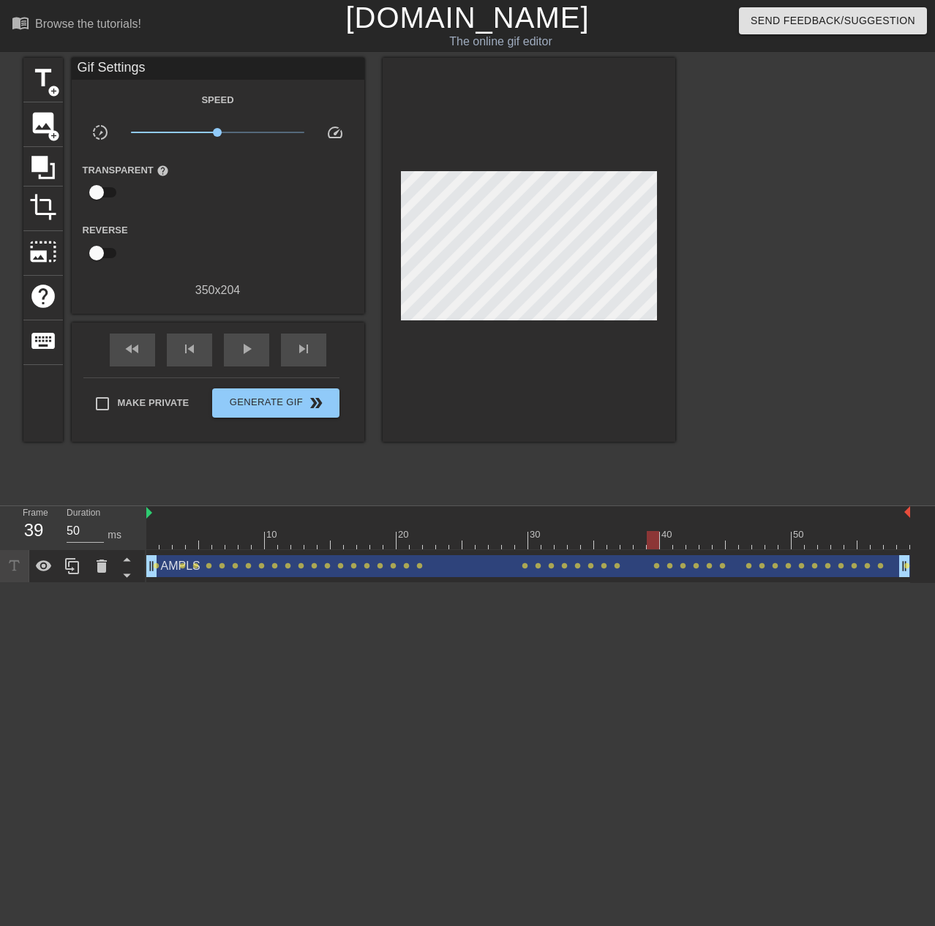
click at [467, 561] on div "AMPLS drag_handle drag_handle" at bounding box center [528, 566] width 764 height 22
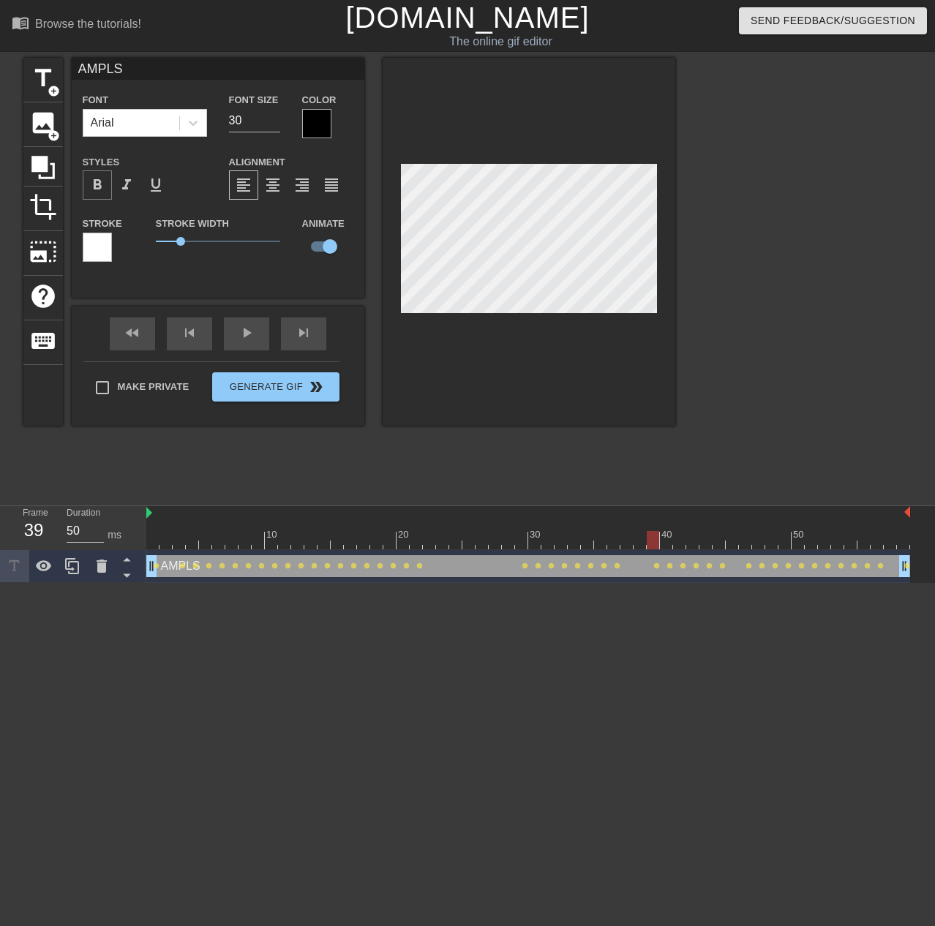
click at [110, 184] on div "format_bold" at bounding box center [97, 184] width 29 height 29
click at [240, 335] on div "play_arrow" at bounding box center [246, 334] width 45 height 33
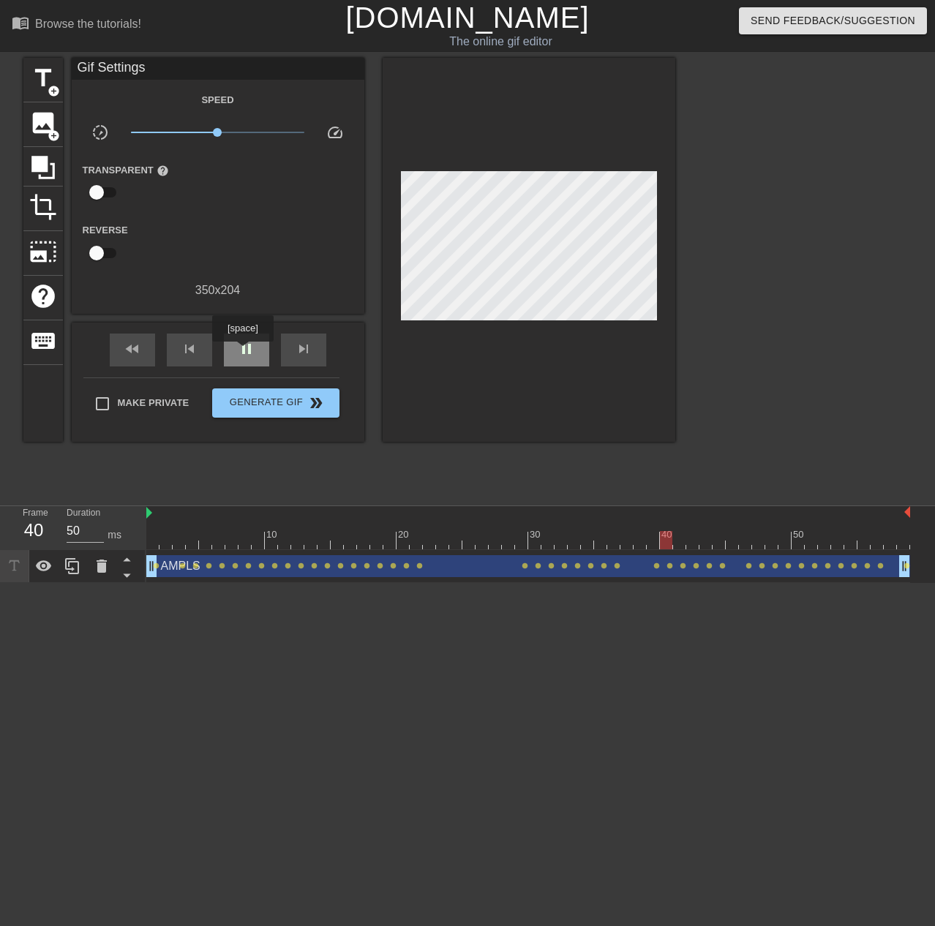
click at [242, 352] on span "pause" at bounding box center [247, 349] width 18 height 18
click at [703, 547] on div at bounding box center [528, 540] width 764 height 18
click at [693, 545] on div at bounding box center [528, 540] width 764 height 18
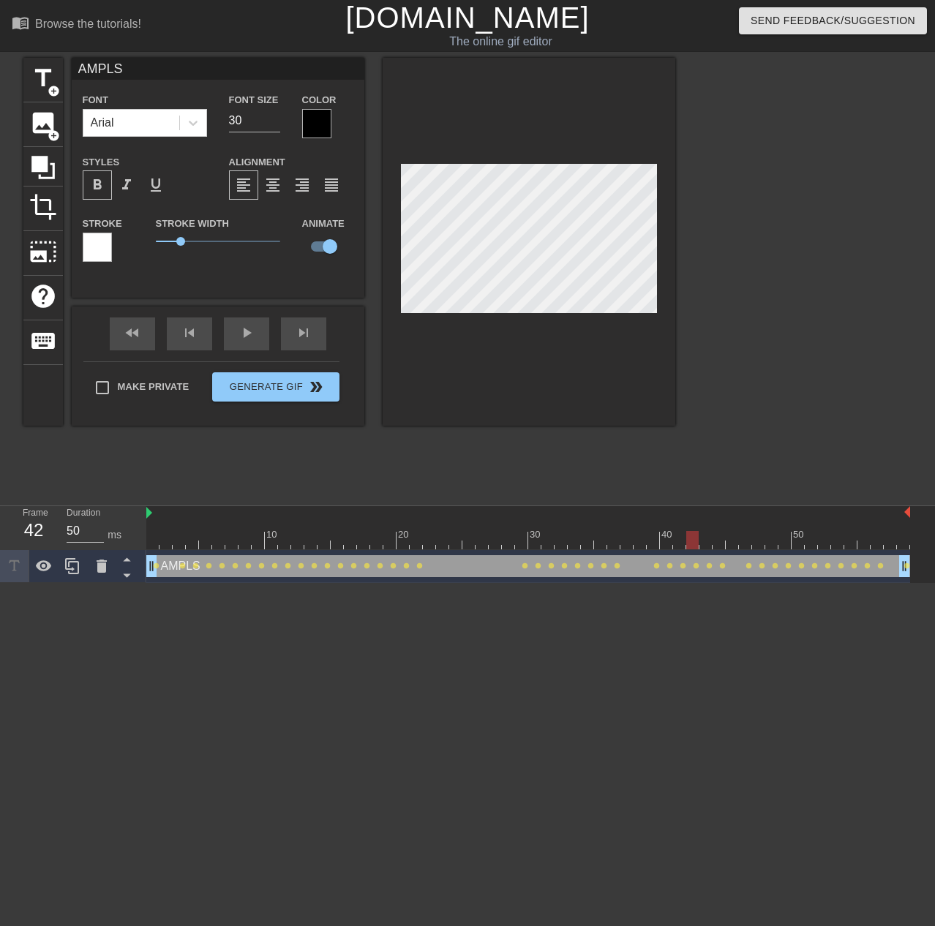
click at [700, 541] on div at bounding box center [528, 540] width 764 height 18
click at [693, 540] on div at bounding box center [528, 540] width 764 height 18
click at [681, 540] on div at bounding box center [528, 540] width 764 height 18
click at [656, 540] on div at bounding box center [528, 540] width 764 height 18
click at [240, 345] on div "play_arrow" at bounding box center [246, 334] width 45 height 33
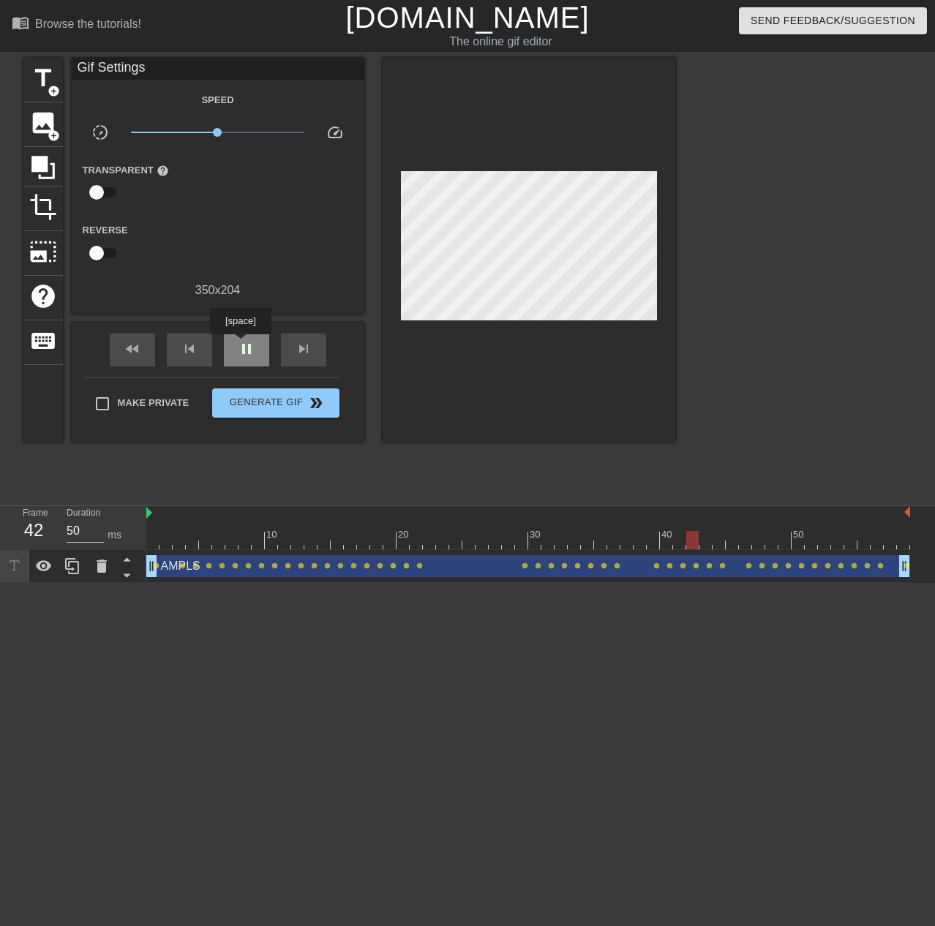
click at [240, 345] on span "pause" at bounding box center [247, 349] width 18 height 18
click at [668, 541] on div at bounding box center [528, 540] width 764 height 18
click at [680, 545] on div at bounding box center [528, 540] width 764 height 18
click at [689, 543] on div at bounding box center [528, 540] width 764 height 18
click at [678, 544] on div at bounding box center [528, 540] width 764 height 18
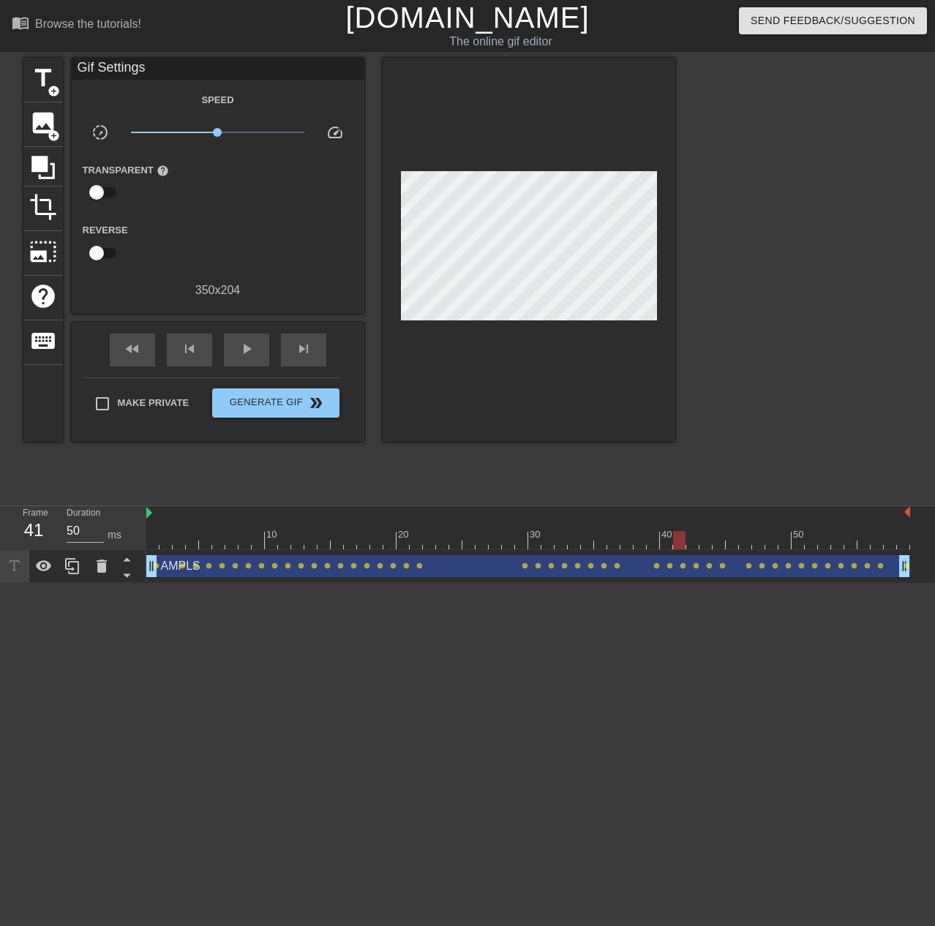
click at [688, 542] on div at bounding box center [528, 540] width 764 height 18
click at [664, 544] on div at bounding box center [528, 540] width 764 height 18
click at [652, 543] on div at bounding box center [528, 540] width 764 height 18
click at [666, 547] on div at bounding box center [528, 540] width 764 height 18
click at [675, 546] on div at bounding box center [528, 540] width 764 height 18
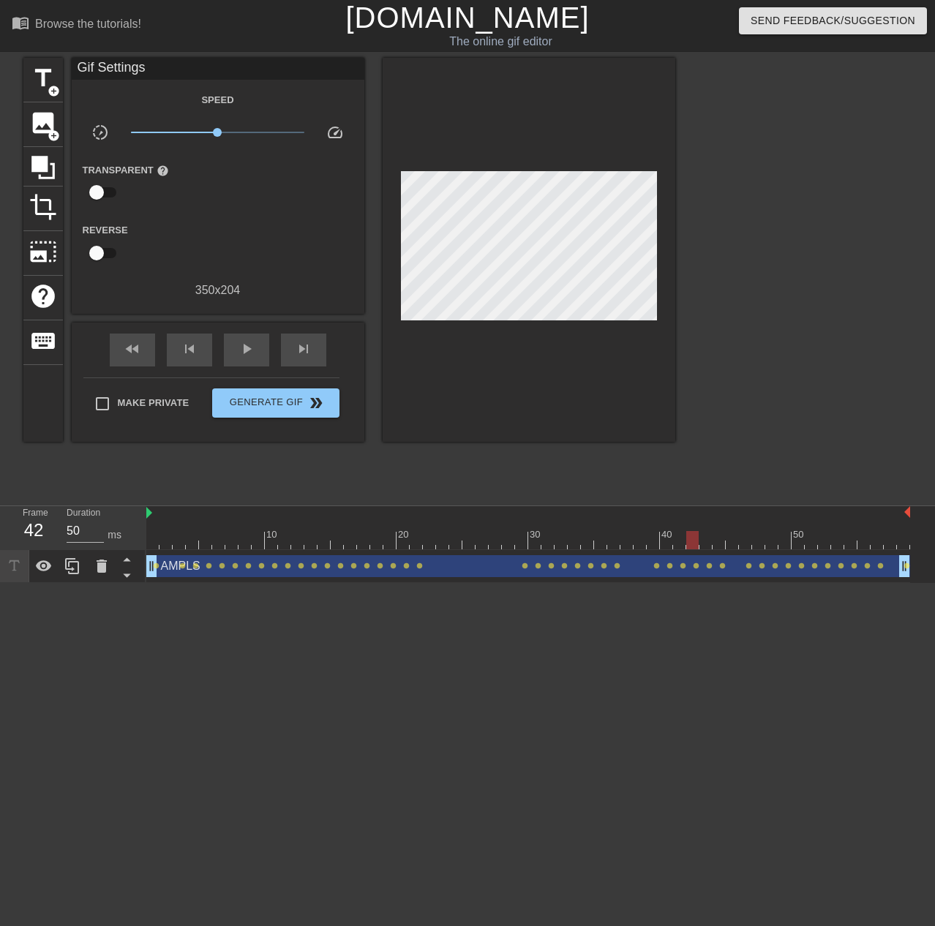
click at [696, 544] on div at bounding box center [528, 540] width 764 height 18
click at [706, 544] on div at bounding box center [528, 540] width 764 height 18
click at [711, 563] on span "lens" at bounding box center [709, 566] width 7 height 7
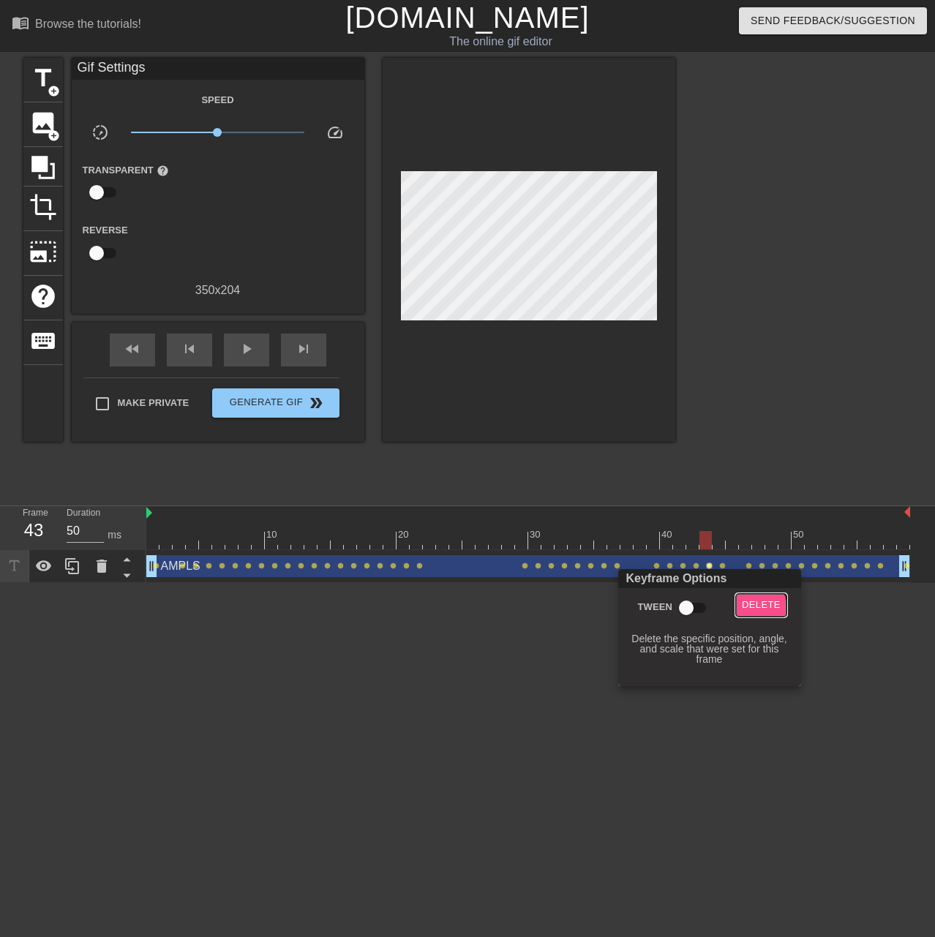
click at [757, 608] on span "Delete" at bounding box center [761, 605] width 39 height 17
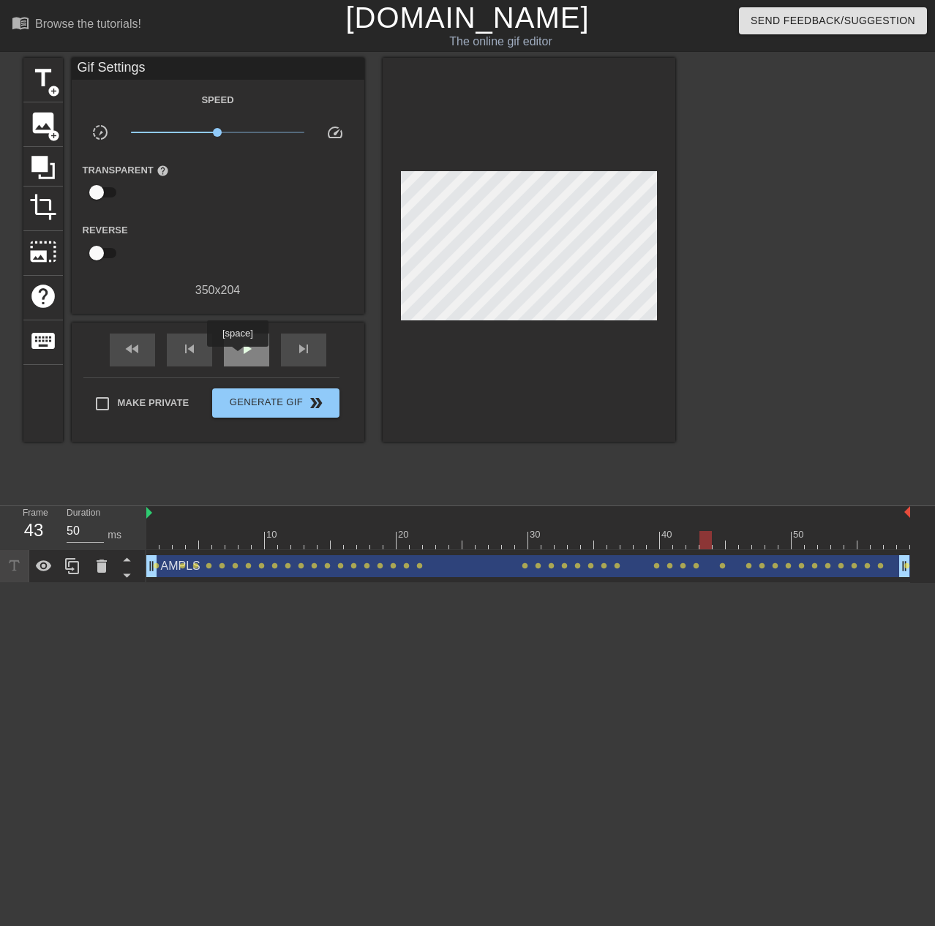
click at [237, 357] on div "play_arrow" at bounding box center [246, 350] width 45 height 33
click at [258, 351] on div "pause" at bounding box center [246, 350] width 45 height 33
click at [691, 548] on div at bounding box center [528, 540] width 764 height 18
click at [702, 544] on div at bounding box center [528, 540] width 764 height 18
click at [693, 546] on div at bounding box center [528, 540] width 764 height 18
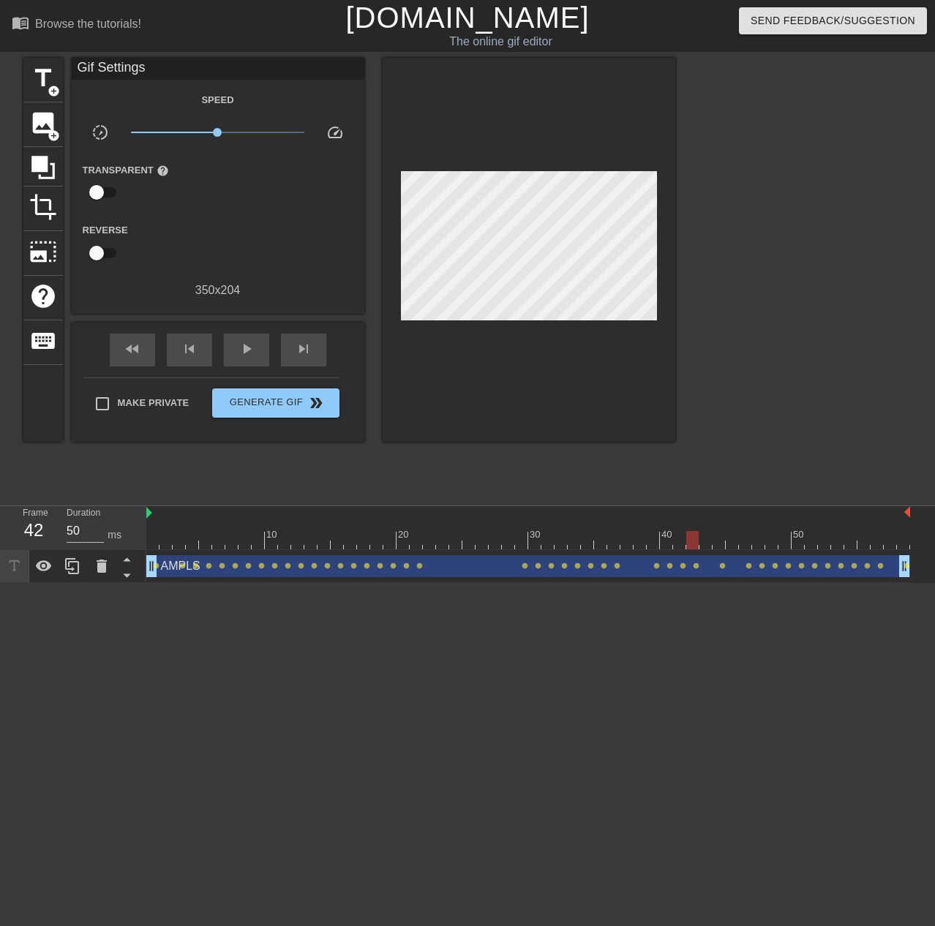
click at [678, 547] on div at bounding box center [528, 540] width 764 height 18
click at [667, 546] on div at bounding box center [528, 540] width 764 height 18
click at [651, 544] on div at bounding box center [528, 540] width 764 height 18
click at [667, 545] on div at bounding box center [528, 540] width 764 height 18
click at [676, 544] on div at bounding box center [528, 540] width 764 height 18
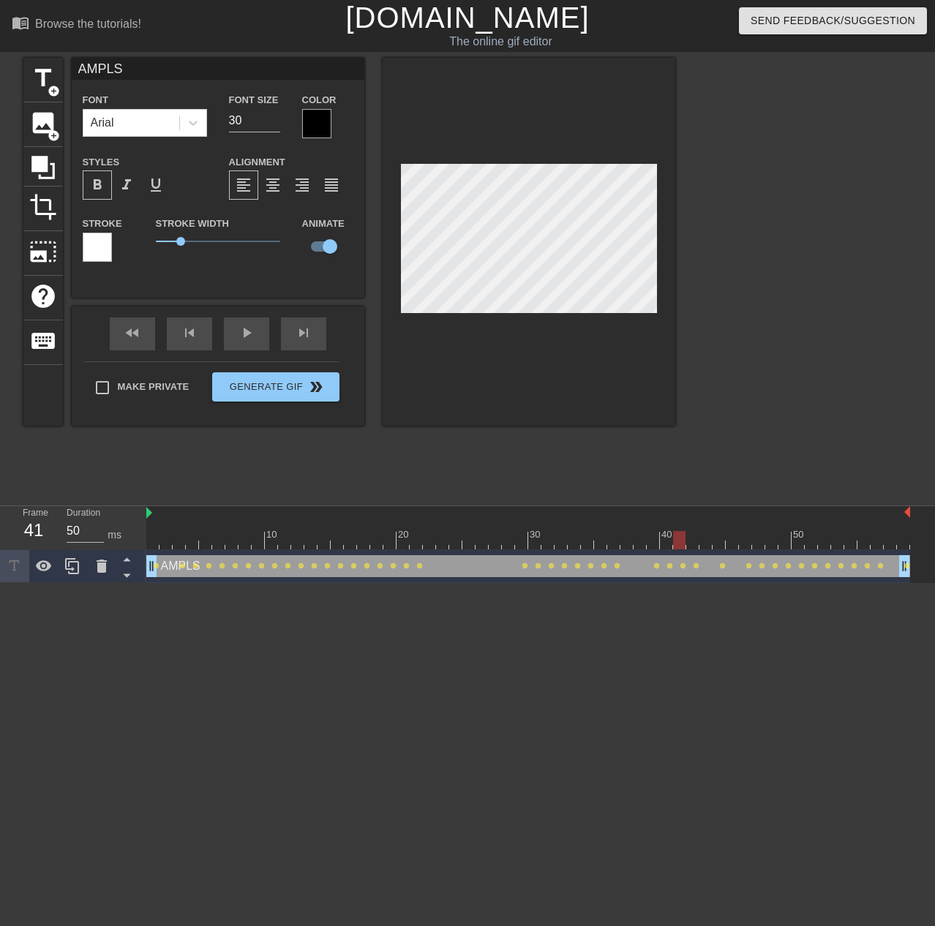
click at [692, 547] on div at bounding box center [528, 540] width 764 height 18
click at [706, 545] on div at bounding box center [528, 540] width 764 height 18
drag, startPoint x: 716, startPoint y: 544, endPoint x: 667, endPoint y: 473, distance: 85.2
click at [716, 543] on div at bounding box center [528, 540] width 764 height 18
click at [736, 545] on div at bounding box center [528, 540] width 764 height 18
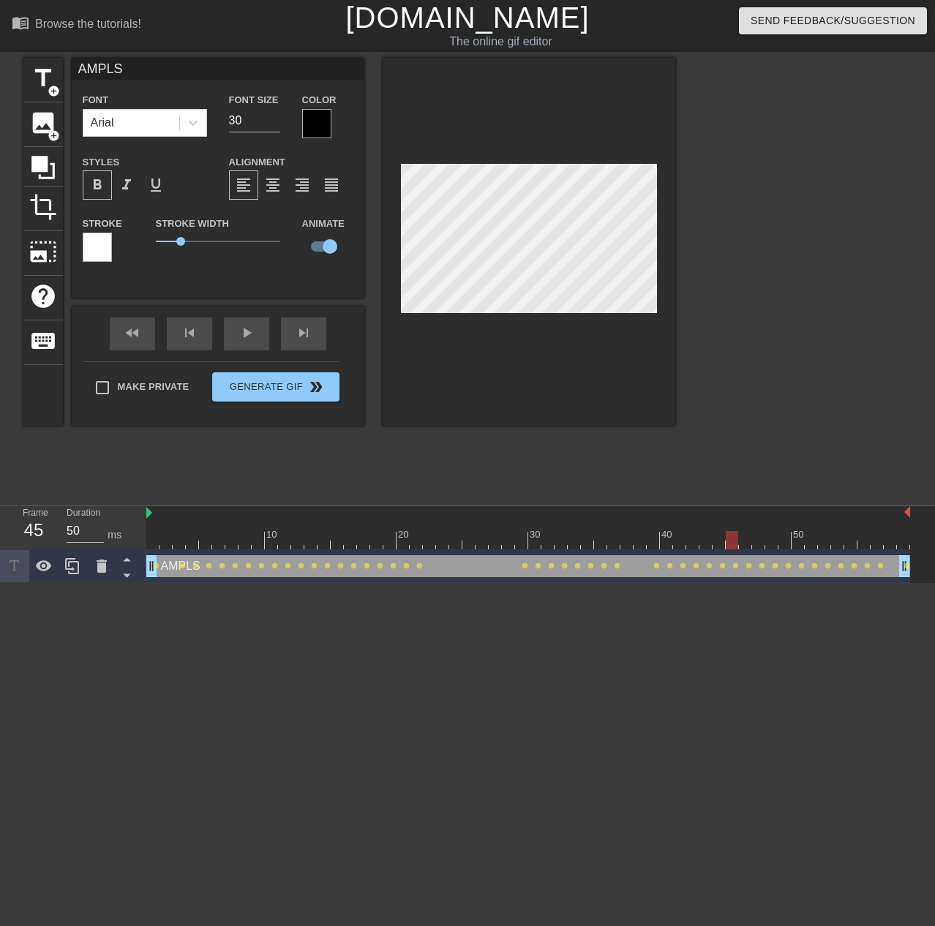
drag, startPoint x: 747, startPoint y: 546, endPoint x: 724, endPoint y: 516, distance: 37.6
click at [747, 545] on div at bounding box center [528, 540] width 764 height 18
click at [756, 547] on div at bounding box center [528, 540] width 764 height 18
drag, startPoint x: 770, startPoint y: 546, endPoint x: 760, endPoint y: 498, distance: 49.2
click at [770, 544] on div at bounding box center [528, 540] width 764 height 18
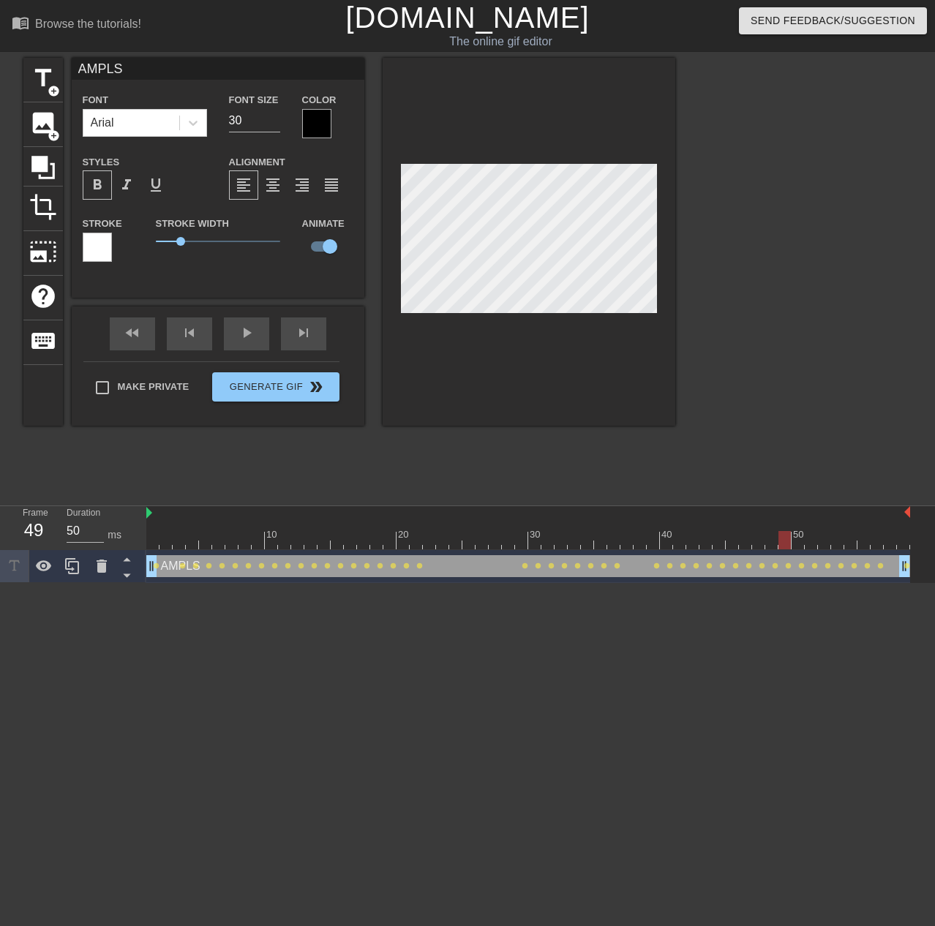
click at [782, 547] on div at bounding box center [528, 540] width 764 height 18
click at [772, 548] on div at bounding box center [528, 540] width 764 height 18
click at [236, 340] on div "play_arrow" at bounding box center [246, 334] width 45 height 33
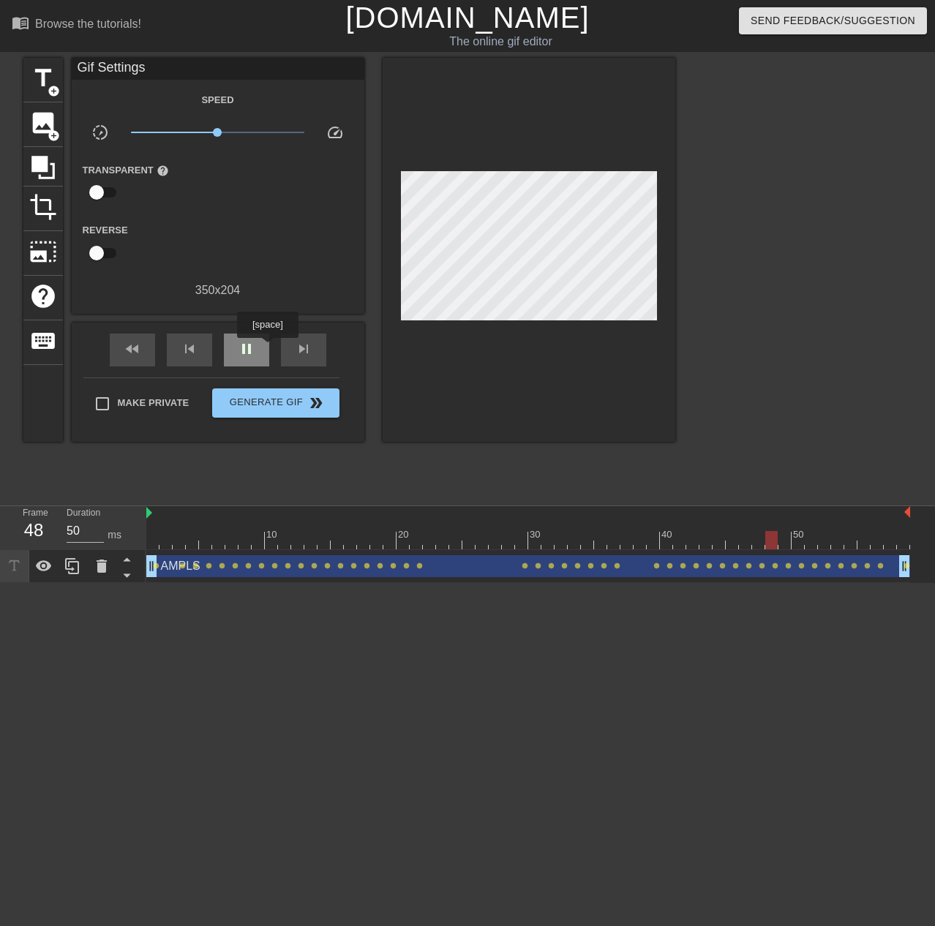
click at [267, 348] on div "pause" at bounding box center [246, 350] width 45 height 33
click at [267, 348] on div "play_arrow" at bounding box center [246, 350] width 45 height 33
click at [226, 351] on div "pause" at bounding box center [246, 350] width 45 height 33
click at [757, 540] on div at bounding box center [528, 540] width 764 height 18
click at [668, 546] on div at bounding box center [528, 540] width 764 height 18
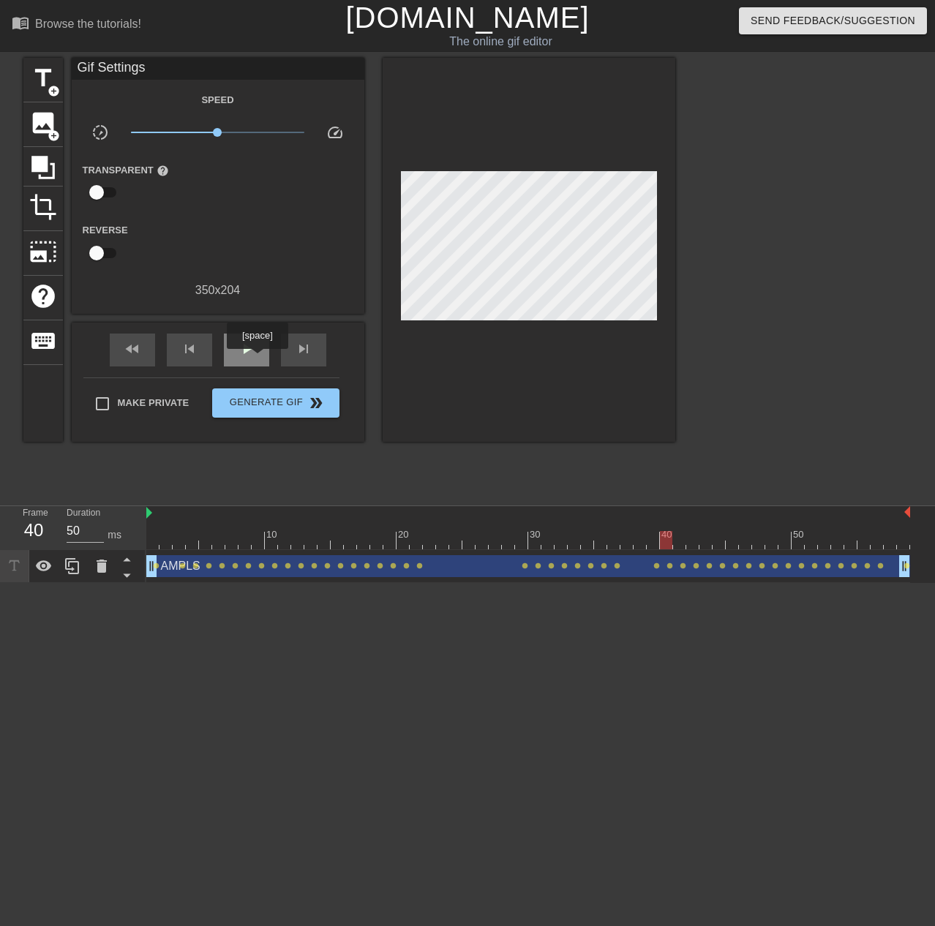
click at [257, 359] on div "play_arrow" at bounding box center [246, 350] width 45 height 33
click at [257, 359] on div "pause" at bounding box center [246, 350] width 45 height 33
click at [257, 359] on div "play_arrow" at bounding box center [246, 350] width 45 height 33
click at [257, 359] on div "pause" at bounding box center [246, 350] width 45 height 33
click at [725, 547] on div at bounding box center [528, 540] width 764 height 18
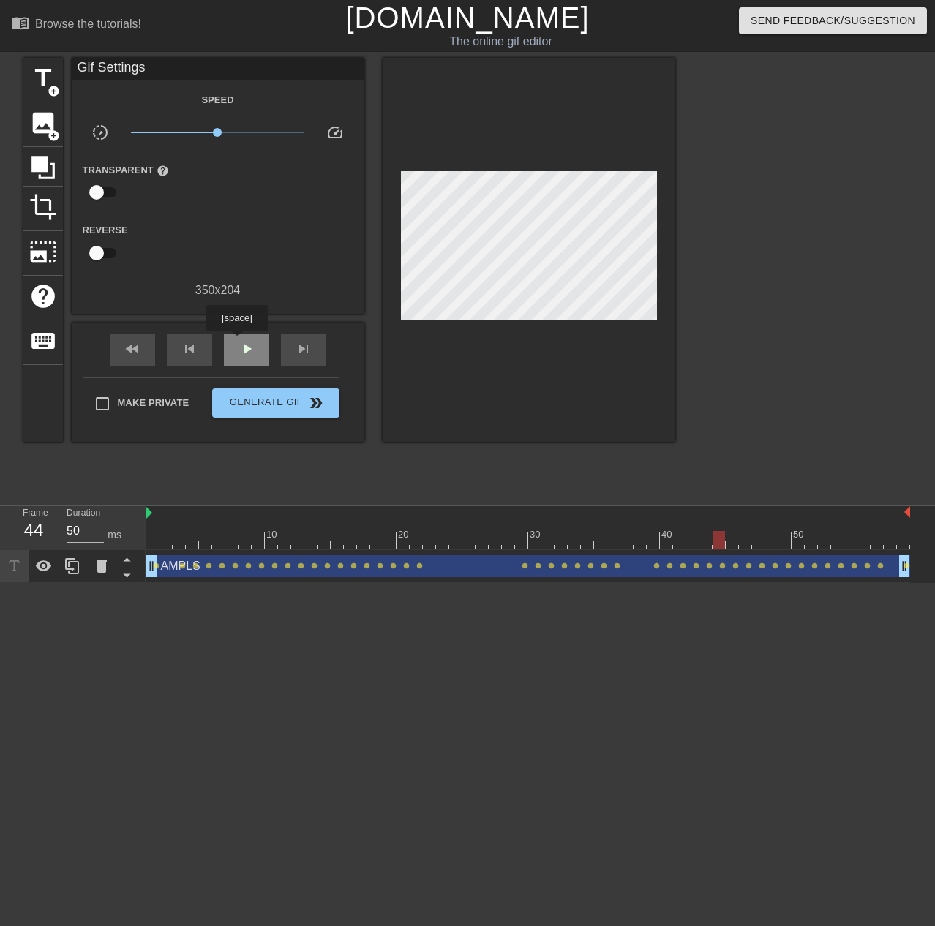
click at [236, 342] on div "play_arrow" at bounding box center [246, 350] width 45 height 33
click at [238, 342] on span "pause" at bounding box center [247, 349] width 18 height 18
click at [238, 342] on span "play_arrow" at bounding box center [247, 349] width 18 height 18
click at [251, 342] on span "pause" at bounding box center [247, 349] width 18 height 18
click at [200, 353] on div "skip_previous" at bounding box center [189, 350] width 45 height 33
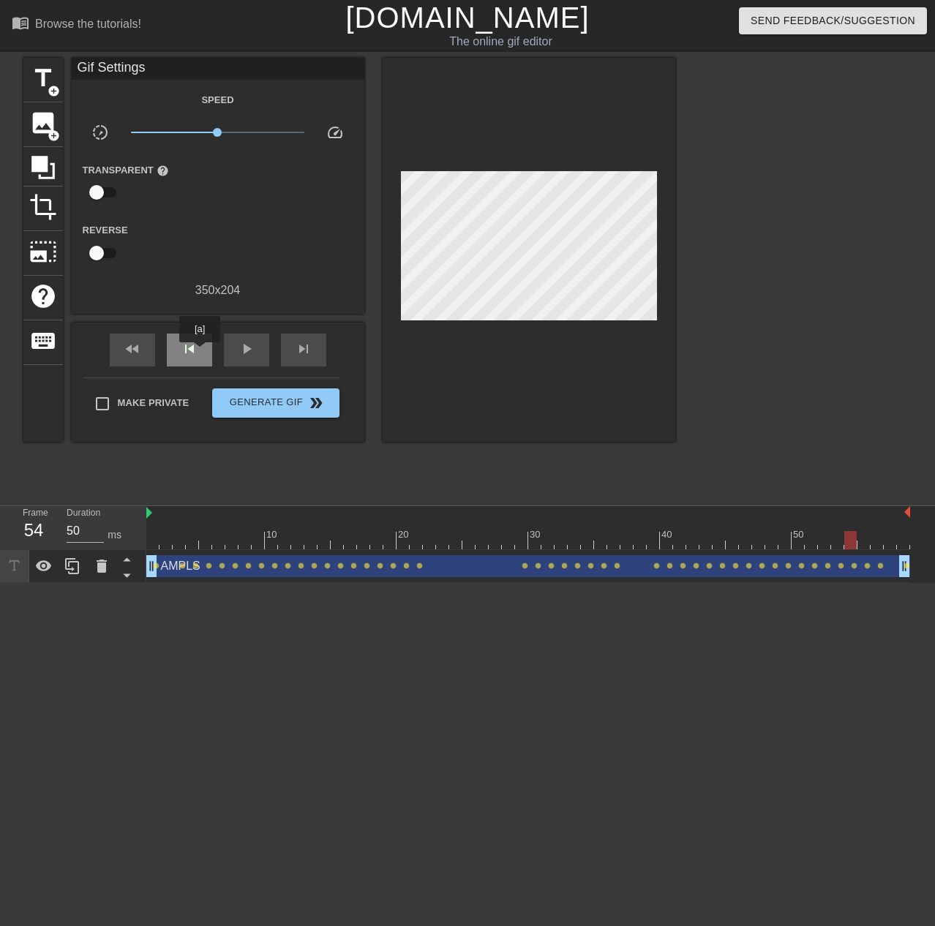
click at [200, 353] on div "skip_previous" at bounding box center [189, 350] width 45 height 33
click at [201, 353] on div "skip_previous" at bounding box center [189, 350] width 45 height 33
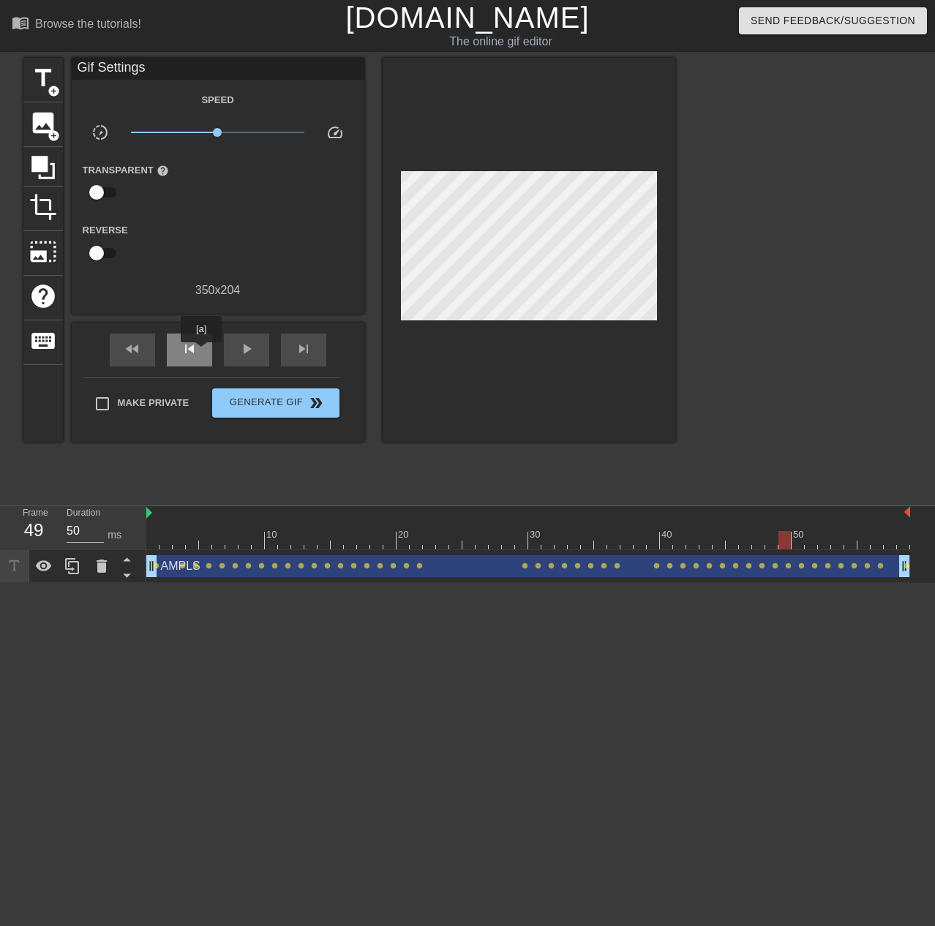
click at [201, 353] on div "skip_previous" at bounding box center [189, 350] width 45 height 33
click at [203, 353] on div "skip_previous" at bounding box center [189, 350] width 45 height 33
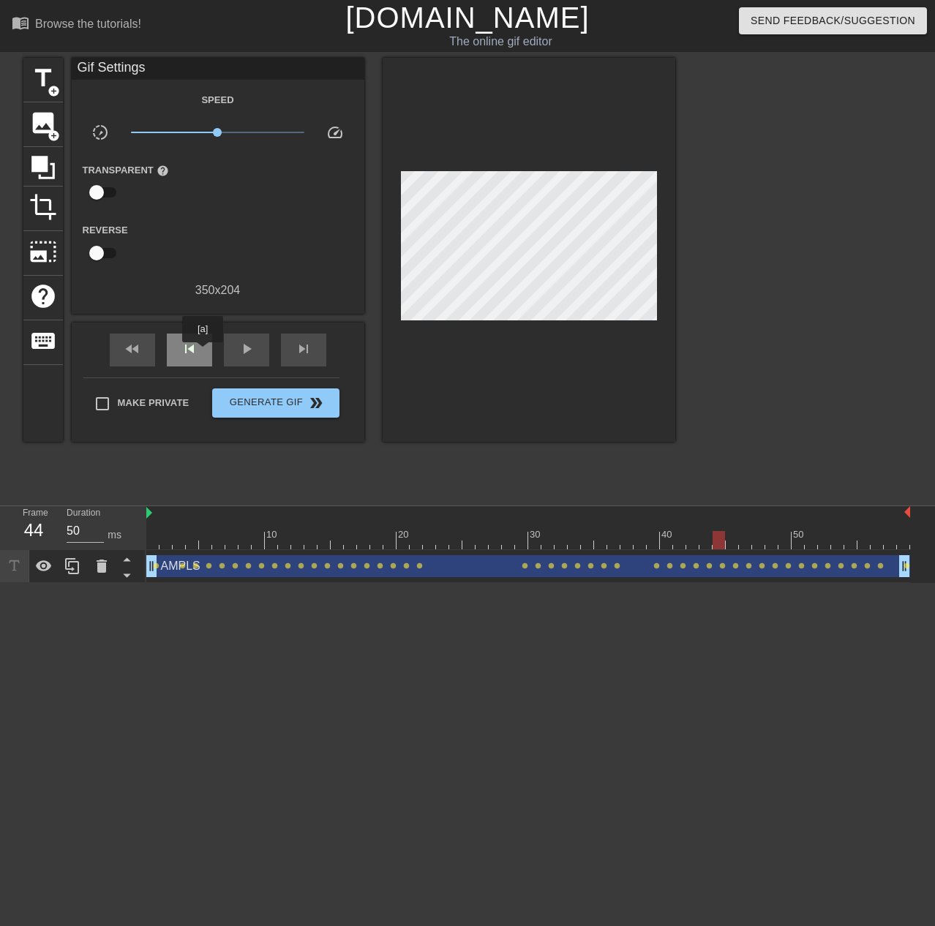
click at [203, 353] on div "skip_previous" at bounding box center [189, 350] width 45 height 33
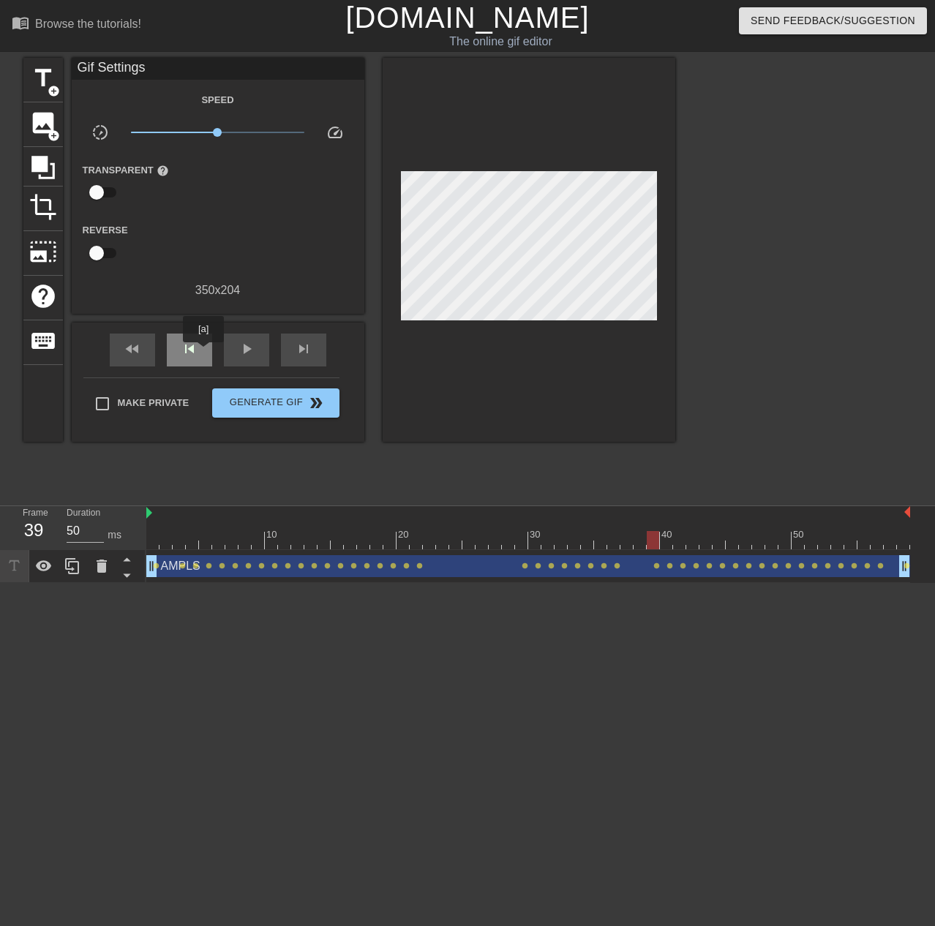
click at [203, 353] on div "skip_previous" at bounding box center [189, 350] width 45 height 33
click at [314, 348] on div "skip_next" at bounding box center [303, 350] width 45 height 33
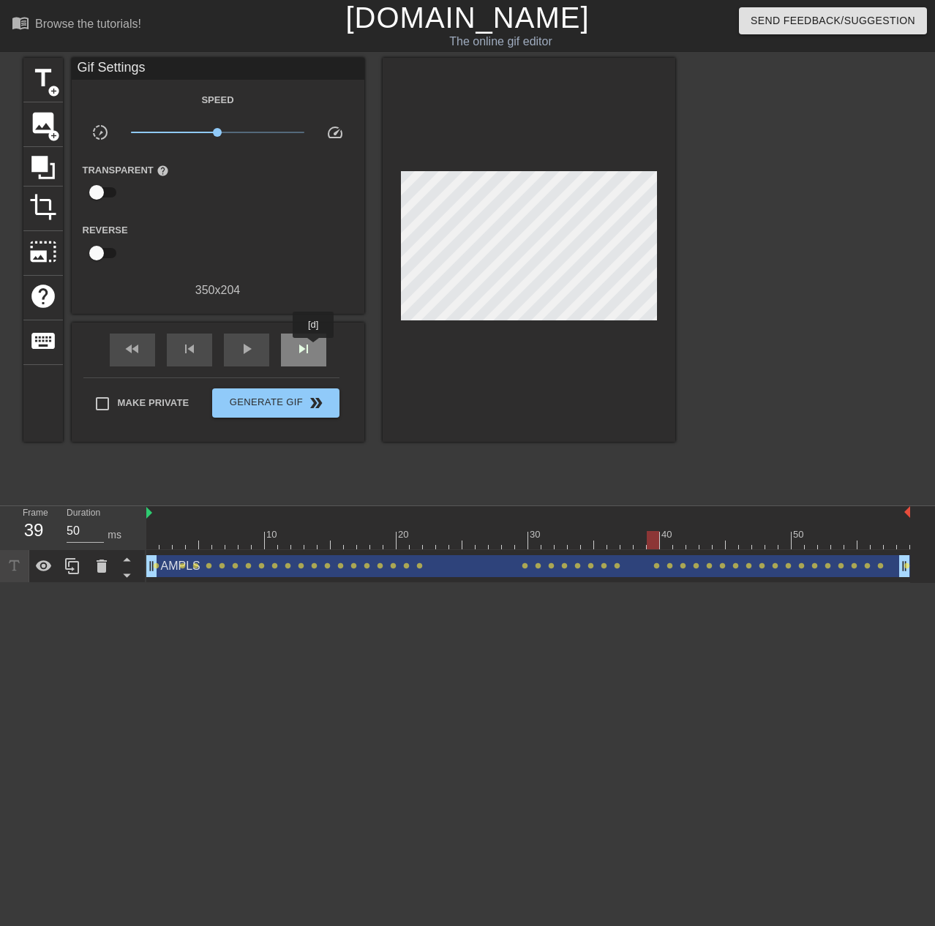
click at [312, 348] on div "skip_next" at bounding box center [303, 350] width 45 height 33
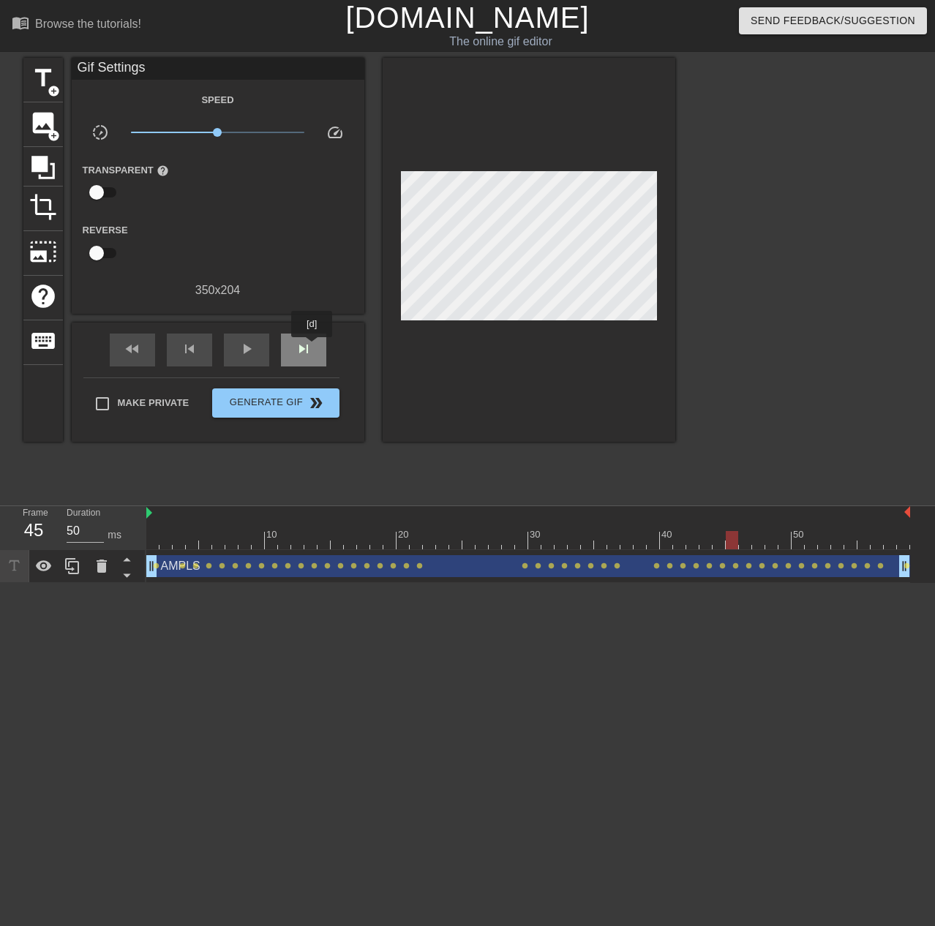
click at [312, 348] on div "skip_next" at bounding box center [303, 350] width 45 height 33
click at [207, 356] on div "skip_previous" at bounding box center [189, 350] width 45 height 33
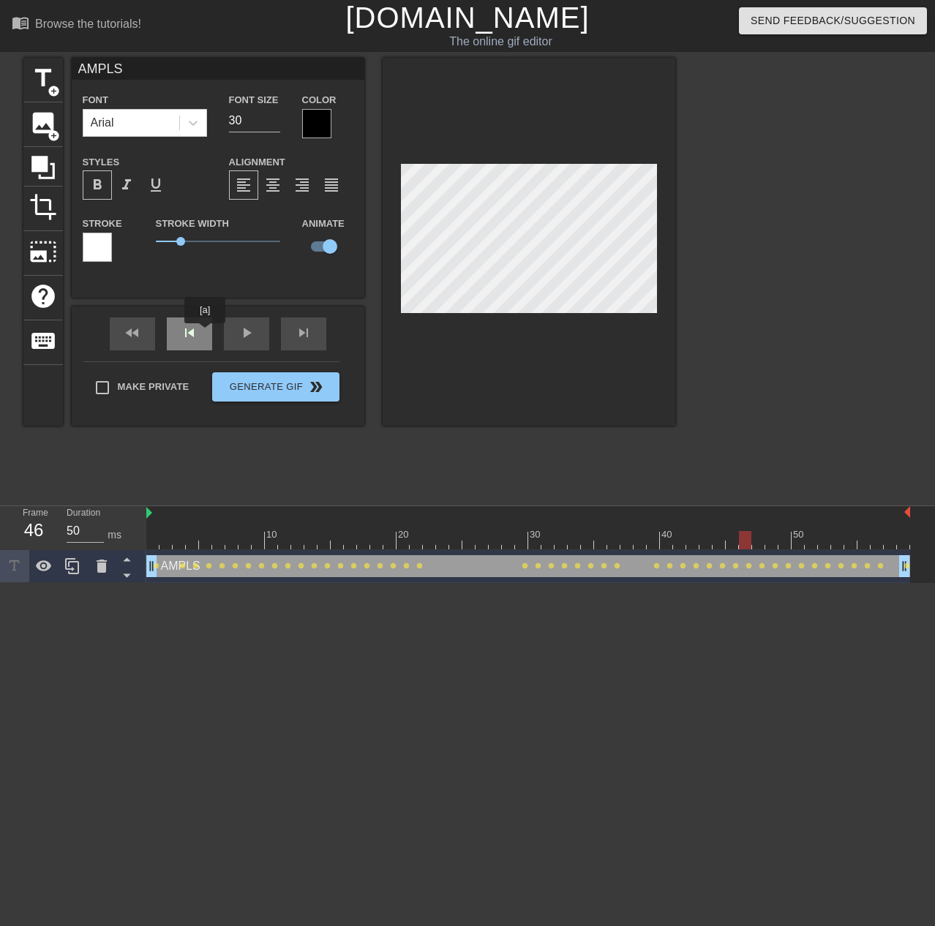
click at [190, 334] on div "skip_previous" at bounding box center [189, 334] width 45 height 33
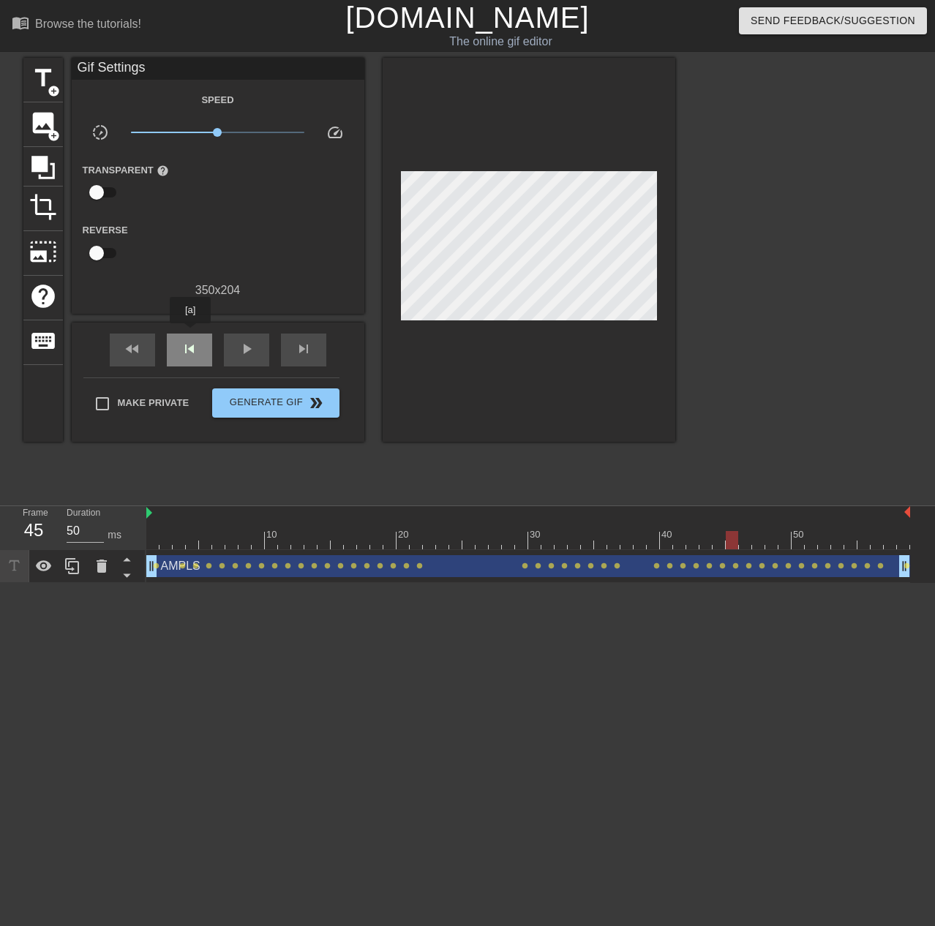
click at [190, 334] on div "skip_previous" at bounding box center [189, 350] width 45 height 33
click at [192, 335] on div "skip_previous" at bounding box center [189, 350] width 45 height 33
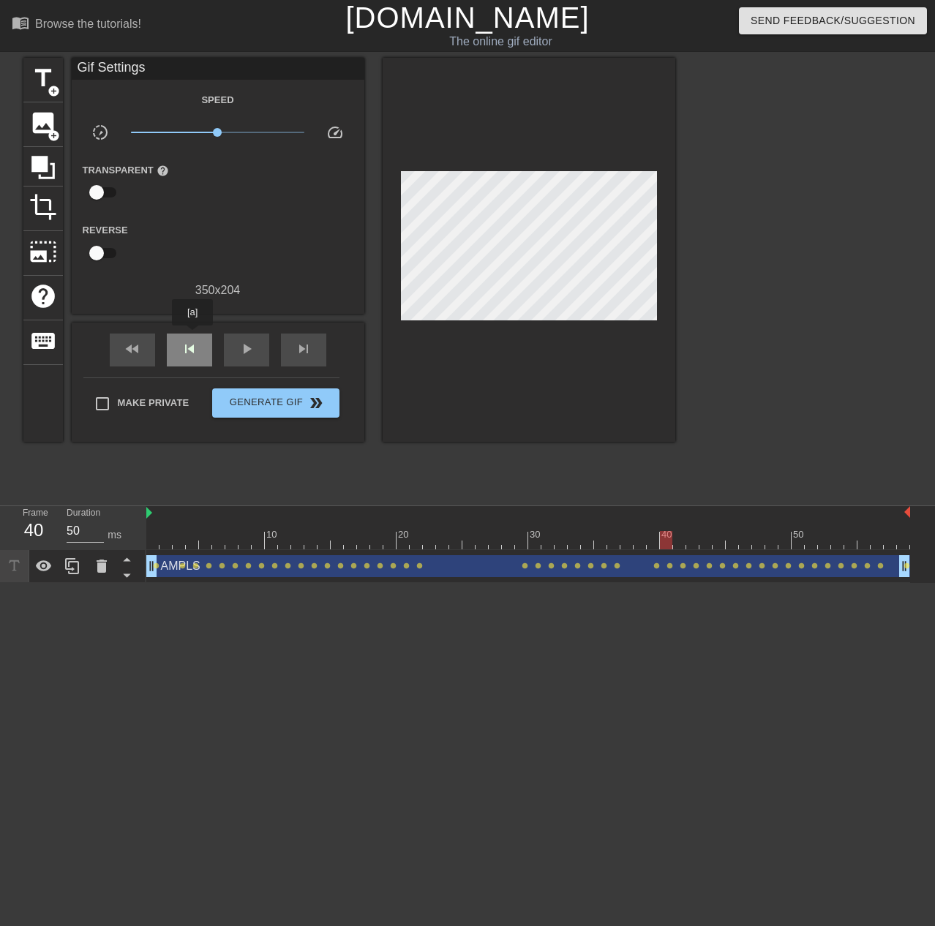
click at [193, 336] on div "skip_previous" at bounding box center [189, 350] width 45 height 33
click at [285, 354] on div "skip_next" at bounding box center [303, 350] width 45 height 33
click at [288, 355] on div "skip_next" at bounding box center [303, 350] width 45 height 33
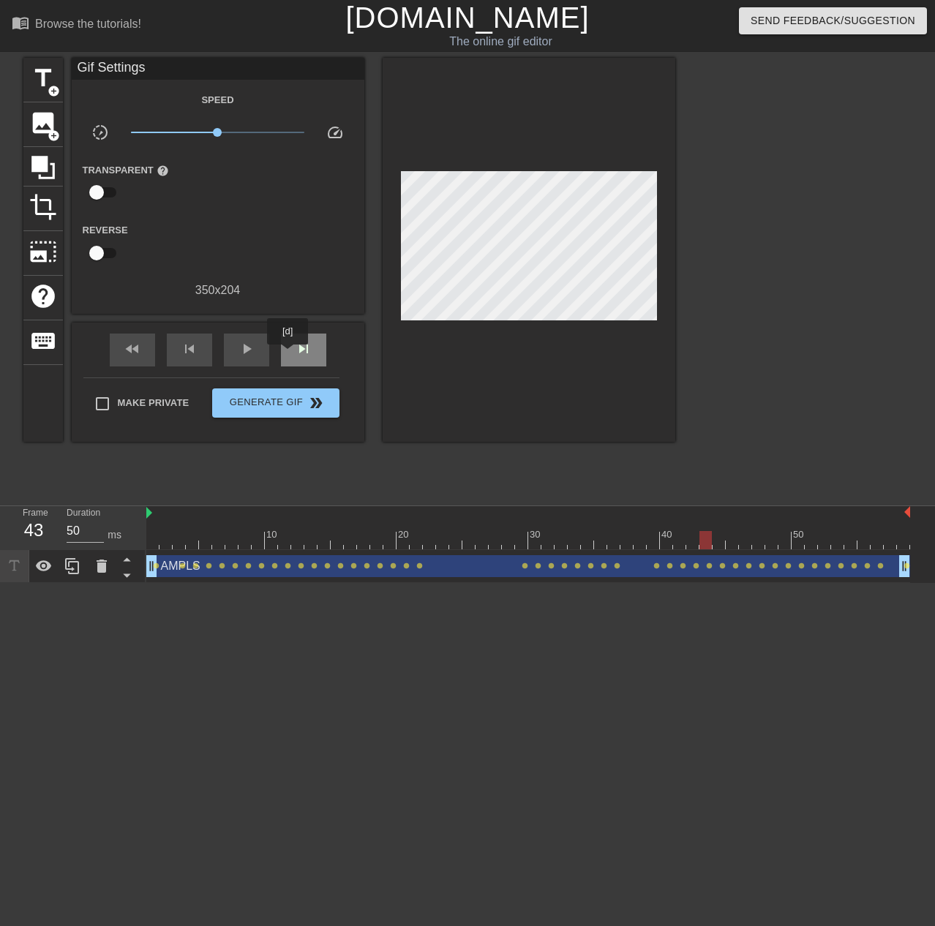
click at [288, 355] on div "skip_next" at bounding box center [303, 350] width 45 height 33
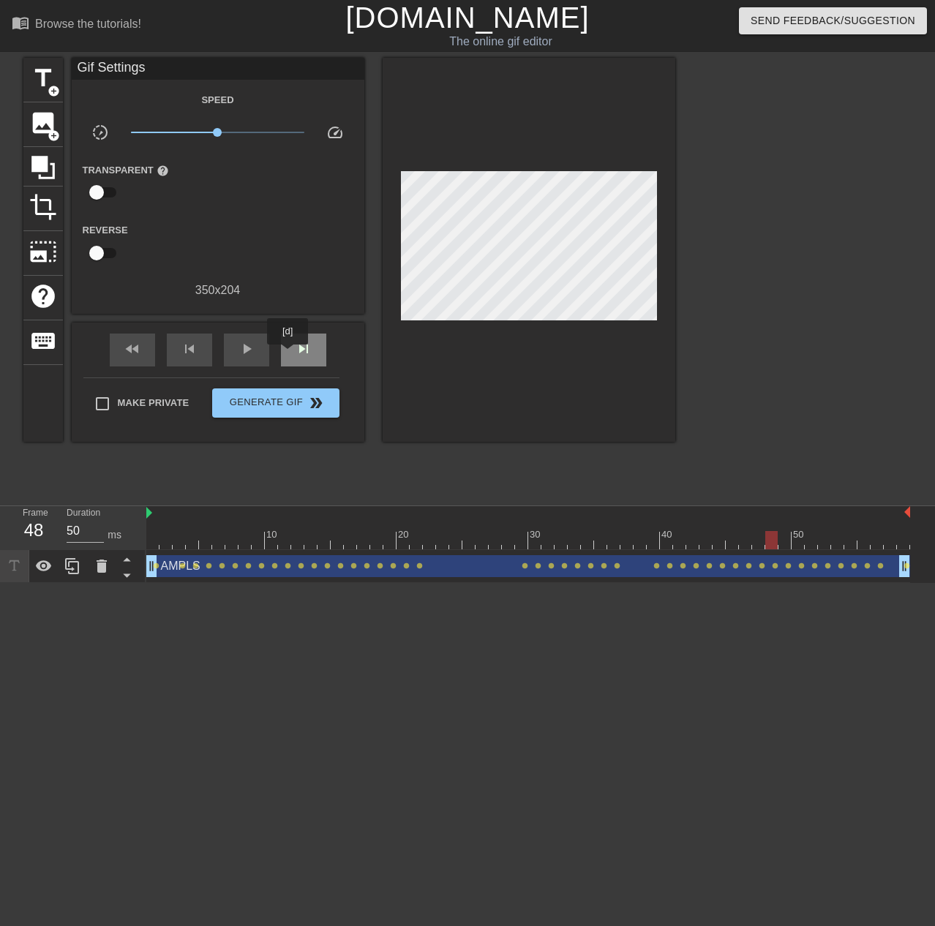
click at [288, 355] on div "skip_next" at bounding box center [303, 350] width 45 height 33
click at [195, 354] on span "skip_previous" at bounding box center [190, 349] width 18 height 18
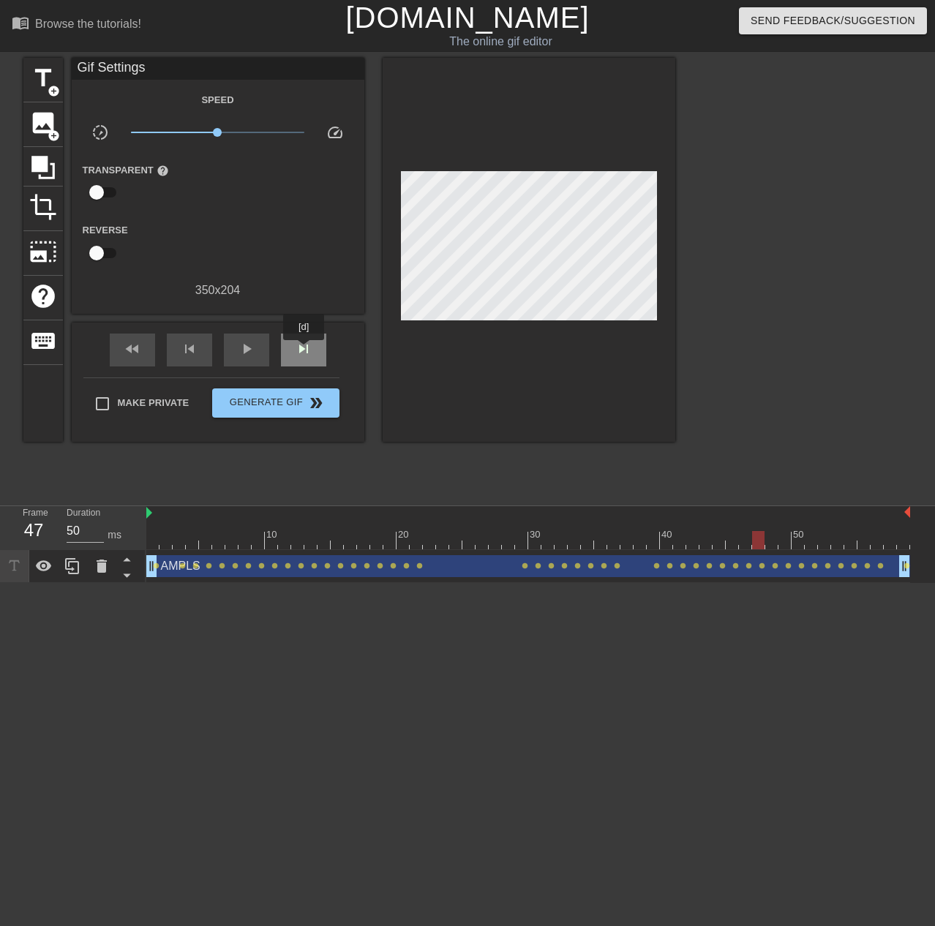
click at [304, 351] on span "skip_next" at bounding box center [304, 349] width 18 height 18
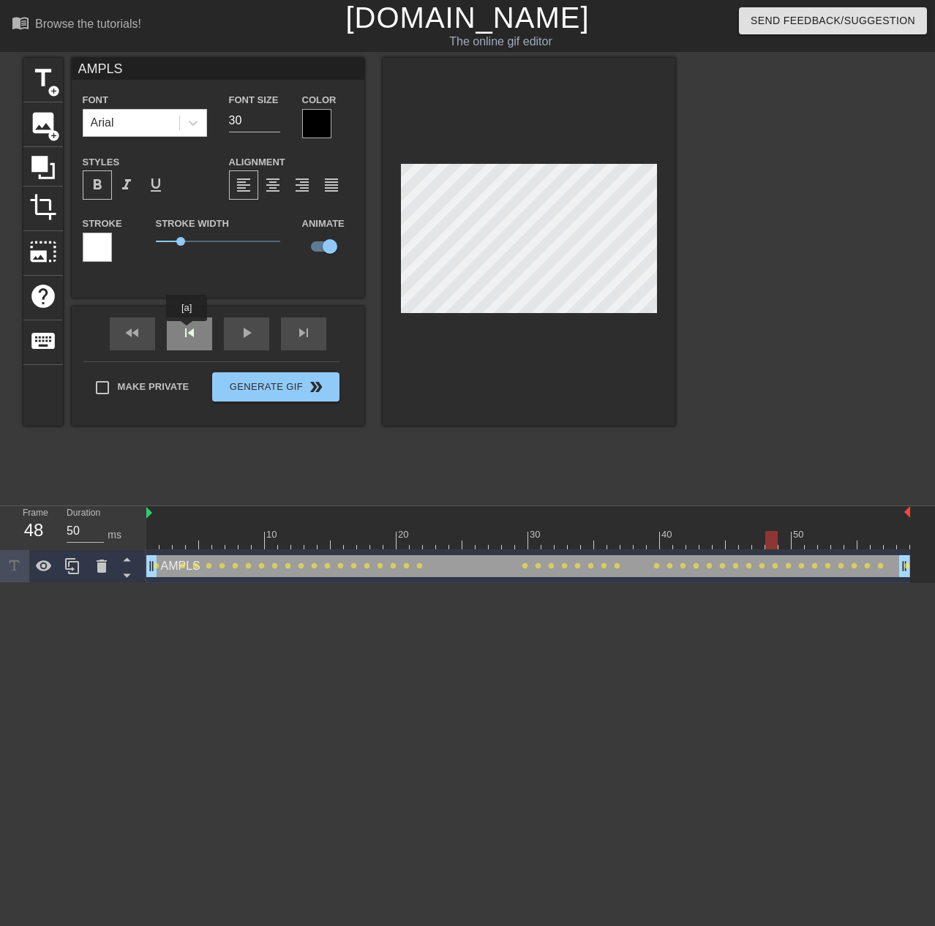
click at [186, 331] on div "fast_rewind skip_previous play_arrow skip_next" at bounding box center [218, 334] width 239 height 55
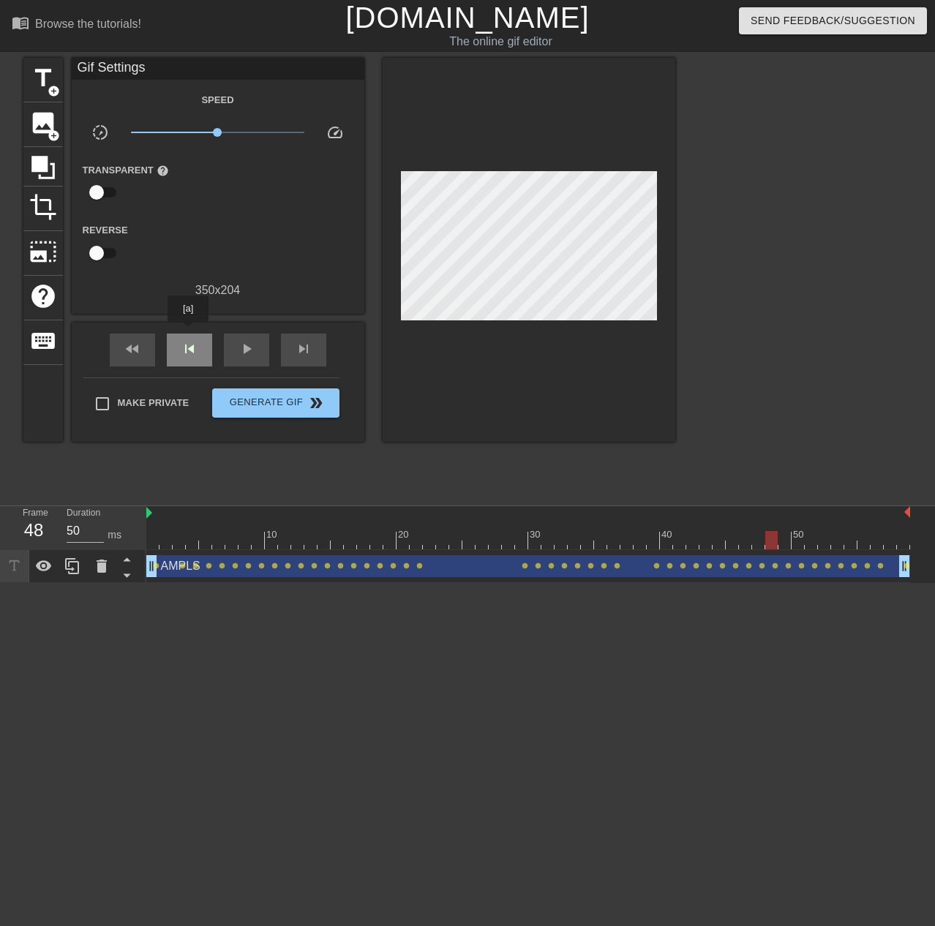
click at [188, 334] on div "skip_previous" at bounding box center [189, 350] width 45 height 33
click at [189, 334] on div "skip_previous" at bounding box center [189, 350] width 45 height 33
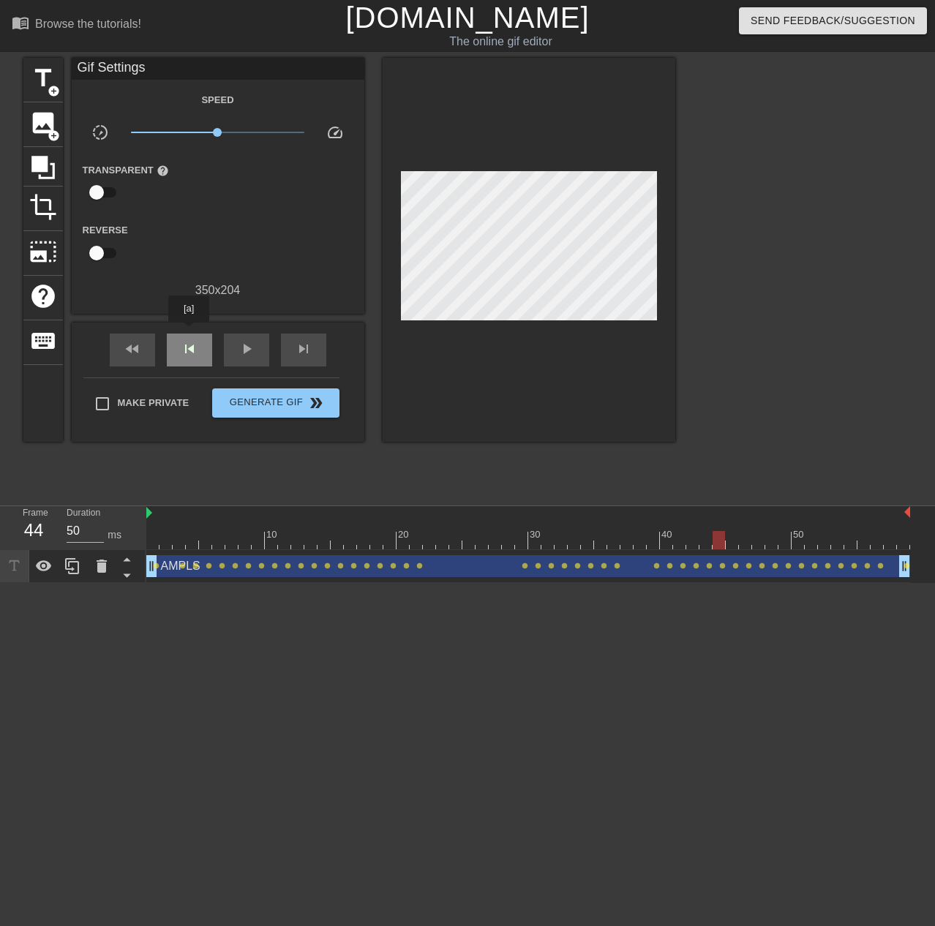
click at [189, 334] on div "skip_previous" at bounding box center [189, 350] width 45 height 33
click at [190, 334] on div "skip_previous" at bounding box center [189, 350] width 45 height 33
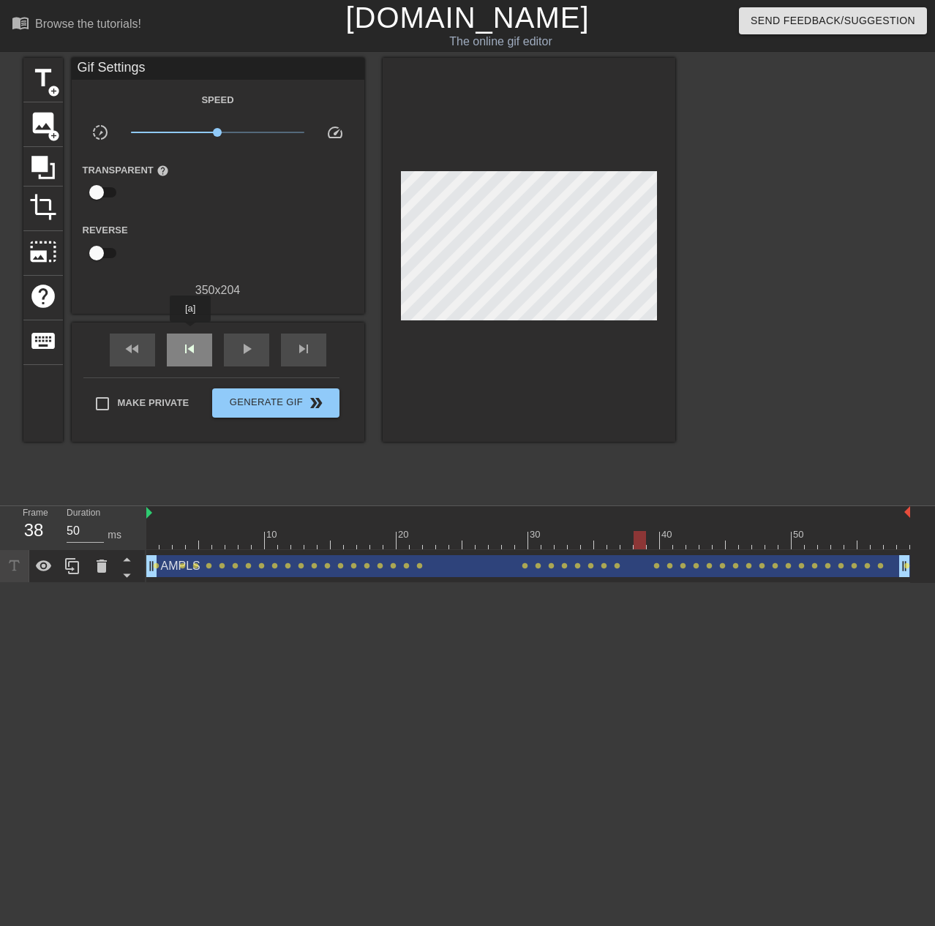
click at [191, 334] on div "skip_previous" at bounding box center [189, 350] width 45 height 33
click at [192, 334] on div "skip_previous" at bounding box center [189, 350] width 45 height 33
click at [292, 348] on div "skip_next" at bounding box center [303, 350] width 45 height 33
click at [293, 349] on div "skip_next" at bounding box center [303, 350] width 45 height 33
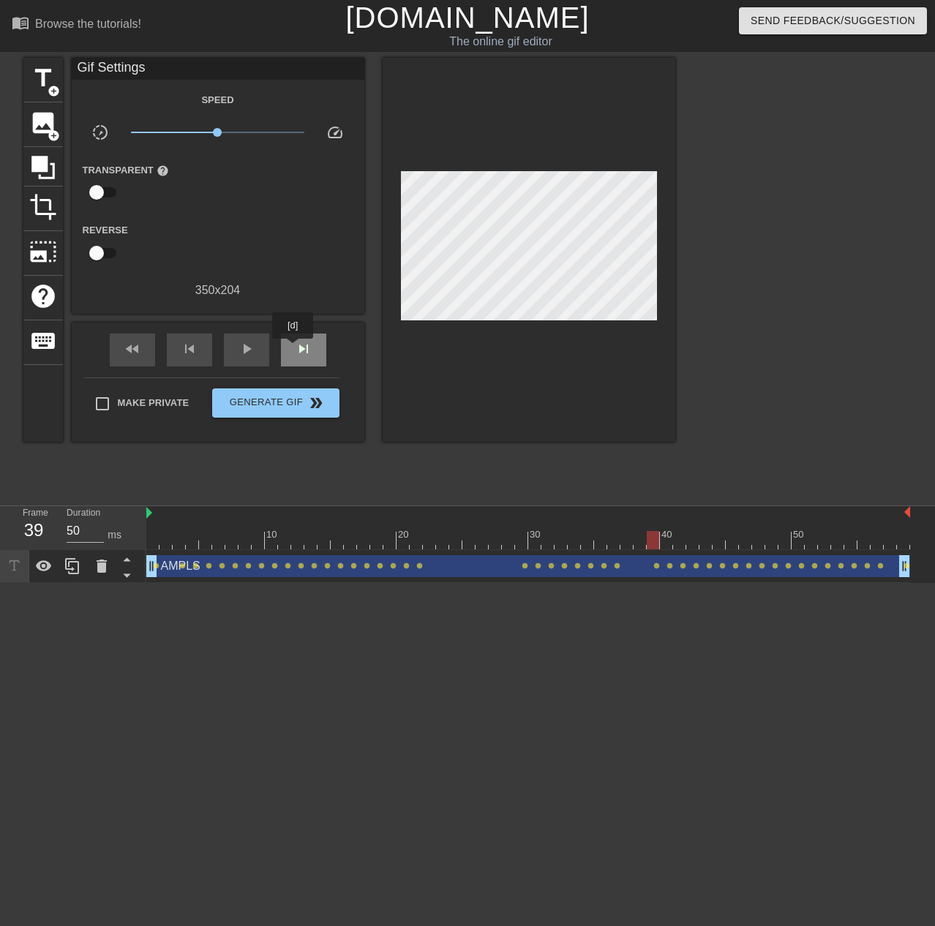
click at [293, 349] on div "skip_next" at bounding box center [303, 350] width 45 height 33
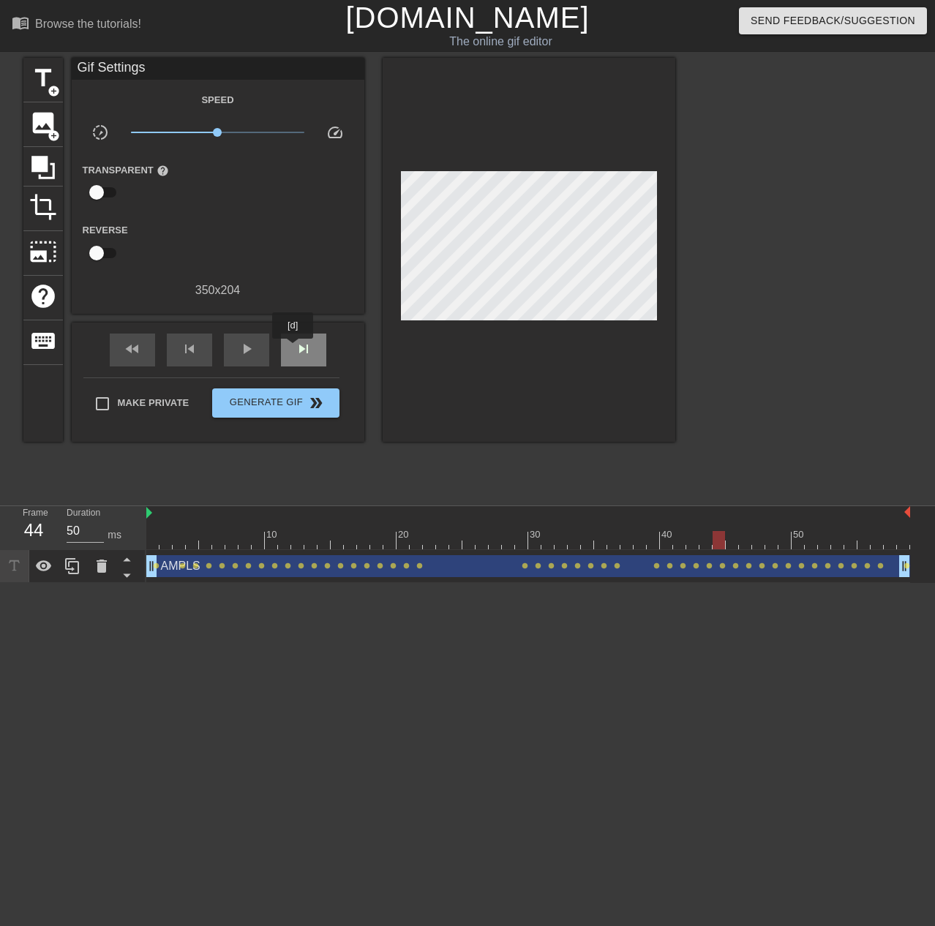
click at [293, 349] on div "skip_next" at bounding box center [303, 350] width 45 height 33
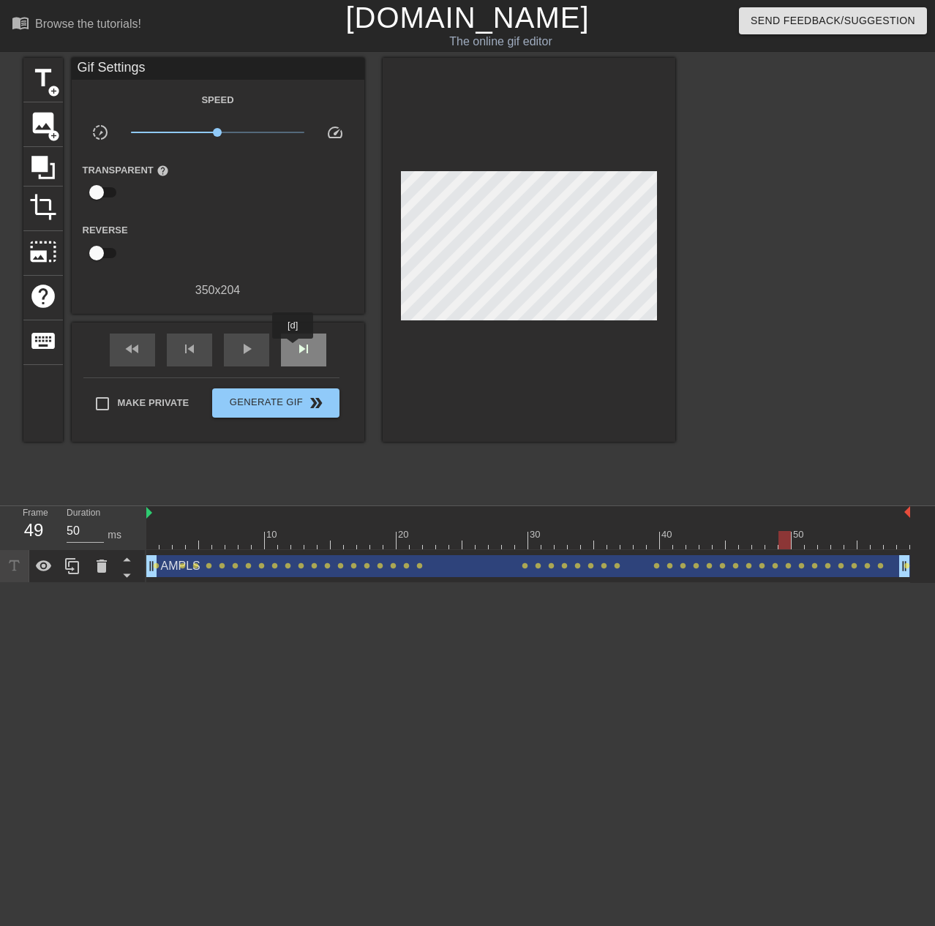
click at [293, 349] on div "skip_next" at bounding box center [303, 350] width 45 height 33
click at [205, 350] on div "skip_previous" at bounding box center [189, 350] width 45 height 33
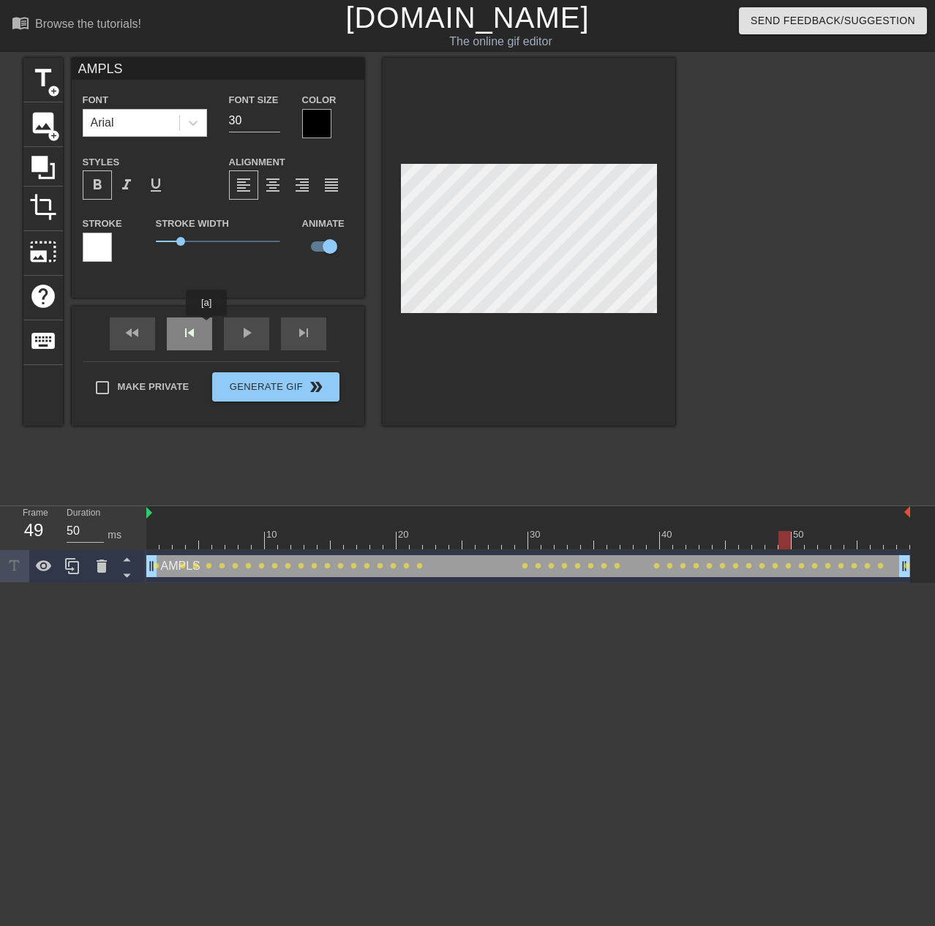
click at [192, 334] on div "skip_previous" at bounding box center [189, 334] width 45 height 33
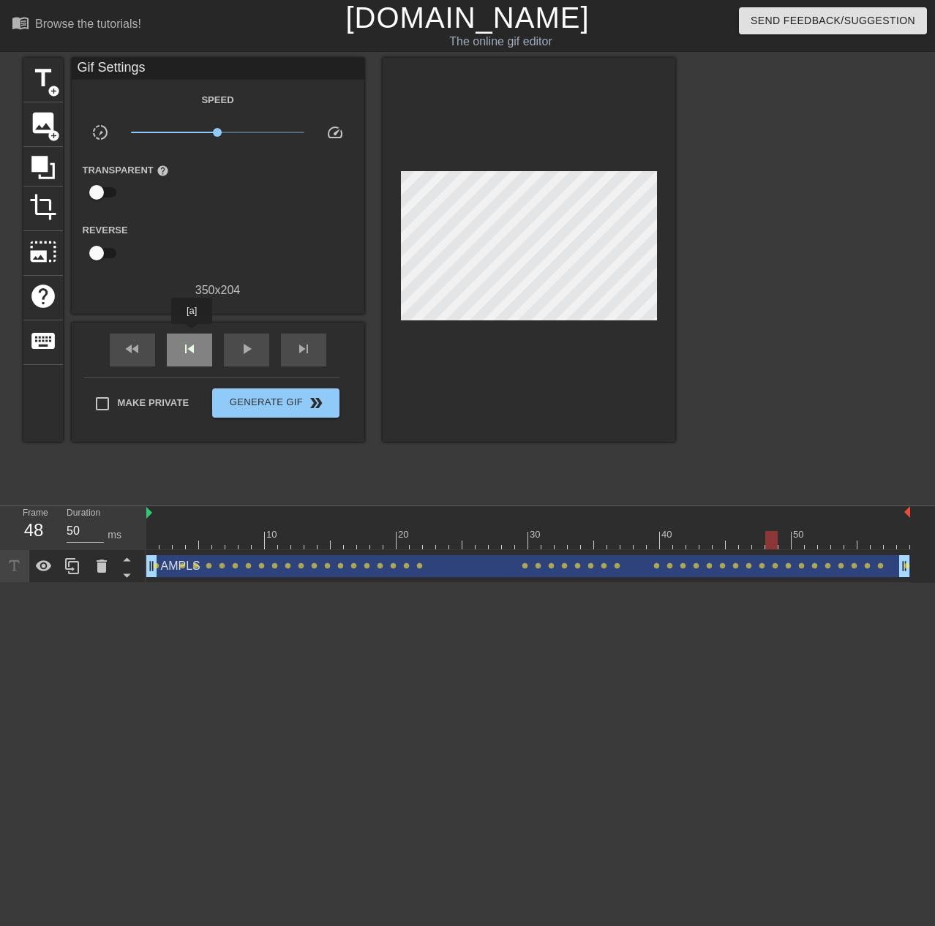
click at [193, 337] on div "skip_previous" at bounding box center [189, 350] width 45 height 33
click at [193, 336] on div "skip_previous" at bounding box center [189, 350] width 45 height 33
click at [186, 354] on span "skip_previous" at bounding box center [190, 349] width 18 height 18
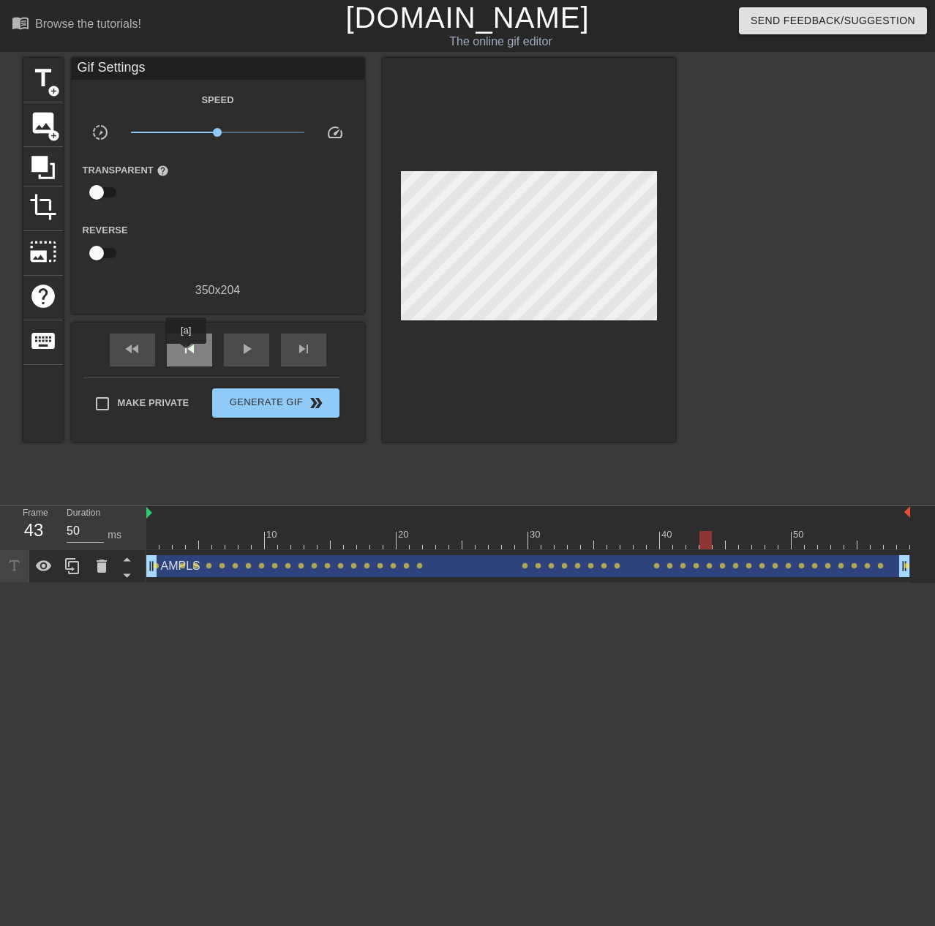
click at [186, 354] on span "skip_previous" at bounding box center [190, 349] width 18 height 18
click at [303, 359] on div "skip_next" at bounding box center [303, 350] width 45 height 33
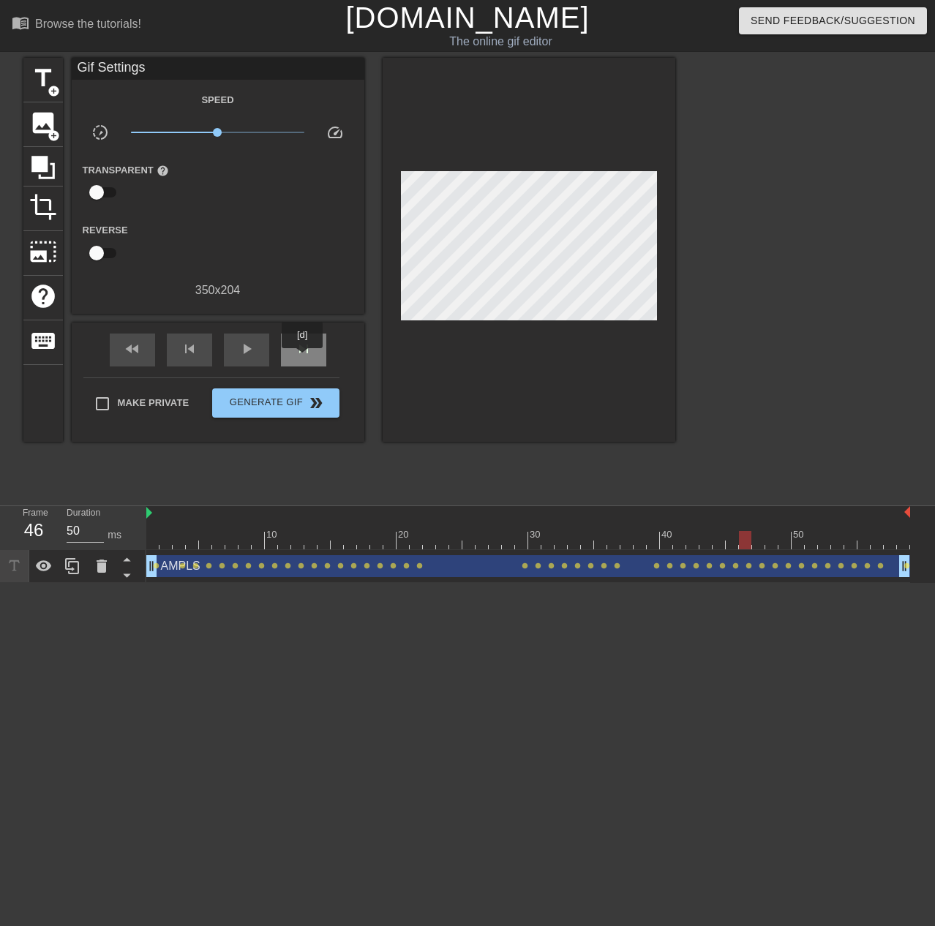
click at [303, 359] on div "skip_next" at bounding box center [303, 350] width 45 height 33
click at [193, 346] on span "skip_previous" at bounding box center [190, 349] width 18 height 18
click at [195, 346] on span "skip_previous" at bounding box center [190, 349] width 18 height 18
drag, startPoint x: 317, startPoint y: 341, endPoint x: 301, endPoint y: 348, distance: 17.7
click at [312, 342] on div "skip_next" at bounding box center [303, 350] width 45 height 33
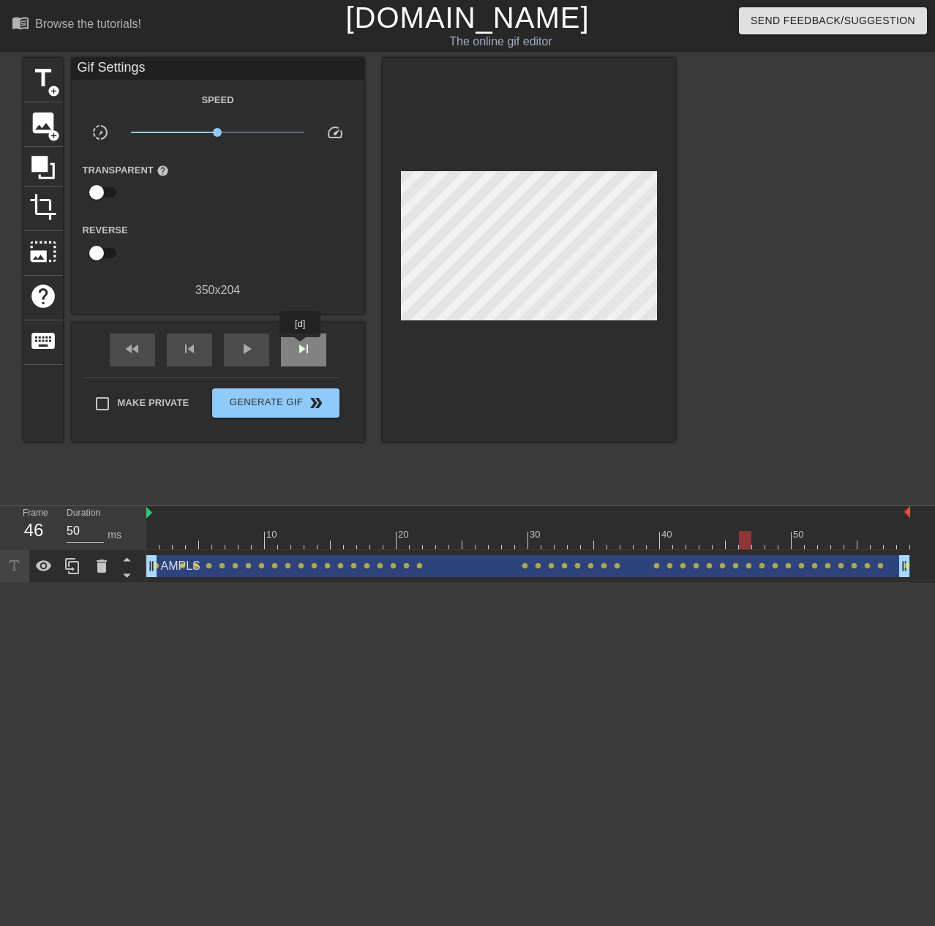
click at [301, 348] on span "skip_next" at bounding box center [304, 349] width 18 height 18
click at [184, 326] on div "fast_rewind skip_previous play_arrow skip_next" at bounding box center [218, 350] width 239 height 55
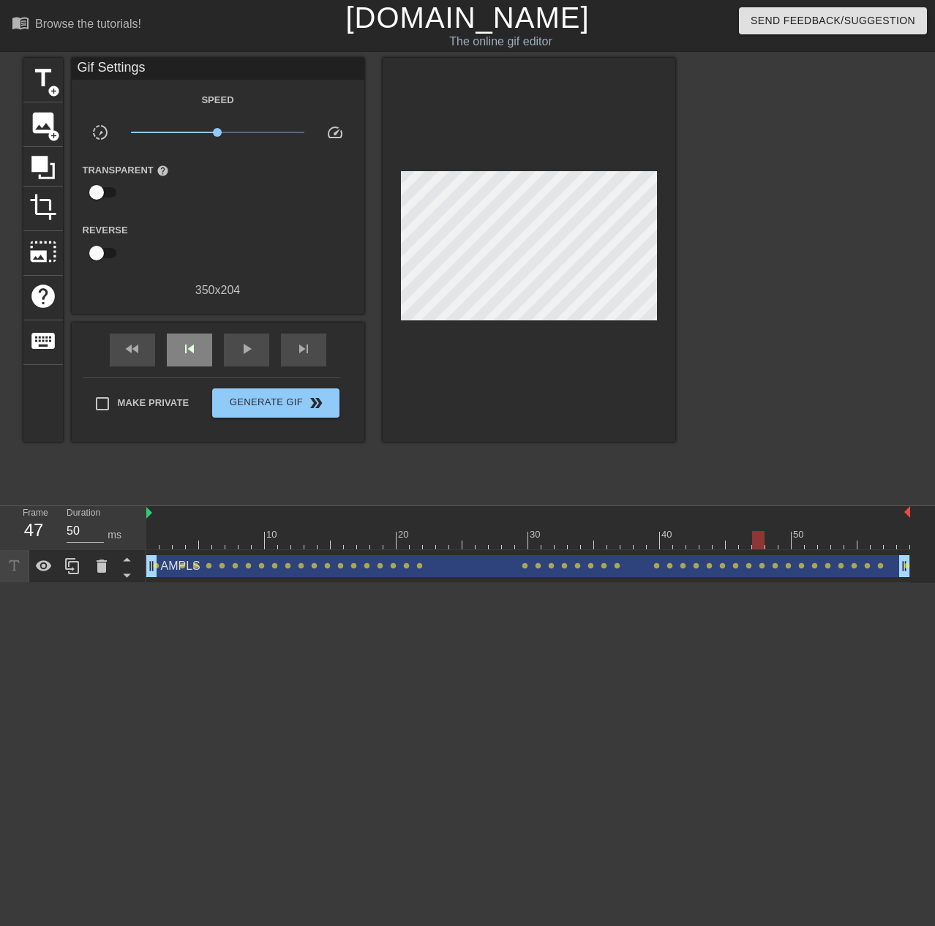
click at [189, 341] on span "skip_previous" at bounding box center [190, 349] width 18 height 18
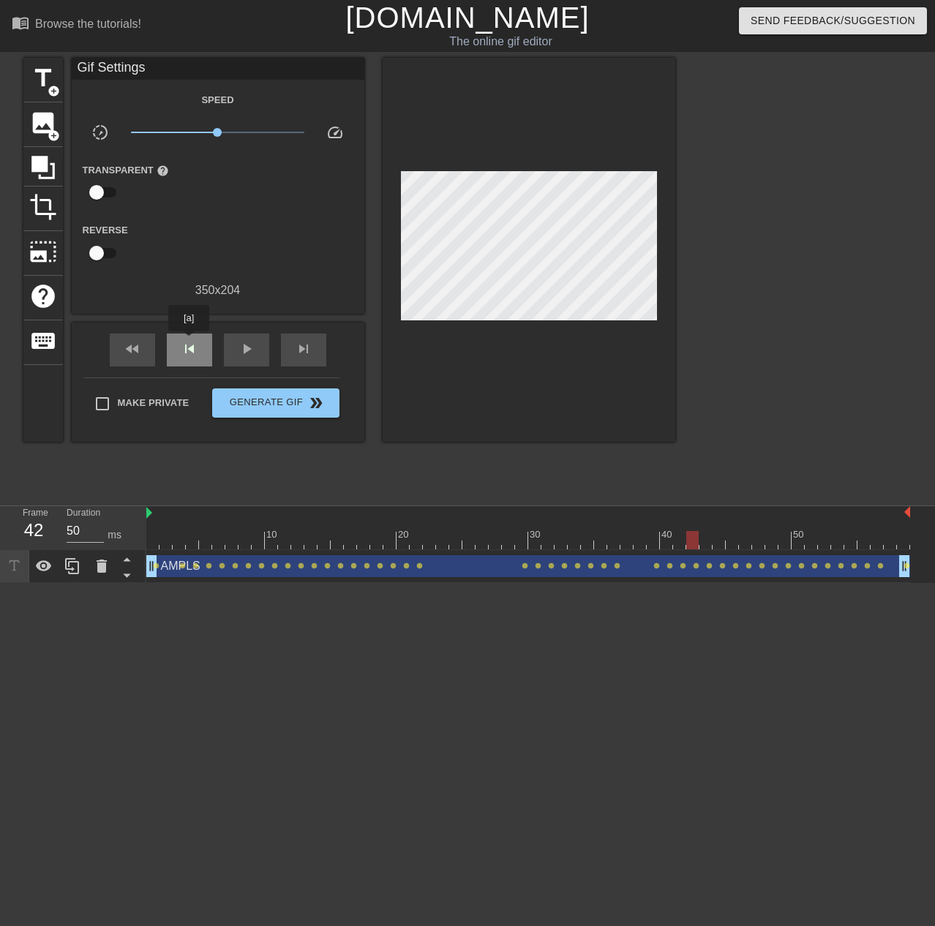
click at [189, 342] on span "skip_previous" at bounding box center [190, 349] width 18 height 18
click at [190, 342] on span "skip_previous" at bounding box center [190, 349] width 18 height 18
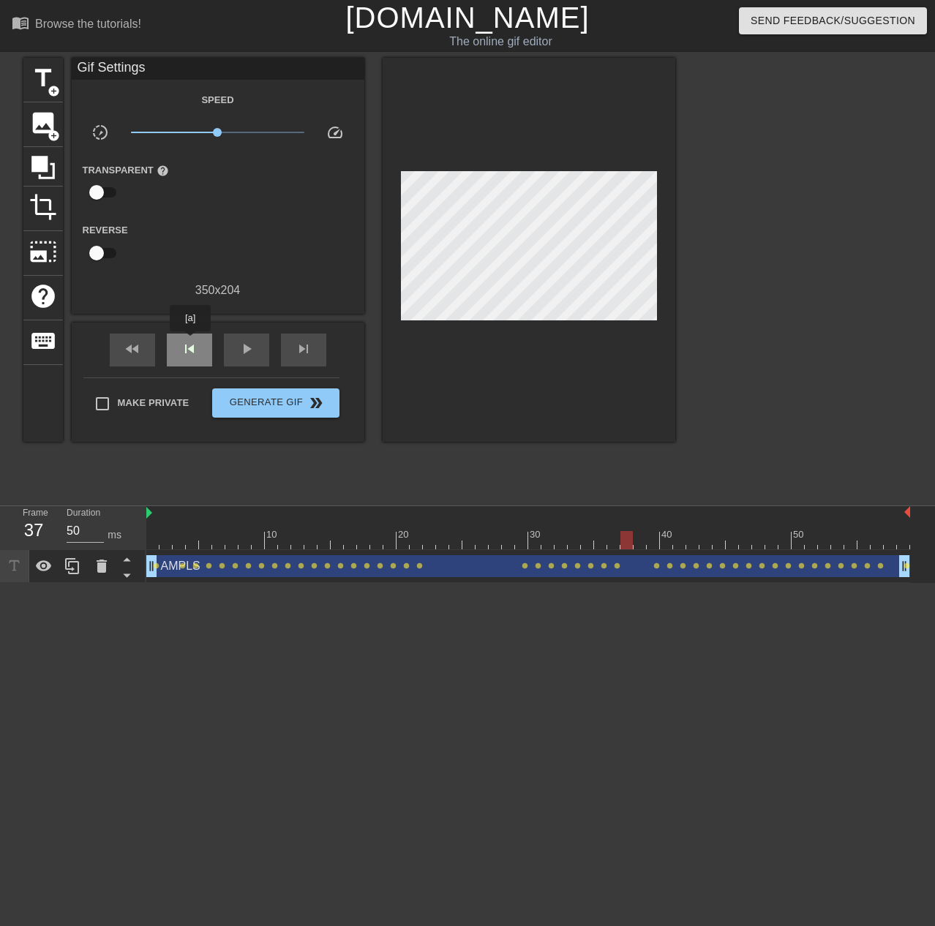
click at [190, 342] on span "skip_previous" at bounding box center [190, 349] width 18 height 18
click at [191, 342] on span "skip_previous" at bounding box center [190, 349] width 18 height 18
click at [193, 342] on span "skip_previous" at bounding box center [190, 349] width 18 height 18
click at [295, 345] on span "skip_next" at bounding box center [304, 349] width 18 height 18
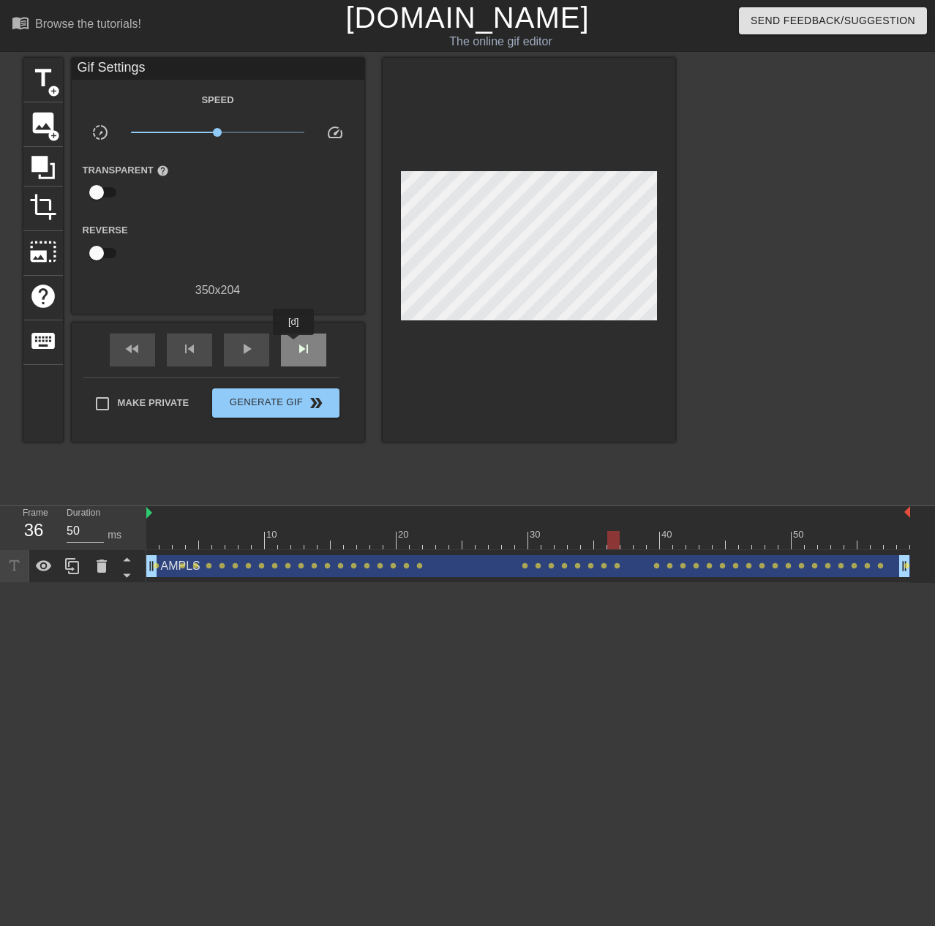
click at [295, 345] on span "skip_next" at bounding box center [304, 349] width 18 height 18
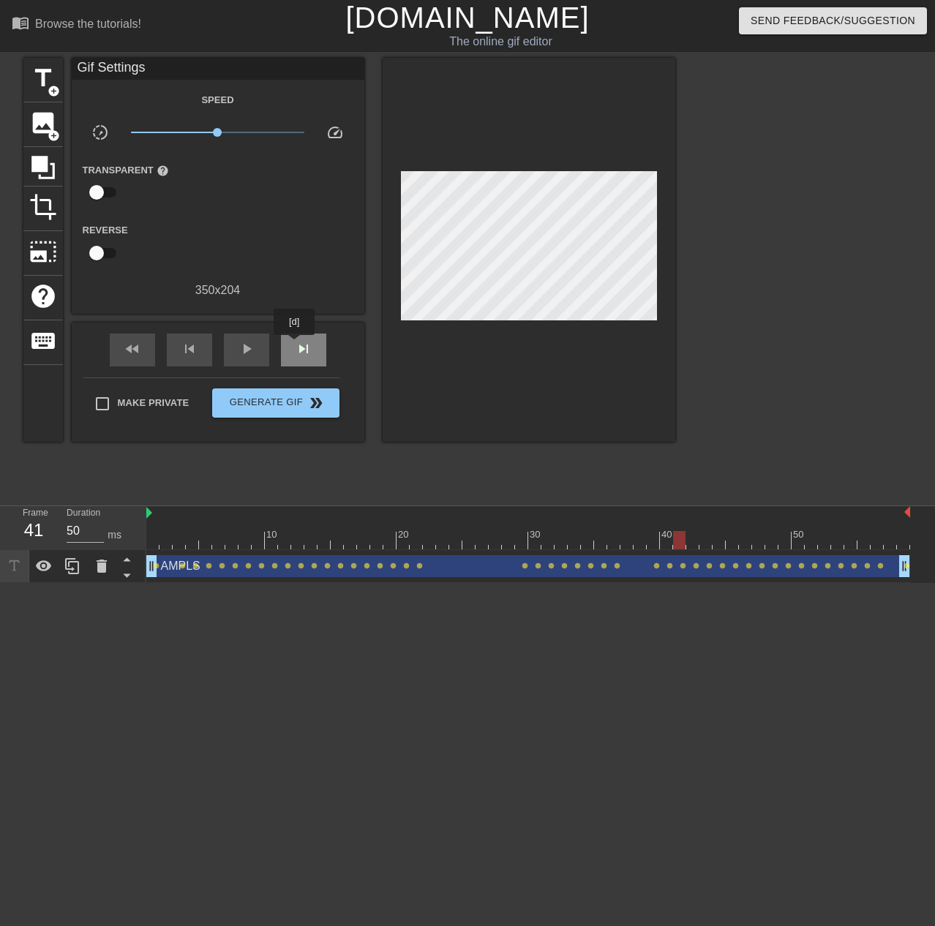
click at [295, 345] on span "skip_next" at bounding box center [304, 349] width 18 height 18
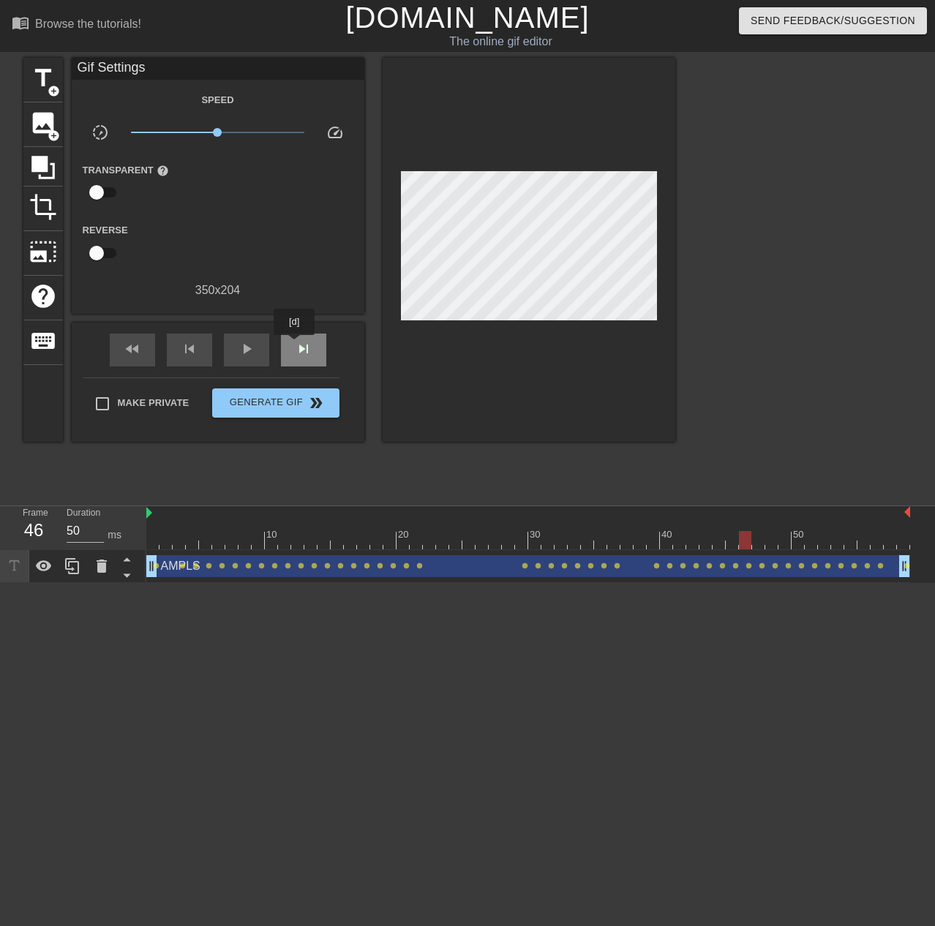
click at [295, 345] on span "skip_next" at bounding box center [304, 349] width 18 height 18
click at [203, 346] on div "skip_previous" at bounding box center [189, 350] width 45 height 33
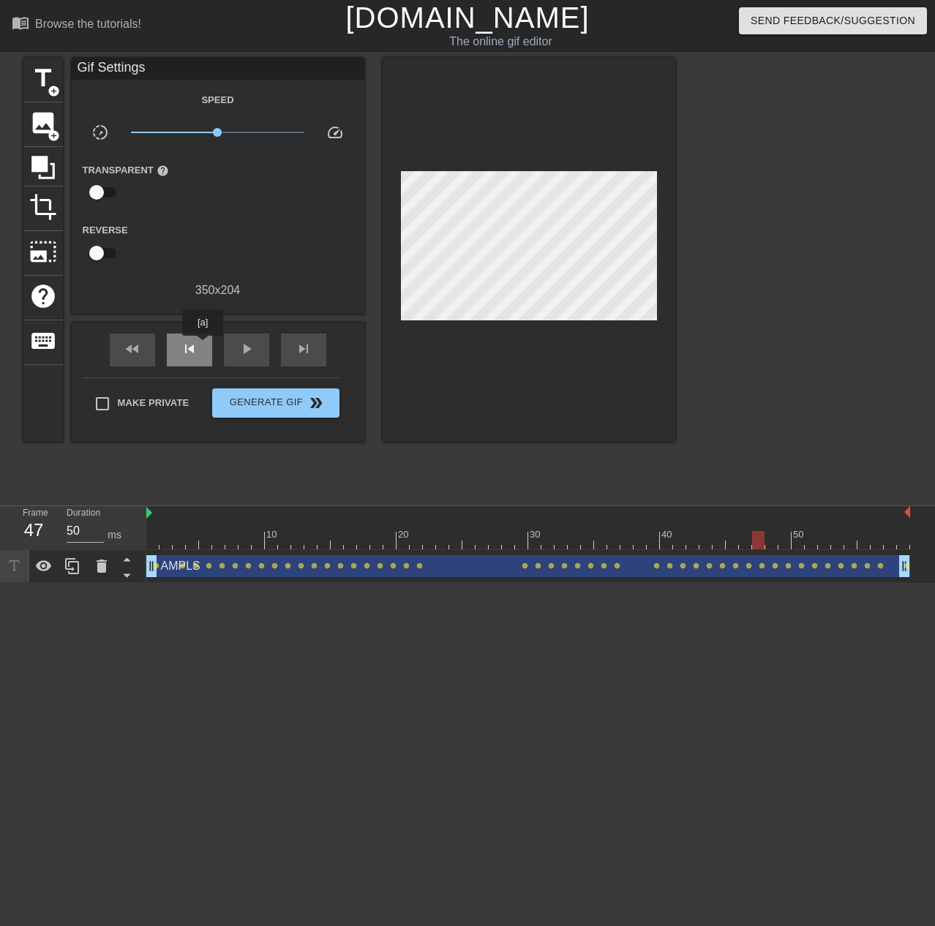
click at [203, 346] on div "skip_previous" at bounding box center [189, 350] width 45 height 33
click at [315, 356] on div "skip_next" at bounding box center [303, 350] width 45 height 33
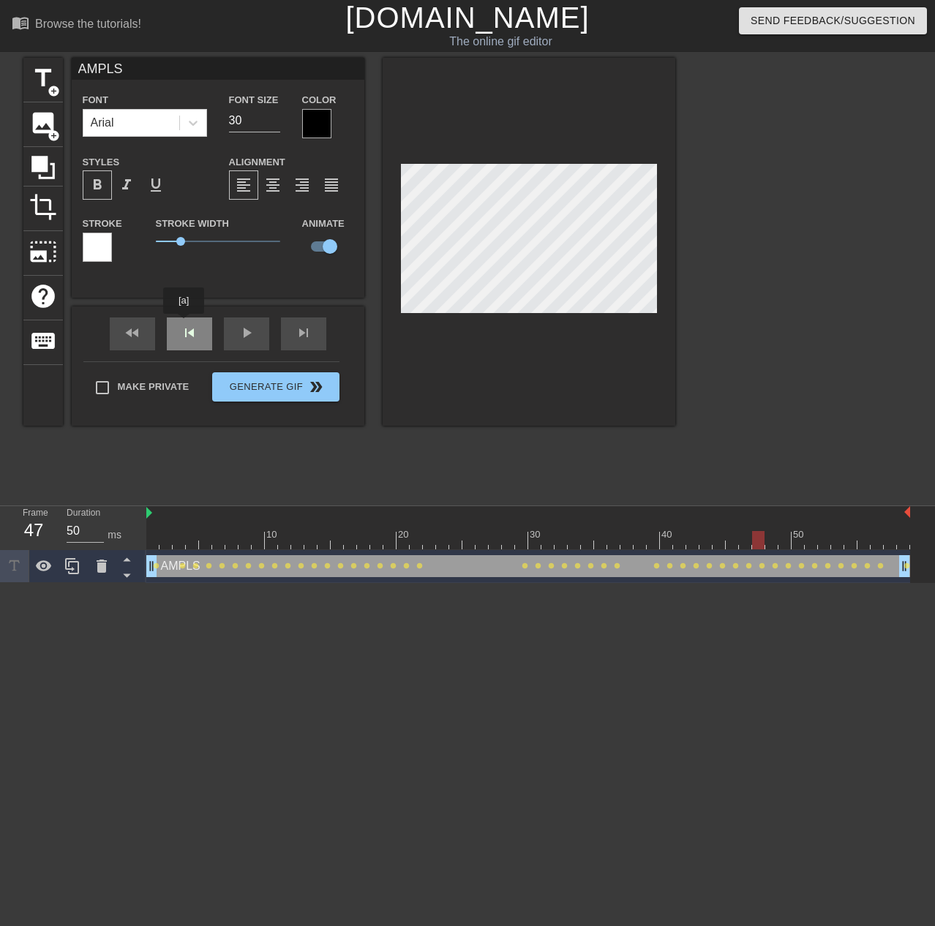
click at [184, 324] on div "fast_rewind skip_previous play_arrow skip_next" at bounding box center [218, 334] width 239 height 55
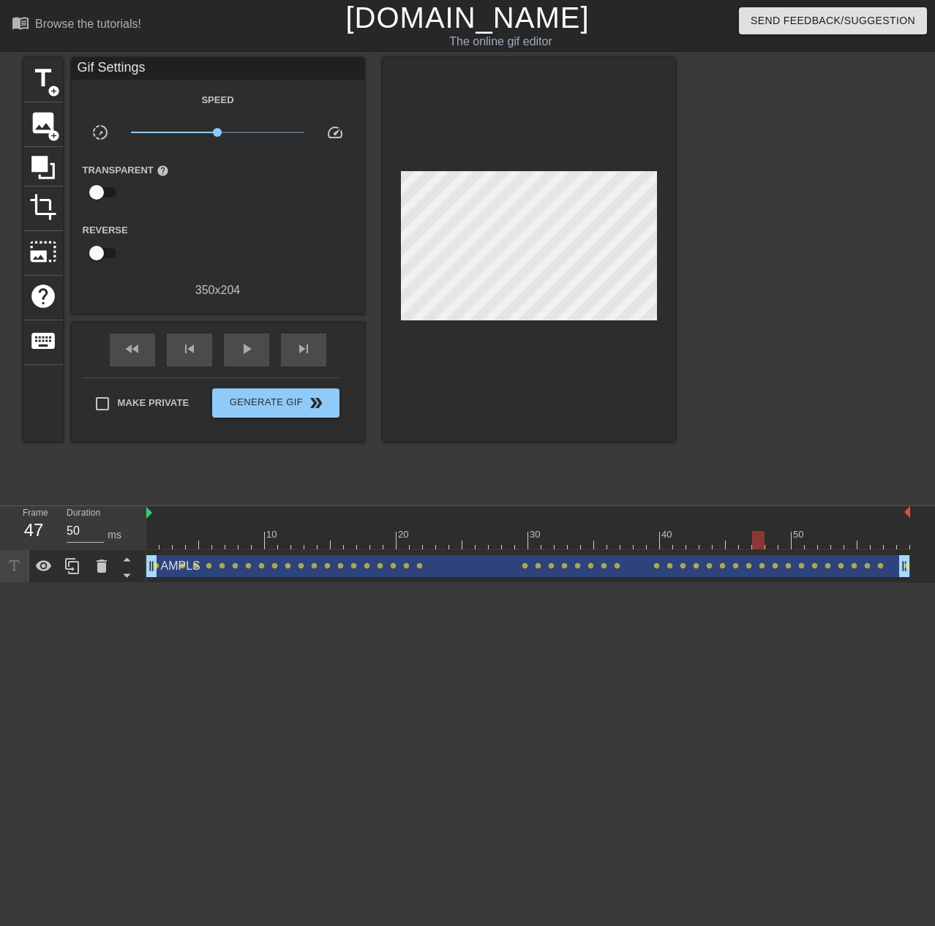
click at [184, 323] on div "fast_rewind skip_previous play_arrow skip_next" at bounding box center [218, 350] width 239 height 55
click at [192, 334] on div "skip_previous" at bounding box center [189, 350] width 45 height 33
click at [192, 335] on div "skip_previous" at bounding box center [189, 350] width 45 height 33
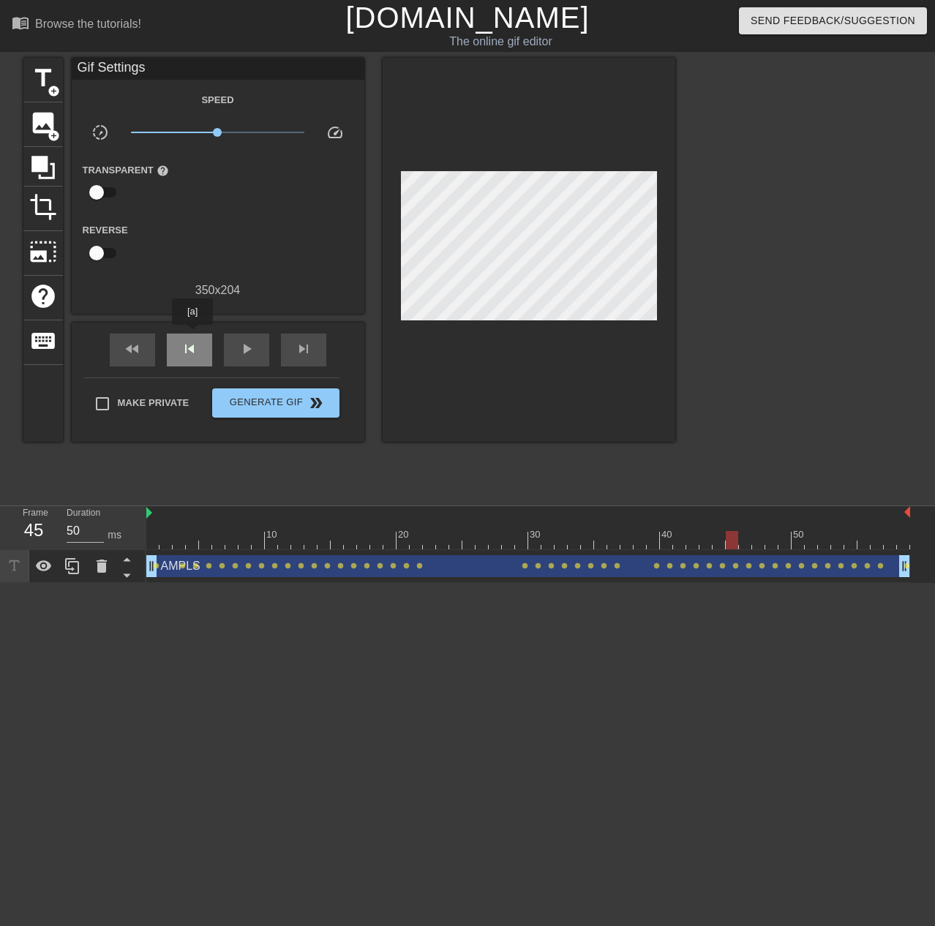
click at [192, 335] on div "skip_previous" at bounding box center [189, 350] width 45 height 33
click at [192, 337] on div "skip_previous" at bounding box center [189, 350] width 45 height 33
click at [191, 341] on span "skip_previous" at bounding box center [190, 349] width 18 height 18
click at [306, 346] on span "skip_next" at bounding box center [304, 349] width 18 height 18
click at [305, 345] on span "skip_next" at bounding box center [304, 349] width 18 height 18
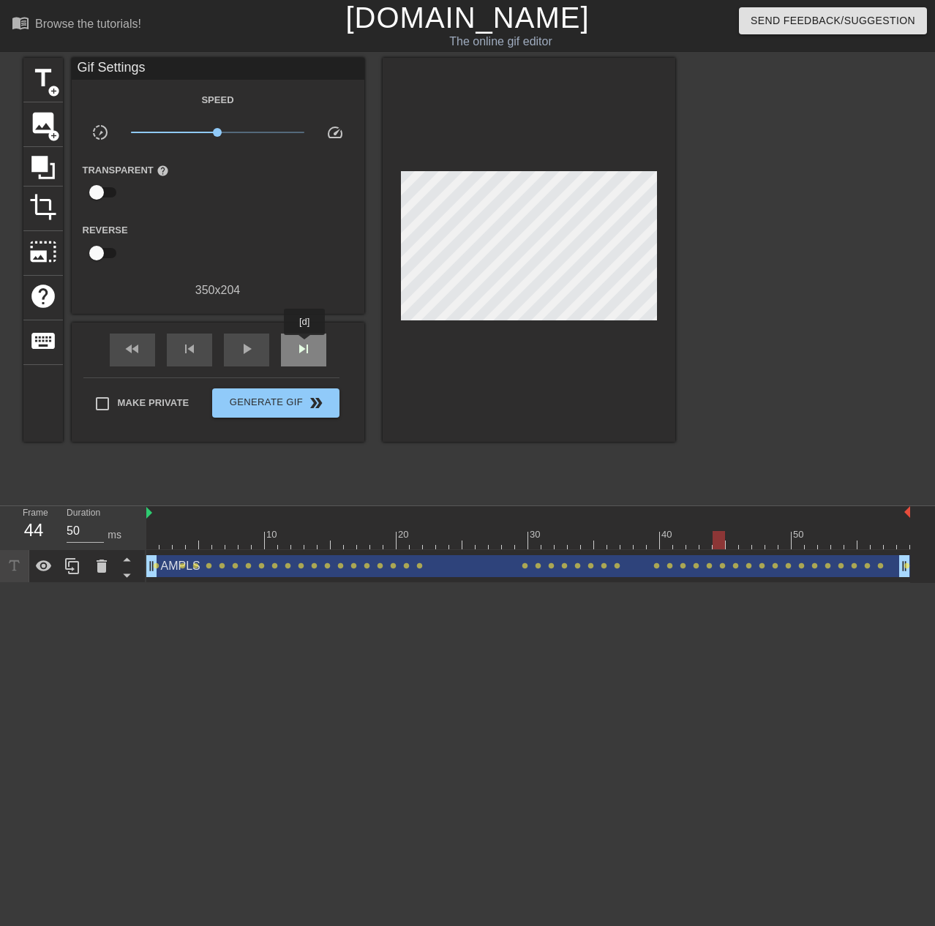
click at [305, 345] on span "skip_next" at bounding box center [304, 349] width 18 height 18
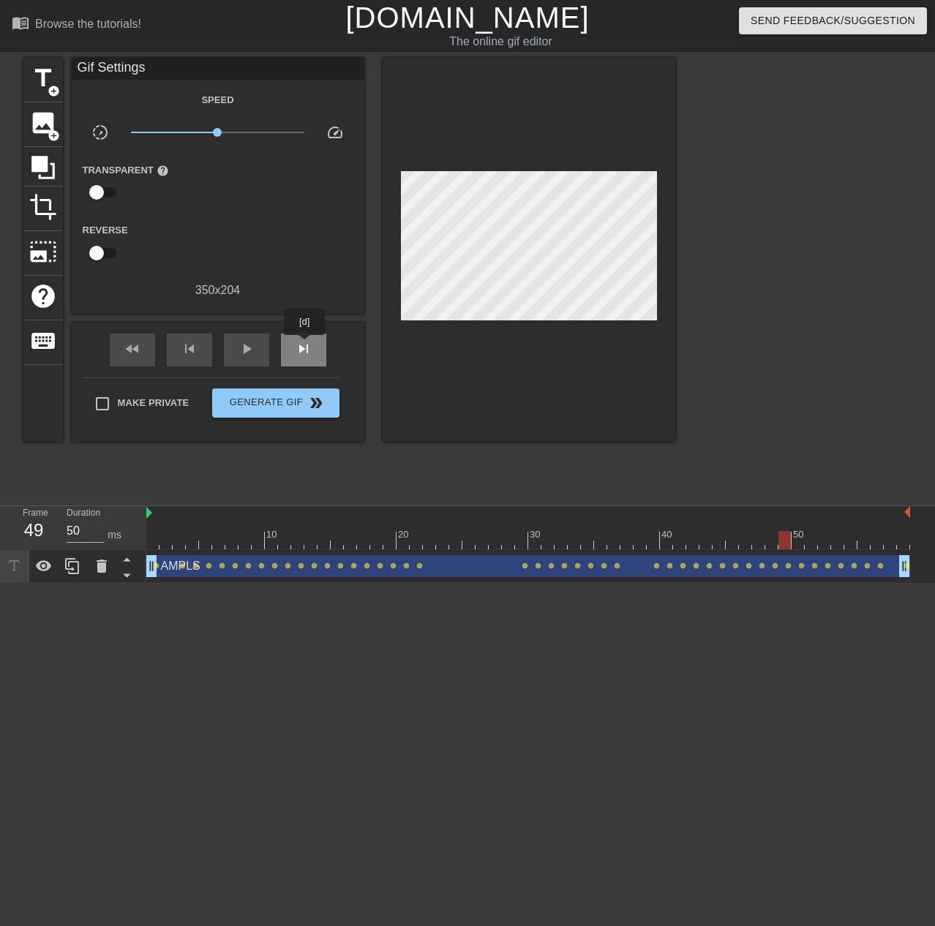
click at [305, 345] on span "skip_next" at bounding box center [304, 349] width 18 height 18
click at [198, 351] on div "skip_previous" at bounding box center [189, 350] width 45 height 33
click at [299, 354] on span "skip_next" at bounding box center [304, 349] width 18 height 18
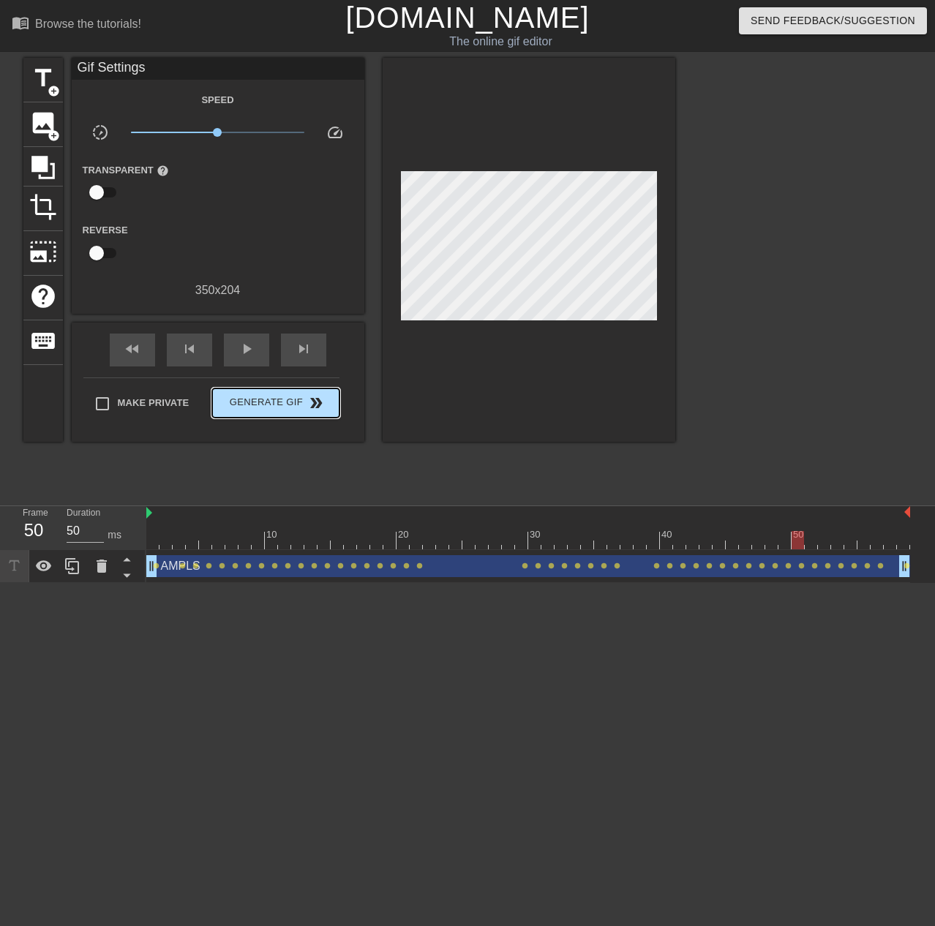
click at [246, 383] on div "Make Private Generate Gif double_arrow" at bounding box center [211, 407] width 256 height 58
click at [247, 383] on div "Make Private Generate Gif double_arrow" at bounding box center [211, 407] width 256 height 58
click at [256, 366] on div "fast_rewind skip_previous play_arrow skip_next" at bounding box center [218, 350] width 239 height 55
click at [312, 351] on div "skip_next" at bounding box center [303, 350] width 45 height 33
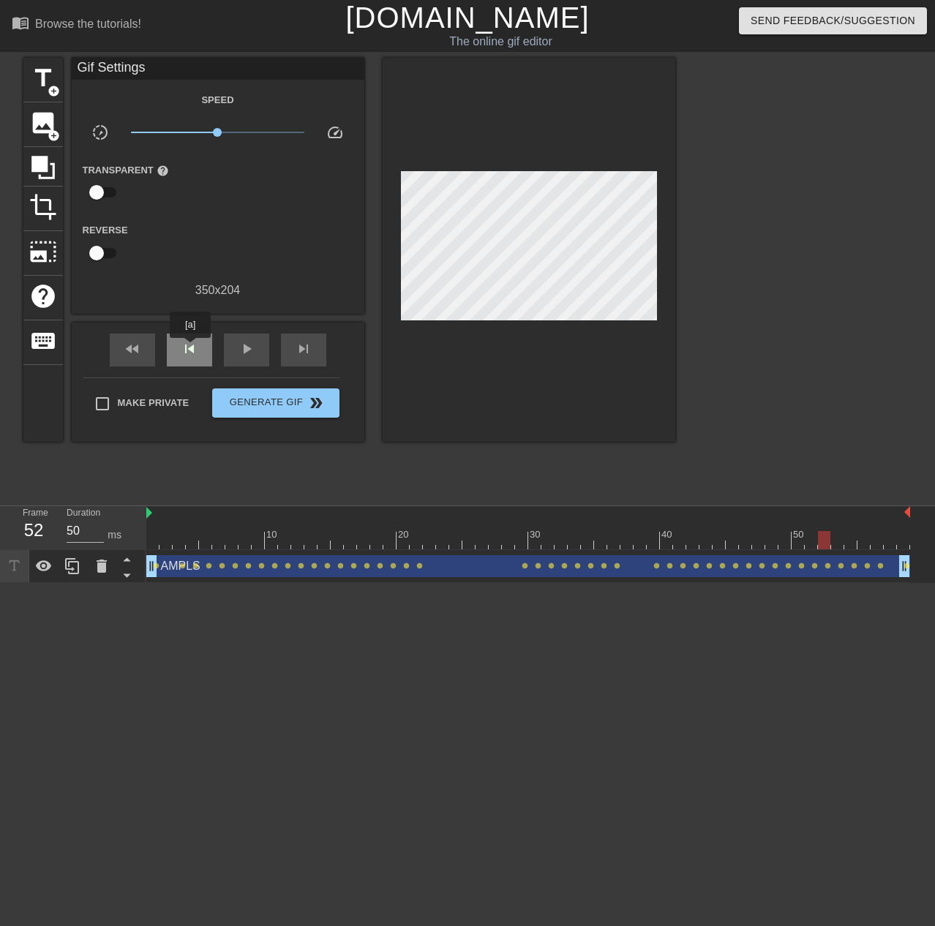
click at [190, 348] on span "skip_previous" at bounding box center [190, 349] width 18 height 18
click at [185, 331] on div "fast_rewind skip_previous play_arrow skip_next" at bounding box center [218, 350] width 239 height 55
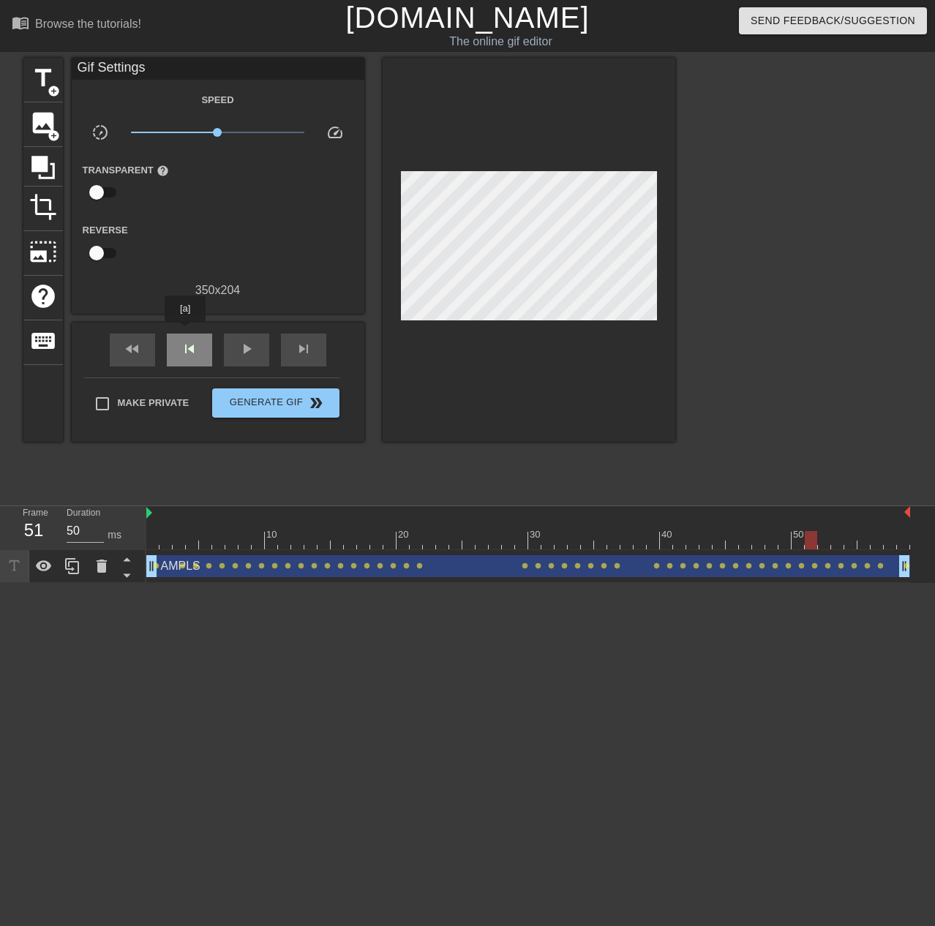
click at [189, 346] on span "skip_previous" at bounding box center [190, 349] width 18 height 18
click at [188, 346] on span "skip_previous" at bounding box center [190, 349] width 18 height 18
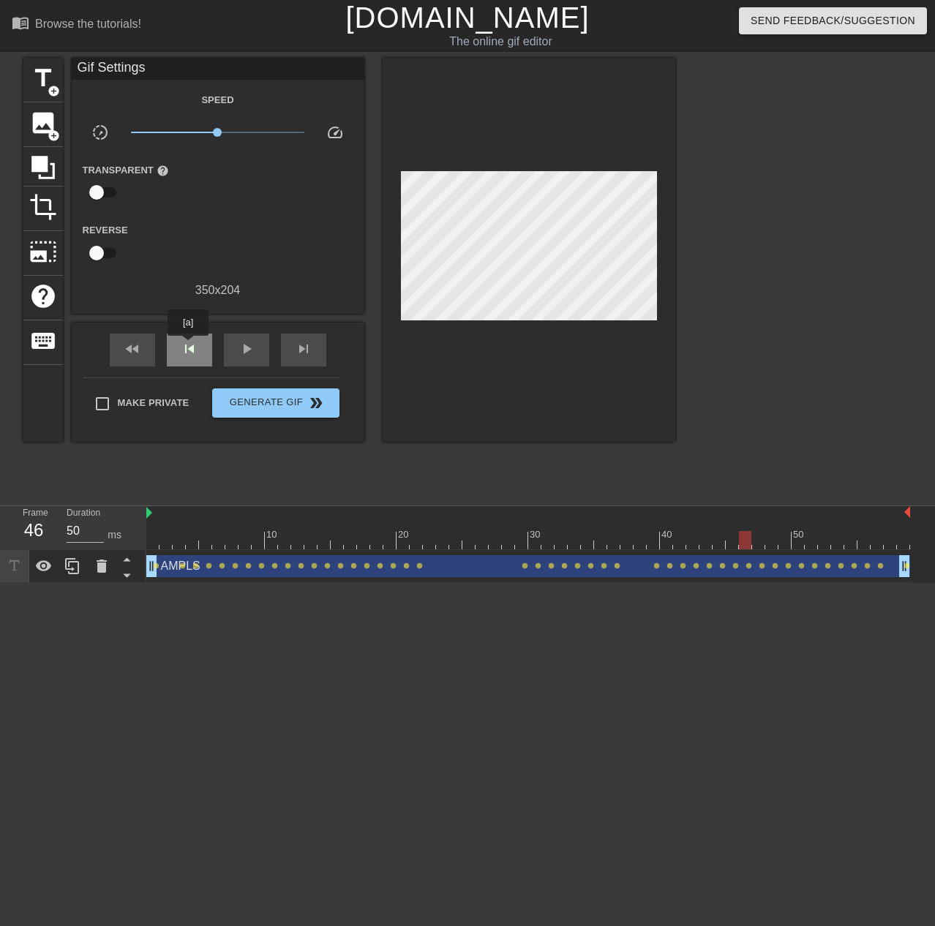
click at [188, 346] on span "skip_previous" at bounding box center [190, 349] width 18 height 18
click at [298, 351] on span "skip_next" at bounding box center [304, 349] width 18 height 18
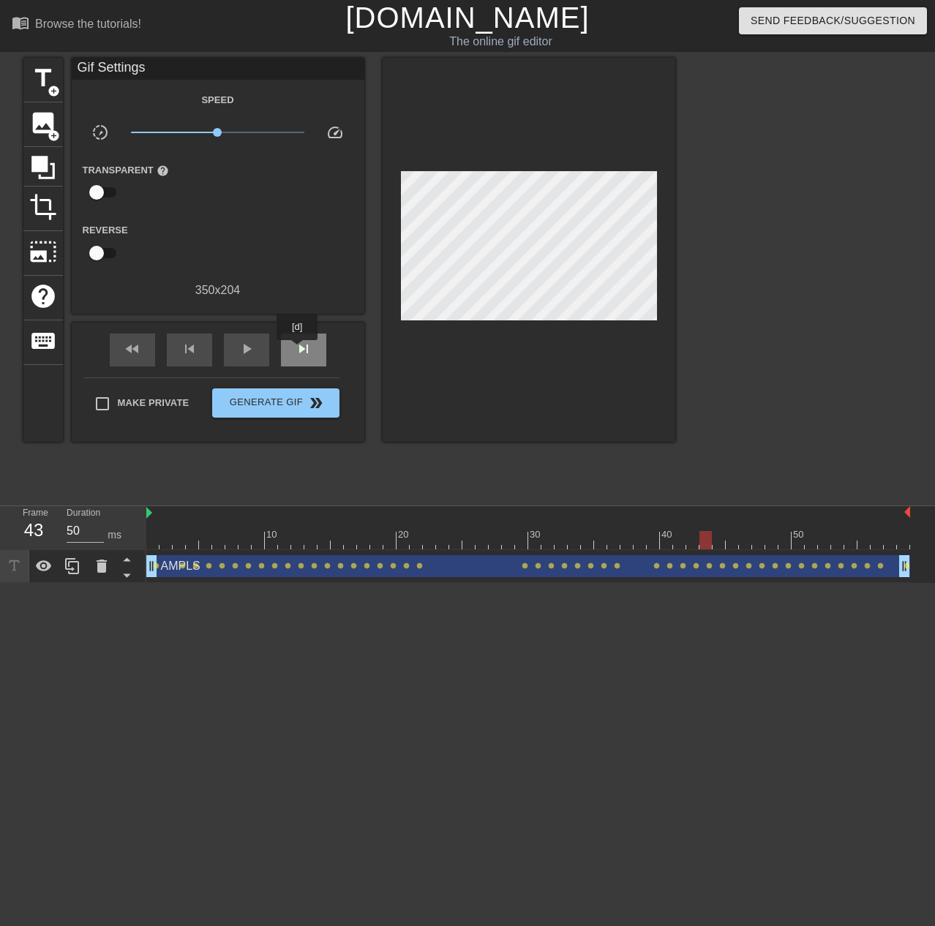
click at [298, 351] on span "skip_next" at bounding box center [304, 349] width 18 height 18
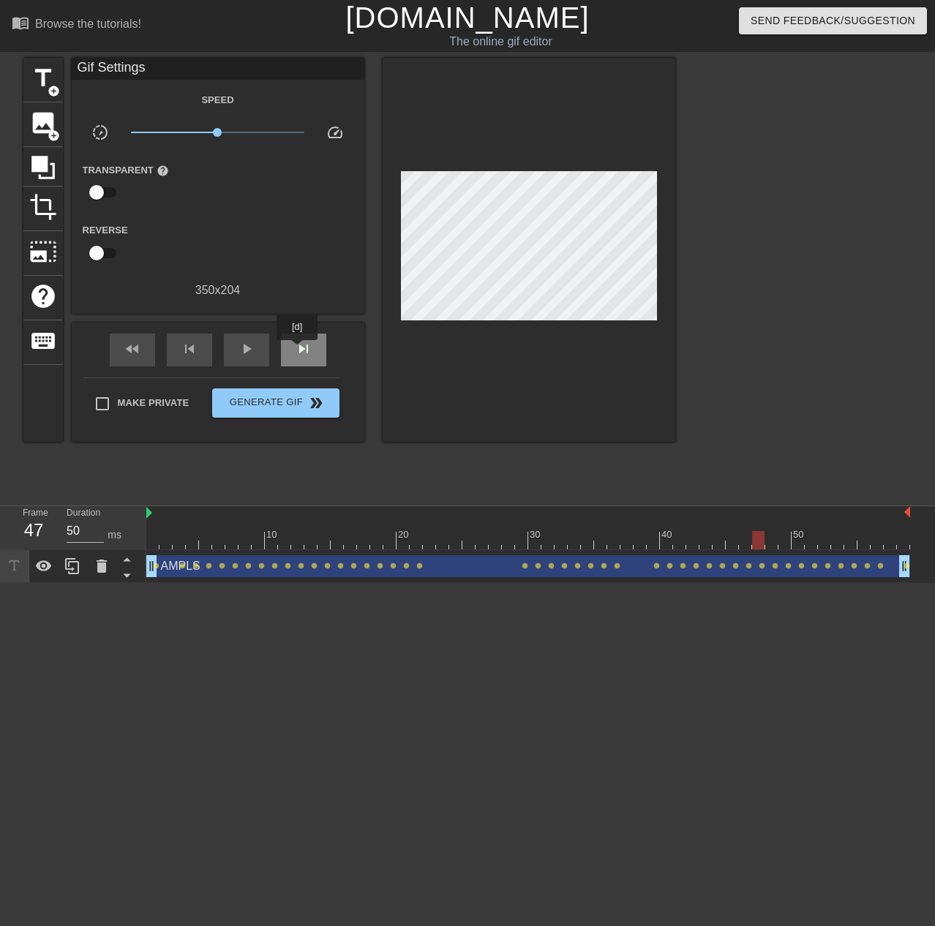
click at [298, 351] on span "skip_next" at bounding box center [304, 349] width 18 height 18
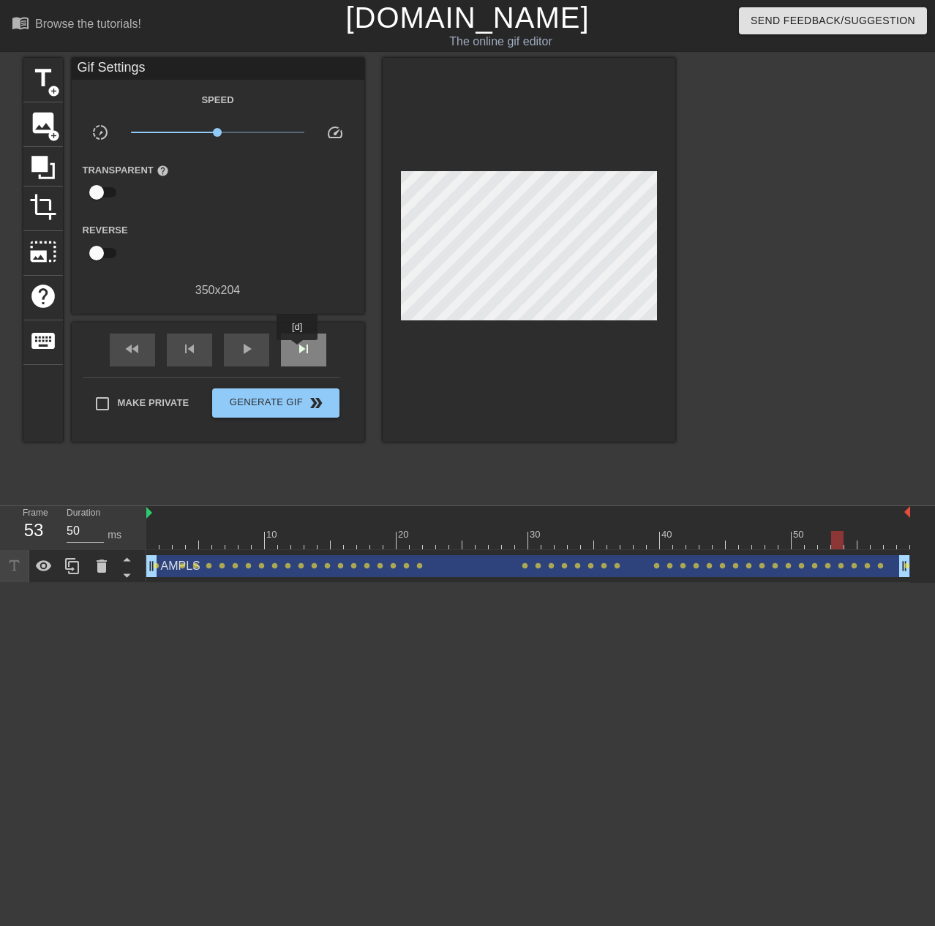
click at [298, 351] on span "skip_next" at bounding box center [304, 349] width 18 height 18
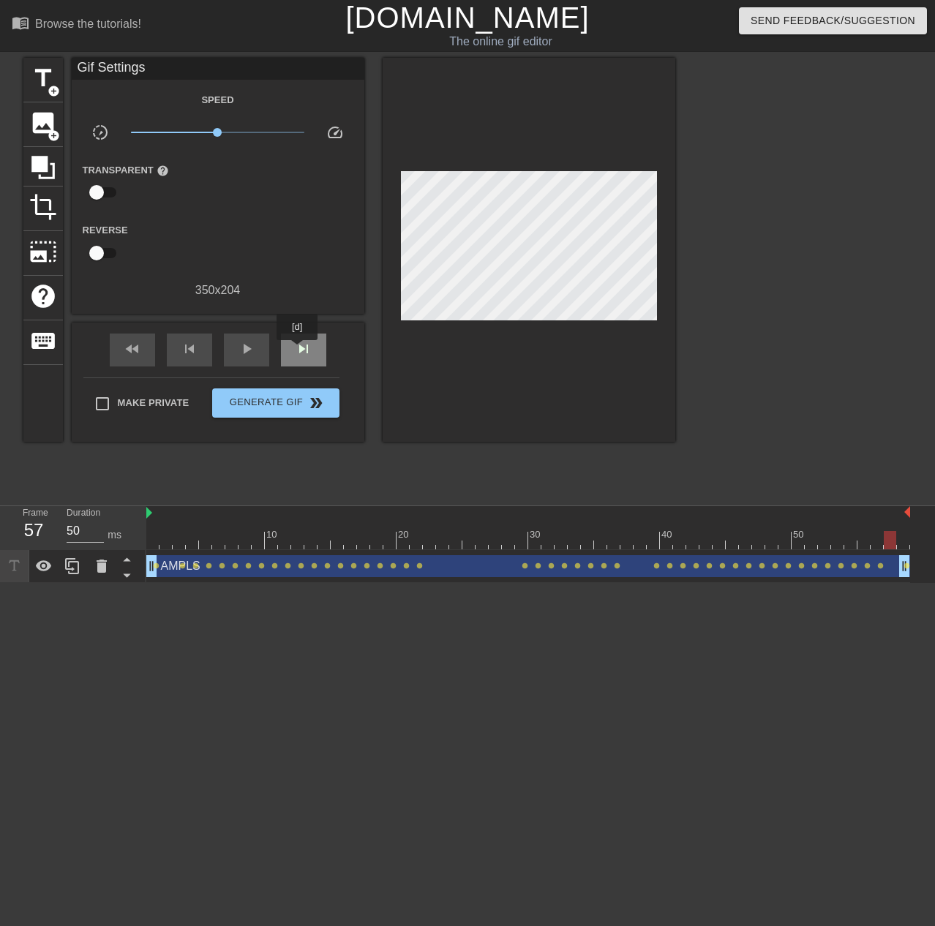
click at [298, 351] on span "skip_next" at bounding box center [304, 349] width 18 height 18
click at [209, 355] on div "skip_previous" at bounding box center [189, 350] width 45 height 33
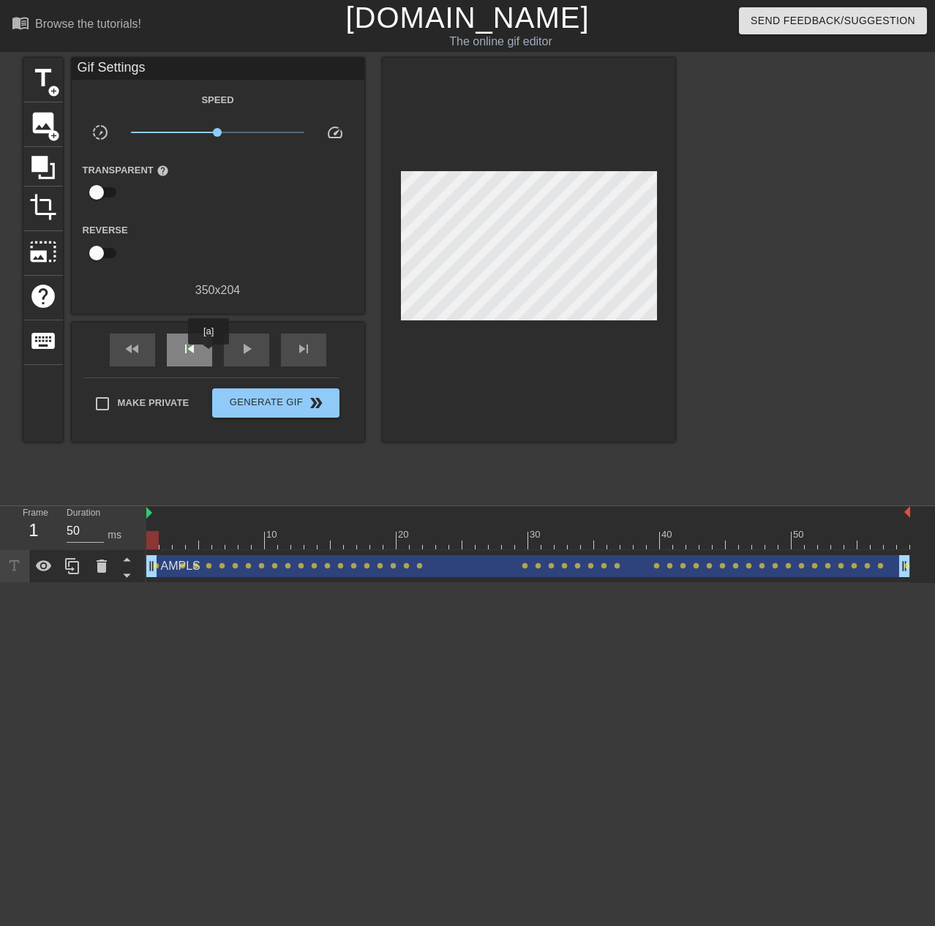
click at [209, 355] on div "skip_previous" at bounding box center [189, 350] width 45 height 33
click at [240, 348] on span "play_arrow" at bounding box center [247, 349] width 18 height 18
click at [238, 351] on span "pause" at bounding box center [247, 349] width 18 height 18
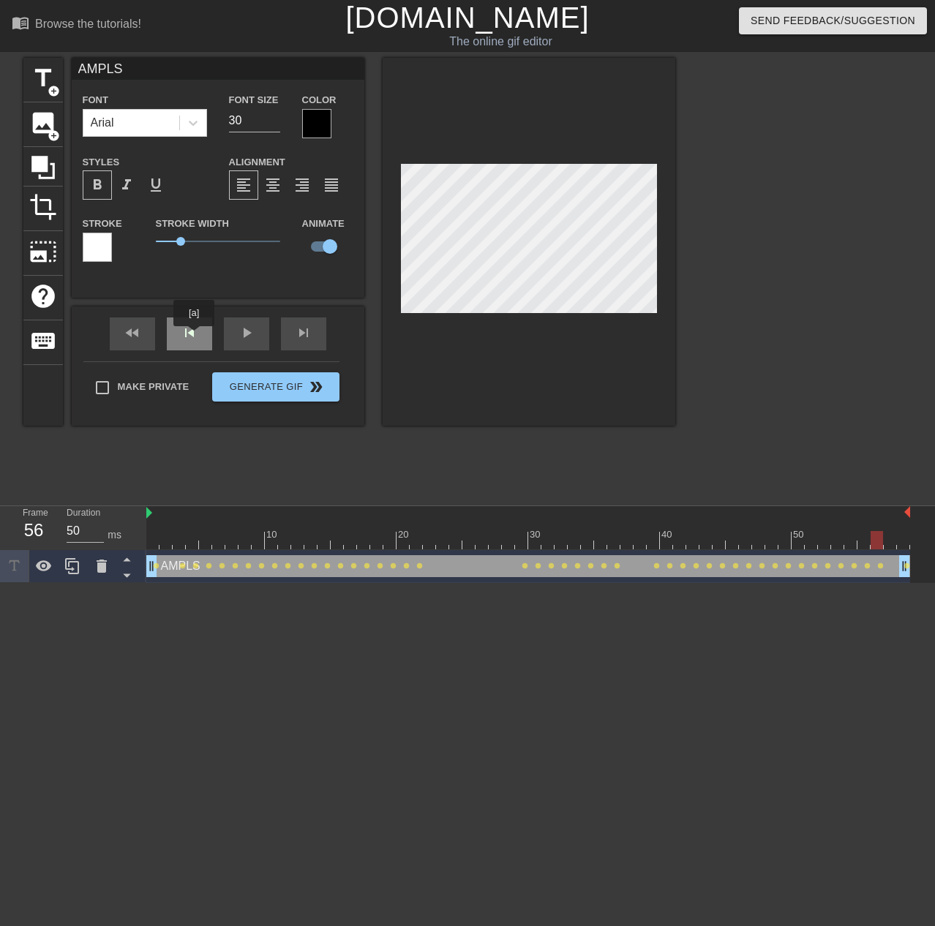
click at [194, 337] on div "skip_previous" at bounding box center [189, 334] width 45 height 33
click at [177, 329] on div "fast_rewind skip_previous play_arrow skip_next" at bounding box center [218, 334] width 239 height 55
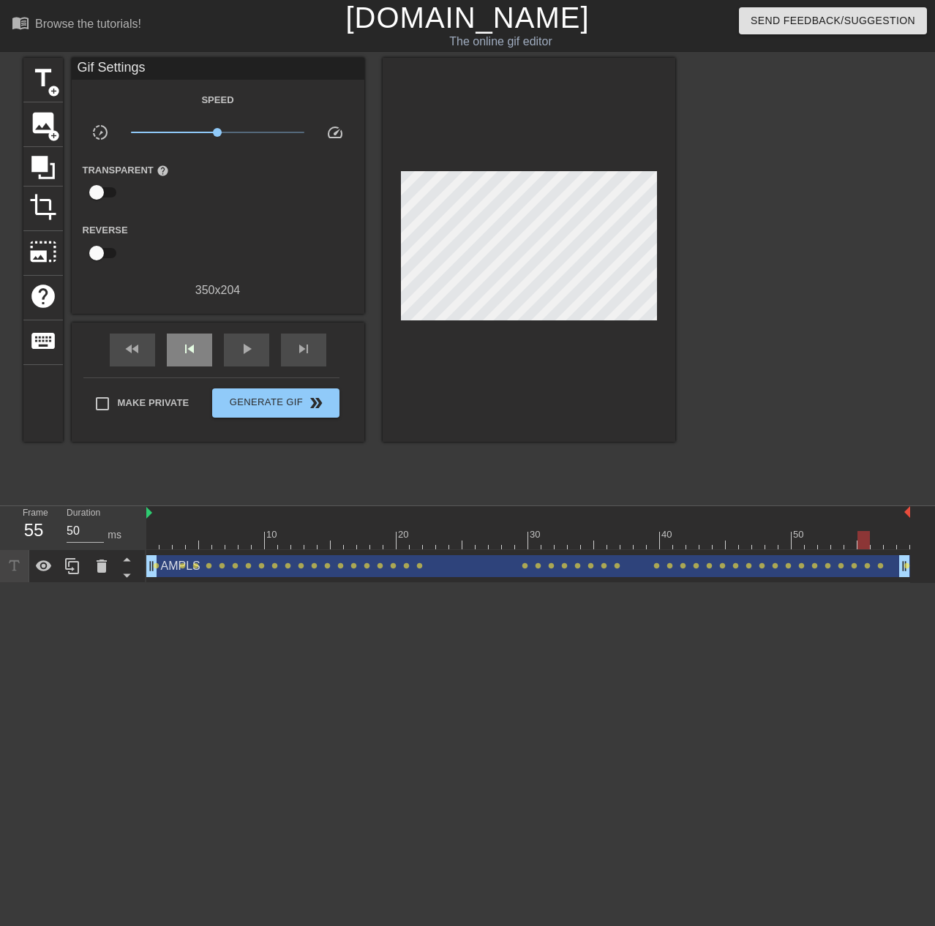
click at [177, 329] on div "fast_rewind skip_previous play_arrow skip_next" at bounding box center [218, 350] width 239 height 55
click at [191, 340] on span "skip_previous" at bounding box center [190, 349] width 18 height 18
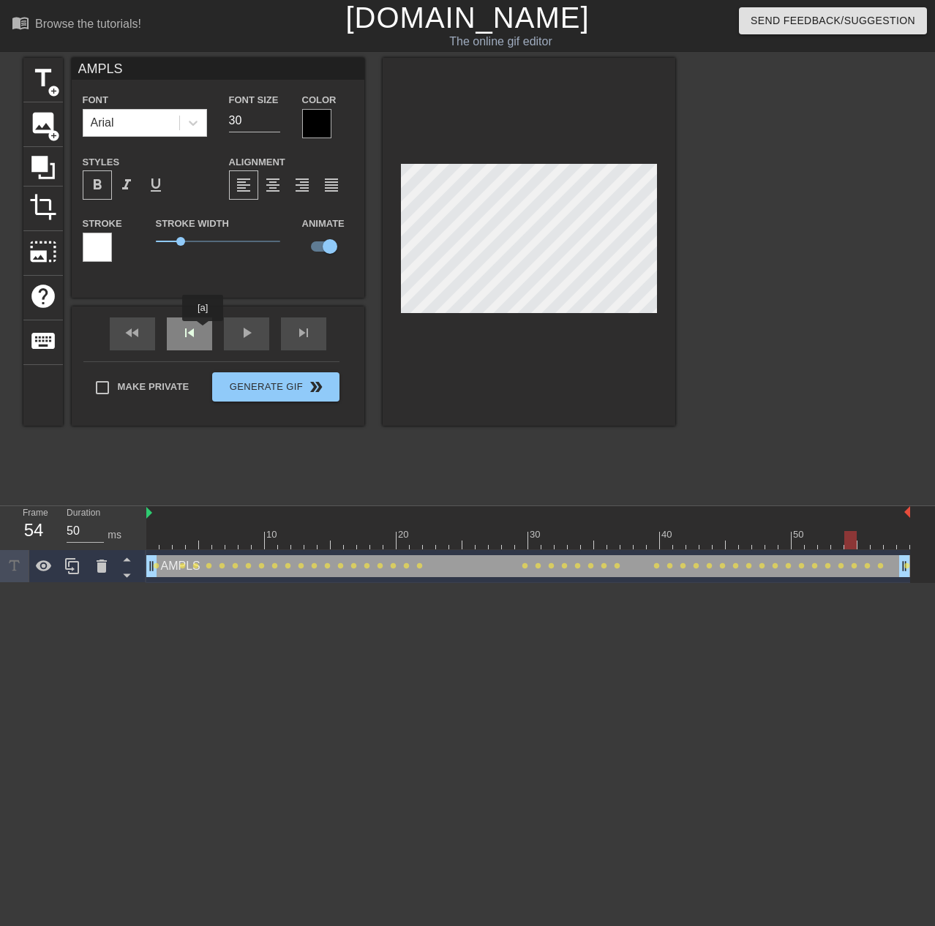
click at [202, 331] on div "fast_rewind skip_previous play_arrow skip_next" at bounding box center [218, 334] width 239 height 55
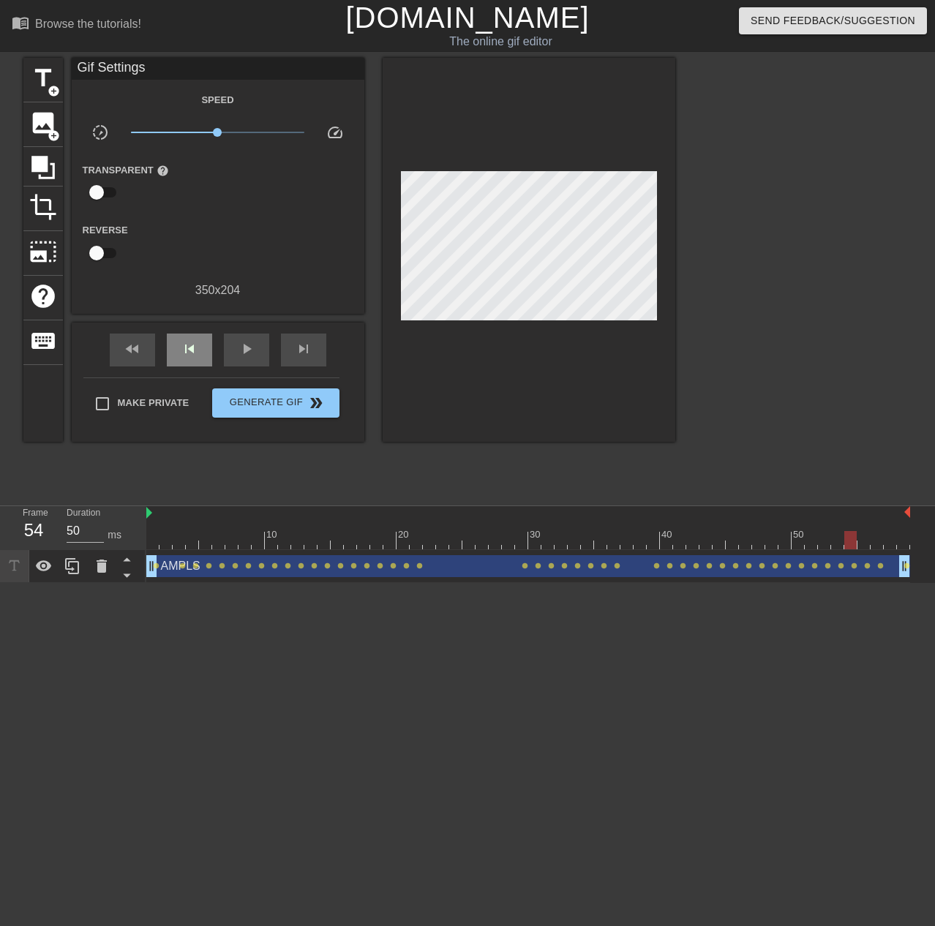
click at [202, 331] on div "fast_rewind skip_previous play_arrow skip_next" at bounding box center [218, 350] width 239 height 55
click at [190, 345] on span "skip_previous" at bounding box center [190, 349] width 18 height 18
click at [181, 335] on div "skip_previous" at bounding box center [189, 350] width 45 height 33
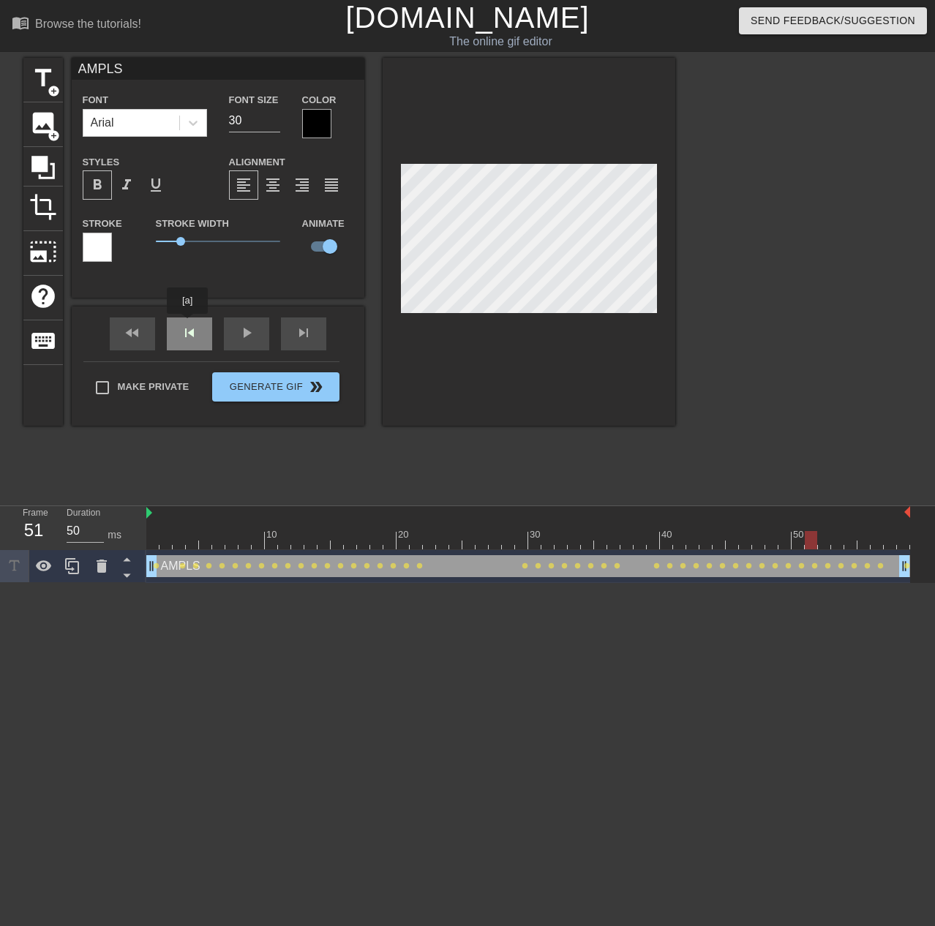
click at [192, 330] on div "fast_rewind skip_previous play_arrow skip_next" at bounding box center [218, 334] width 239 height 55
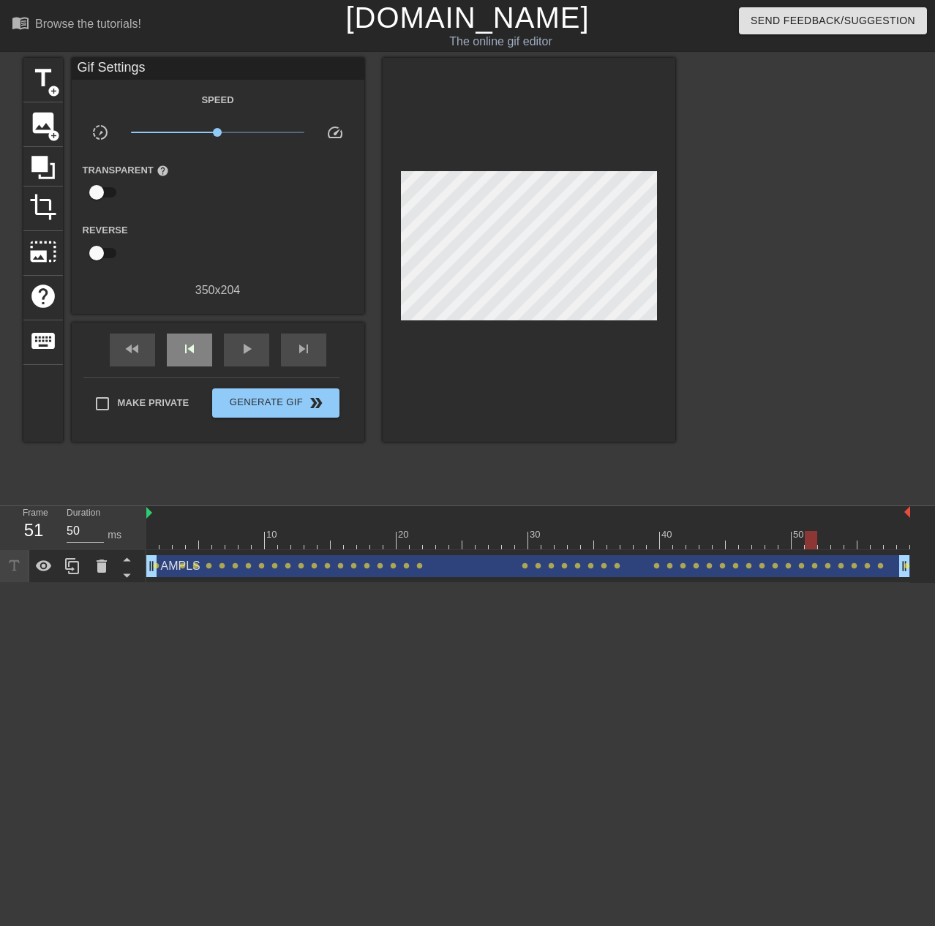
click at [192, 330] on div "fast_rewind skip_previous play_arrow skip_next" at bounding box center [218, 350] width 239 height 55
click at [194, 337] on div "skip_previous" at bounding box center [189, 350] width 45 height 33
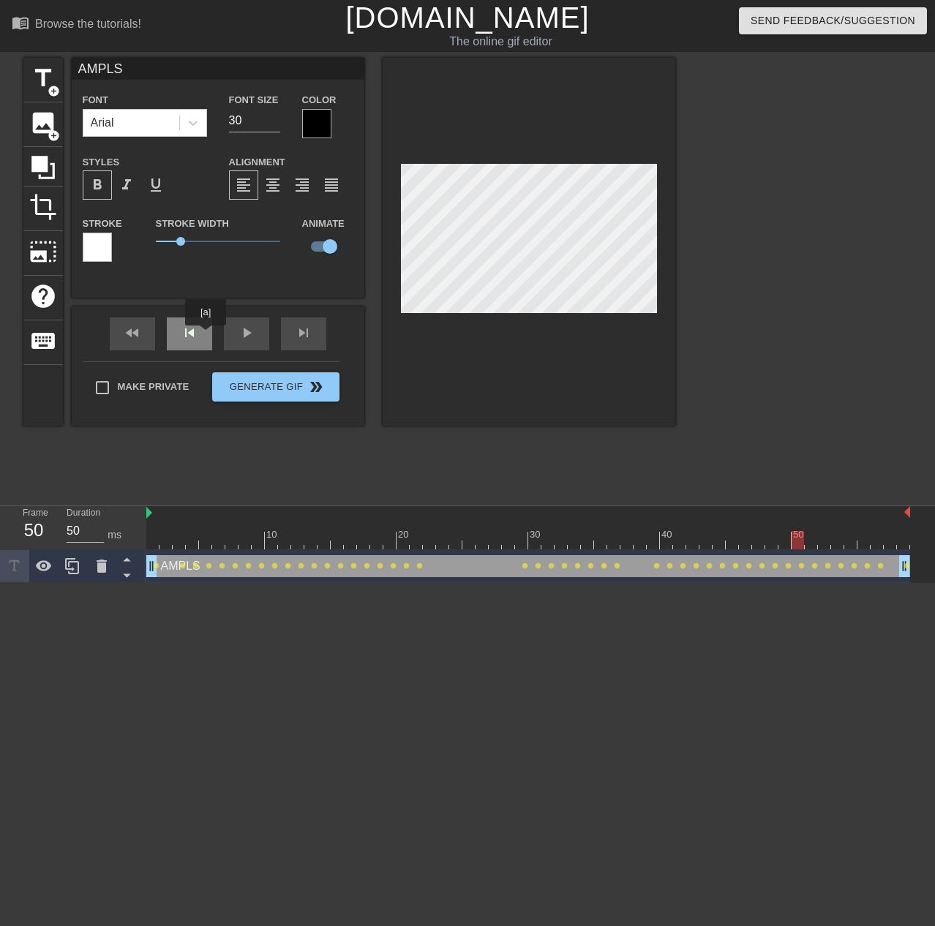
click at [206, 336] on div "skip_previous" at bounding box center [189, 334] width 45 height 33
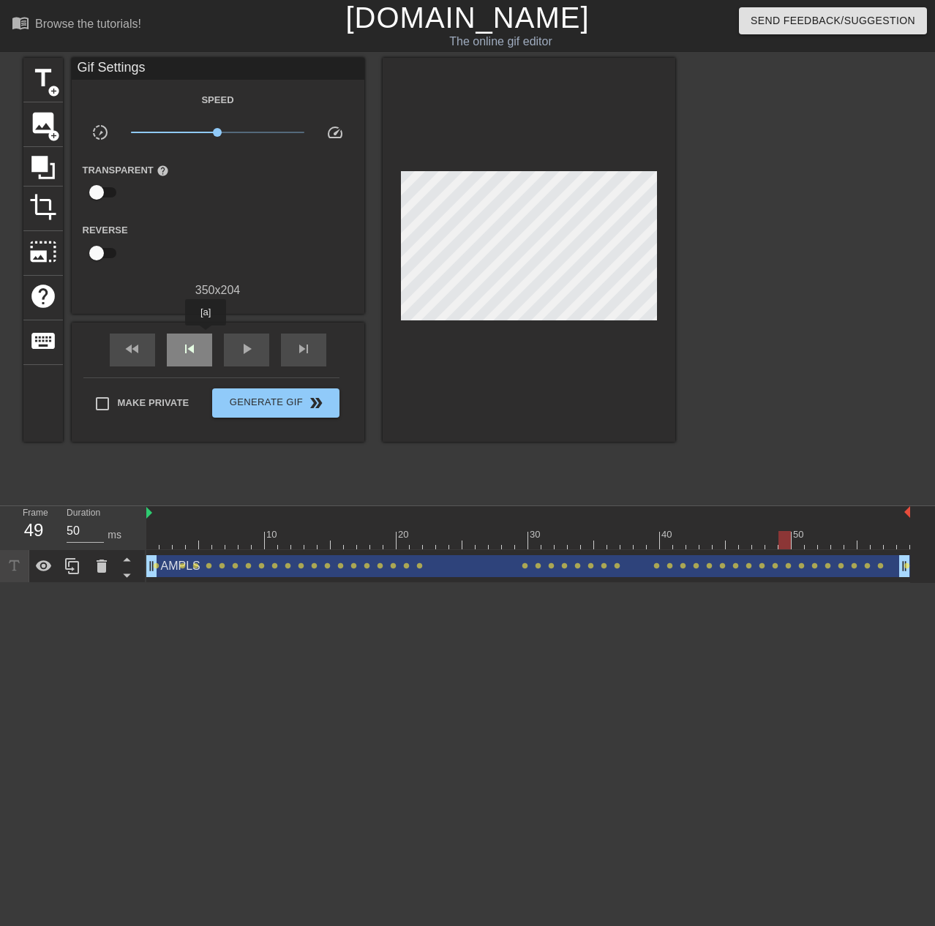
click at [206, 336] on div "skip_previous" at bounding box center [189, 350] width 45 height 33
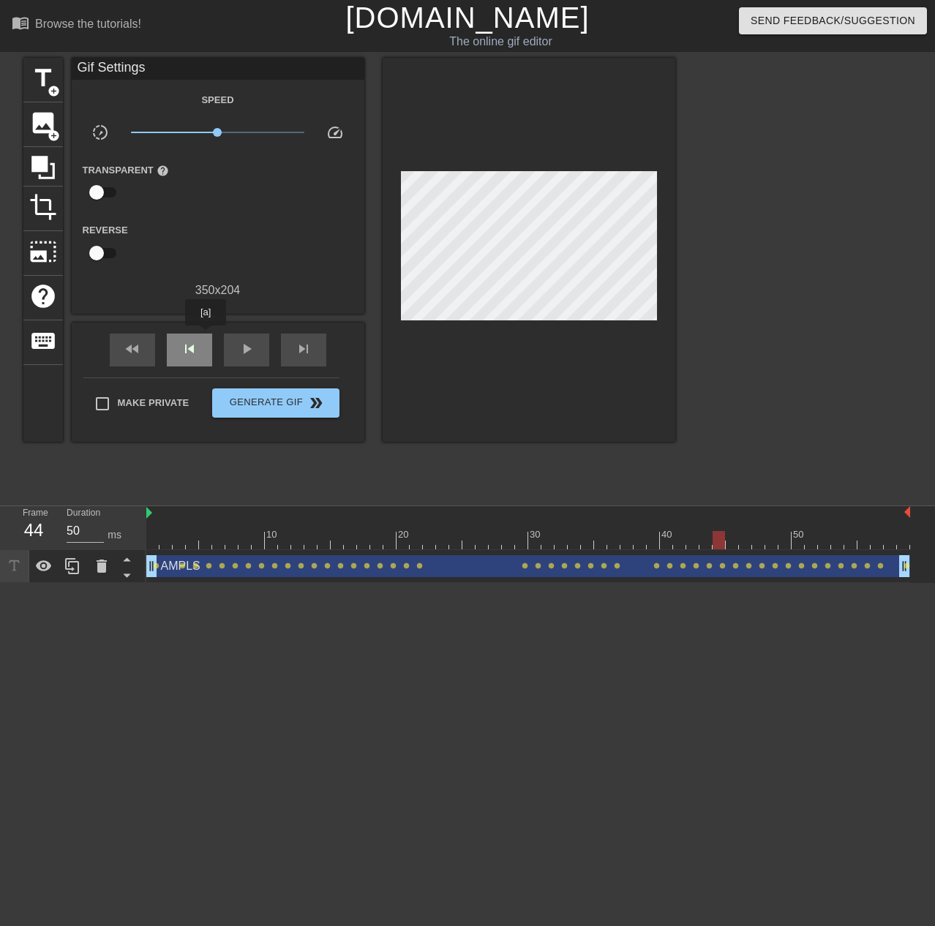
click at [206, 336] on div "skip_previous" at bounding box center [189, 350] width 45 height 33
click at [228, 340] on div "play_arrow" at bounding box center [246, 350] width 45 height 33
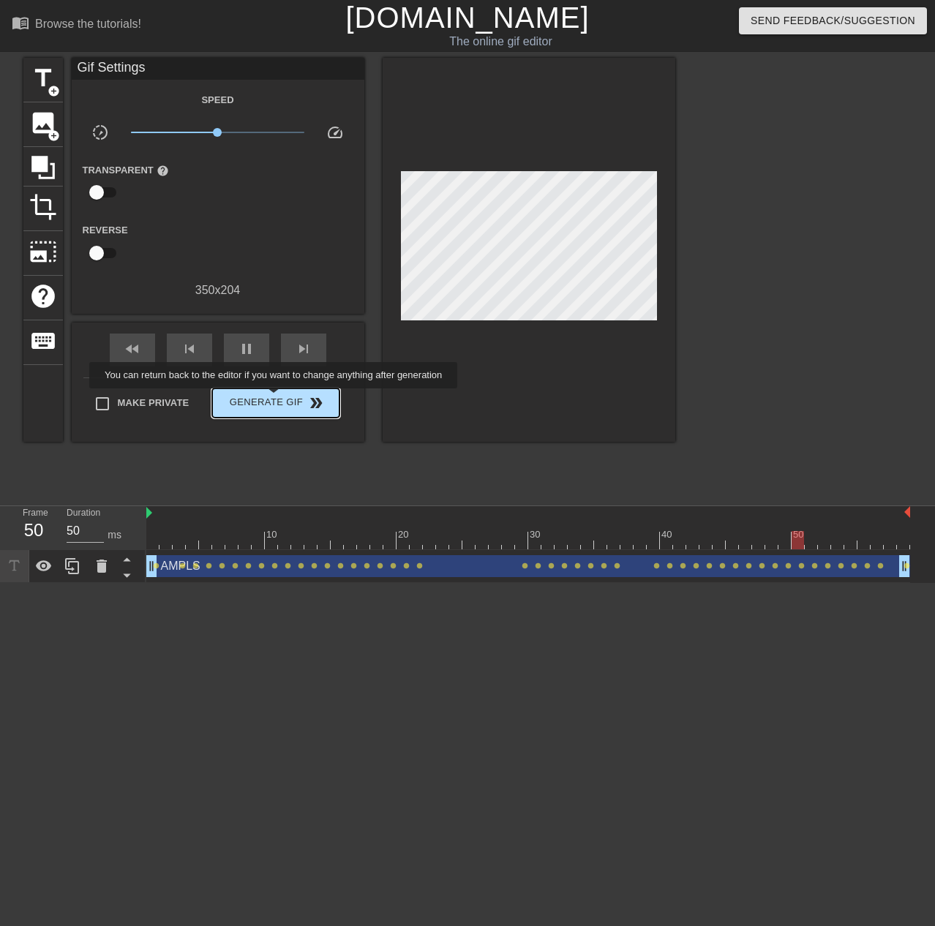
click at [275, 399] on span "Generate Gif double_arrow" at bounding box center [275, 403] width 115 height 18
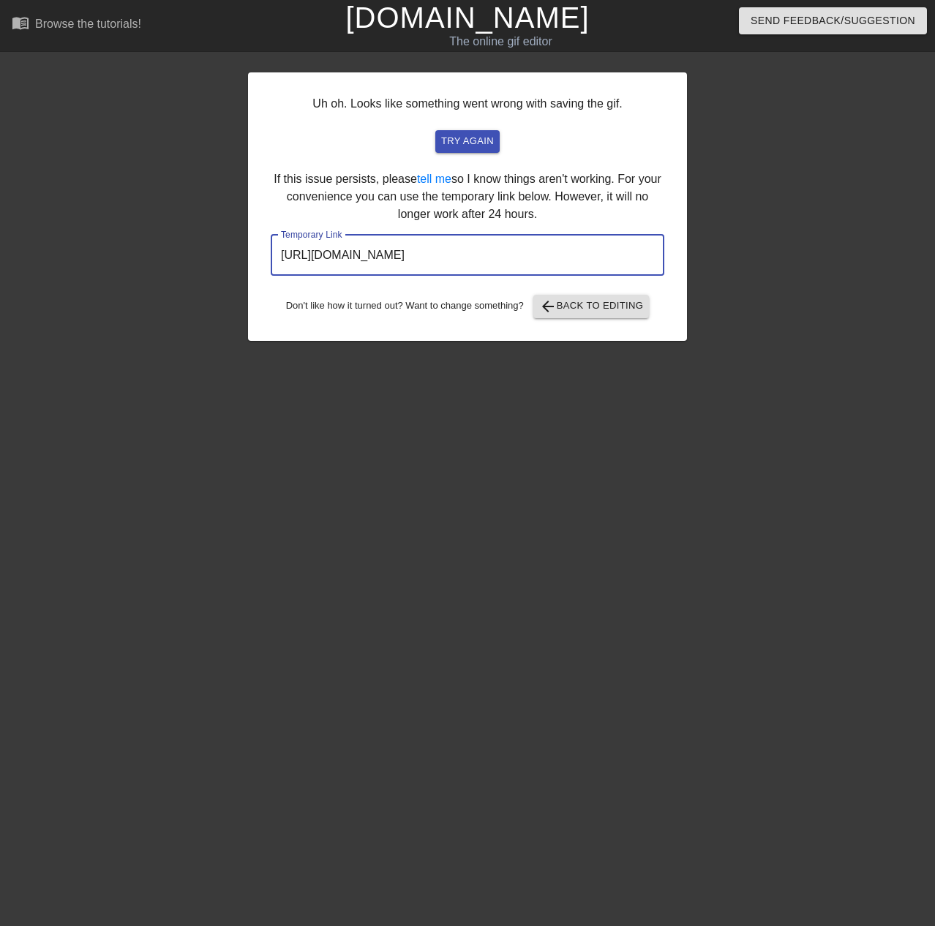
drag, startPoint x: 591, startPoint y: 246, endPoint x: 266, endPoint y: 244, distance: 325.6
click at [266, 244] on div "Uh oh. Looks like something went wrong with saving the gif. try again If this i…" at bounding box center [467, 206] width 439 height 269
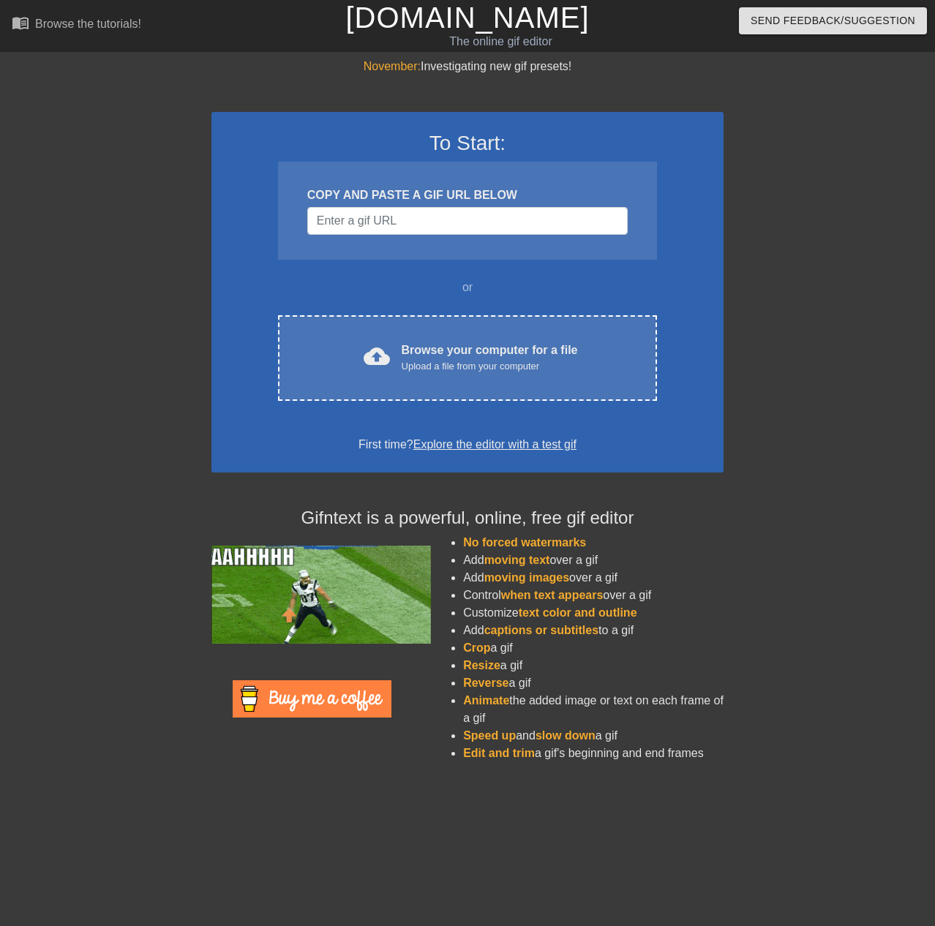
click at [602, 564] on li "Add moving text over a gif" at bounding box center [593, 561] width 261 height 18
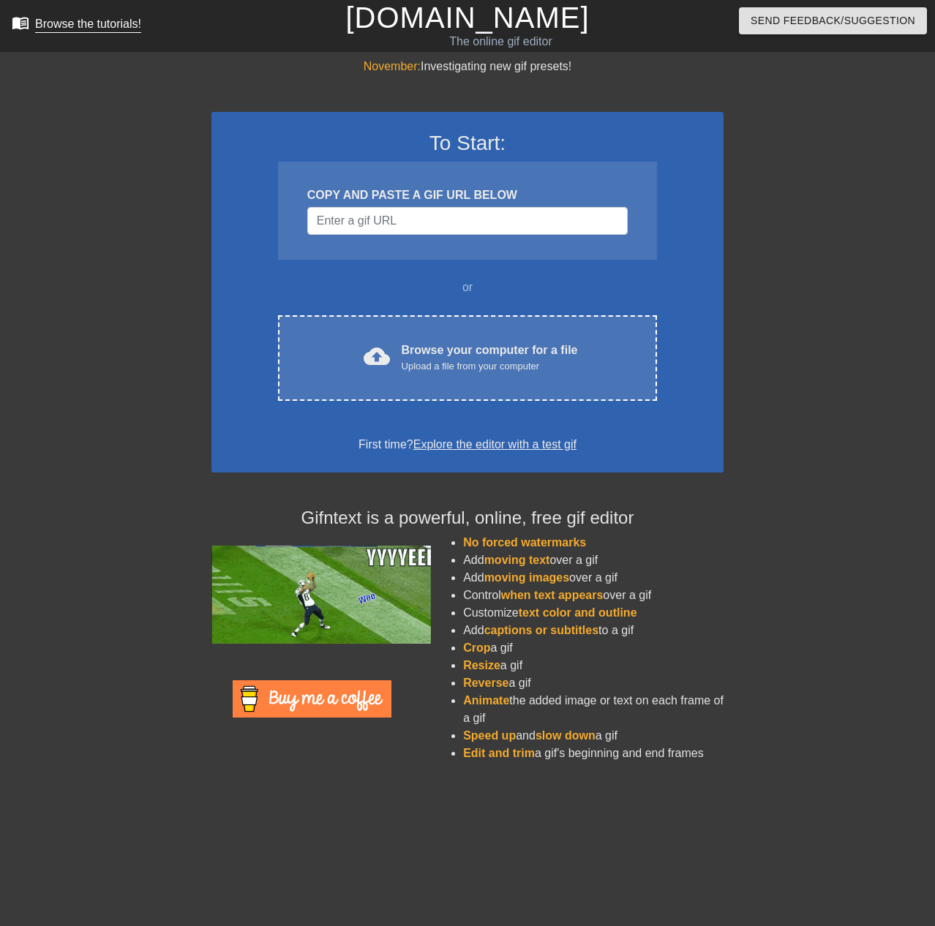
click at [90, 28] on div "Browse the tutorials!" at bounding box center [88, 24] width 106 height 12
